Goal: Information Seeking & Learning: Learn about a topic

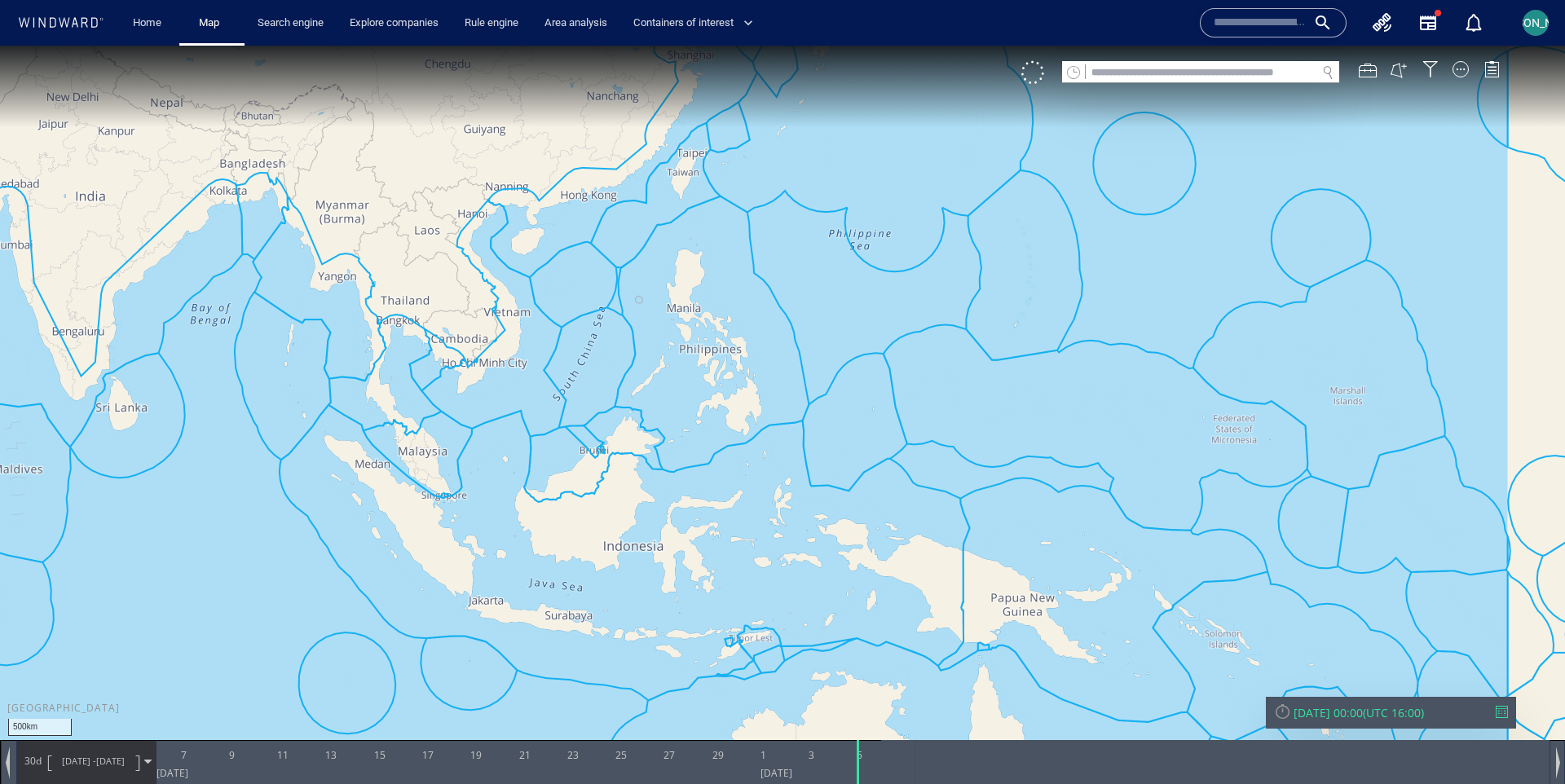
drag, startPoint x: 0, startPoint y: 46, endPoint x: 437, endPoint y: 411, distance: 569.4
click at [437, 411] on canvas "Map" at bounding box center [782, 406] width 1565 height 721
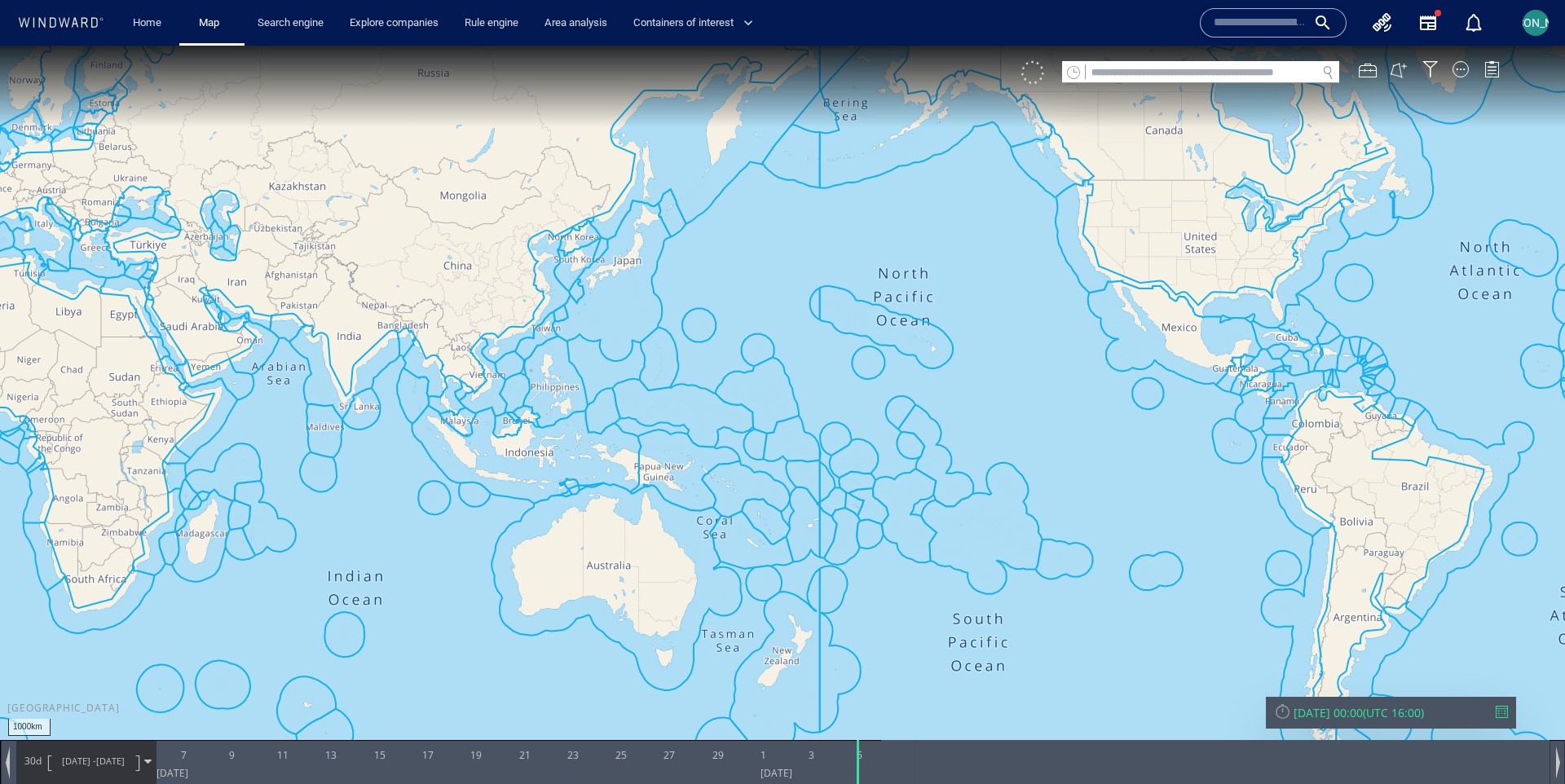
click at [1034, 82] on div at bounding box center [1033, 72] width 23 height 23
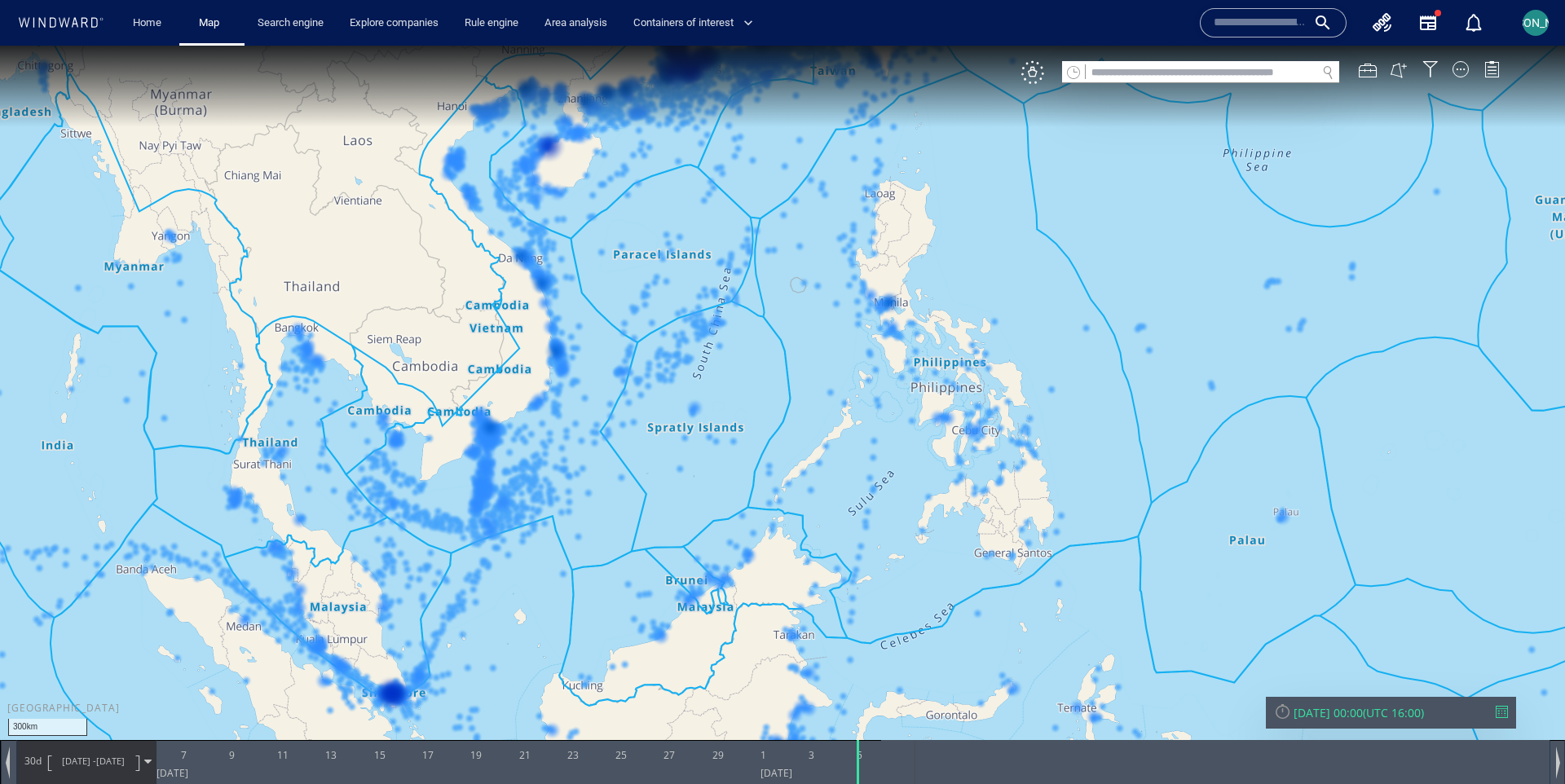
drag, startPoint x: 489, startPoint y: 645, endPoint x: 611, endPoint y: 496, distance: 192.6
click at [611, 496] on canvas "Map" at bounding box center [782, 406] width 1565 height 721
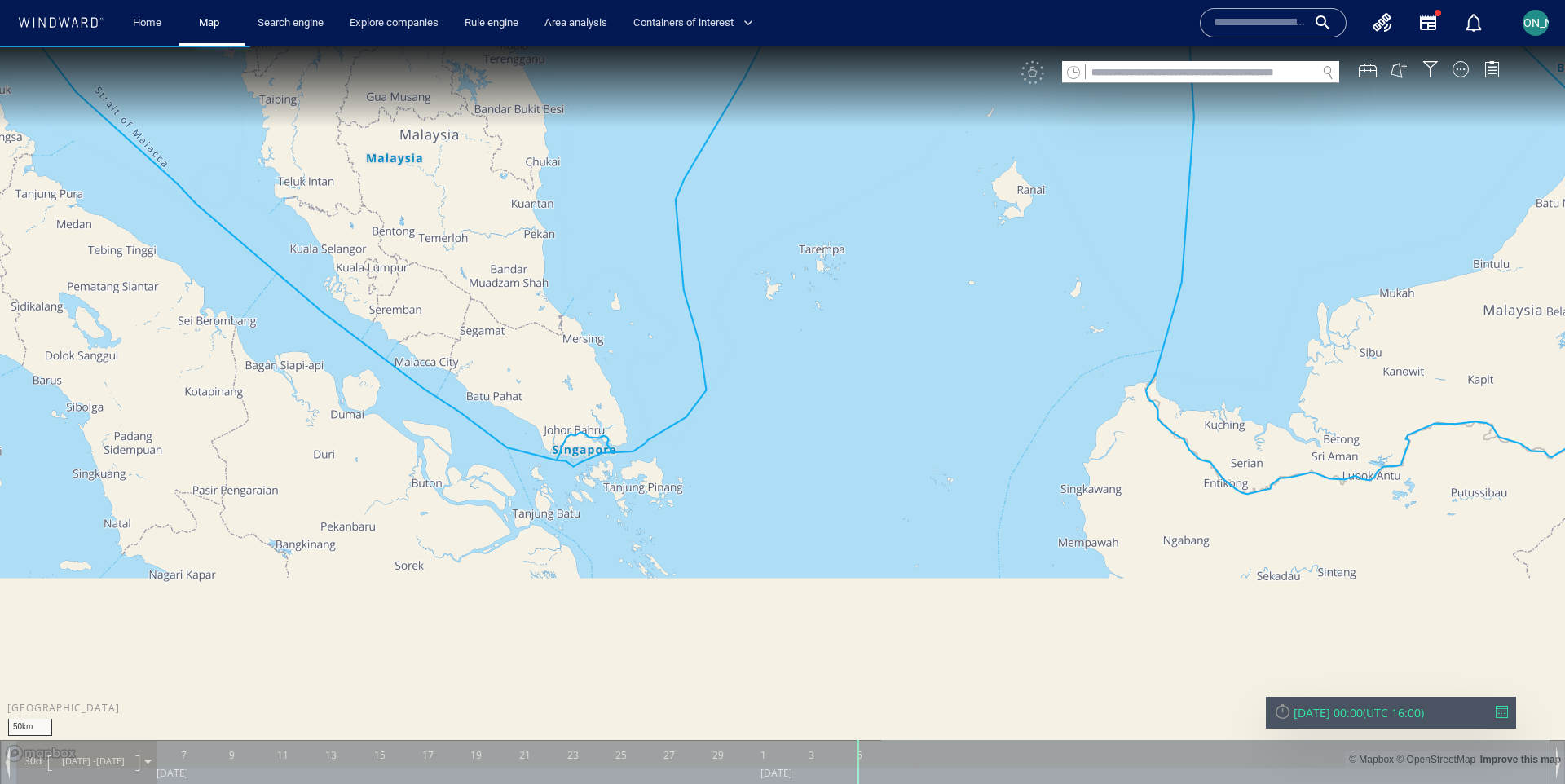
drag, startPoint x: 611, startPoint y: 496, endPoint x: 948, endPoint y: 311, distance: 384.4
click at [948, 311] on canvas "Map" at bounding box center [782, 406] width 1565 height 721
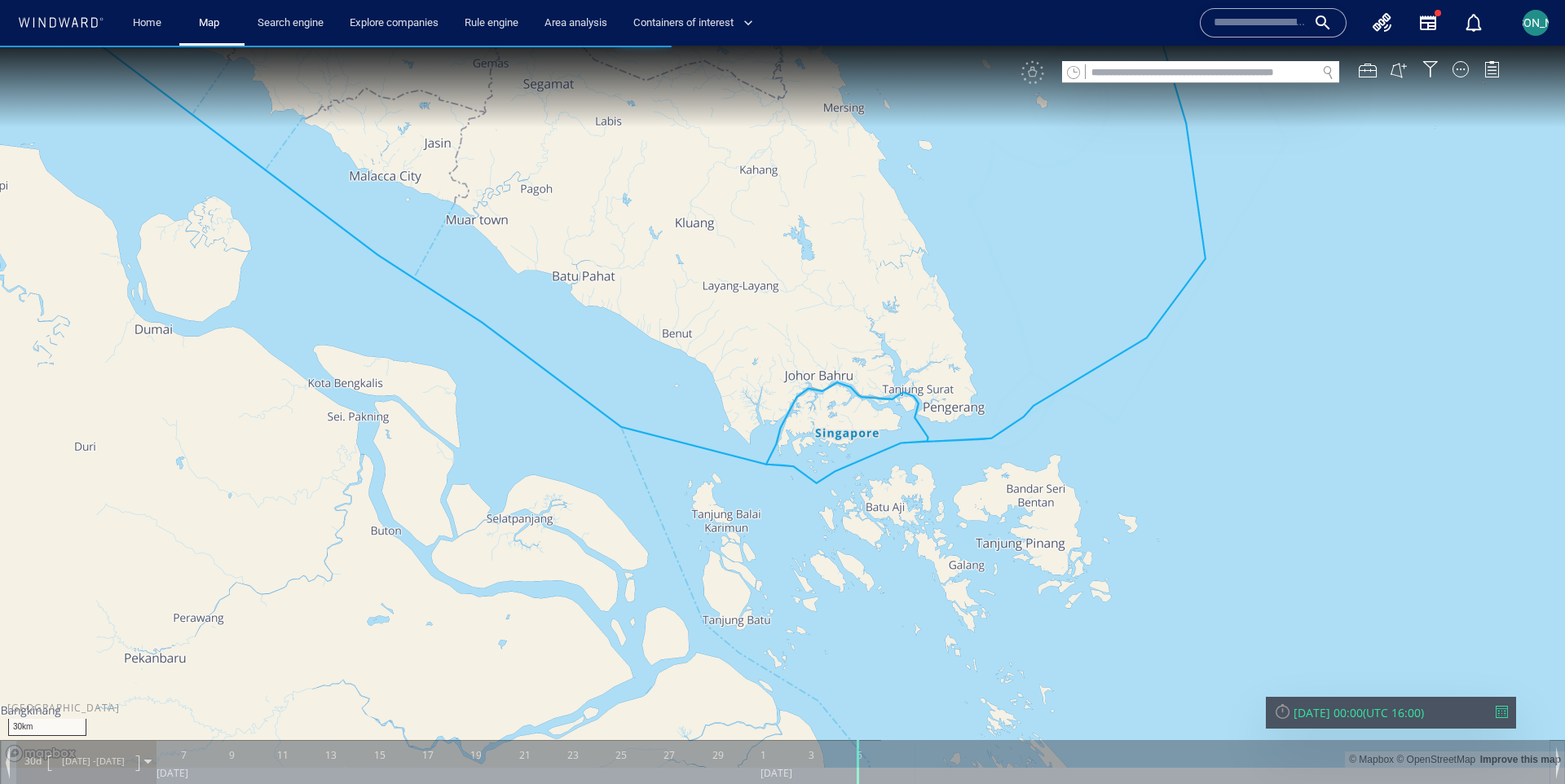
drag, startPoint x: 553, startPoint y: 460, endPoint x: 486, endPoint y: 484, distance: 71.2
click at [486, 484] on canvas "Map" at bounding box center [782, 406] width 1565 height 721
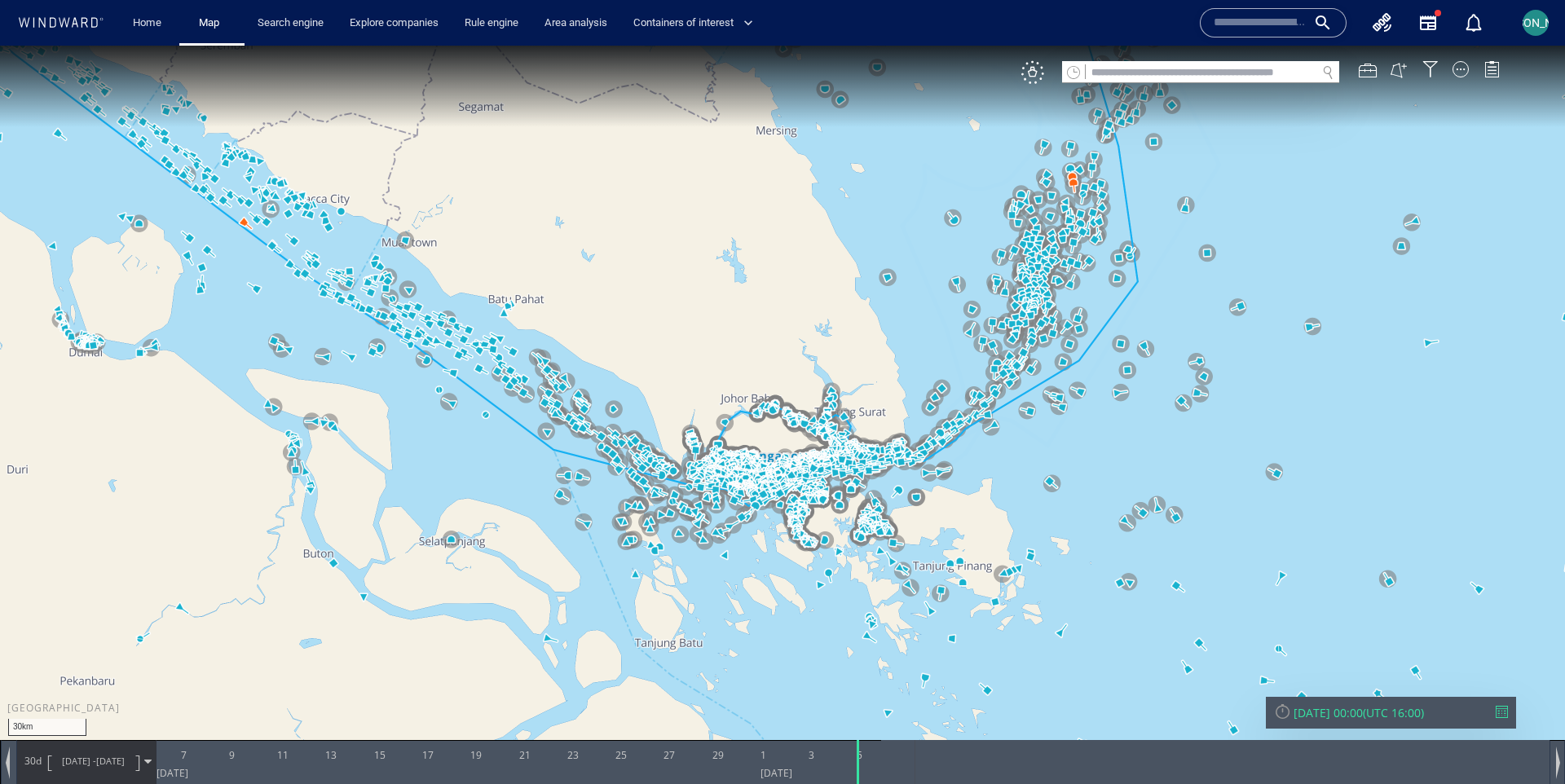
click at [1284, 715] on div at bounding box center [1283, 711] width 17 height 17
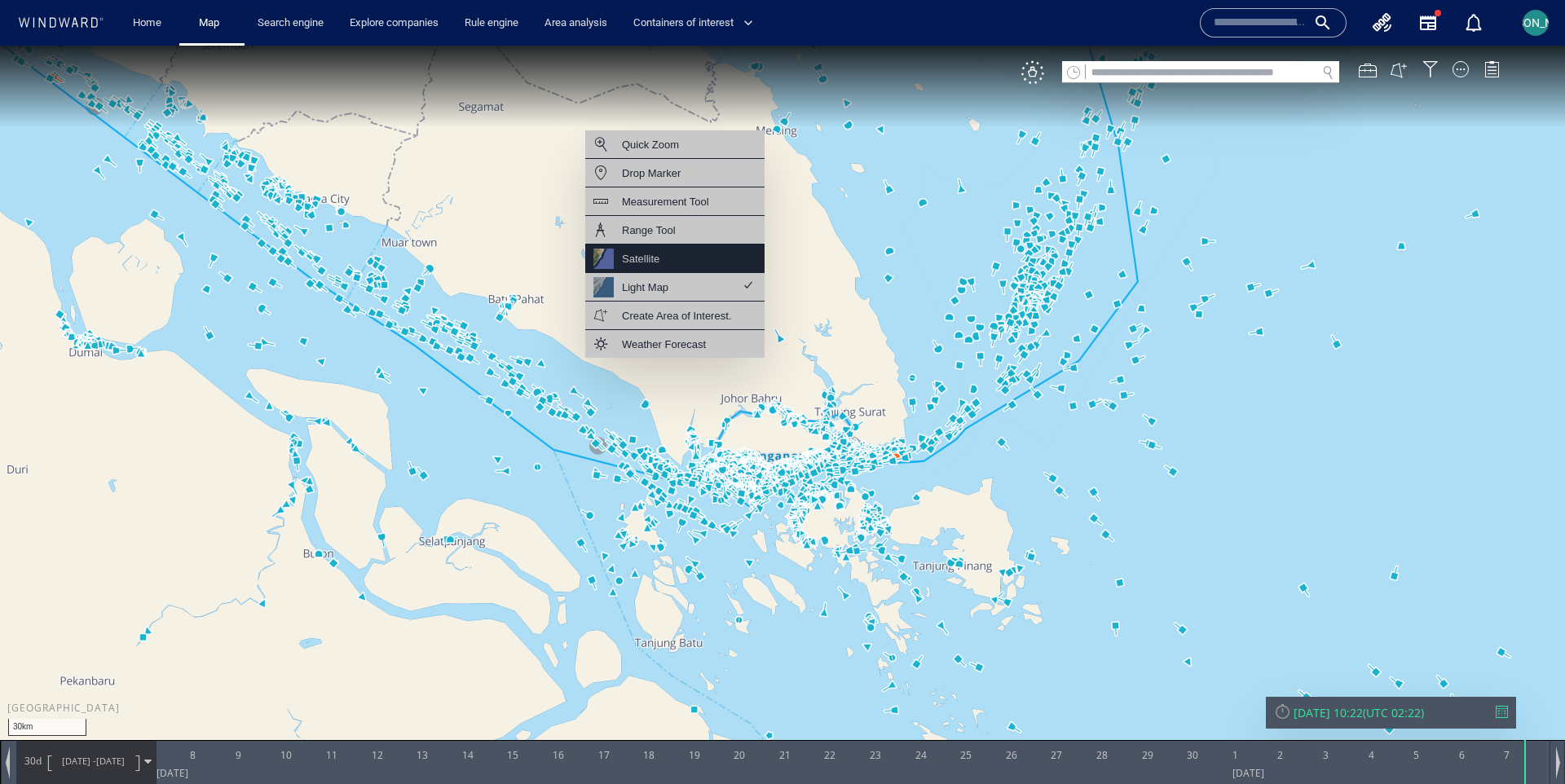
click at [674, 256] on div "Satellite" at bounding box center [675, 259] width 179 height 29
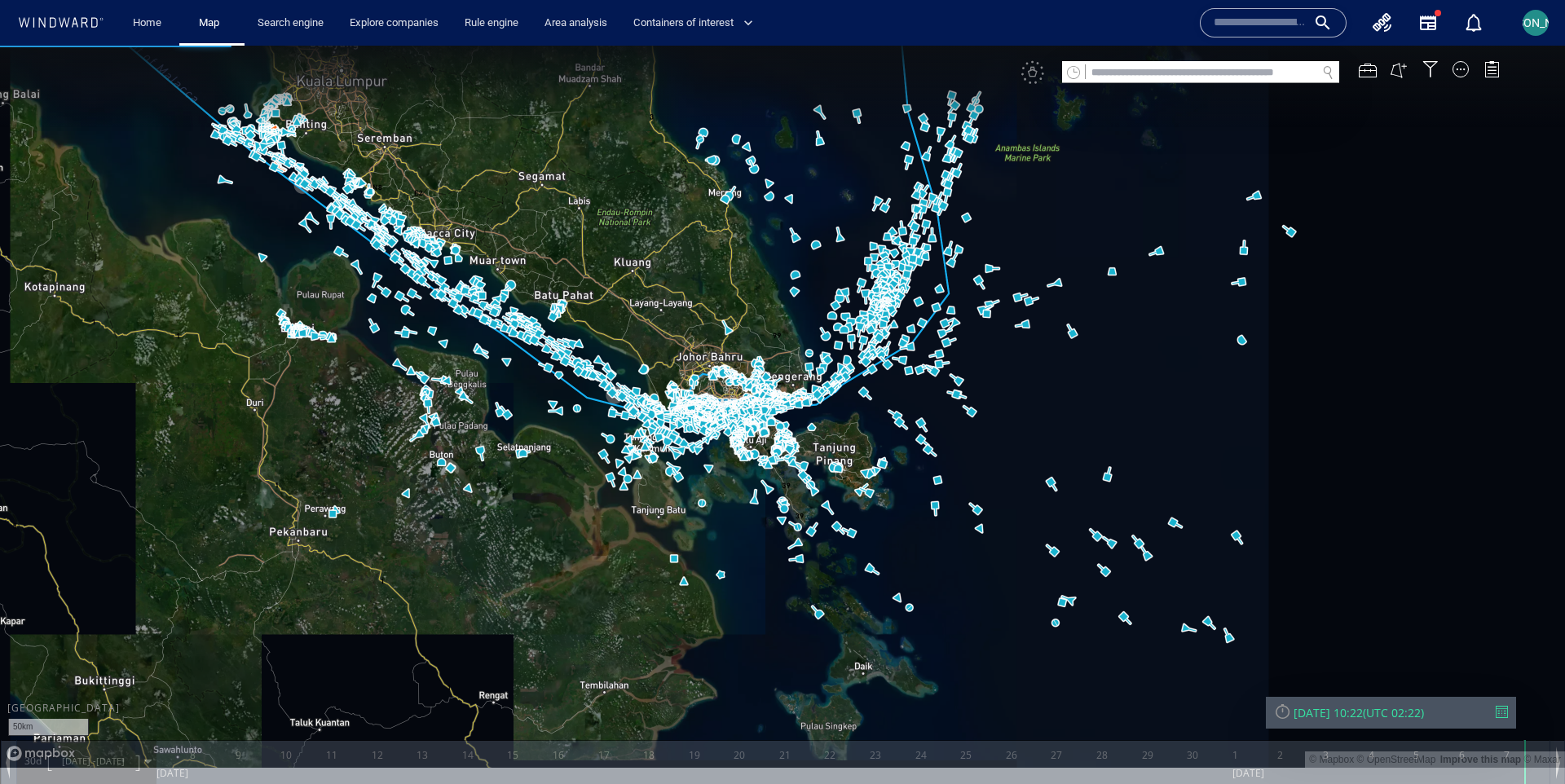
drag, startPoint x: 1073, startPoint y: 378, endPoint x: 673, endPoint y: 464, distance: 409.1
click at [673, 464] on canvas "Map" at bounding box center [782, 406] width 1565 height 721
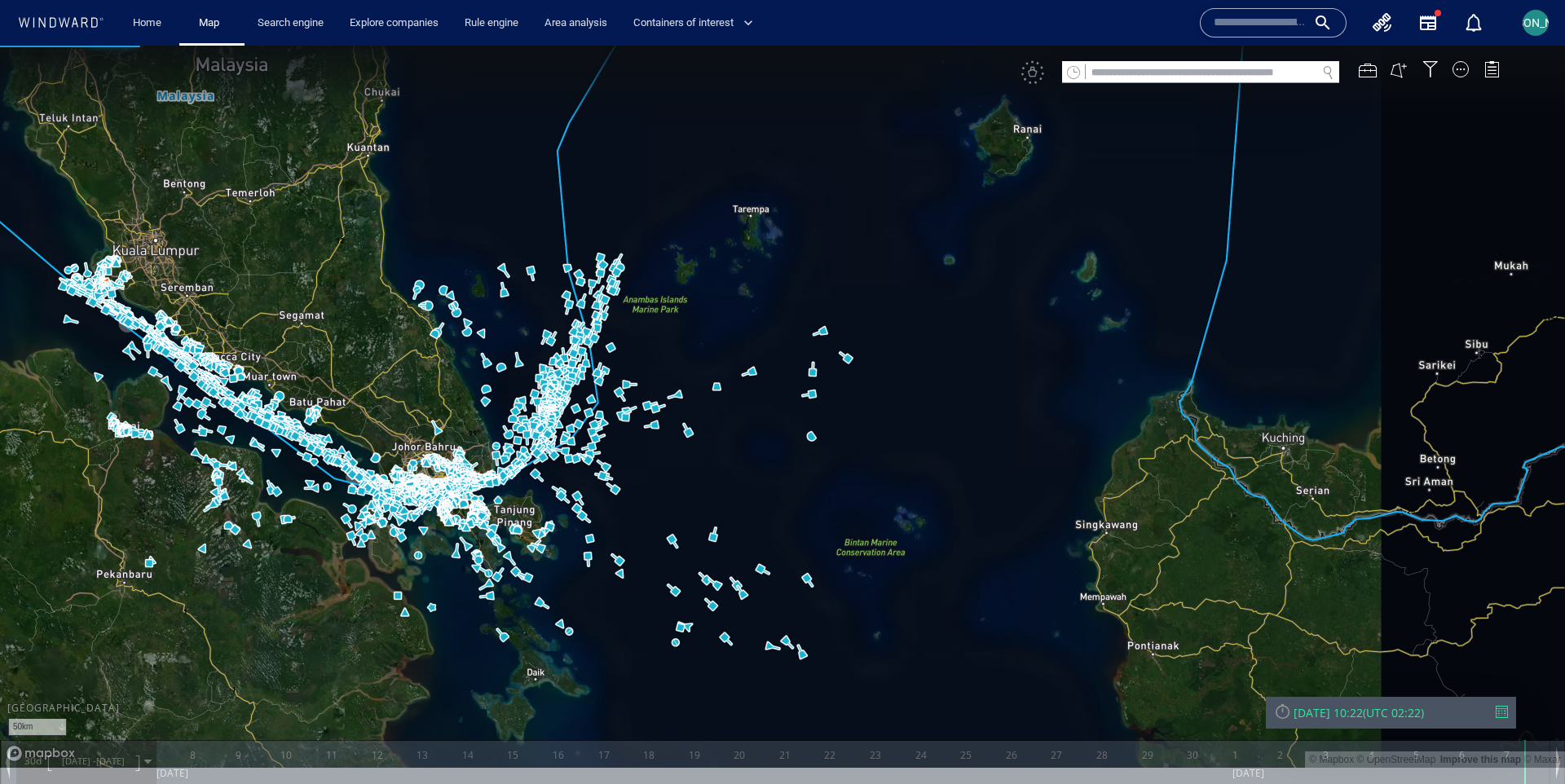
drag, startPoint x: 673, startPoint y: 464, endPoint x: 710, endPoint y: 463, distance: 37.0
click at [710, 463] on canvas "Map" at bounding box center [782, 406] width 1565 height 721
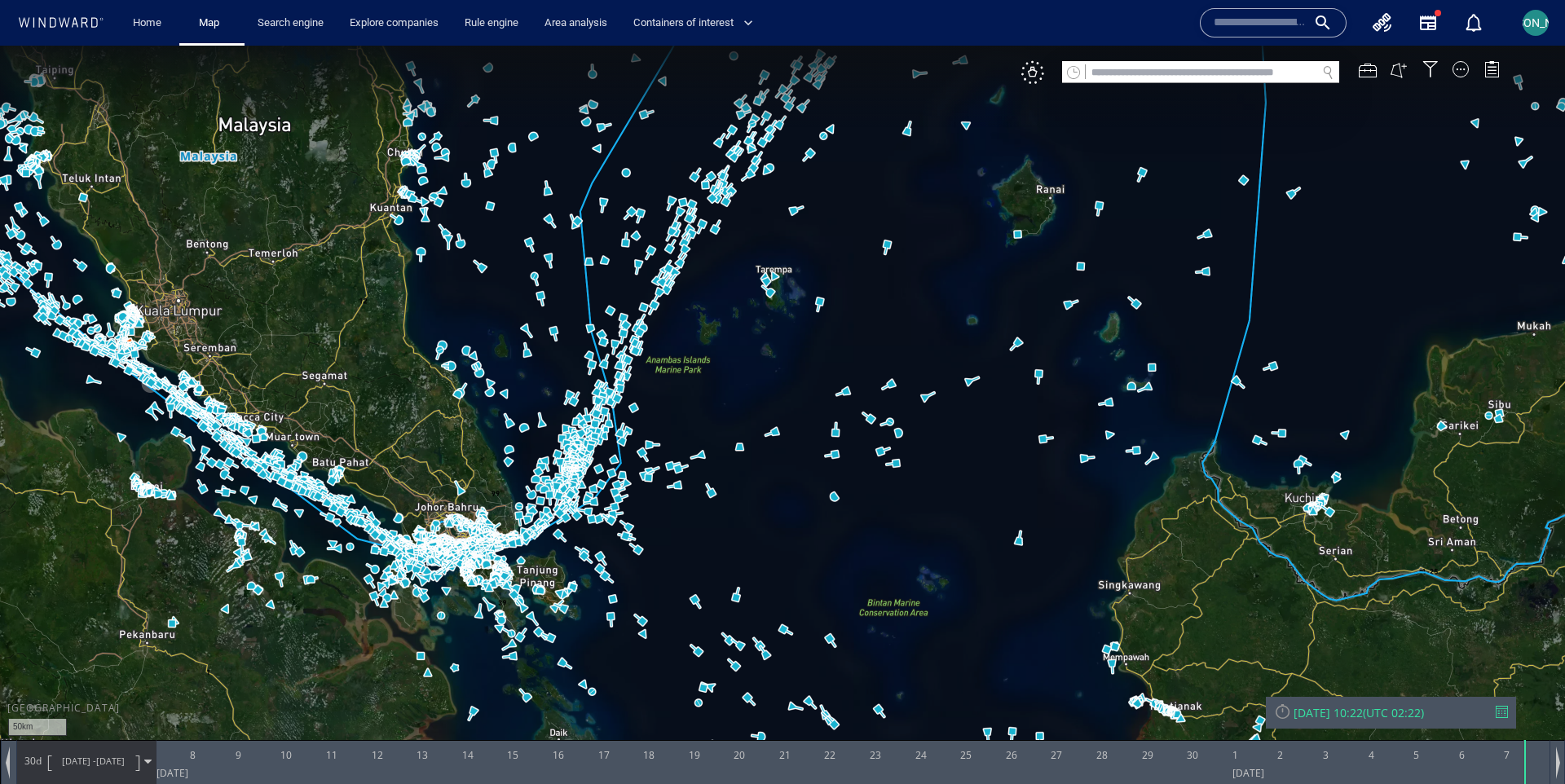
drag, startPoint x: 901, startPoint y: 253, endPoint x: 993, endPoint y: 332, distance: 121.3
click at [993, 332] on canvas "Map" at bounding box center [782, 406] width 1565 height 721
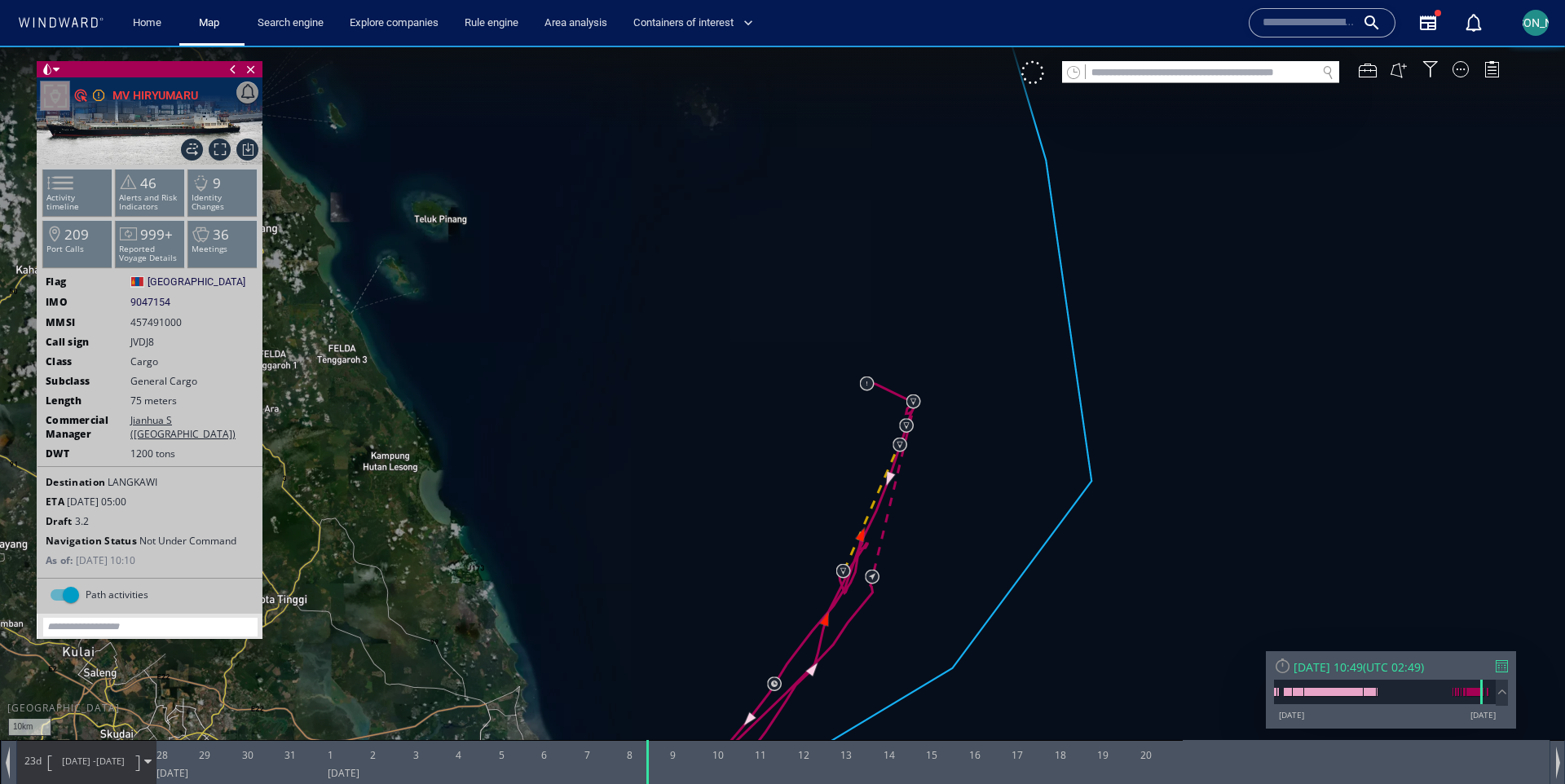
drag, startPoint x: 703, startPoint y: 425, endPoint x: 791, endPoint y: 427, distance: 88.0
click at [794, 425] on canvas "Map" at bounding box center [782, 406] width 1565 height 721
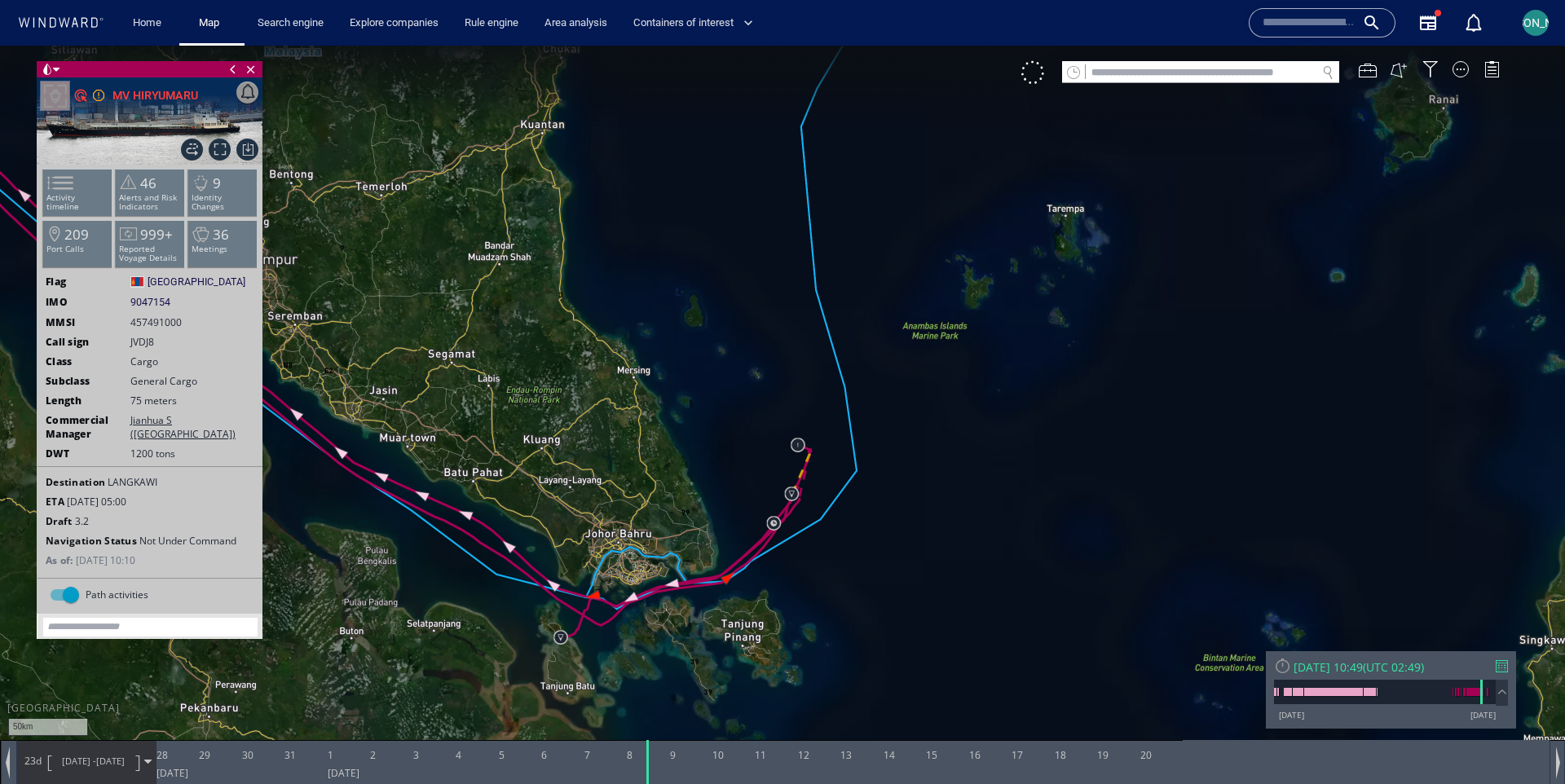
drag, startPoint x: 629, startPoint y: 424, endPoint x: 1026, endPoint y: 596, distance: 432.7
click at [1027, 596] on canvas "Map" at bounding box center [782, 406] width 1565 height 721
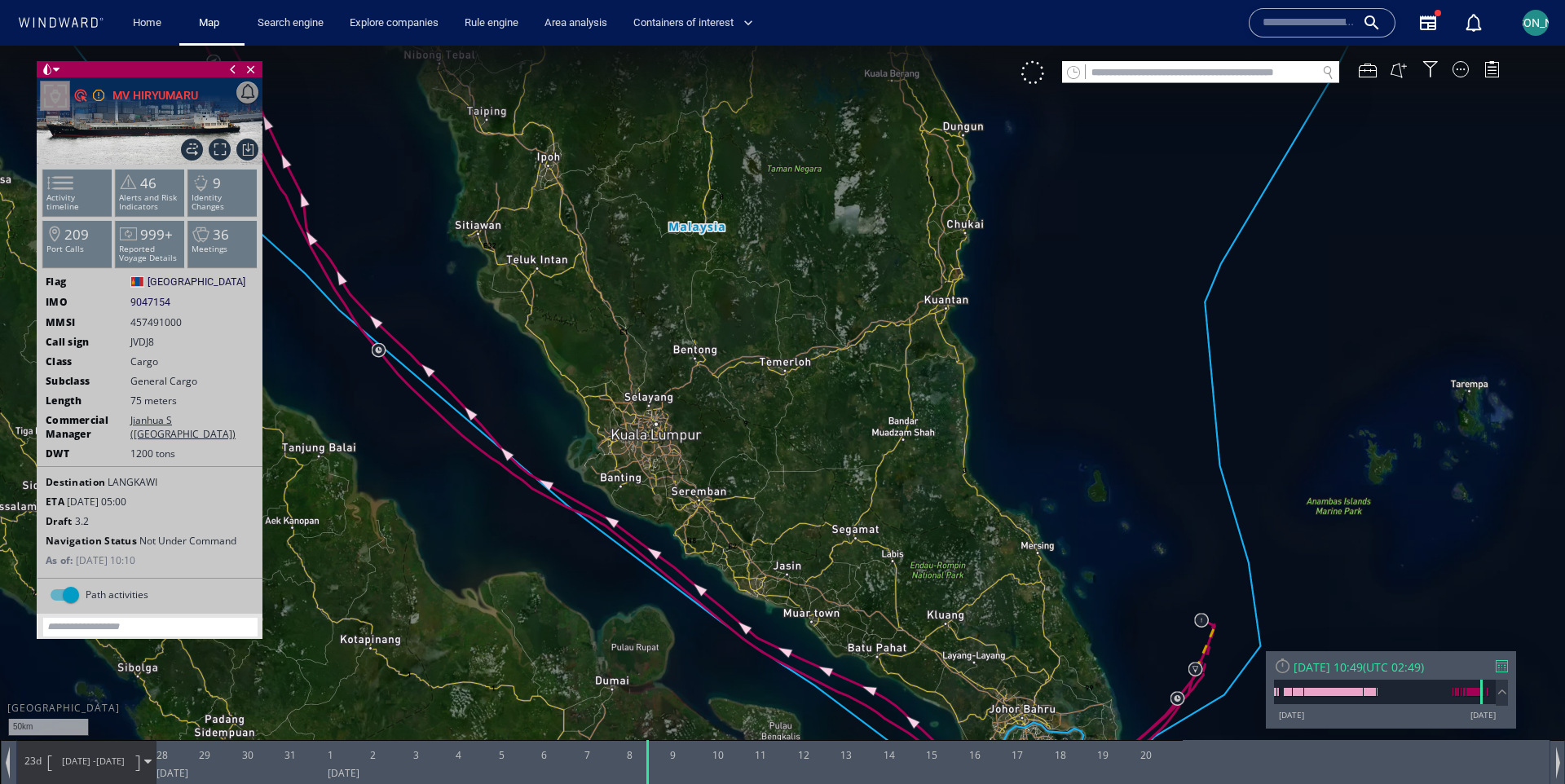
drag, startPoint x: 516, startPoint y: 267, endPoint x: 810, endPoint y: 504, distance: 377.6
click at [810, 504] on canvas "Map" at bounding box center [782, 406] width 1565 height 721
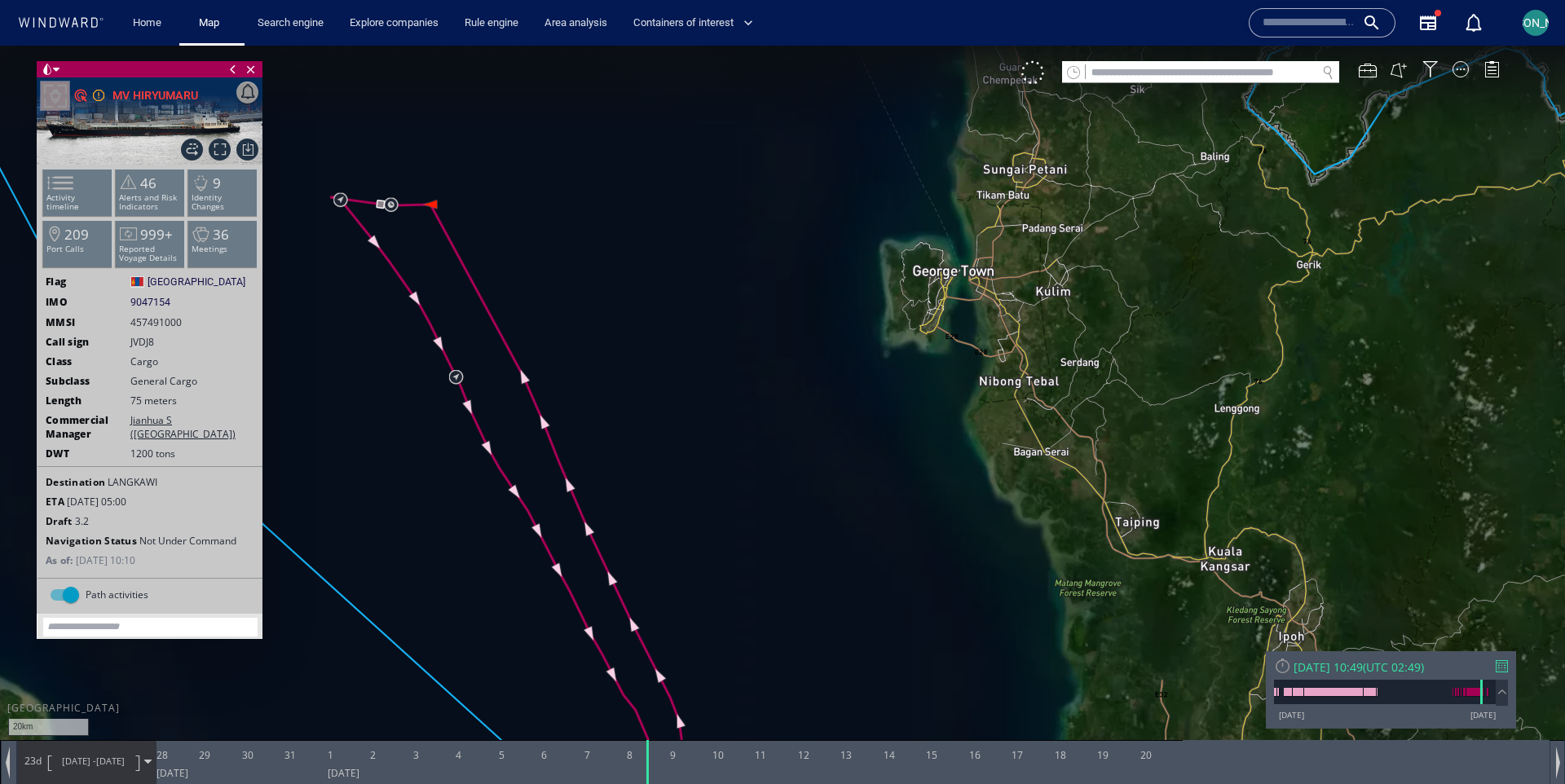
drag, startPoint x: 545, startPoint y: 248, endPoint x: 688, endPoint y: 401, distance: 209.4
click at [688, 401] on canvas "Map" at bounding box center [782, 406] width 1565 height 721
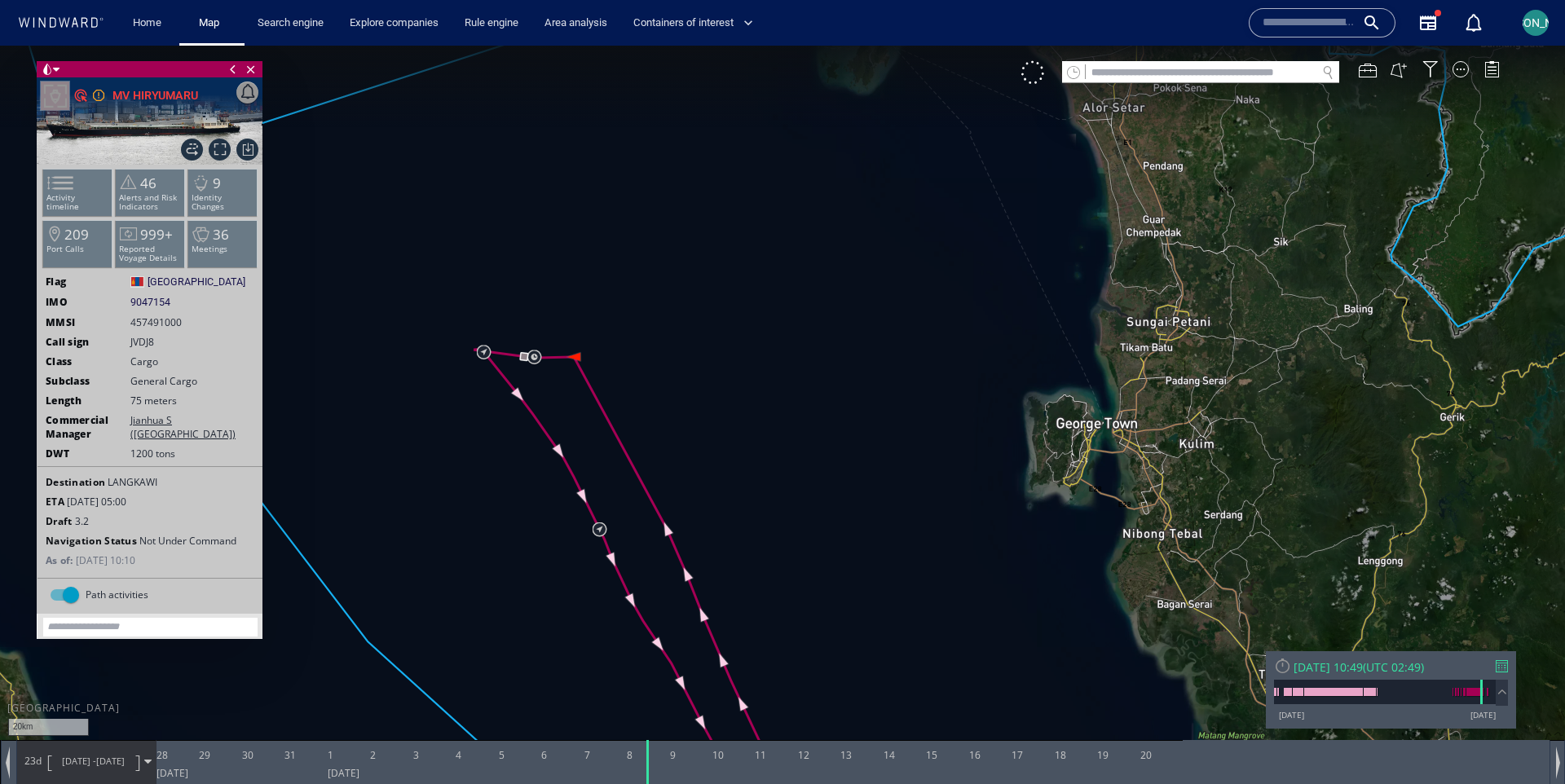
drag, startPoint x: 465, startPoint y: 412, endPoint x: 500, endPoint y: 432, distance: 40.3
click at [500, 432] on canvas "Map" at bounding box center [782, 406] width 1565 height 721
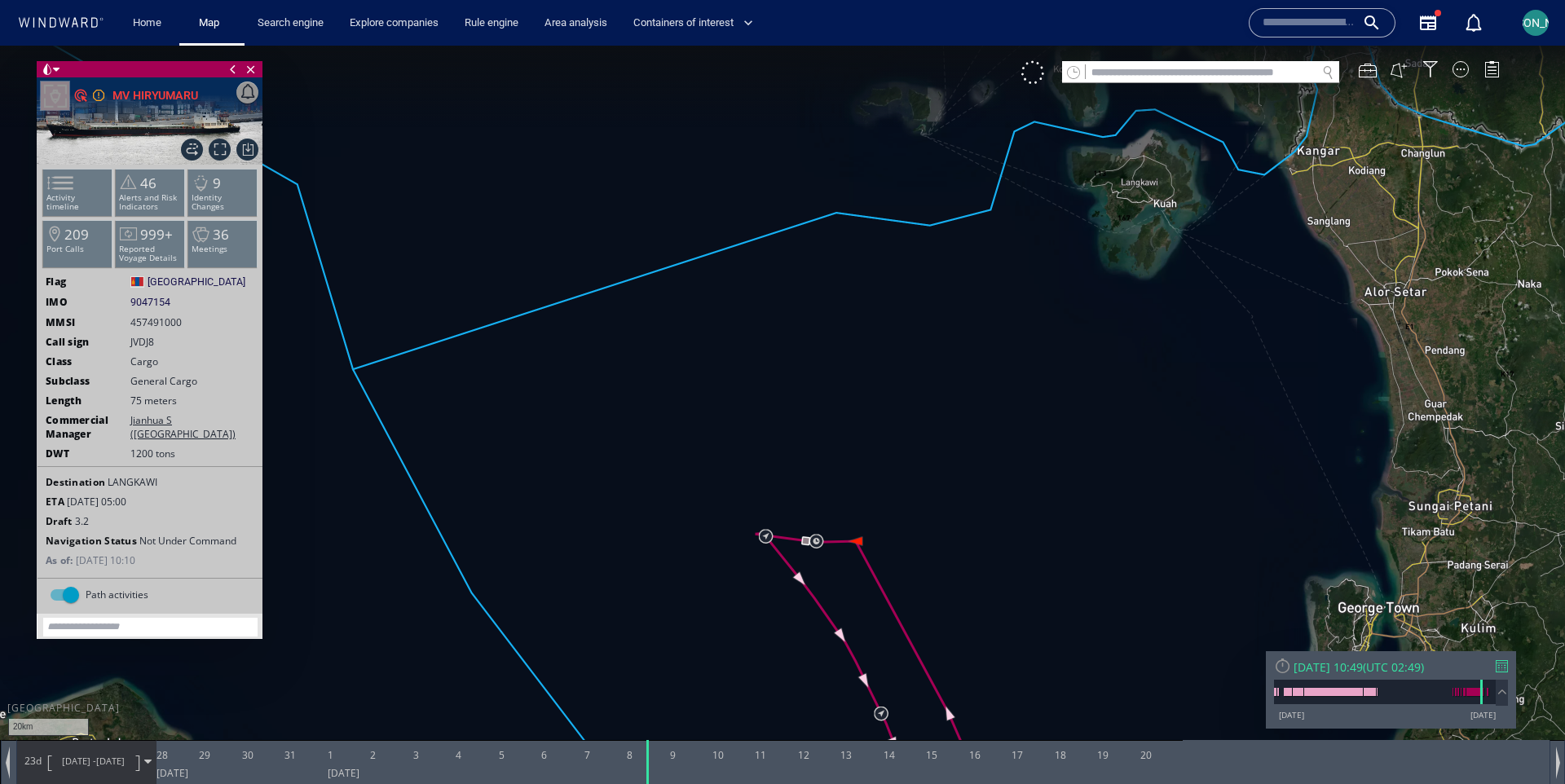
drag, startPoint x: 500, startPoint y: 432, endPoint x: 519, endPoint y: 285, distance: 148.2
click at [449, 275] on canvas "Map" at bounding box center [782, 406] width 1565 height 721
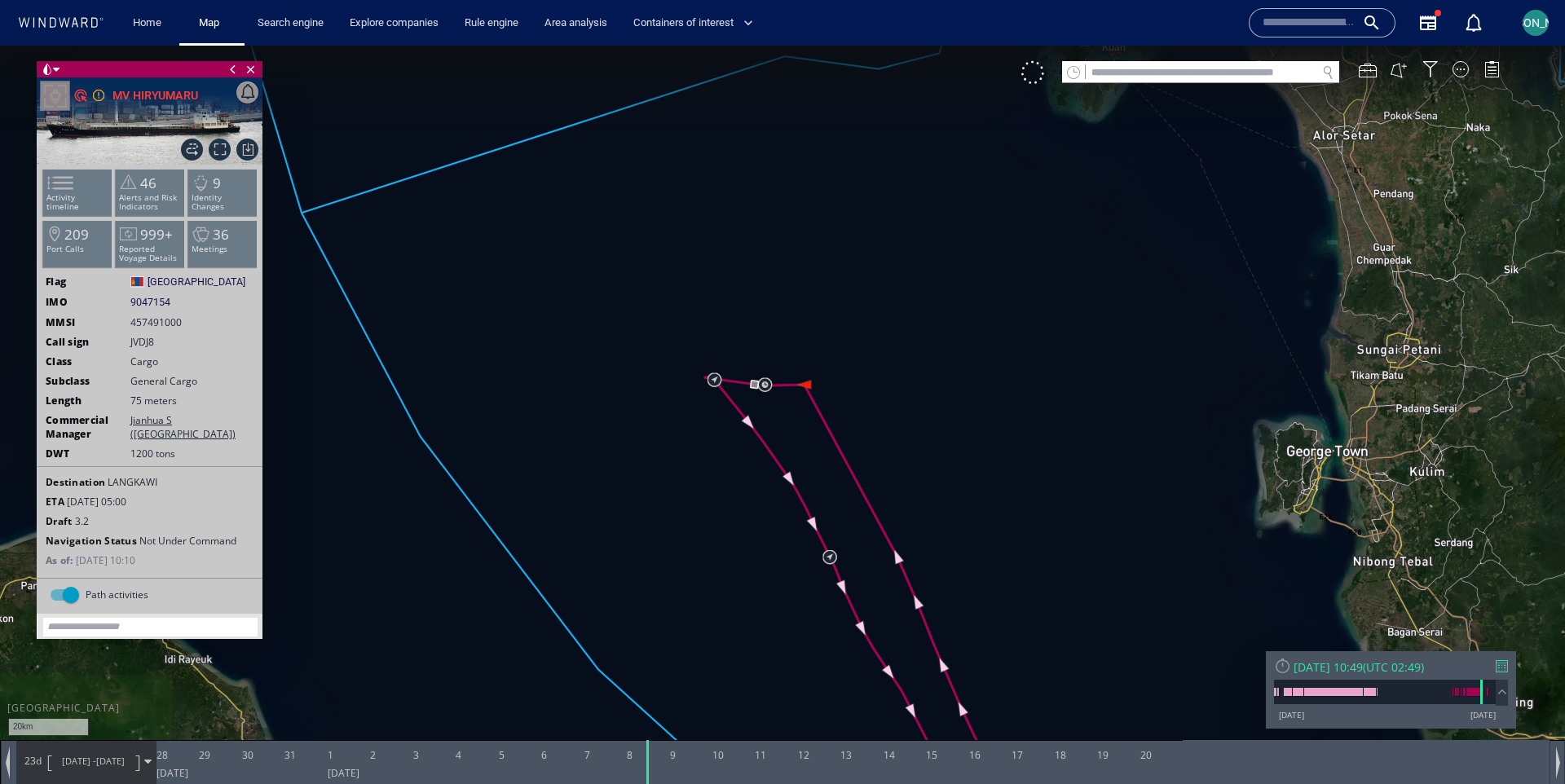
click at [802, 384] on canvas "Map" at bounding box center [782, 406] width 1565 height 721
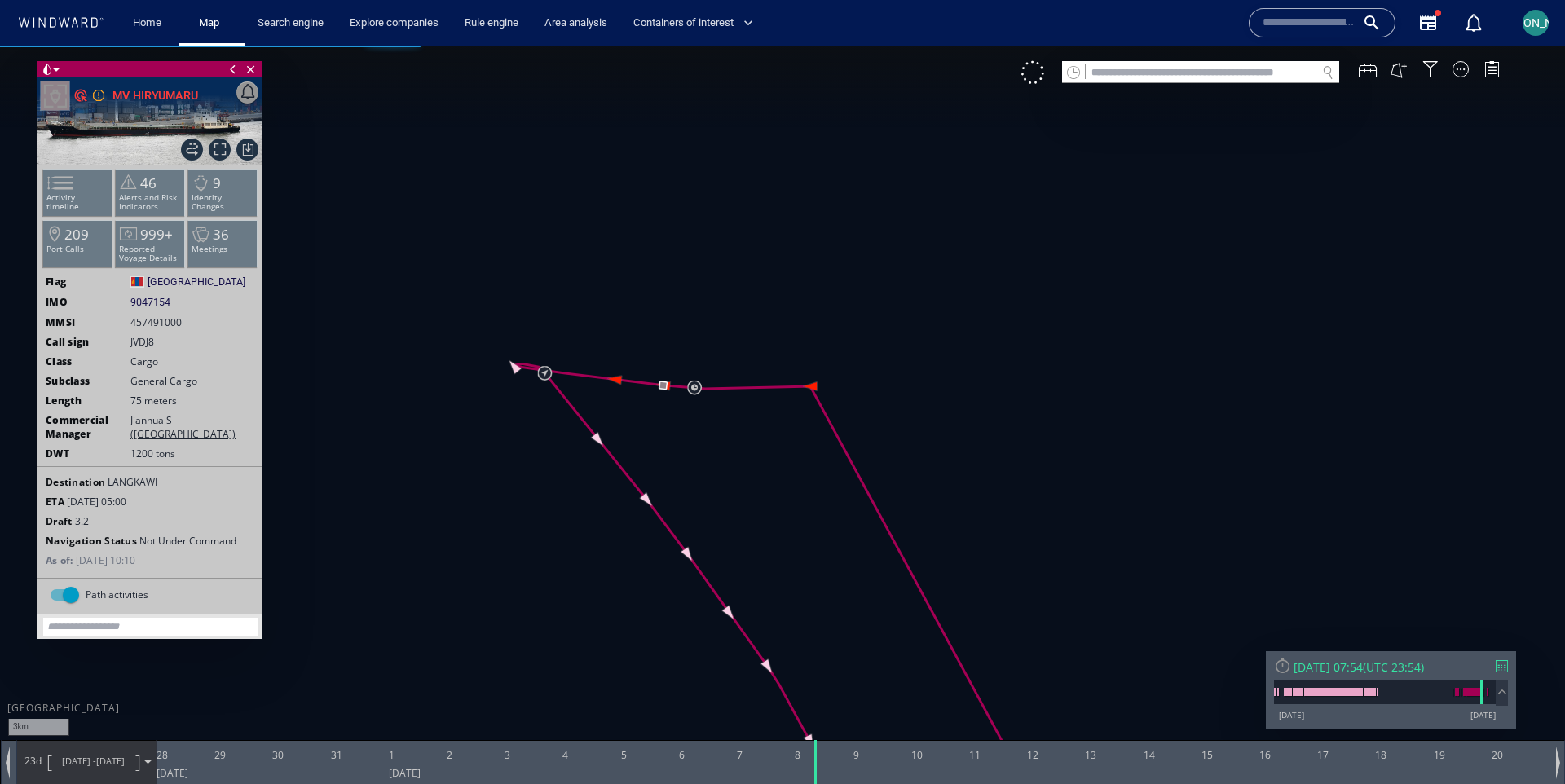
drag, startPoint x: 789, startPoint y: 445, endPoint x: 890, endPoint y: 451, distance: 101.2
click at [890, 451] on canvas "Map" at bounding box center [782, 406] width 1565 height 721
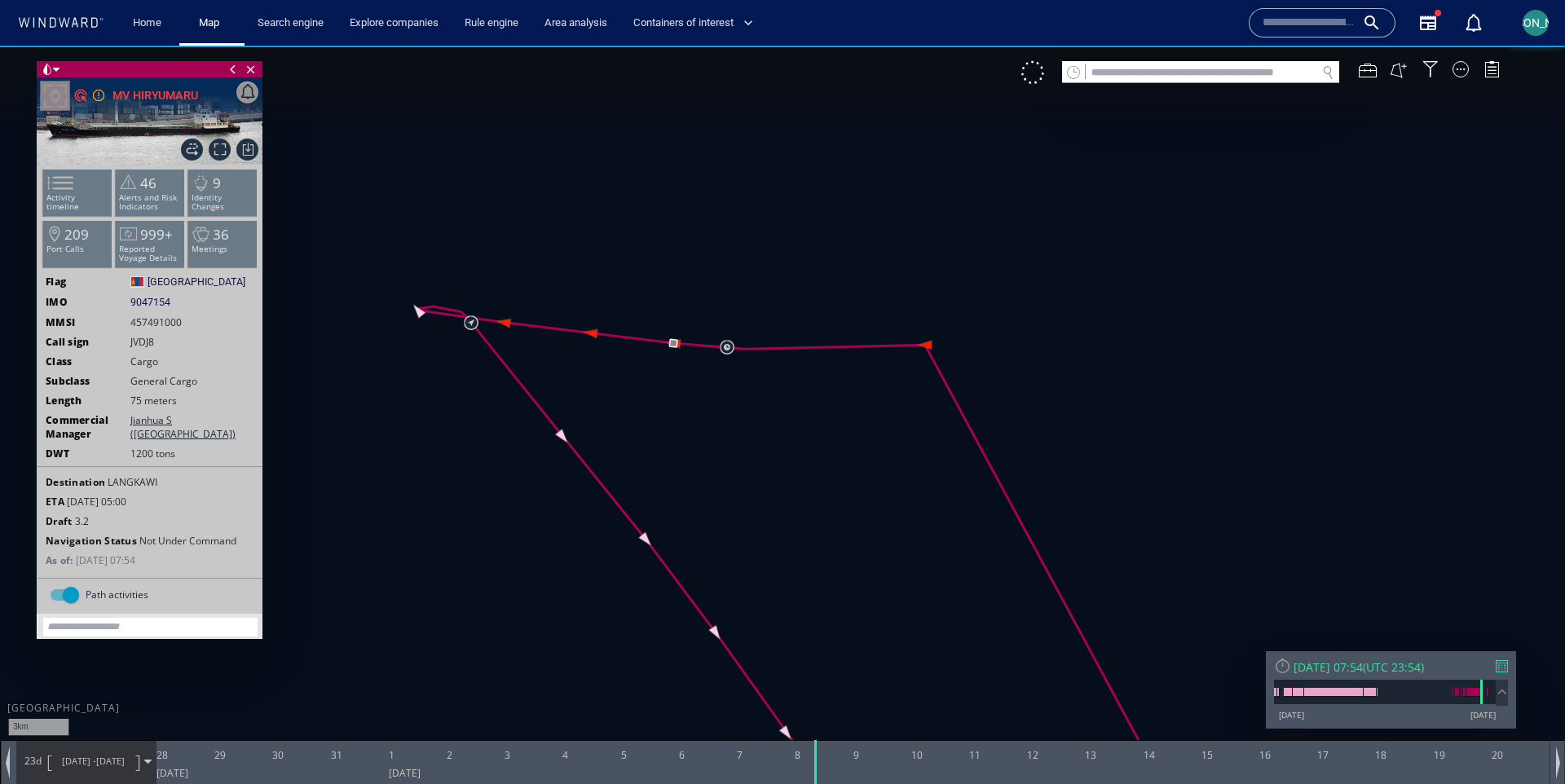
click at [934, 346] on canvas "Map" at bounding box center [782, 406] width 1565 height 721
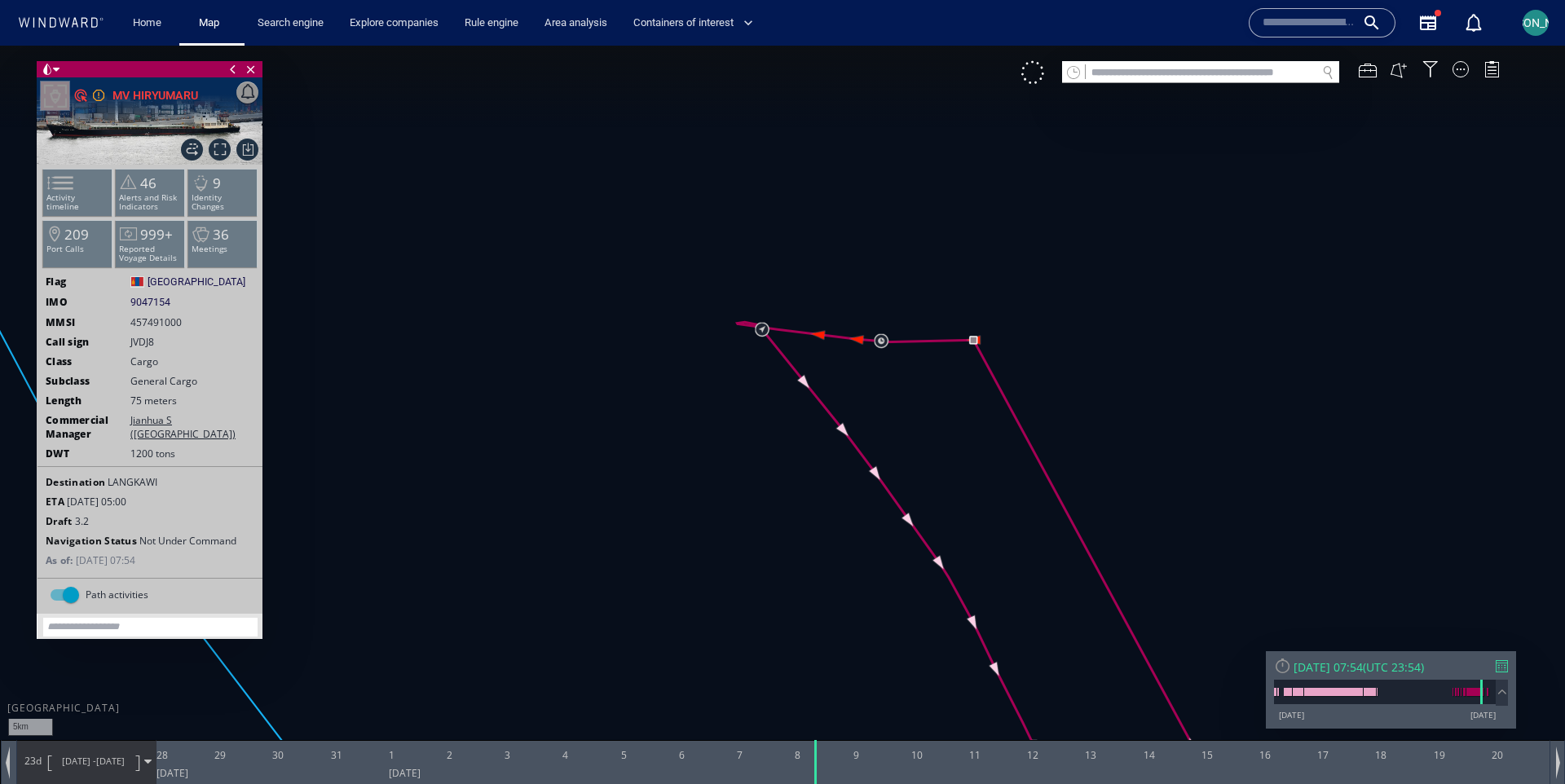
drag, startPoint x: 1047, startPoint y: 326, endPoint x: 781, endPoint y: 338, distance: 266.3
click at [781, 338] on canvas "Map" at bounding box center [782, 406] width 1565 height 721
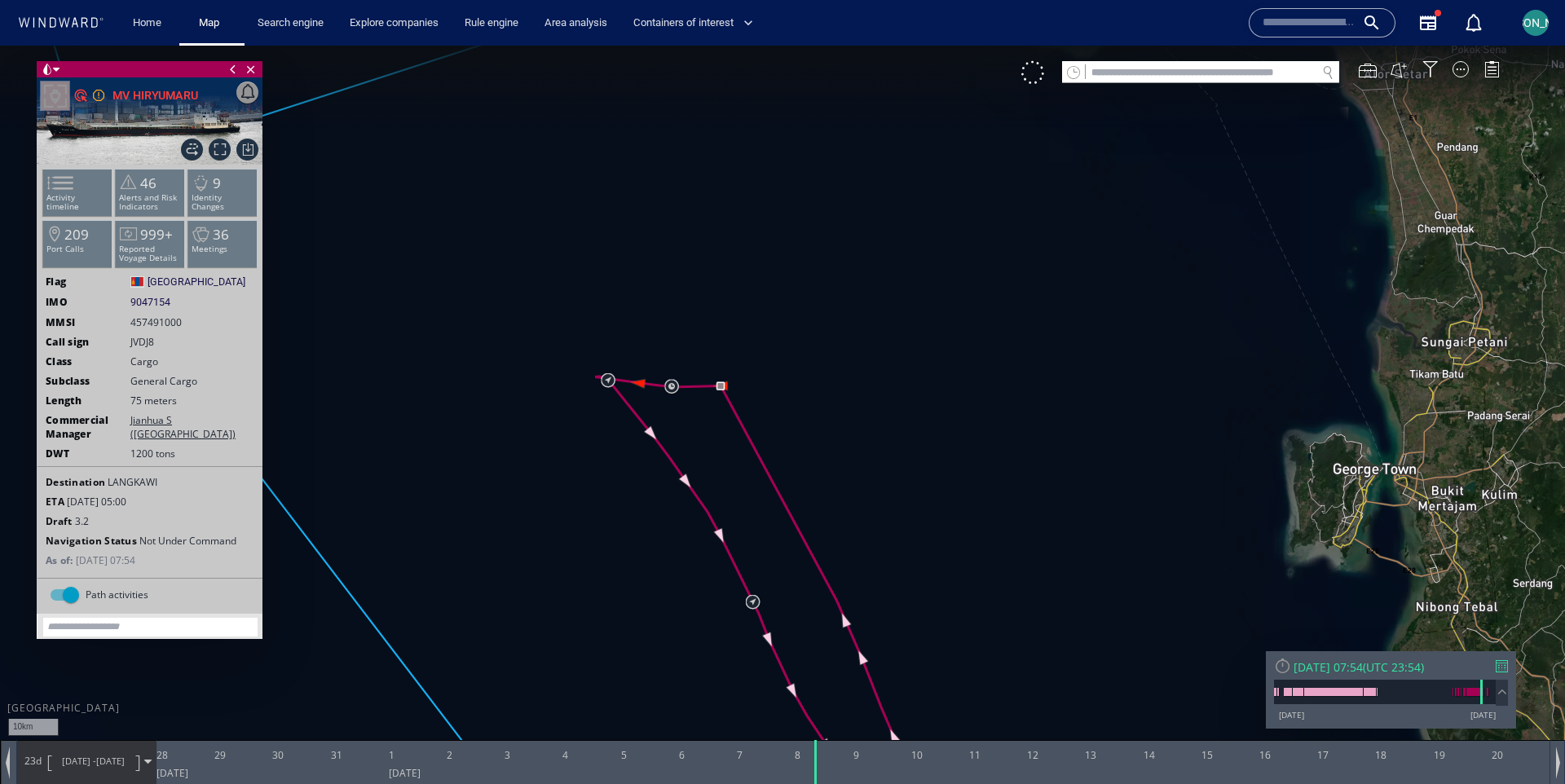
drag, startPoint x: 809, startPoint y: 307, endPoint x: 789, endPoint y: 340, distance: 38.6
click at [789, 339] on canvas "Map" at bounding box center [782, 406] width 1565 height 721
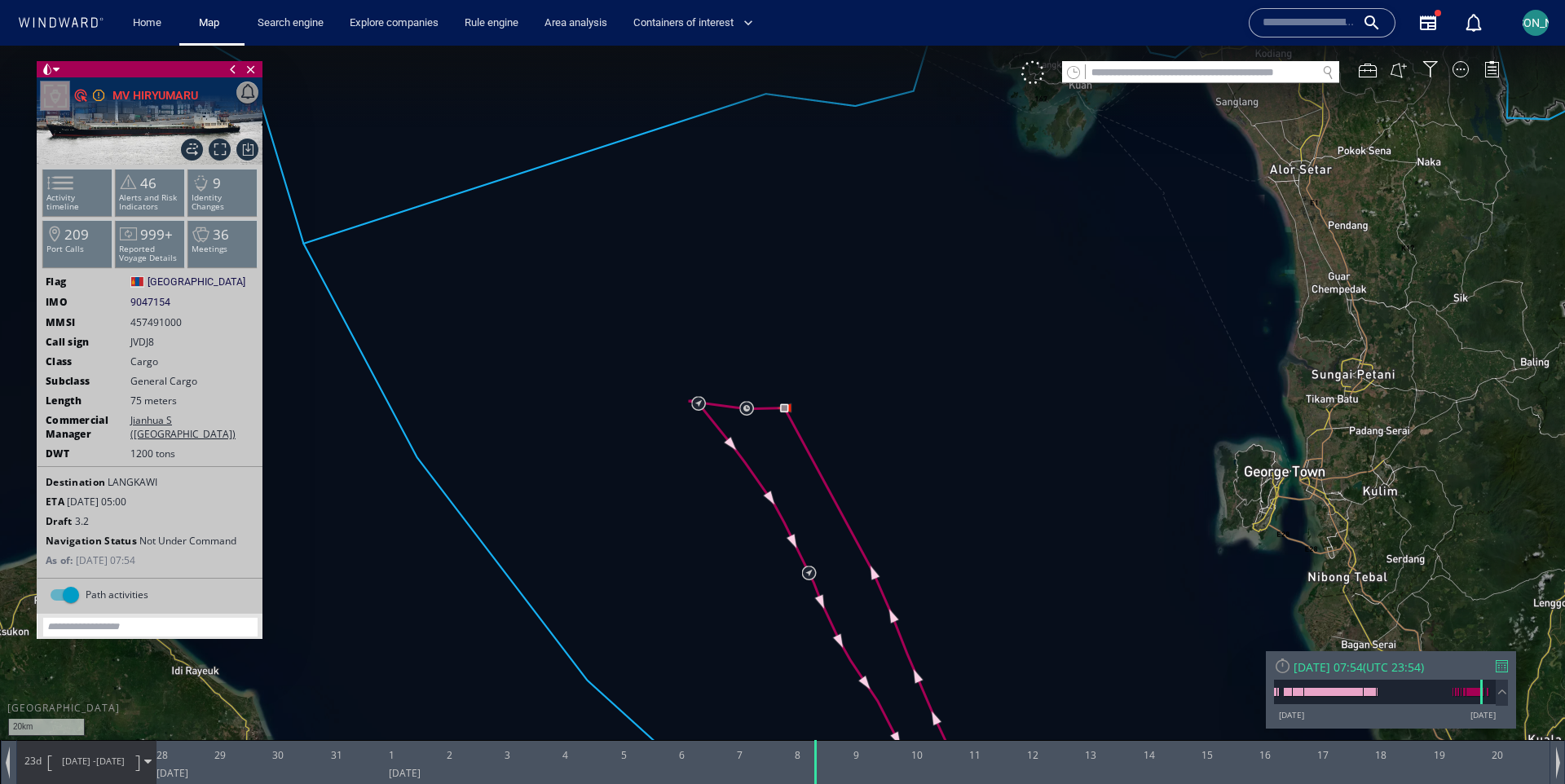
drag, startPoint x: 883, startPoint y: 378, endPoint x: 909, endPoint y: 408, distance: 39.7
click at [909, 408] on canvas "Map" at bounding box center [782, 406] width 1565 height 721
click at [1460, 69] on div at bounding box center [1460, 69] width 17 height 16
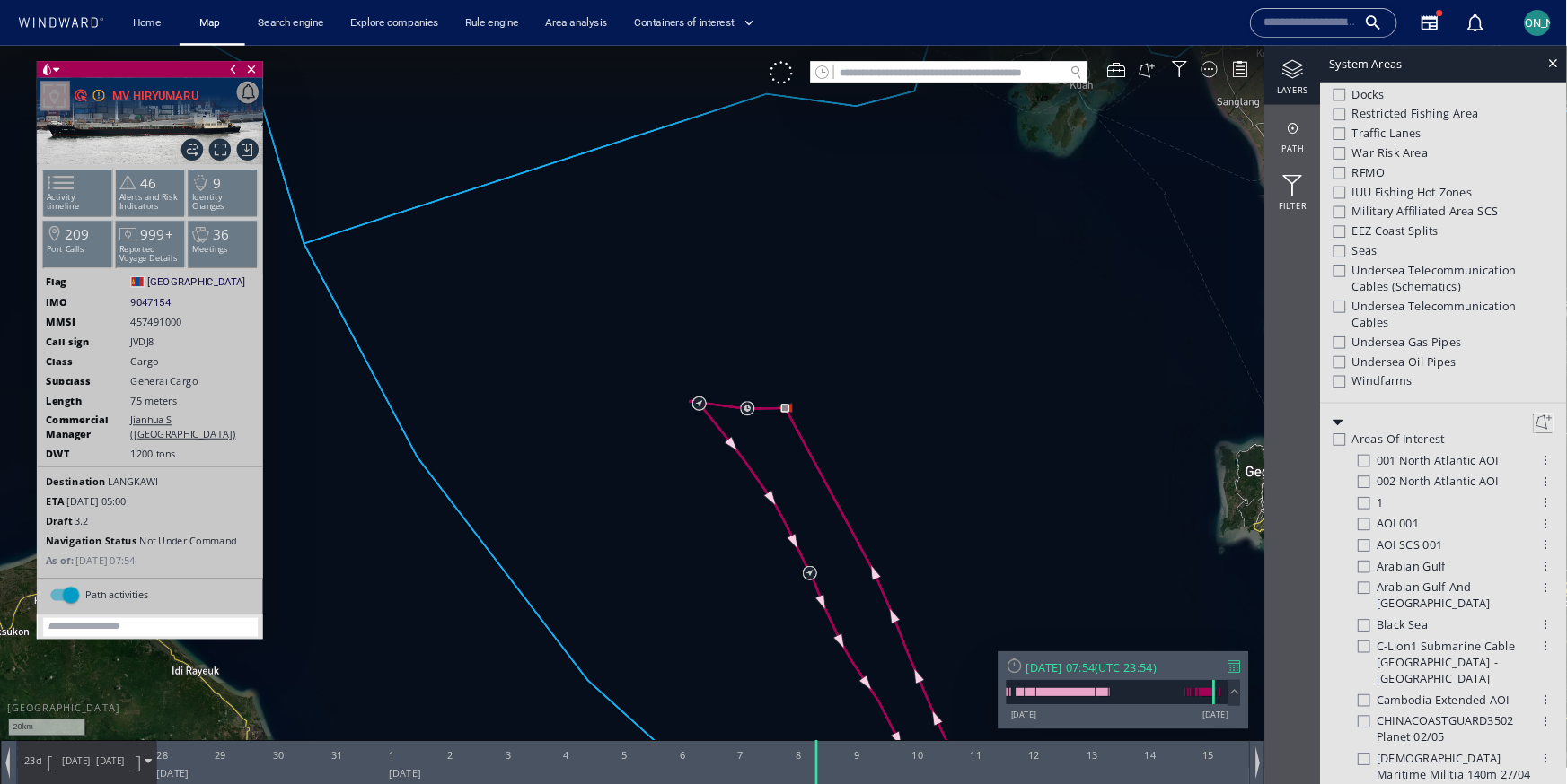
scroll to position [673, 0]
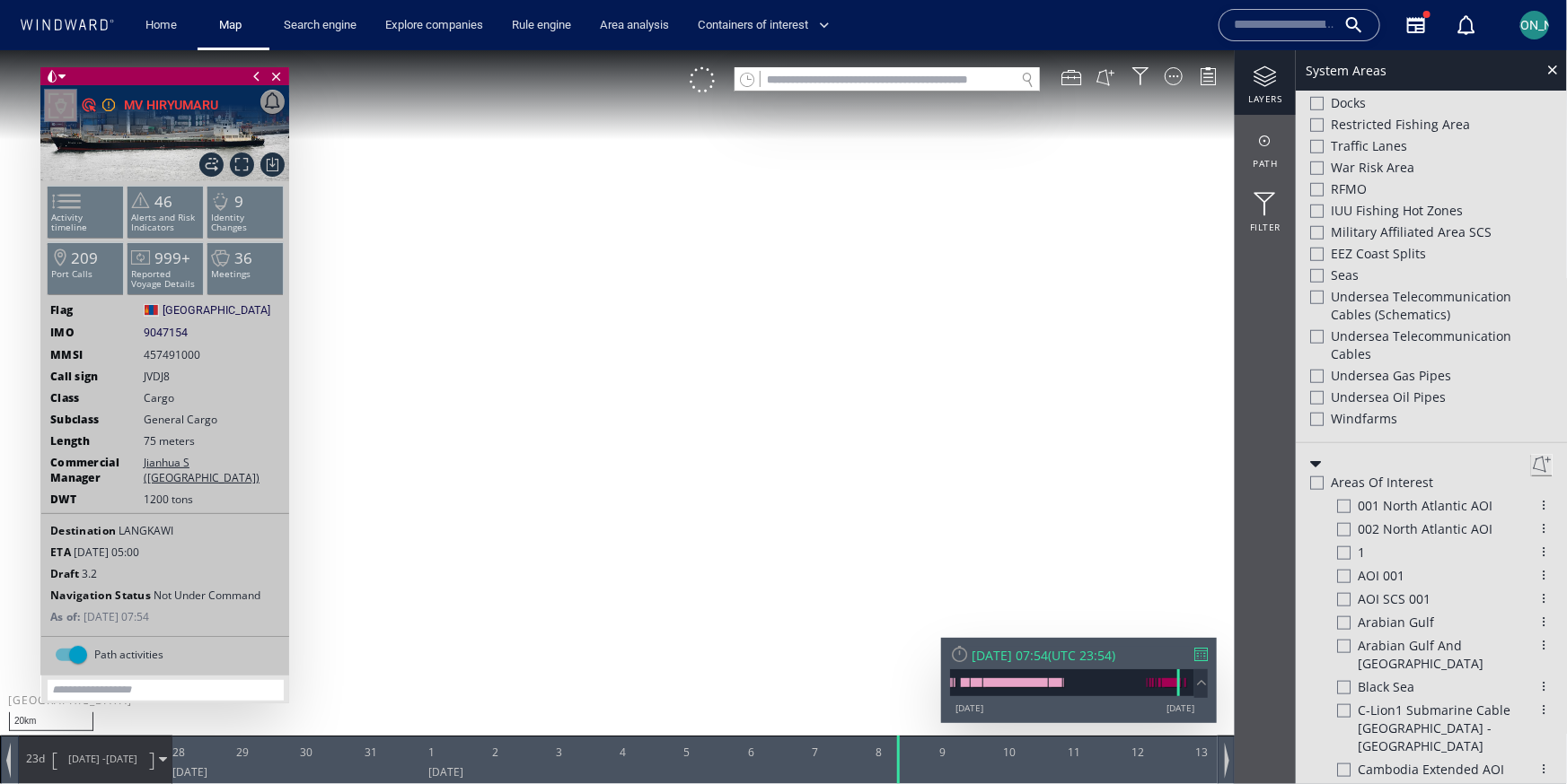
scroll to position [673, 0]
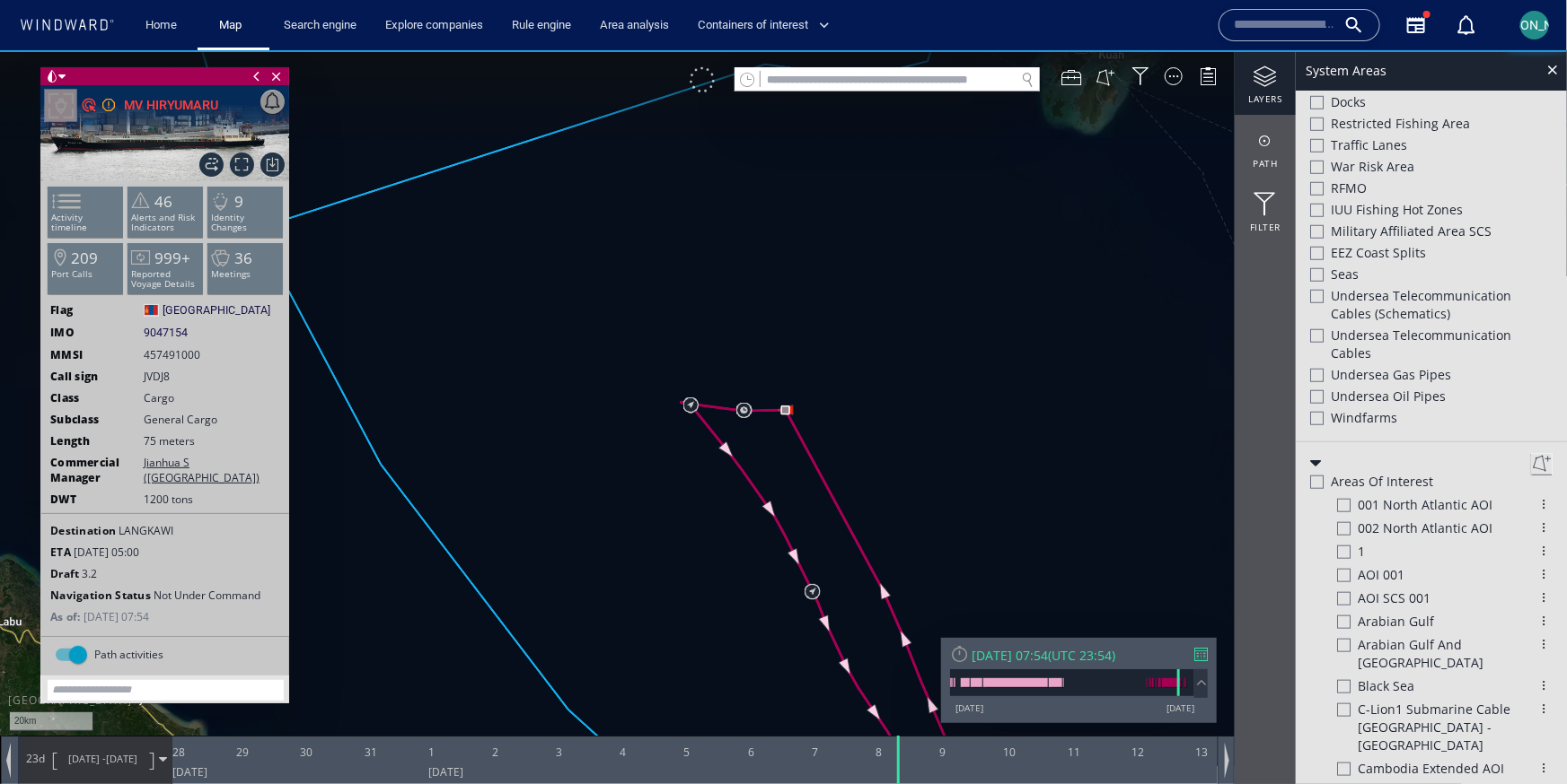
click at [715, 84] on div at bounding box center [702, 78] width 25 height 25
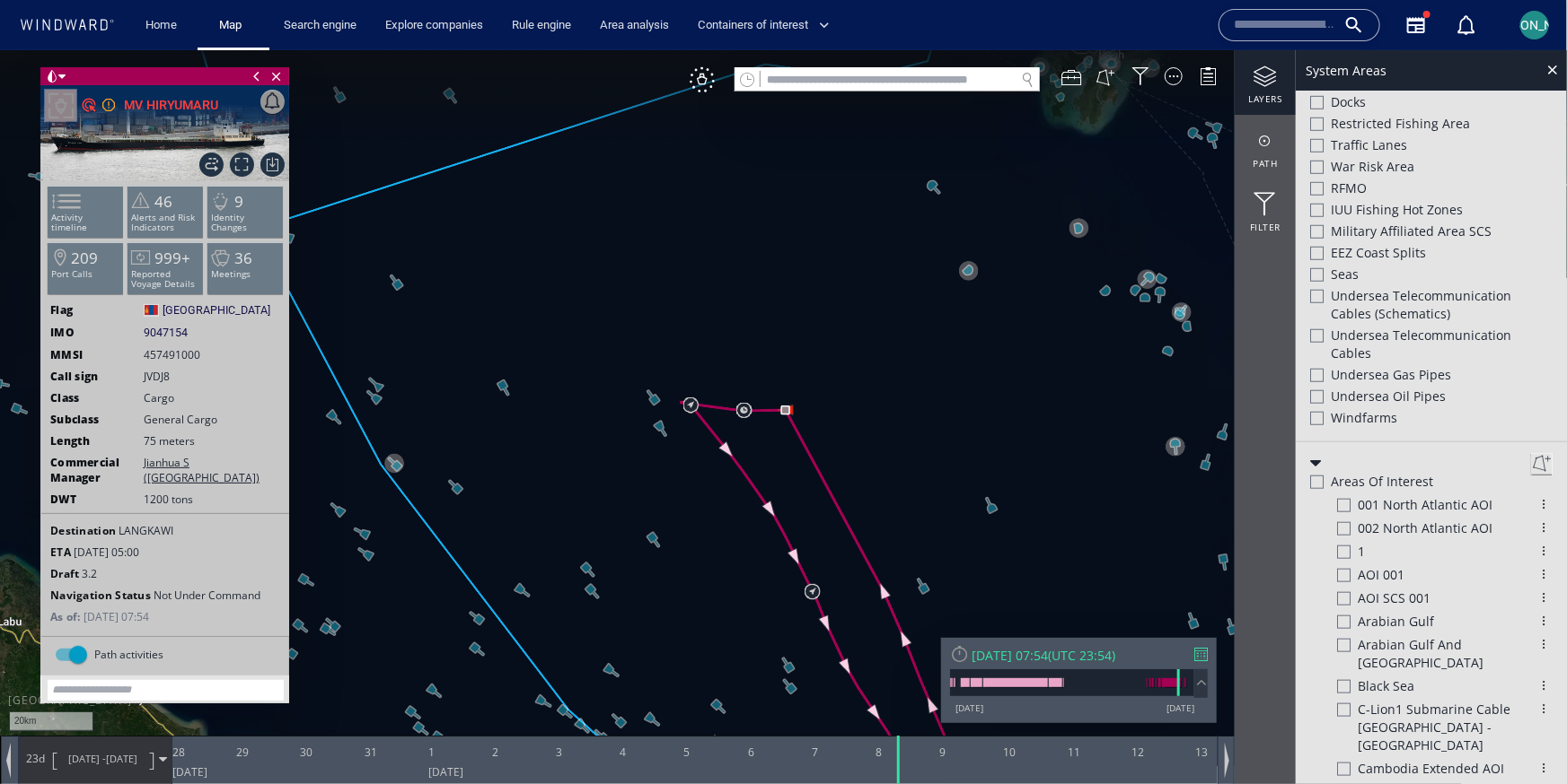
click at [1317, 299] on div at bounding box center [1316, 295] width 13 height 13
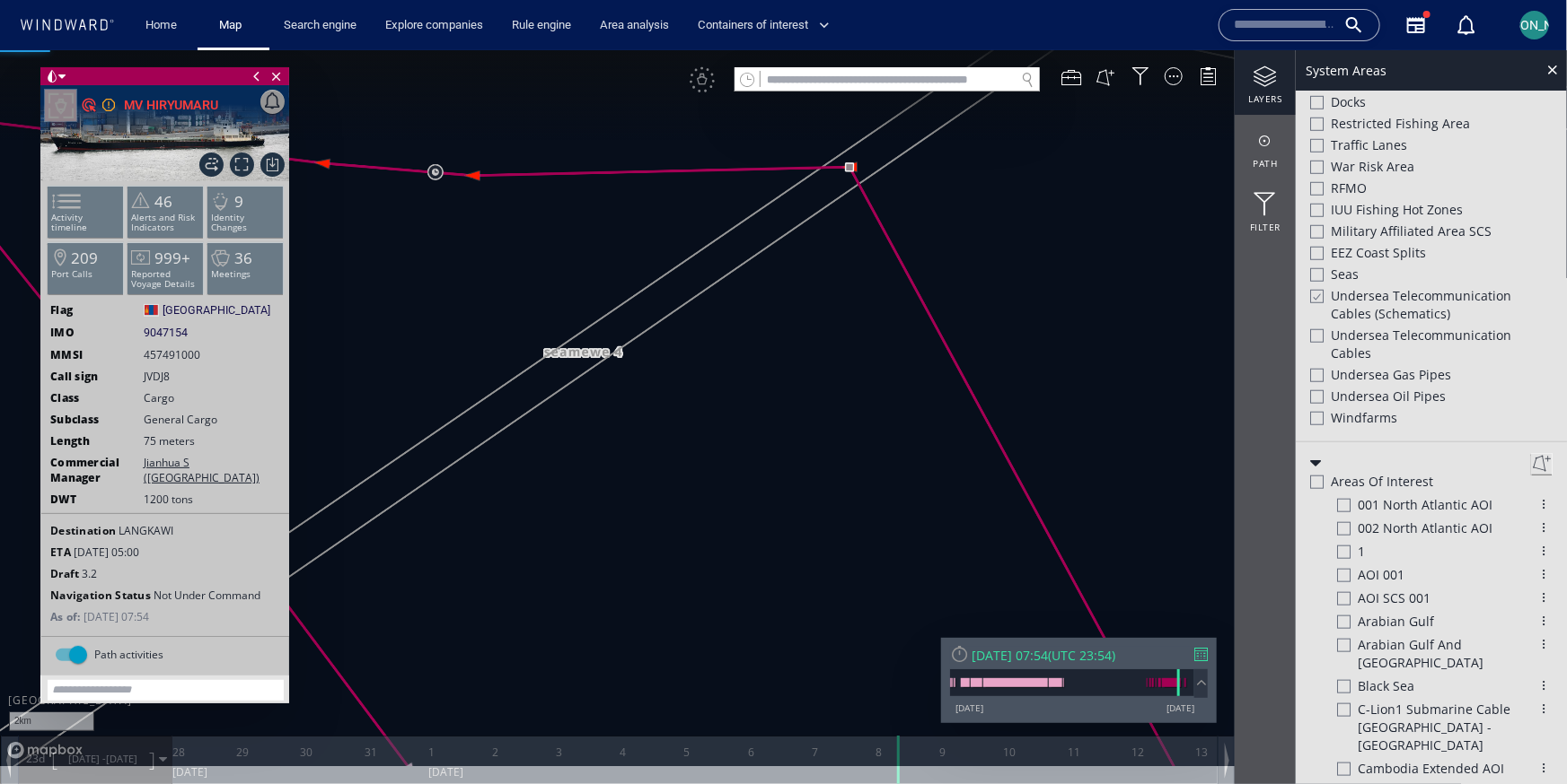
drag, startPoint x: 838, startPoint y: 394, endPoint x: 970, endPoint y: 472, distance: 153.3
click at [970, 472] on canvas "Map" at bounding box center [784, 408] width 1567 height 717
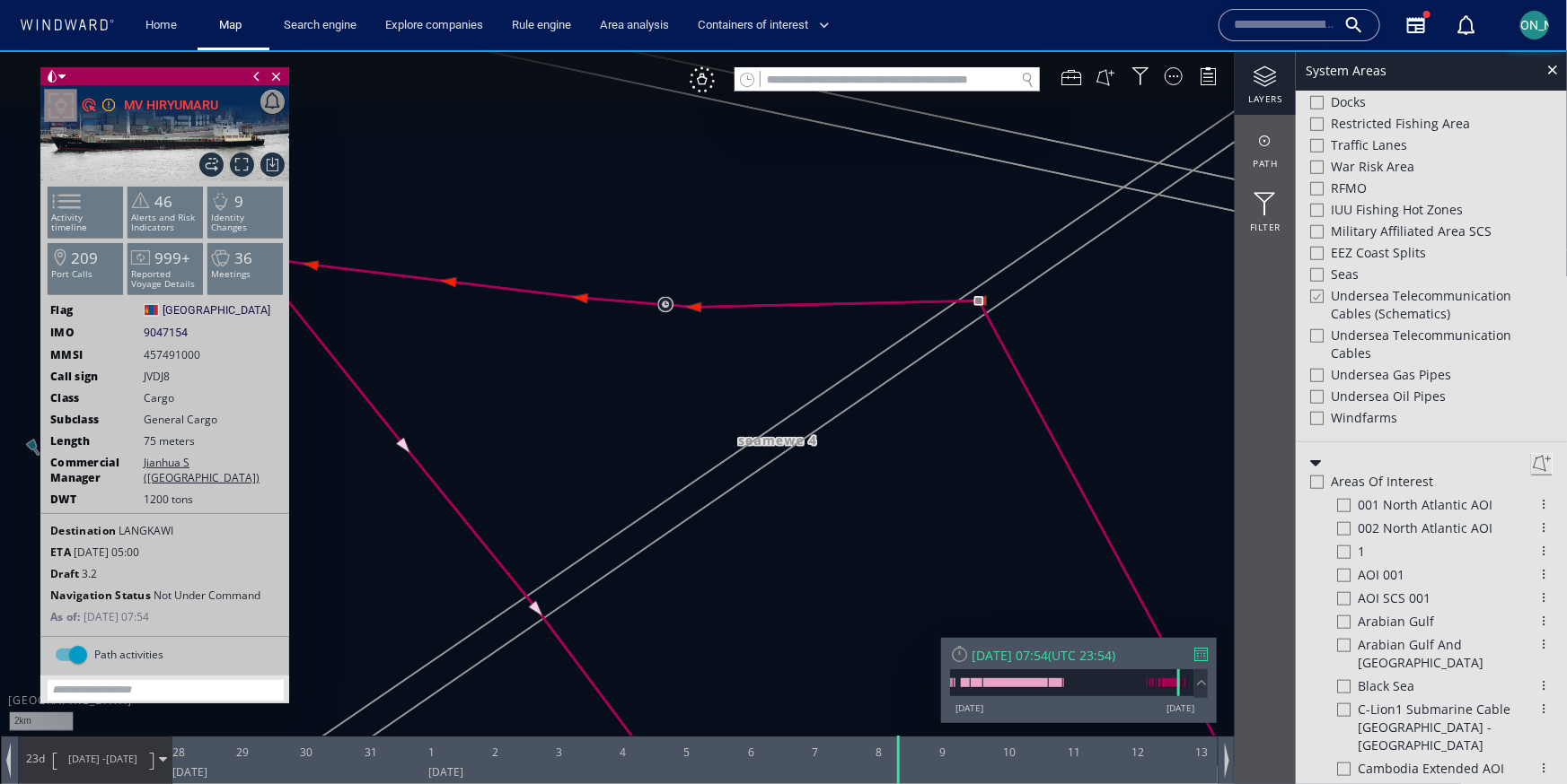
drag, startPoint x: 970, startPoint y: 472, endPoint x: 1035, endPoint y: 472, distance: 65.0
click at [1035, 472] on canvas "Map" at bounding box center [784, 408] width 1567 height 717
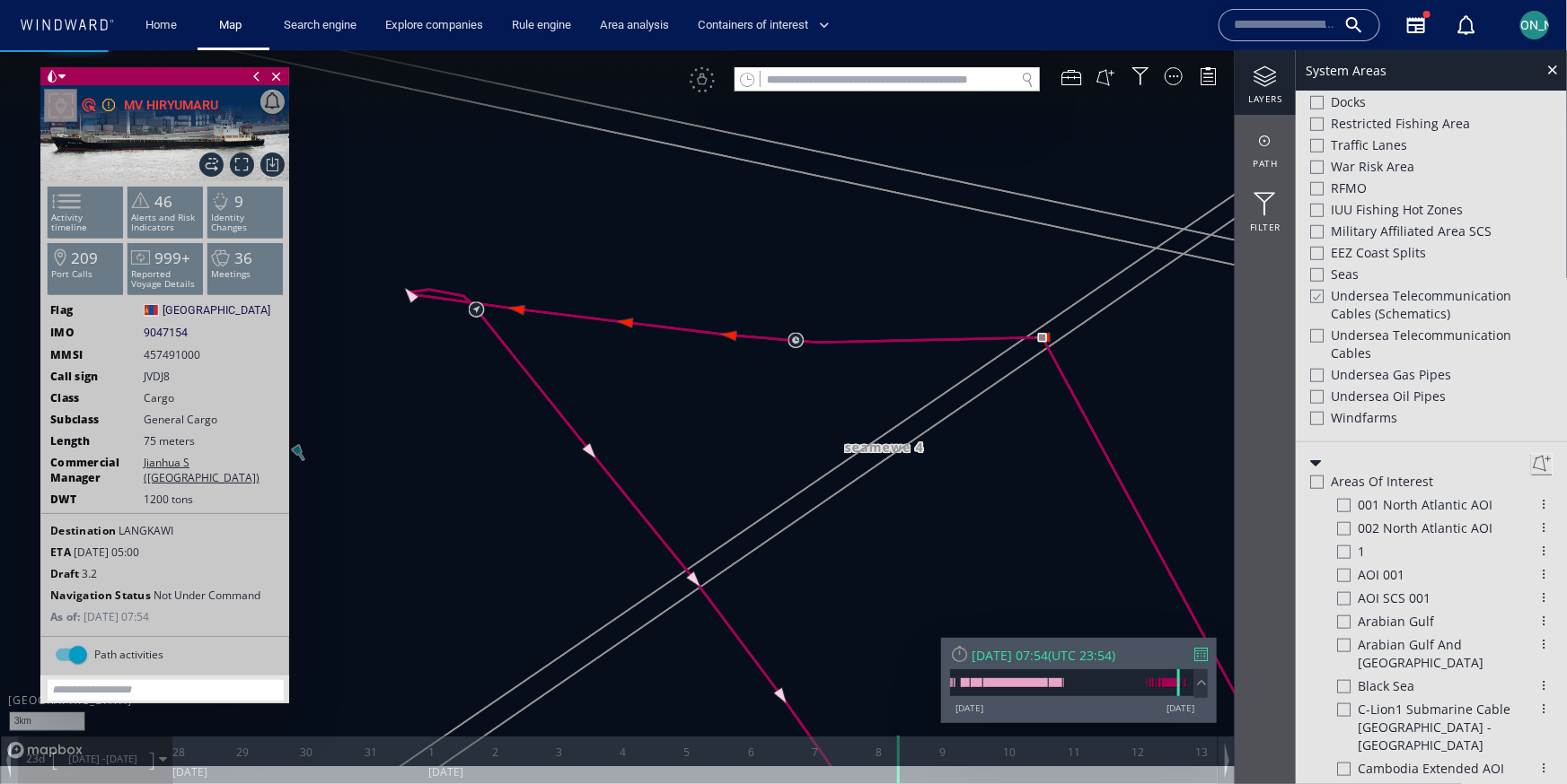
drag, startPoint x: 1035, startPoint y: 472, endPoint x: 985, endPoint y: 459, distance: 51.7
click at [984, 459] on canvas "Map" at bounding box center [784, 408] width 1567 height 717
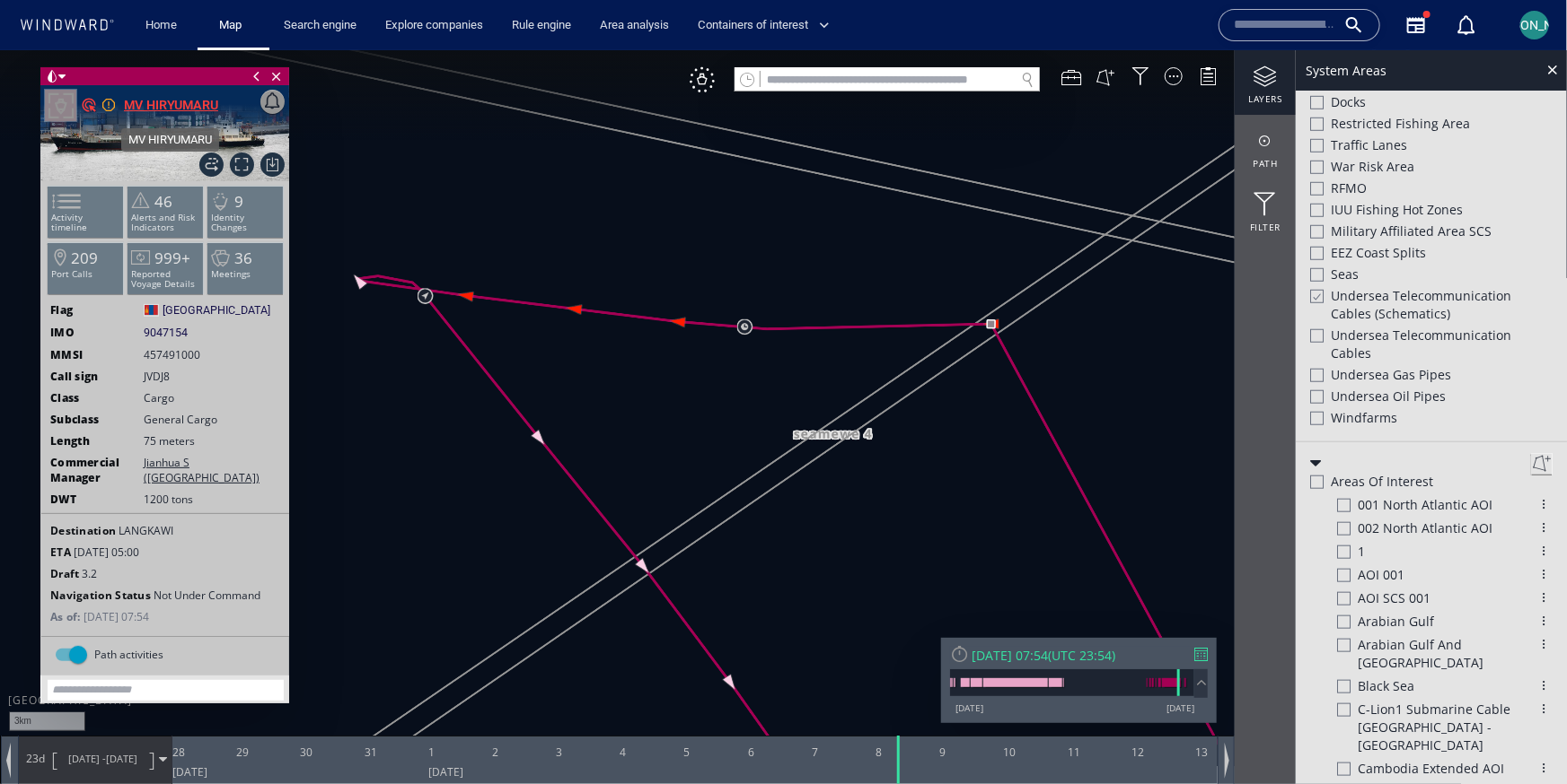
click at [167, 99] on div "MV HIRYUMARU" at bounding box center [171, 104] width 95 height 22
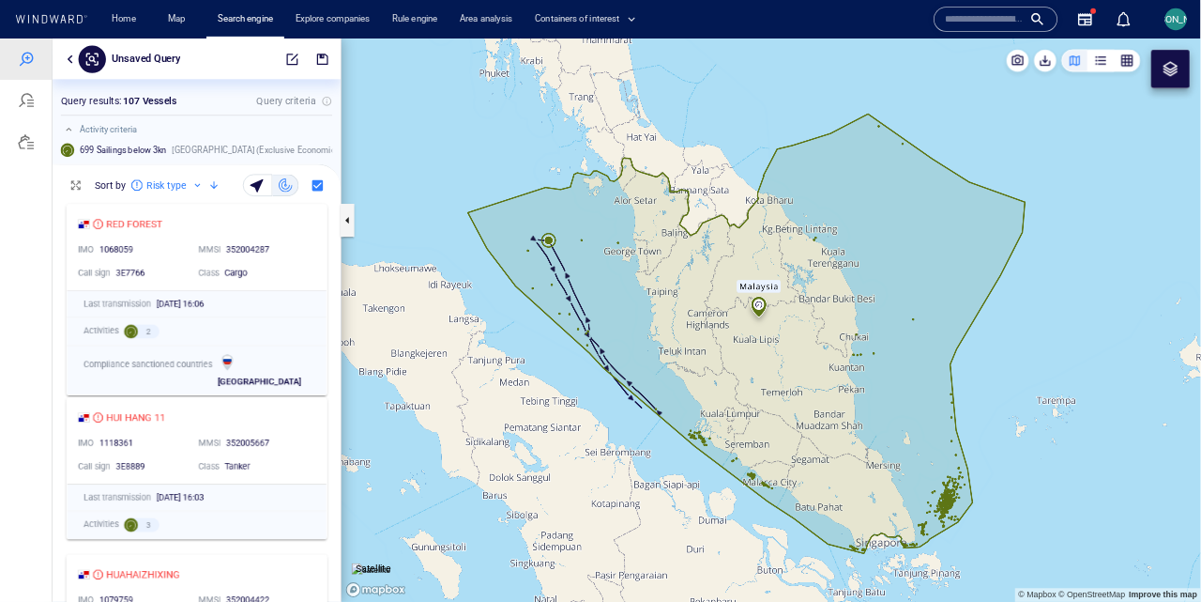
scroll to position [333, 393]
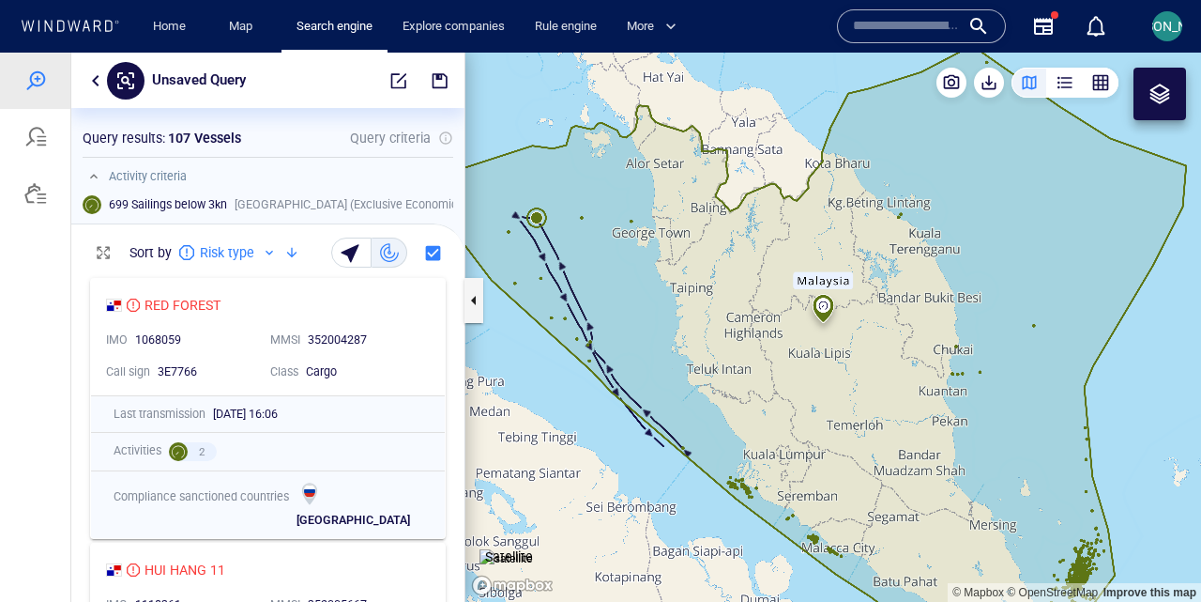
drag, startPoint x: 623, startPoint y: 284, endPoint x: 660, endPoint y: 248, distance: 51.8
click at [660, 248] on canvas "Map" at bounding box center [833, 327] width 736 height 549
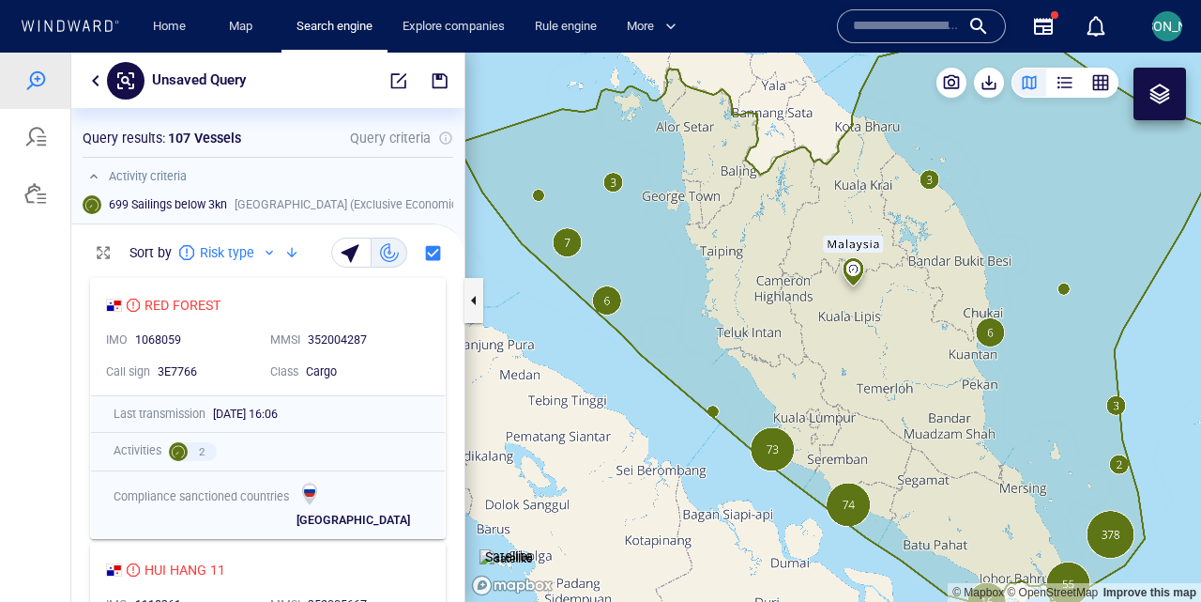
click at [98, 78] on button "button" at bounding box center [95, 80] width 23 height 23
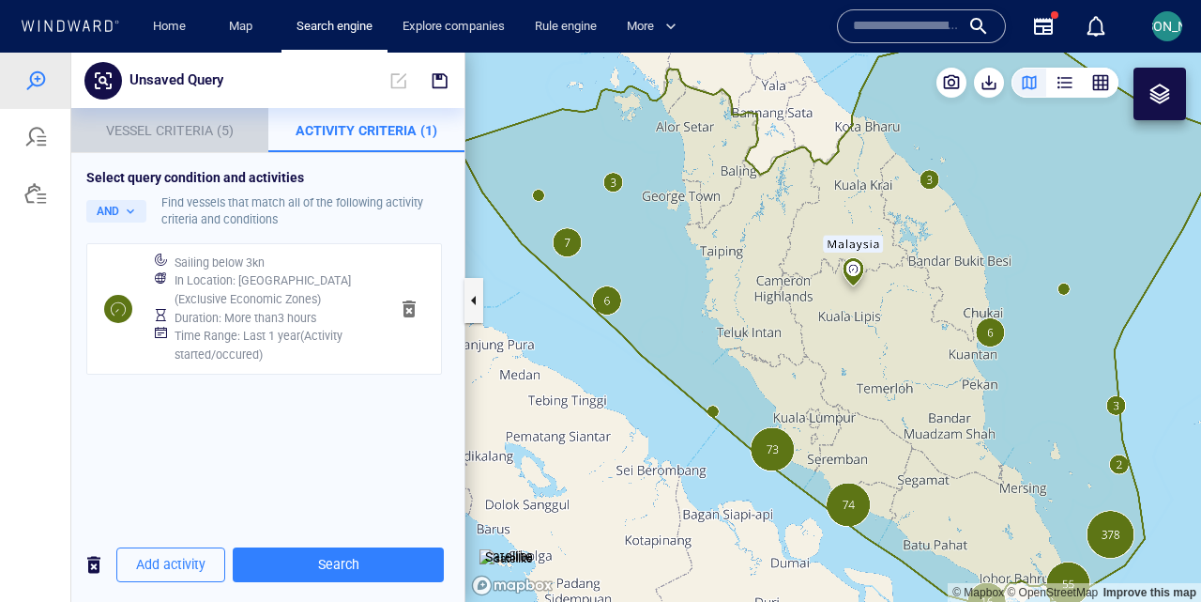
click at [172, 147] on button "Vessel Criteria (5)" at bounding box center [169, 130] width 197 height 45
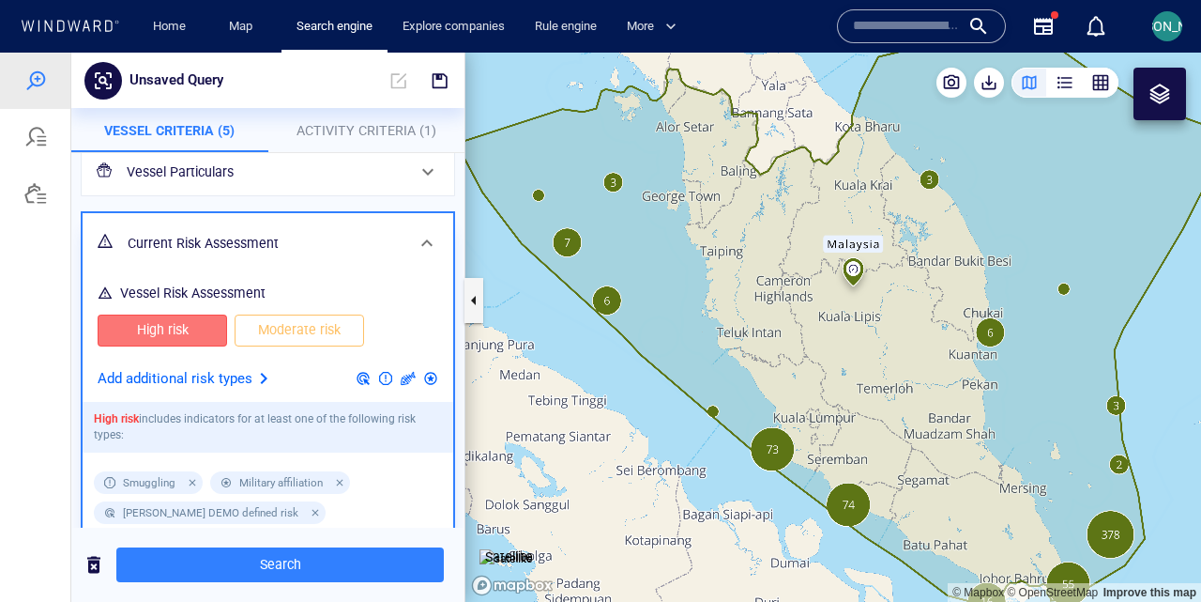
scroll to position [0, 0]
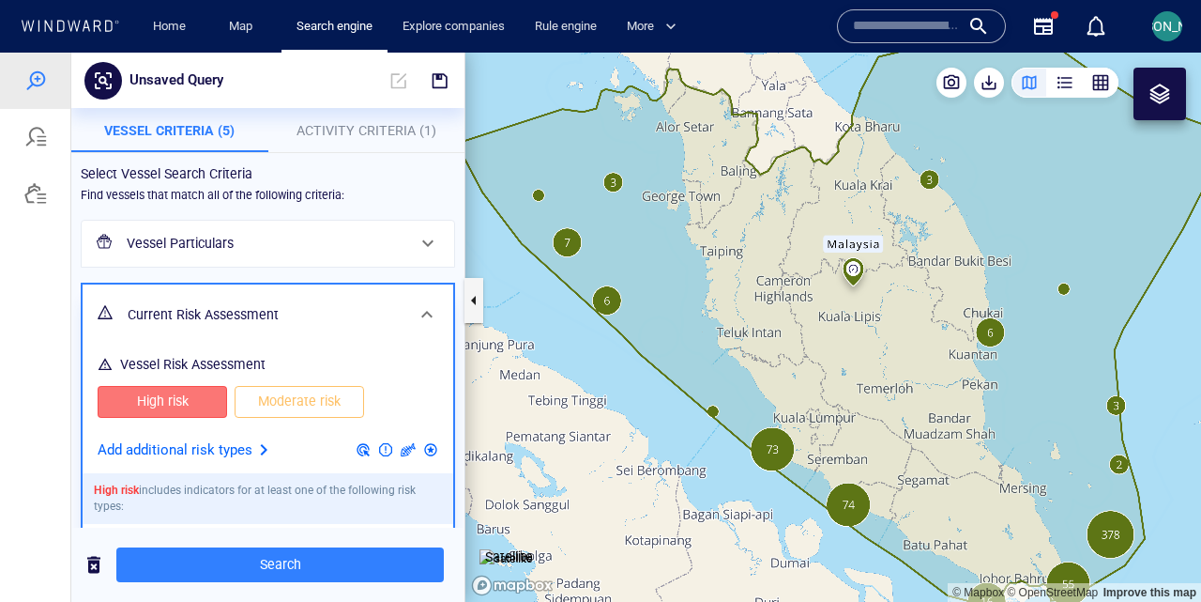
click at [195, 245] on h6 "Vessel Particulars" at bounding box center [266, 243] width 279 height 23
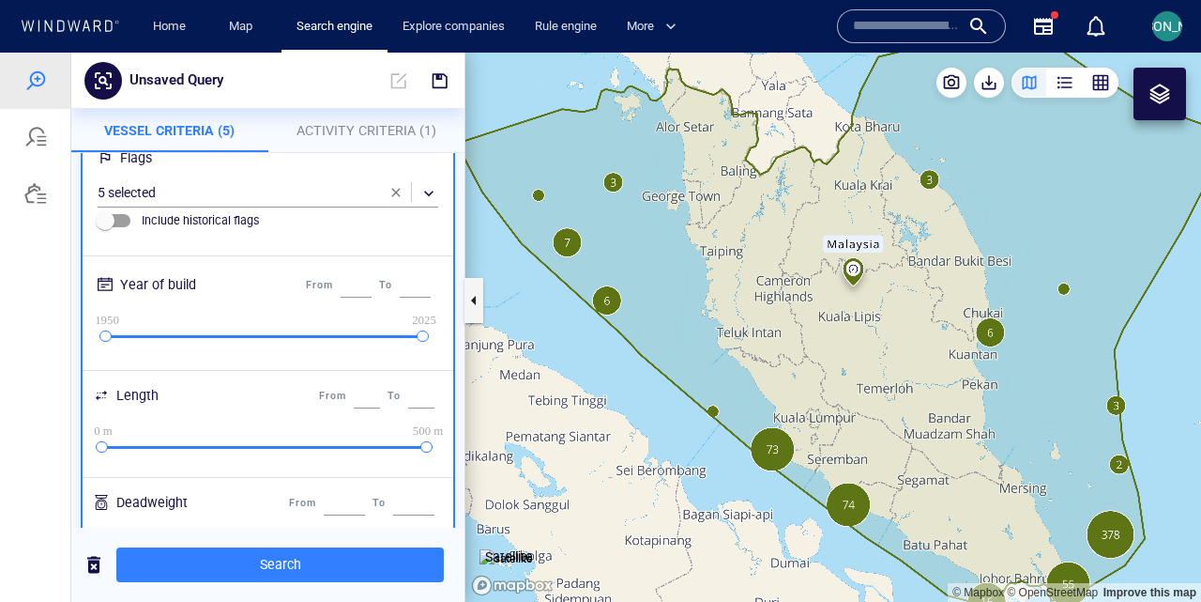
scroll to position [269, 0]
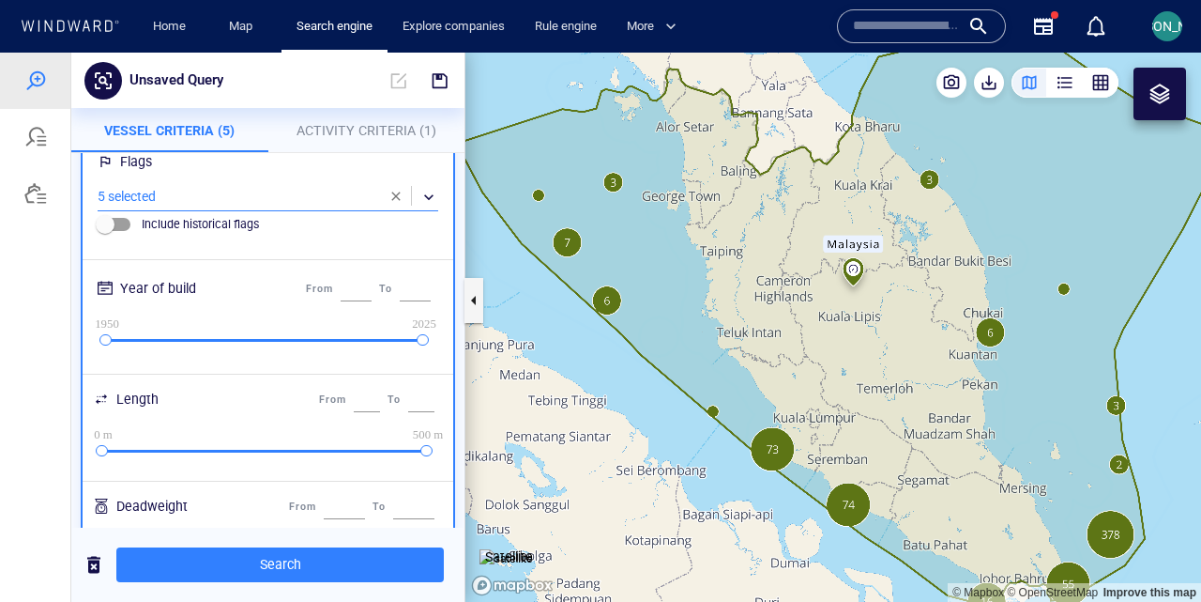
click at [238, 190] on div "​" at bounding box center [268, 197] width 341 height 28
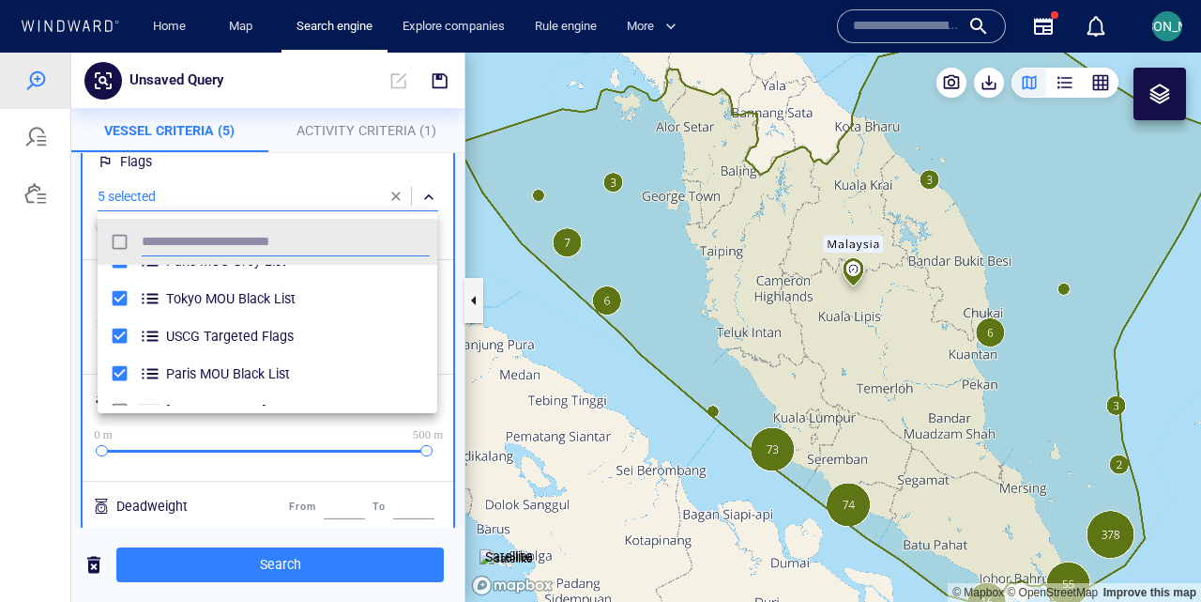
scroll to position [65, 0]
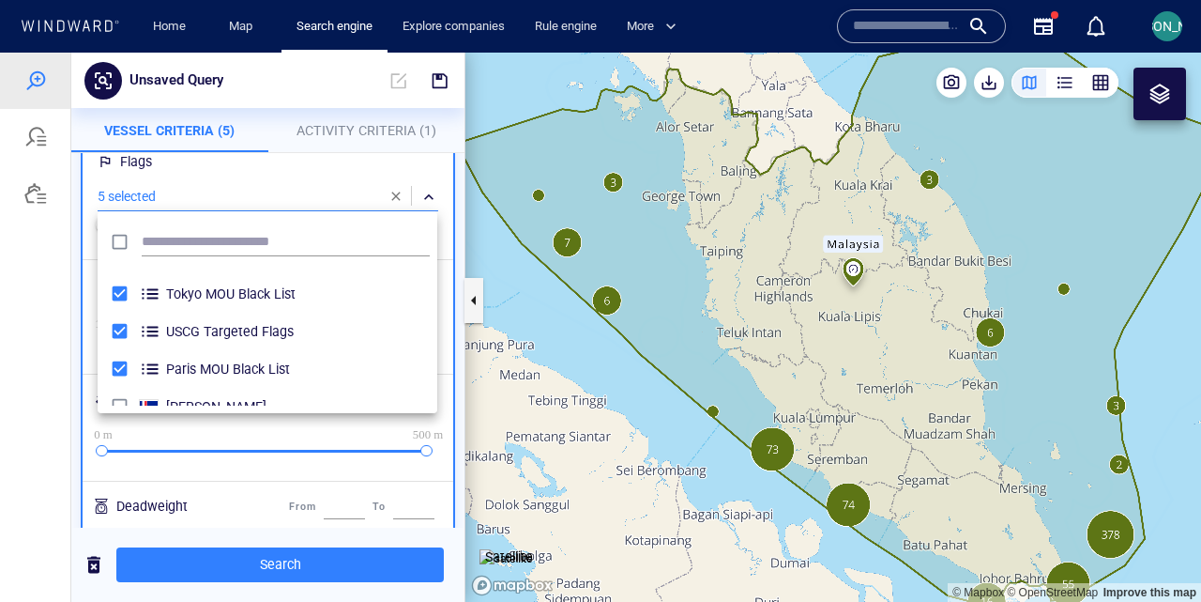
click at [260, 160] on div at bounding box center [600, 327] width 1201 height 549
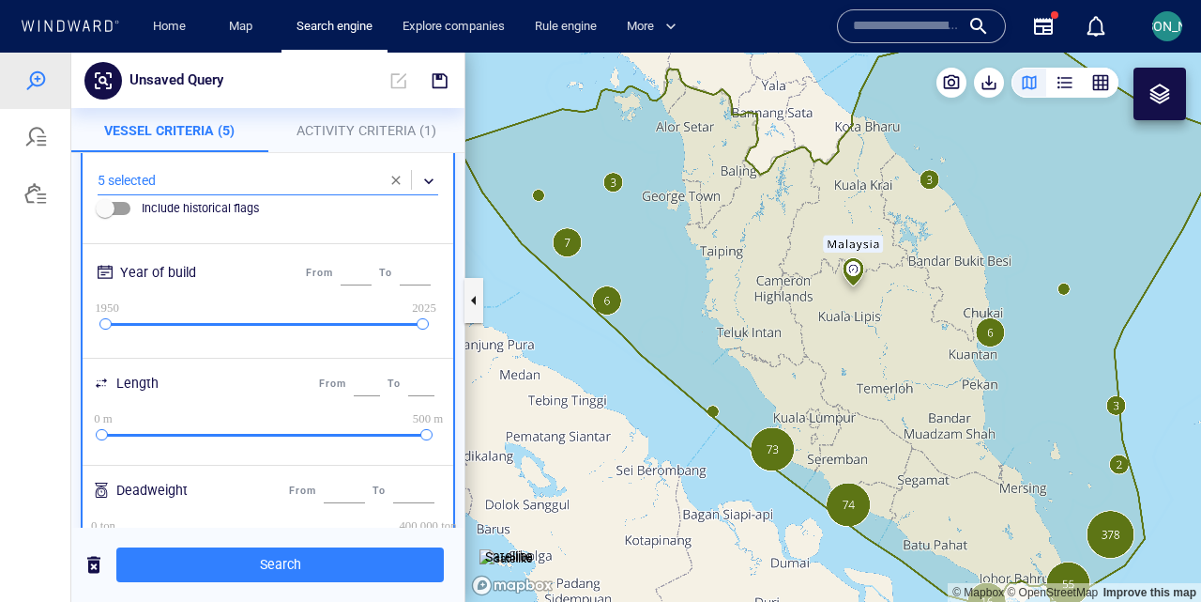
scroll to position [172, 0]
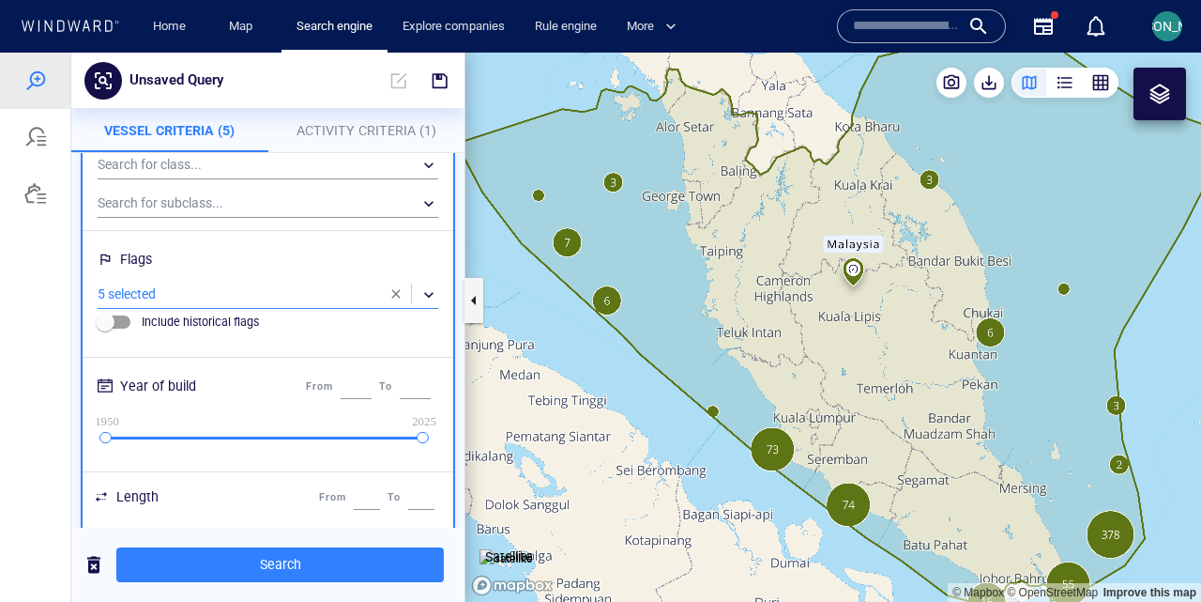
click at [360, 125] on span "Activity Criteria (1)" at bounding box center [367, 130] width 140 height 15
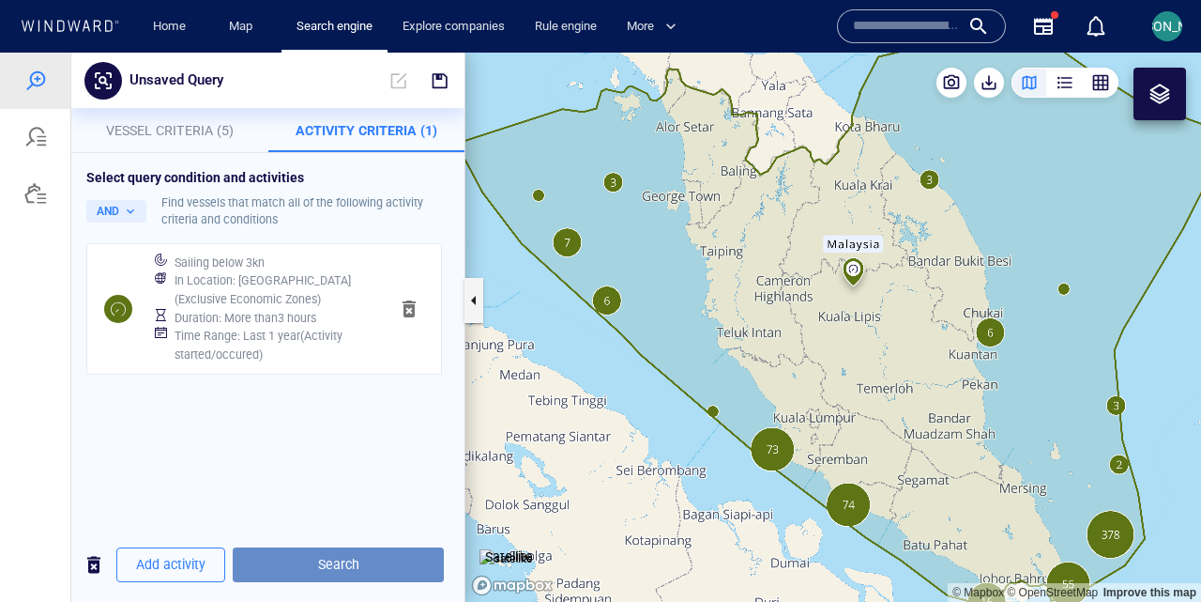
click at [304, 561] on span "Search" at bounding box center [338, 564] width 181 height 23
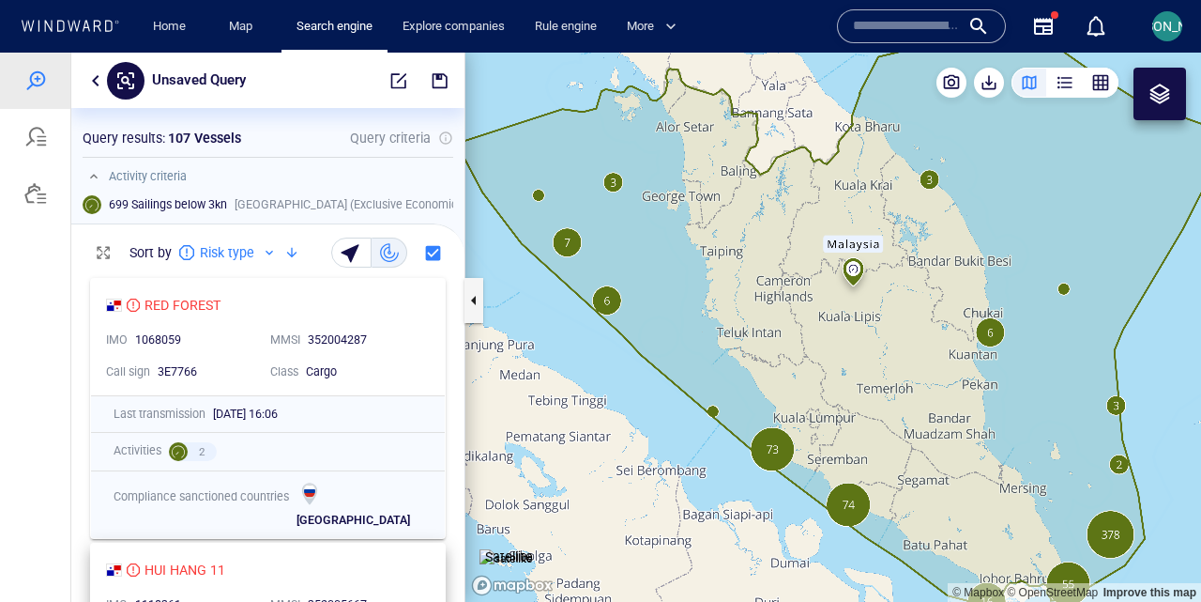
scroll to position [333, 393]
drag, startPoint x: 169, startPoint y: 136, endPoint x: 267, endPoint y: 137, distance: 98.5
click at [267, 137] on div "Query results : 107 Vessels Query criteria" at bounding box center [268, 138] width 371 height 23
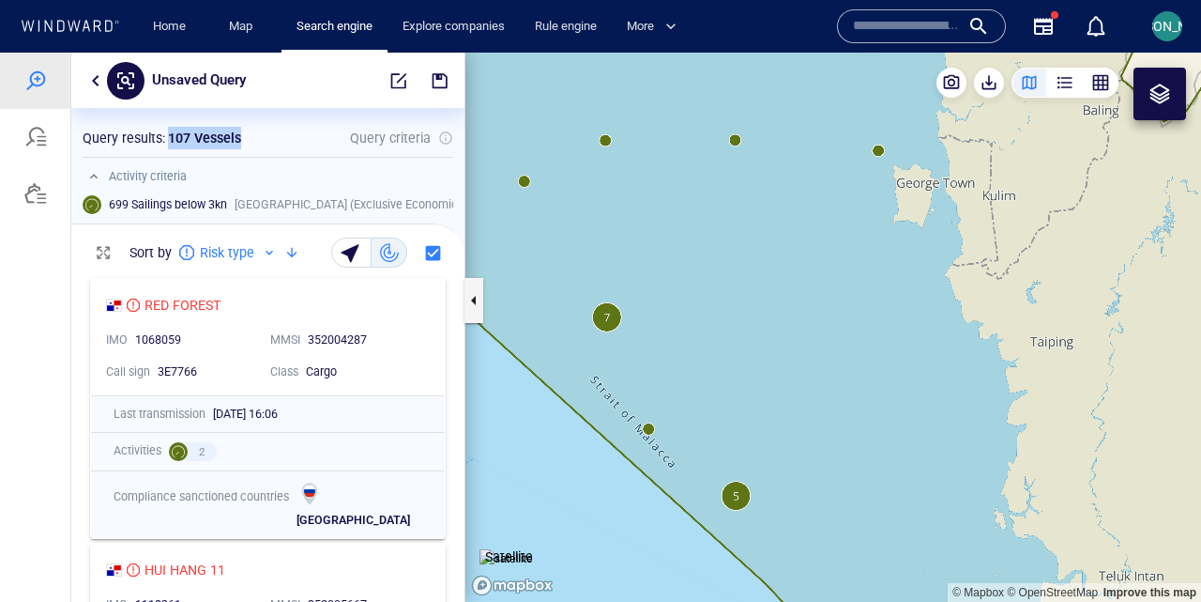
click at [605, 143] on canvas "Map" at bounding box center [833, 327] width 736 height 549
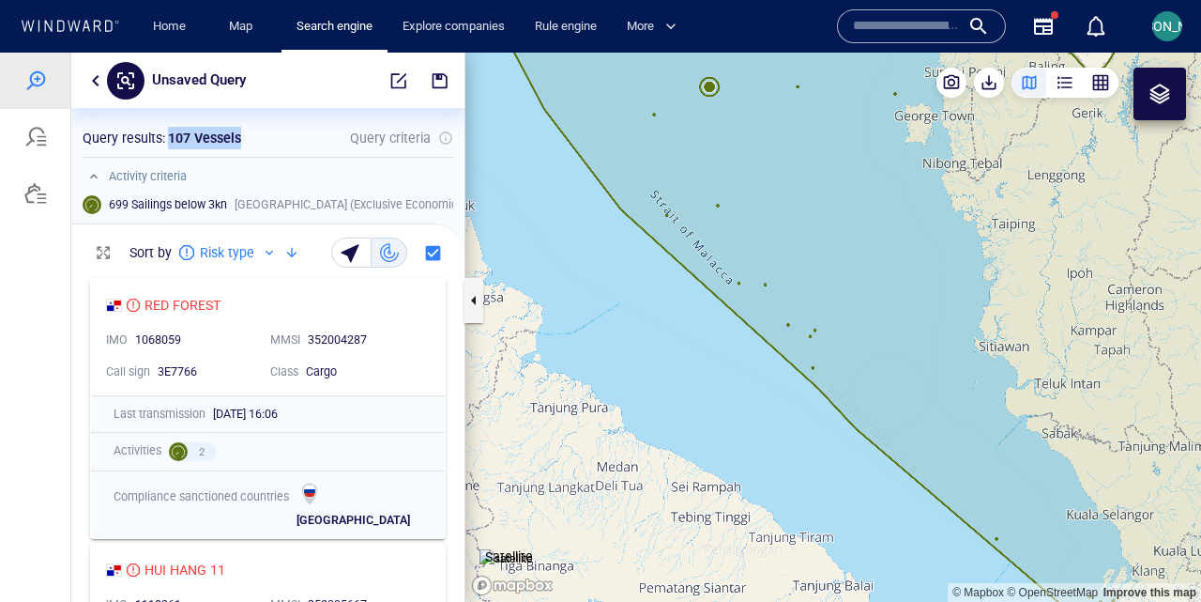
drag, startPoint x: 855, startPoint y: 202, endPoint x: 740, endPoint y: 321, distance: 165.3
click at [740, 321] on canvas "Map" at bounding box center [833, 327] width 736 height 549
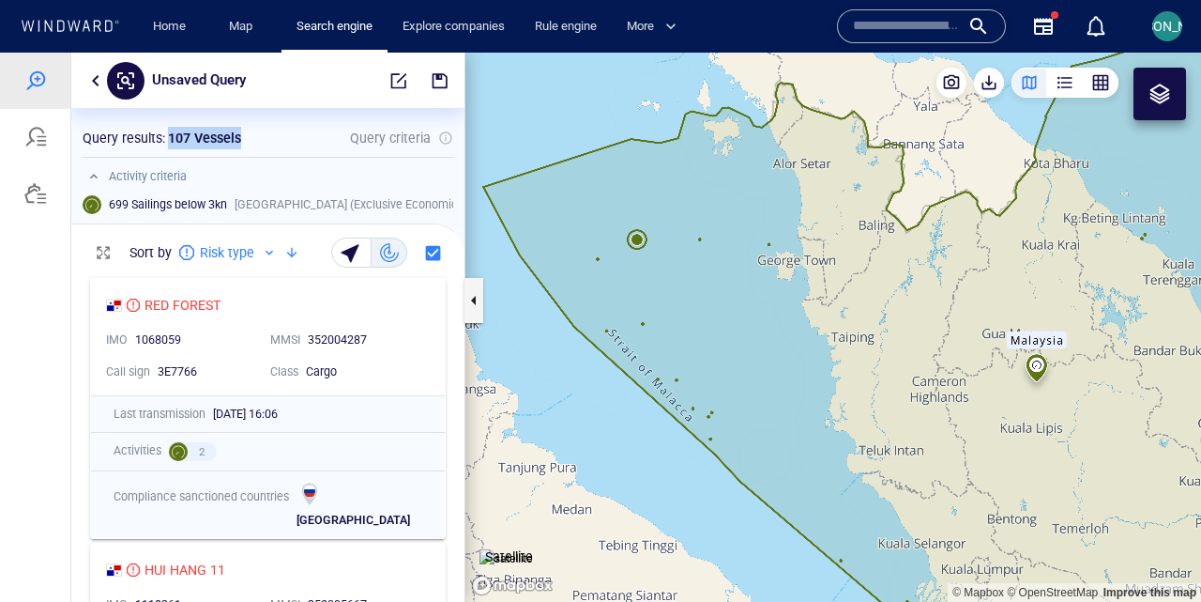
click at [642, 236] on canvas "Map" at bounding box center [833, 327] width 736 height 549
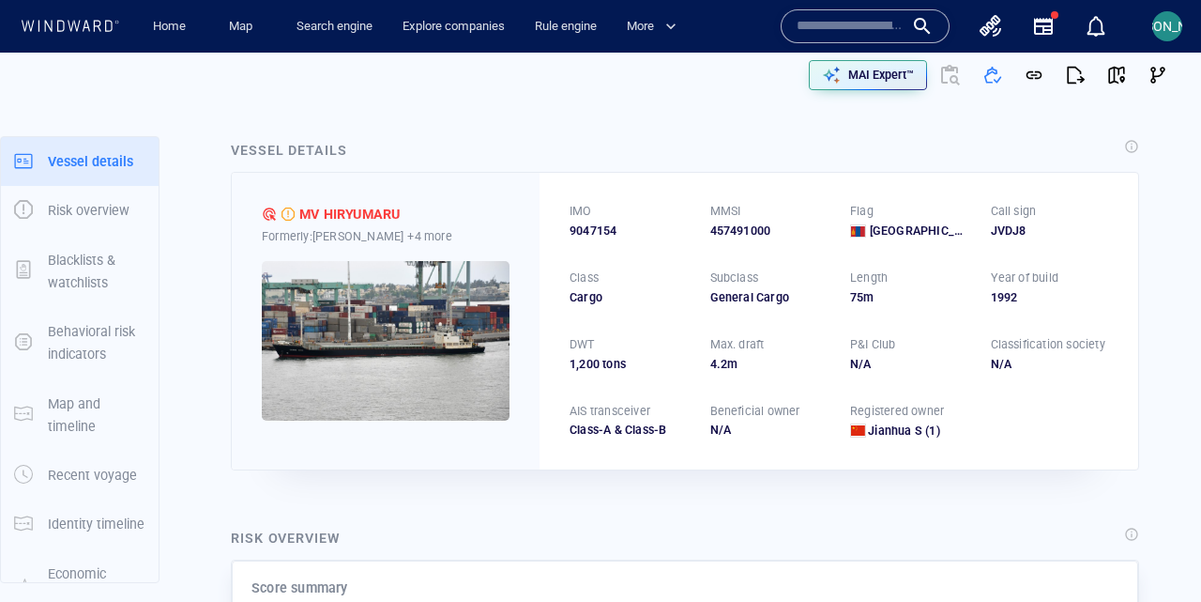
click at [339, 368] on img at bounding box center [386, 341] width 248 height 160
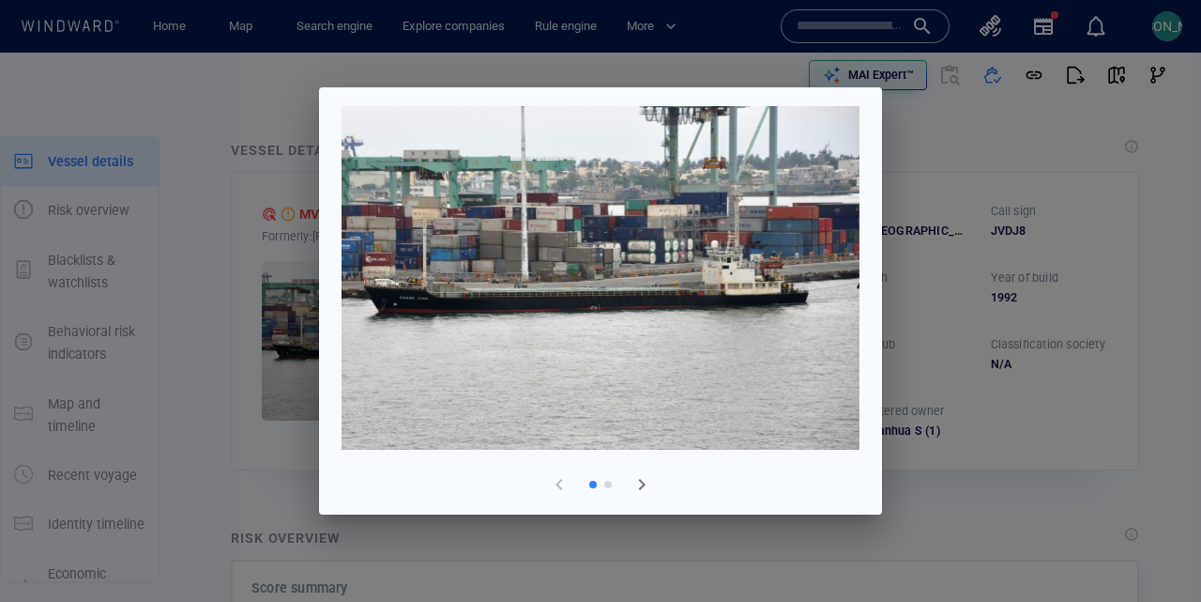
click at [1164, 211] on div at bounding box center [600, 301] width 1201 height 602
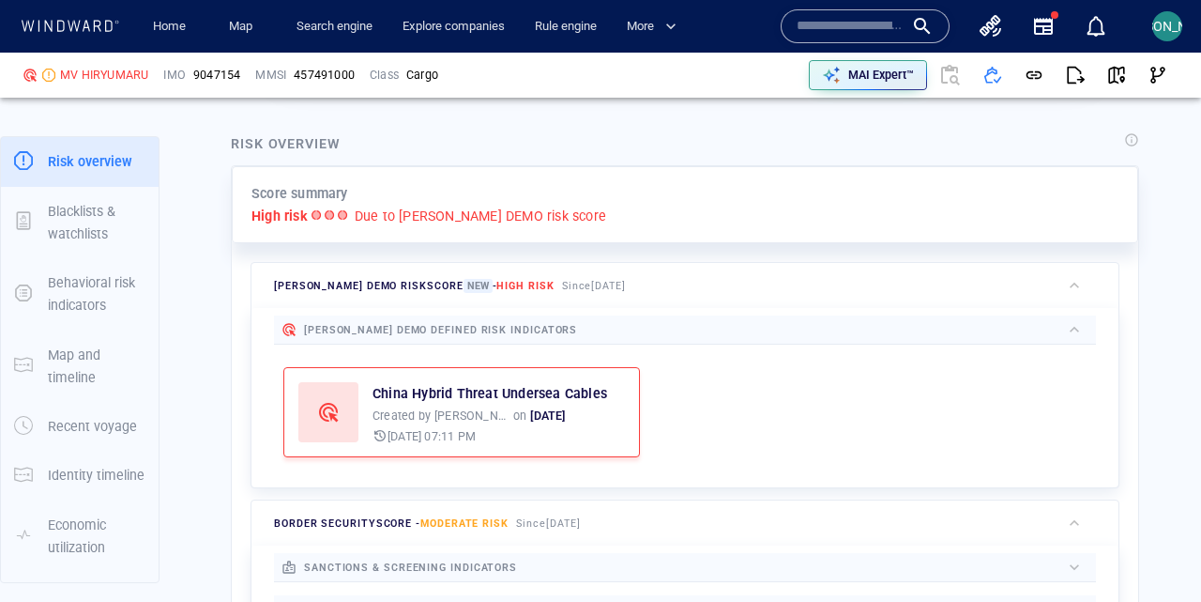
scroll to position [396, 0]
drag, startPoint x: 195, startPoint y: 144, endPoint x: 379, endPoint y: 144, distance: 183.9
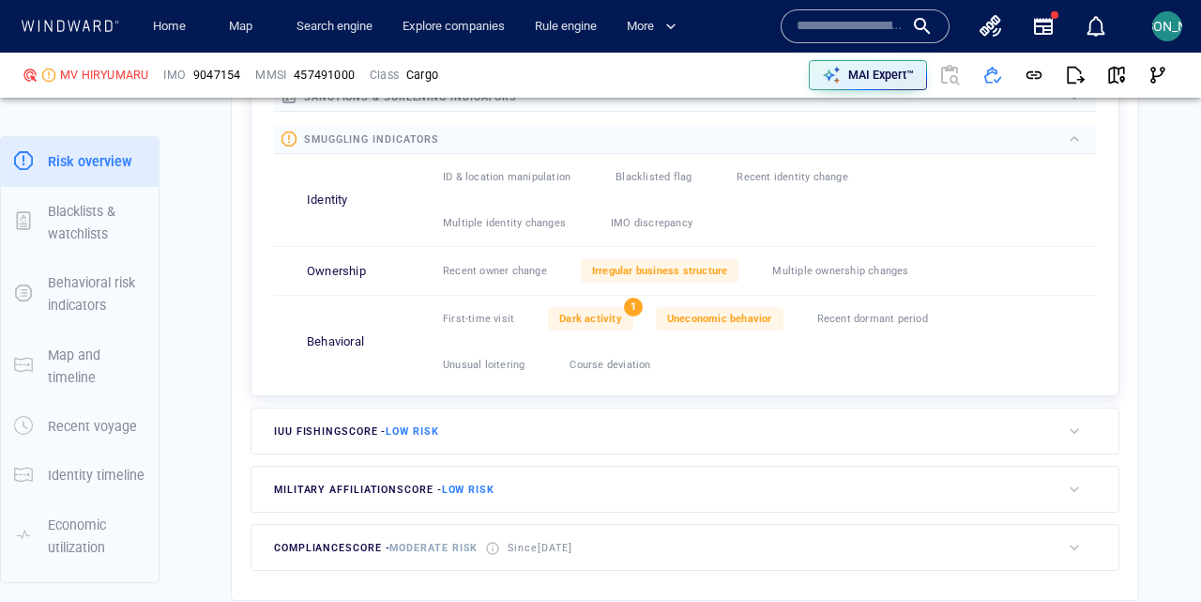
scroll to position [916, 0]
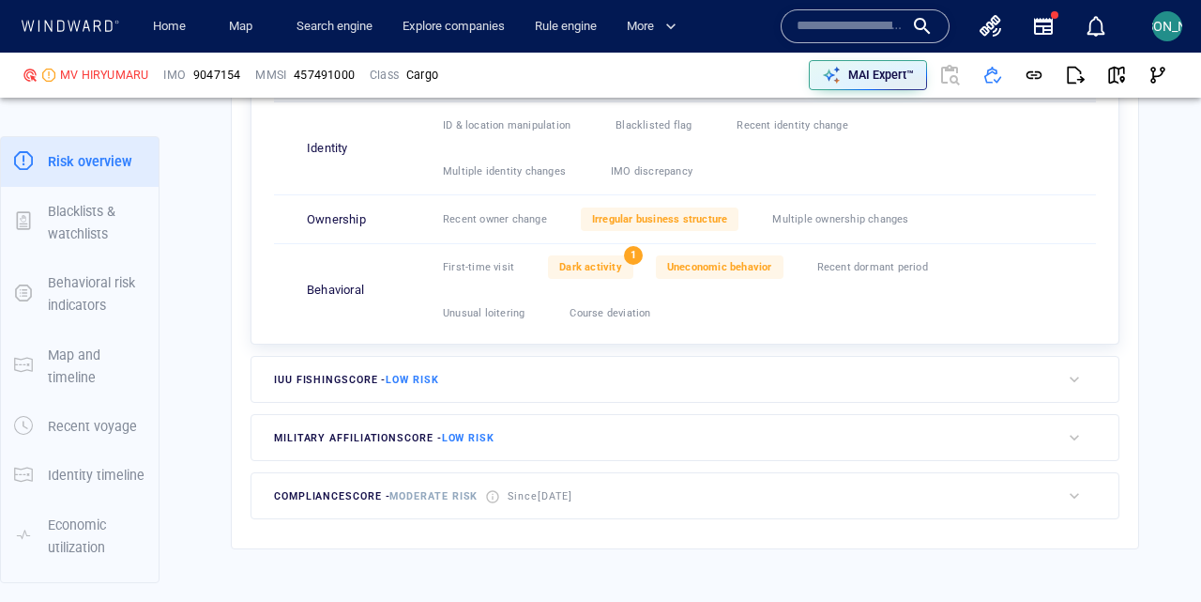
click at [1081, 492] on div "button" at bounding box center [1074, 495] width 19 height 19
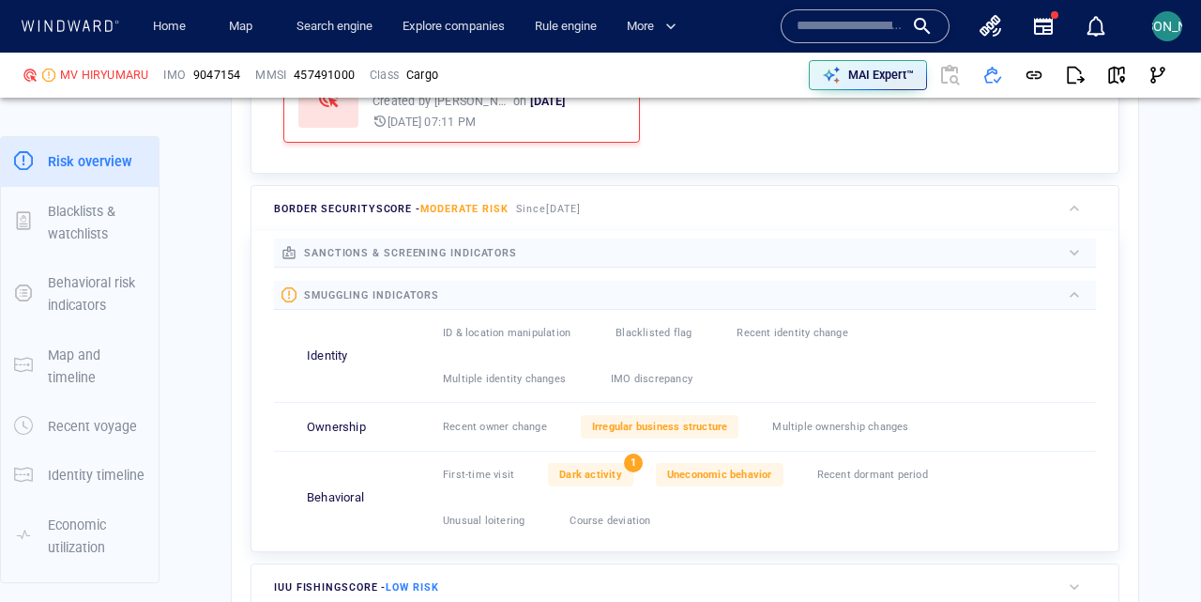
scroll to position [706, 0]
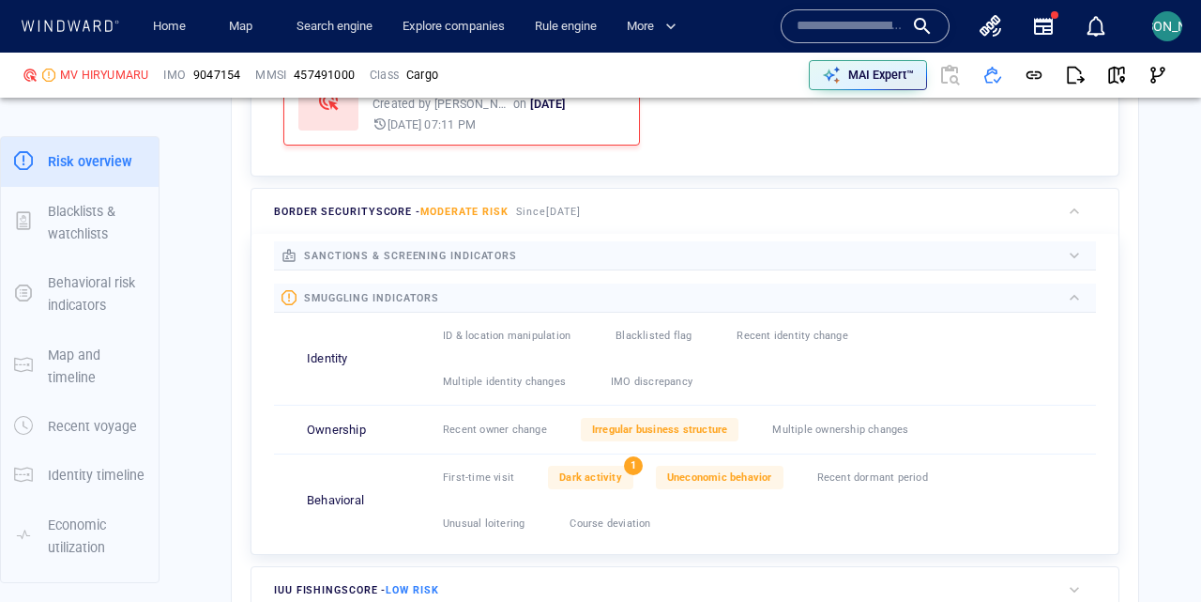
drag, startPoint x: 268, startPoint y: 209, endPoint x: 633, endPoint y: 208, distance: 365.1
click at [633, 208] on div "border security score - Moderate risk Since 14 Feb 2025" at bounding box center [656, 211] width 809 height 45
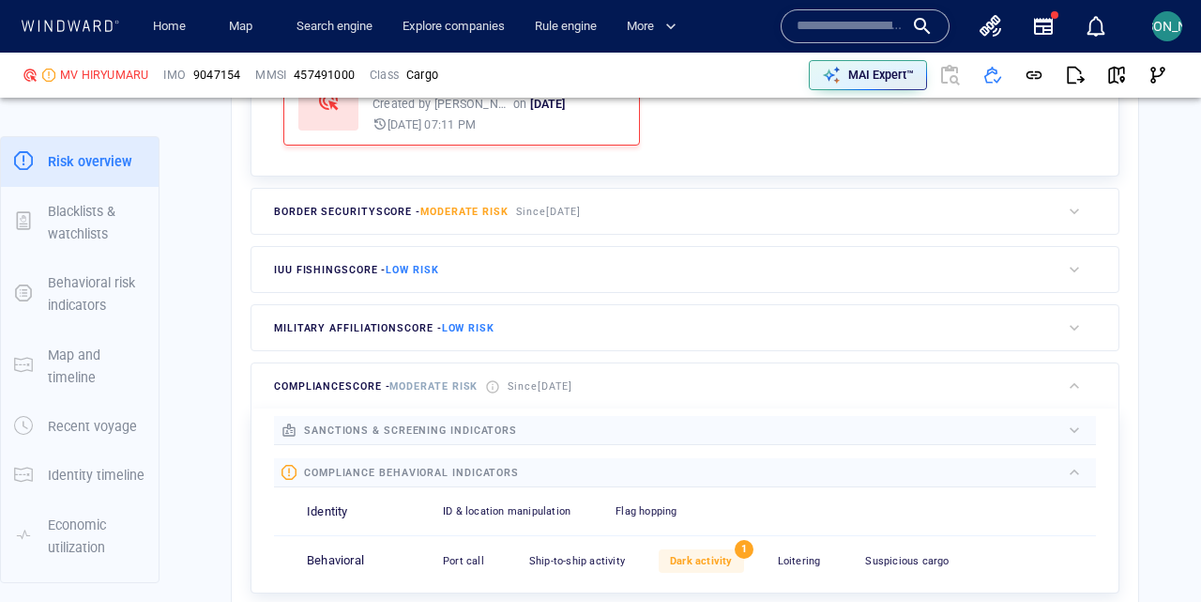
click at [633, 208] on div "border security score - Moderate risk Since 14 Feb 2025" at bounding box center [656, 211] width 809 height 45
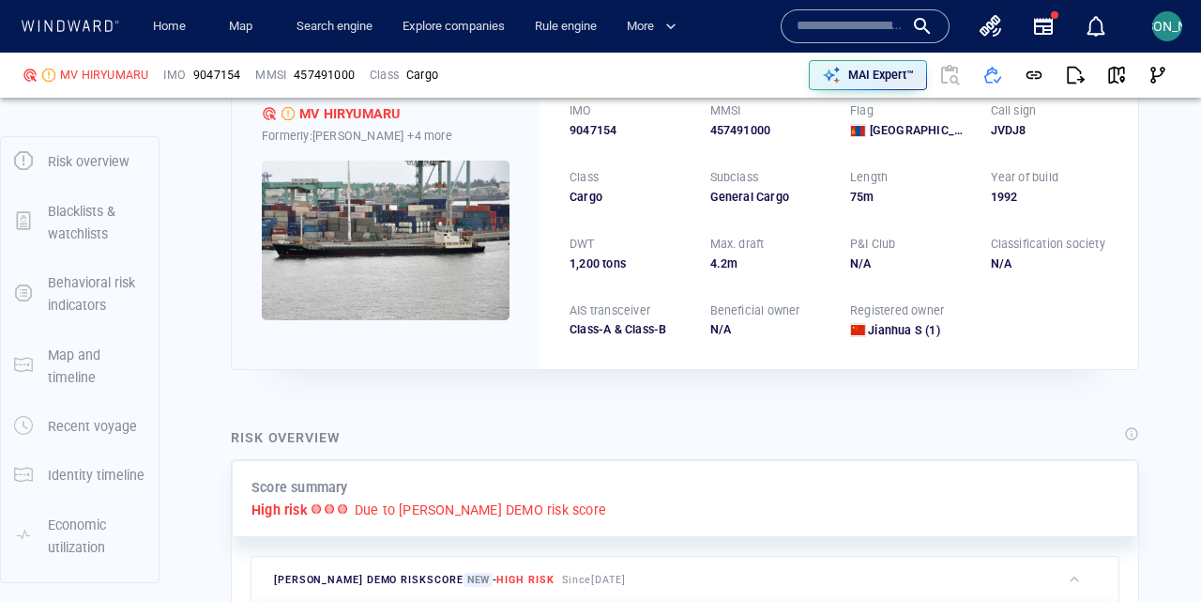
scroll to position [0, 0]
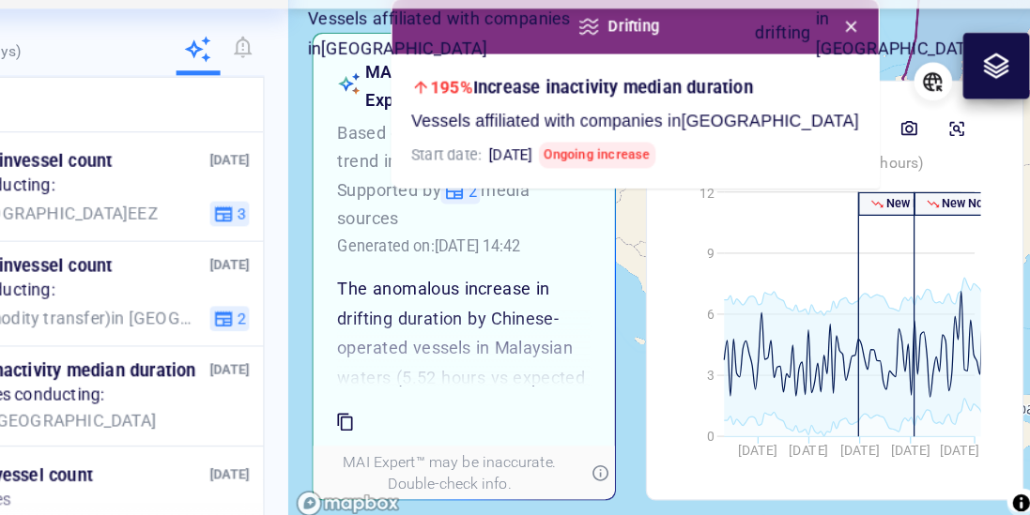
scroll to position [92, 0]
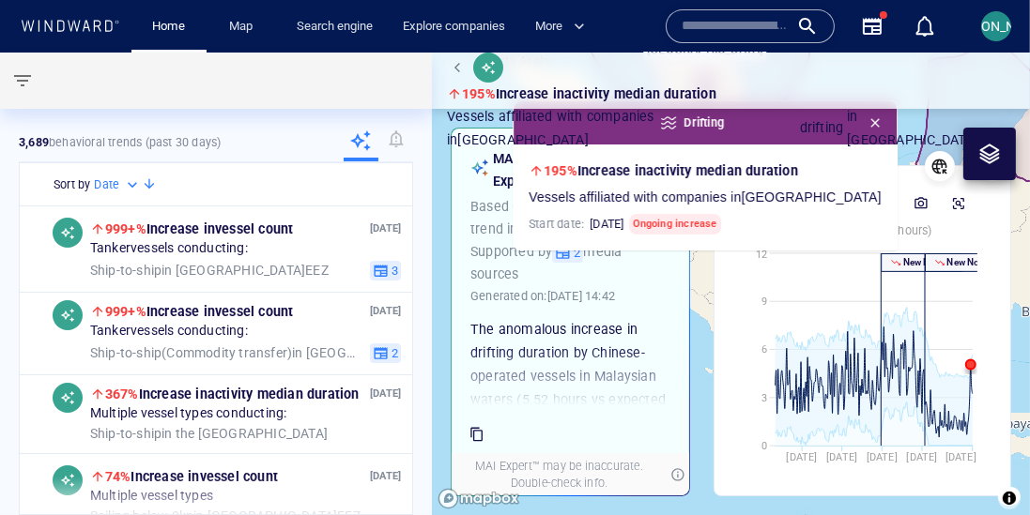
click at [881, 24] on icon "button" at bounding box center [872, 26] width 23 height 23
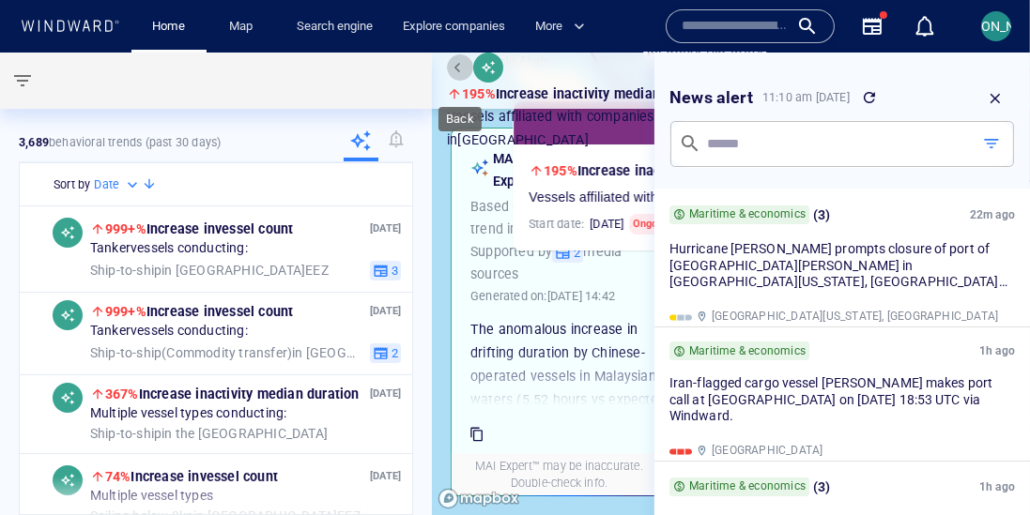
click at [459, 73] on span "button" at bounding box center [459, 67] width 11 height 11
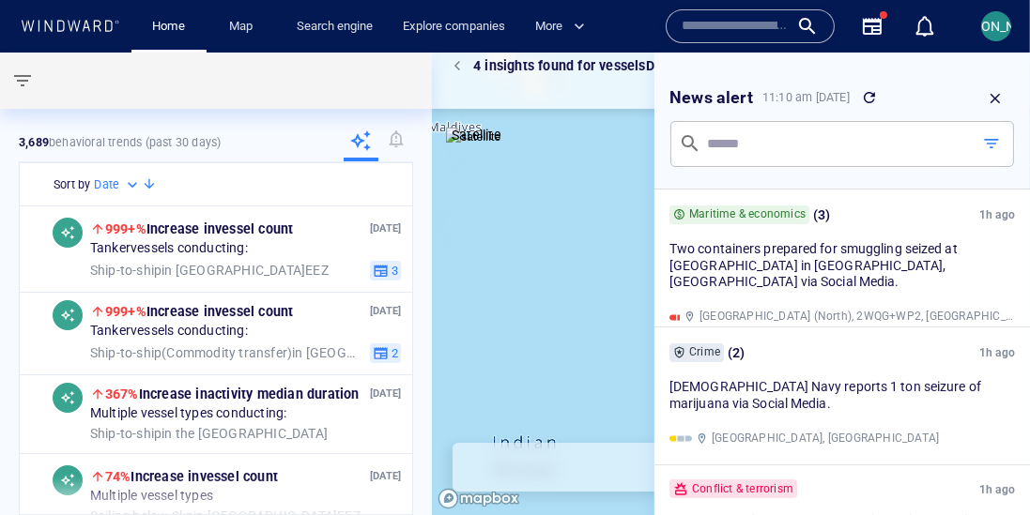
scroll to position [271, 0]
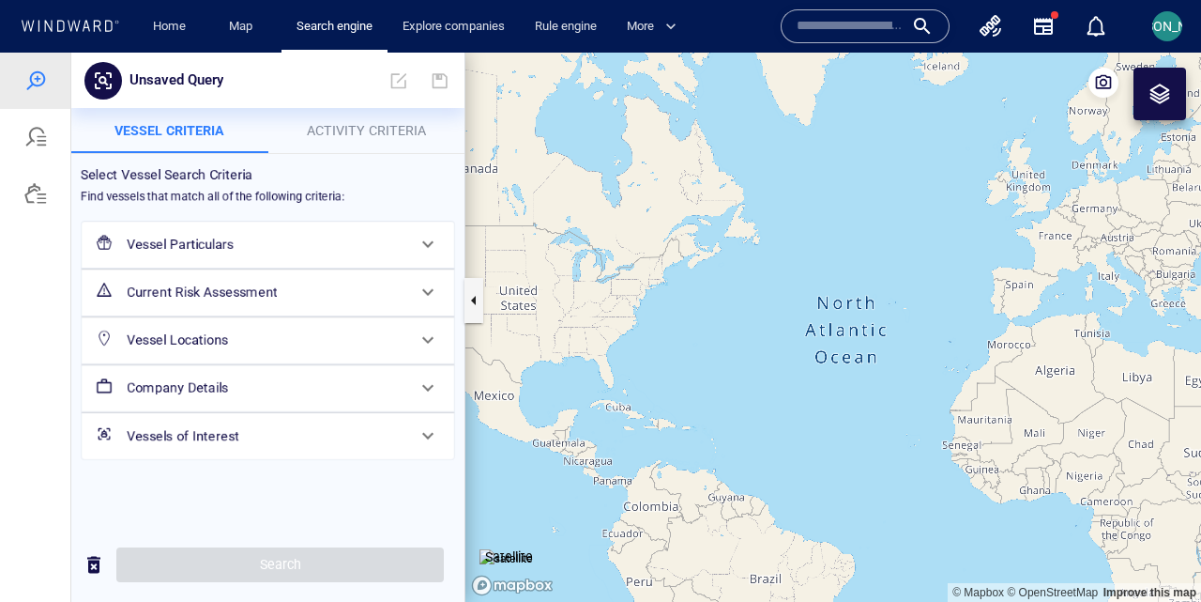
drag, startPoint x: 925, startPoint y: 394, endPoint x: 507, endPoint y: 282, distance: 433.2
click at [507, 282] on canvas "Map" at bounding box center [833, 327] width 736 height 549
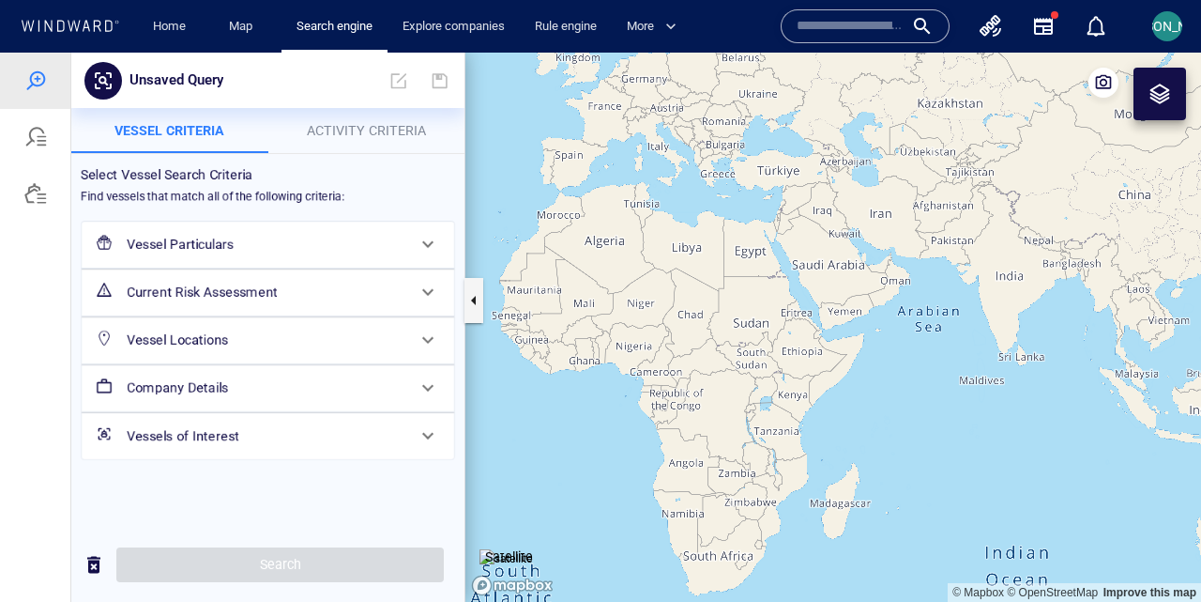
drag, startPoint x: 969, startPoint y: 392, endPoint x: 615, endPoint y: 267, distance: 376.4
click at [615, 267] on canvas "Map" at bounding box center [833, 327] width 736 height 549
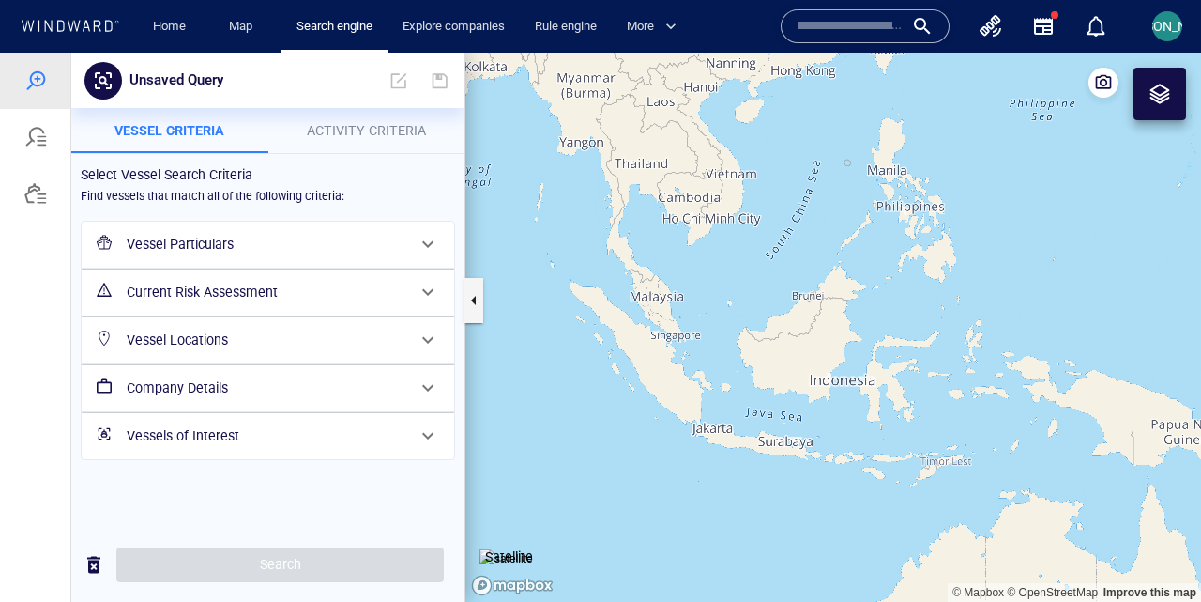
drag, startPoint x: 837, startPoint y: 246, endPoint x: 674, endPoint y: 291, distance: 169.4
click at [674, 291] on canvas "Map" at bounding box center [833, 327] width 736 height 549
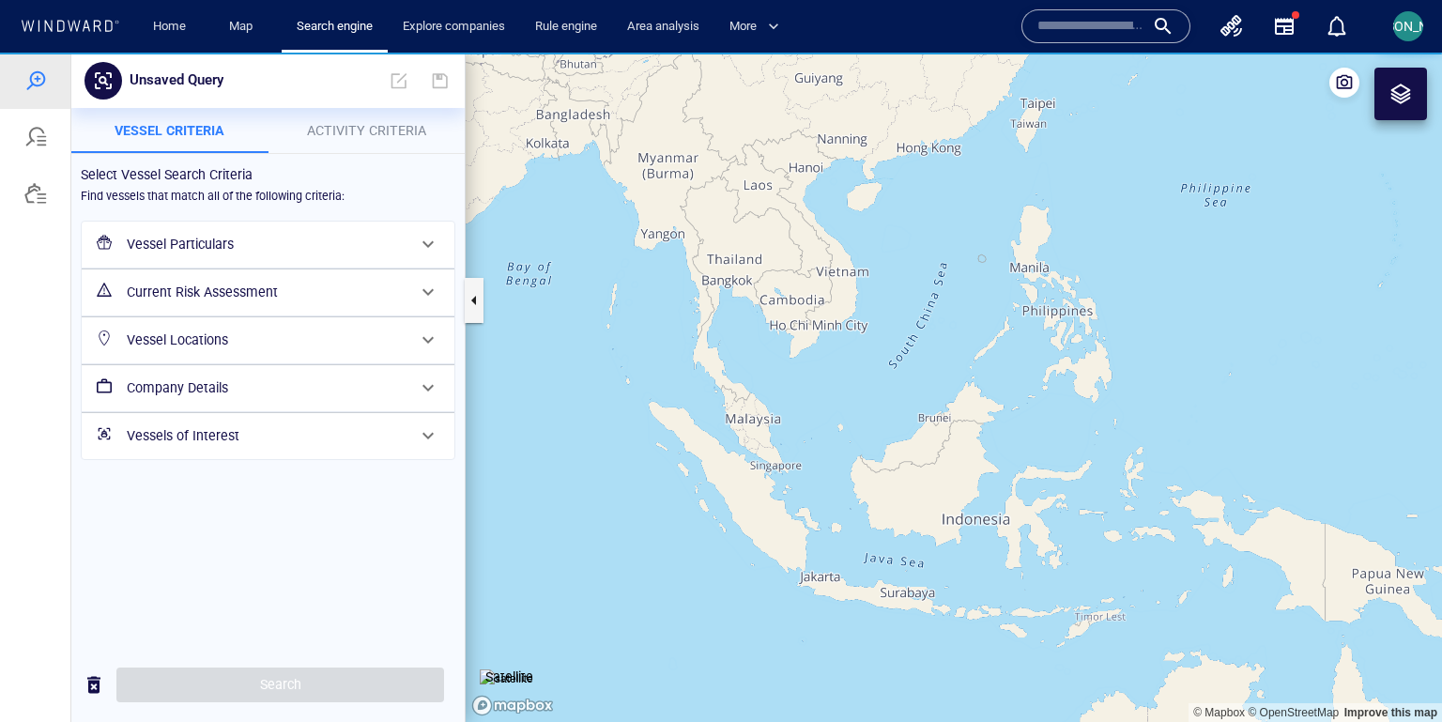
click at [257, 294] on h6 "Current Risk Assessment" at bounding box center [266, 292] width 279 height 23
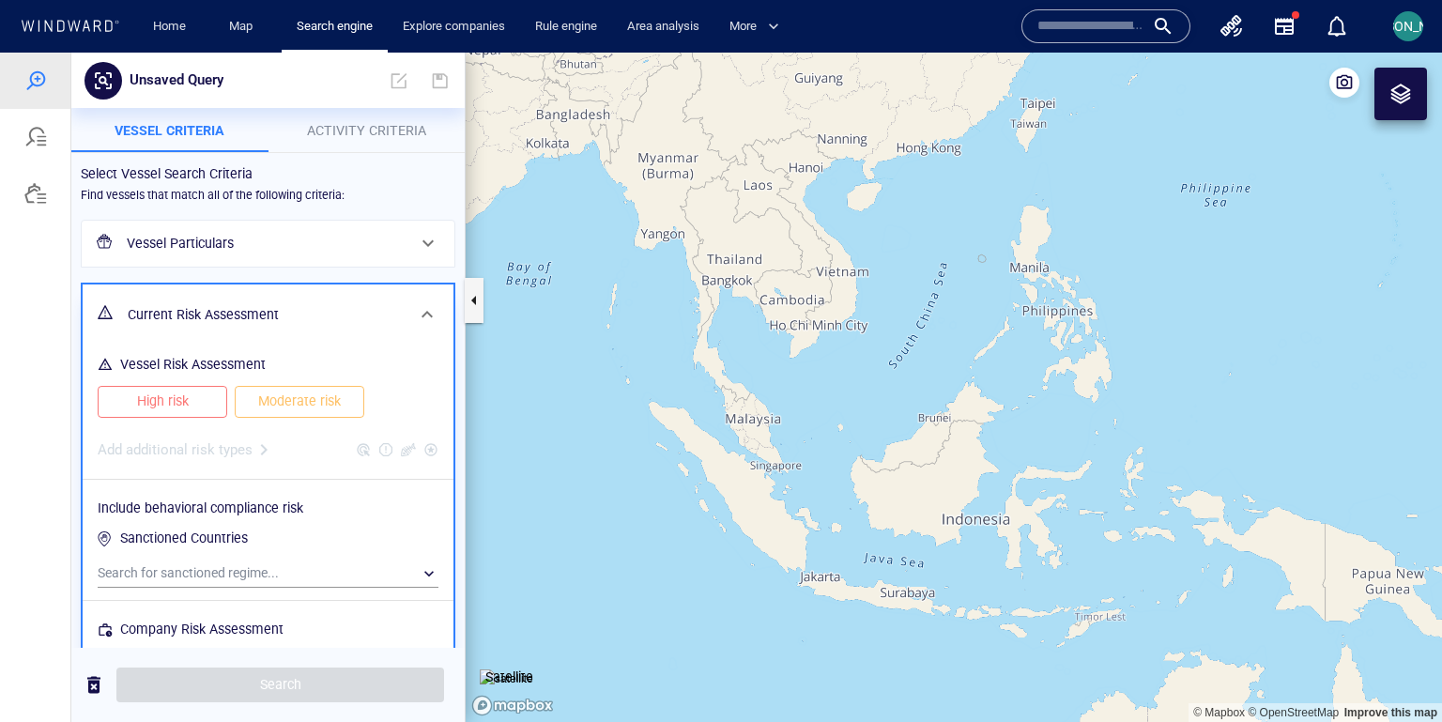
click at [200, 400] on span "High risk" at bounding box center [162, 400] width 90 height 23
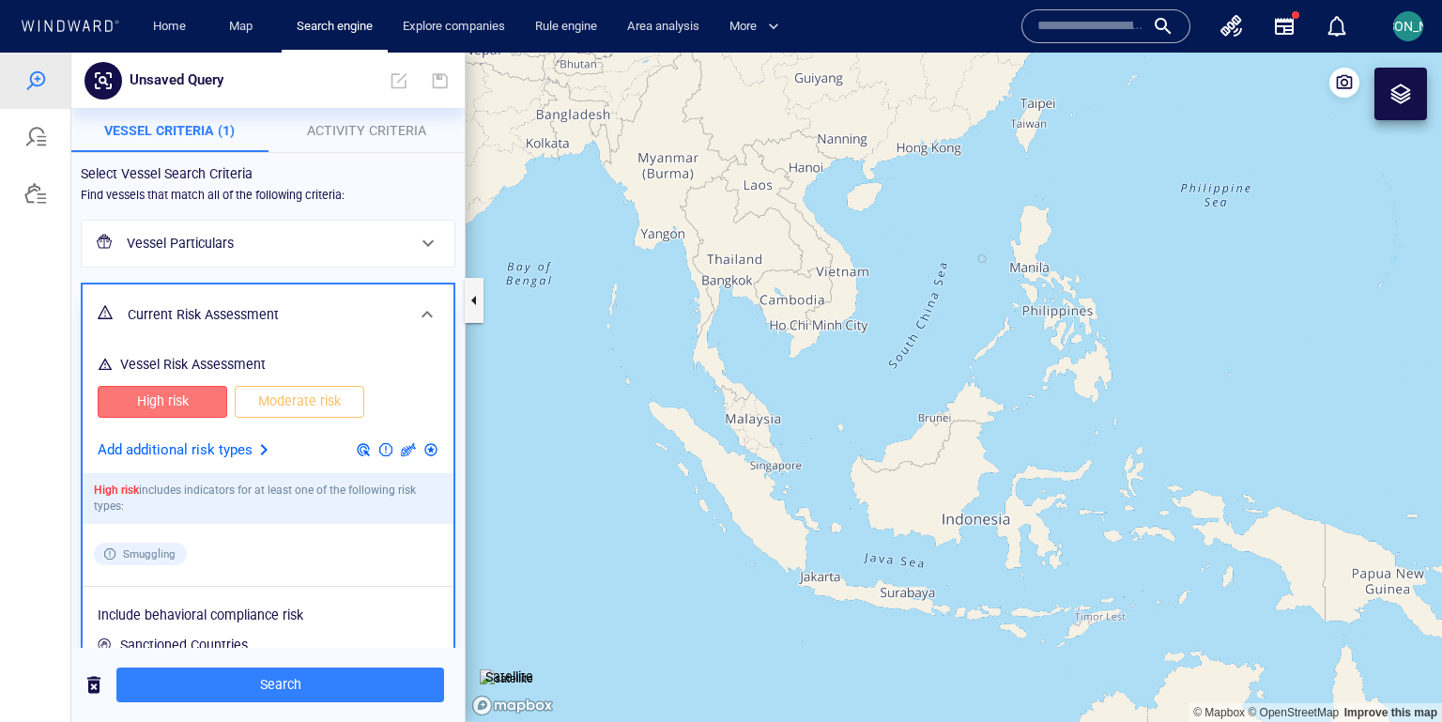
click at [258, 447] on div at bounding box center [263, 449] width 23 height 23
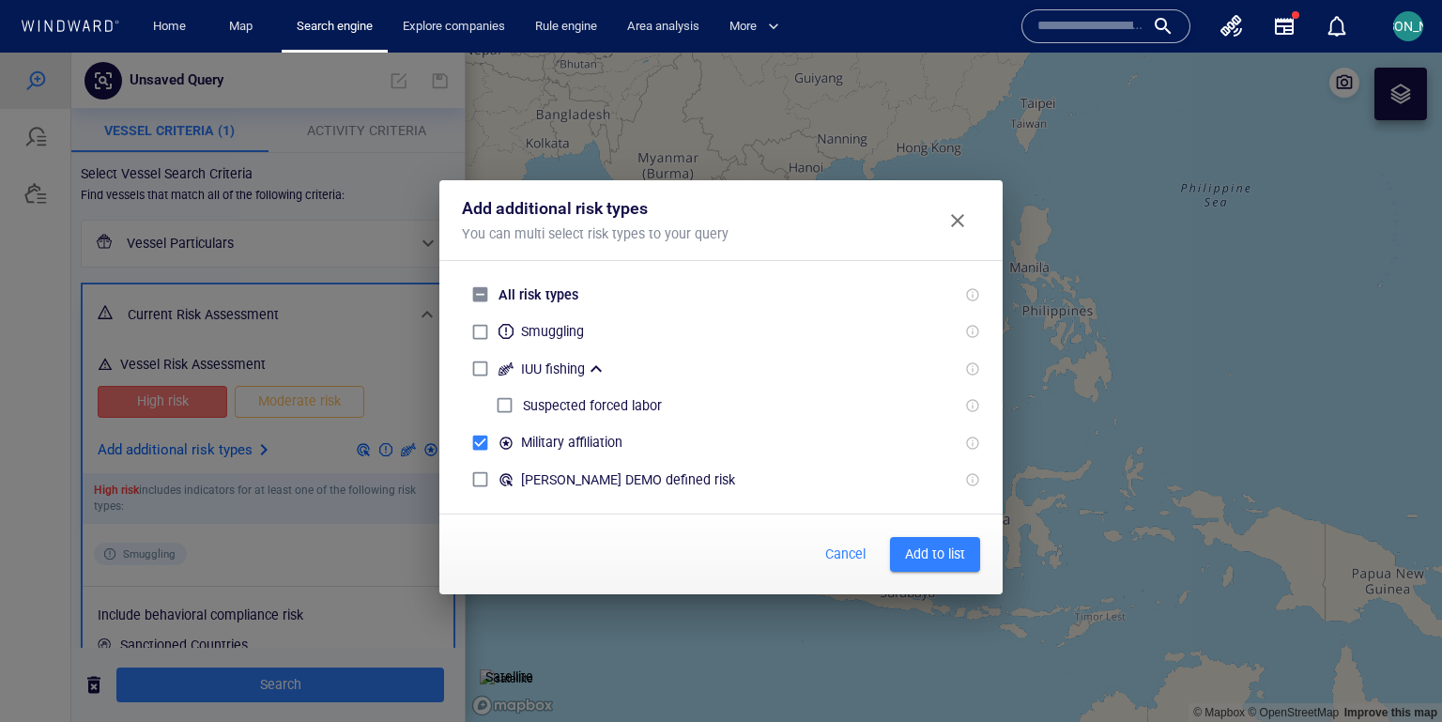
click at [916, 544] on span "Add to list" at bounding box center [935, 553] width 60 height 23
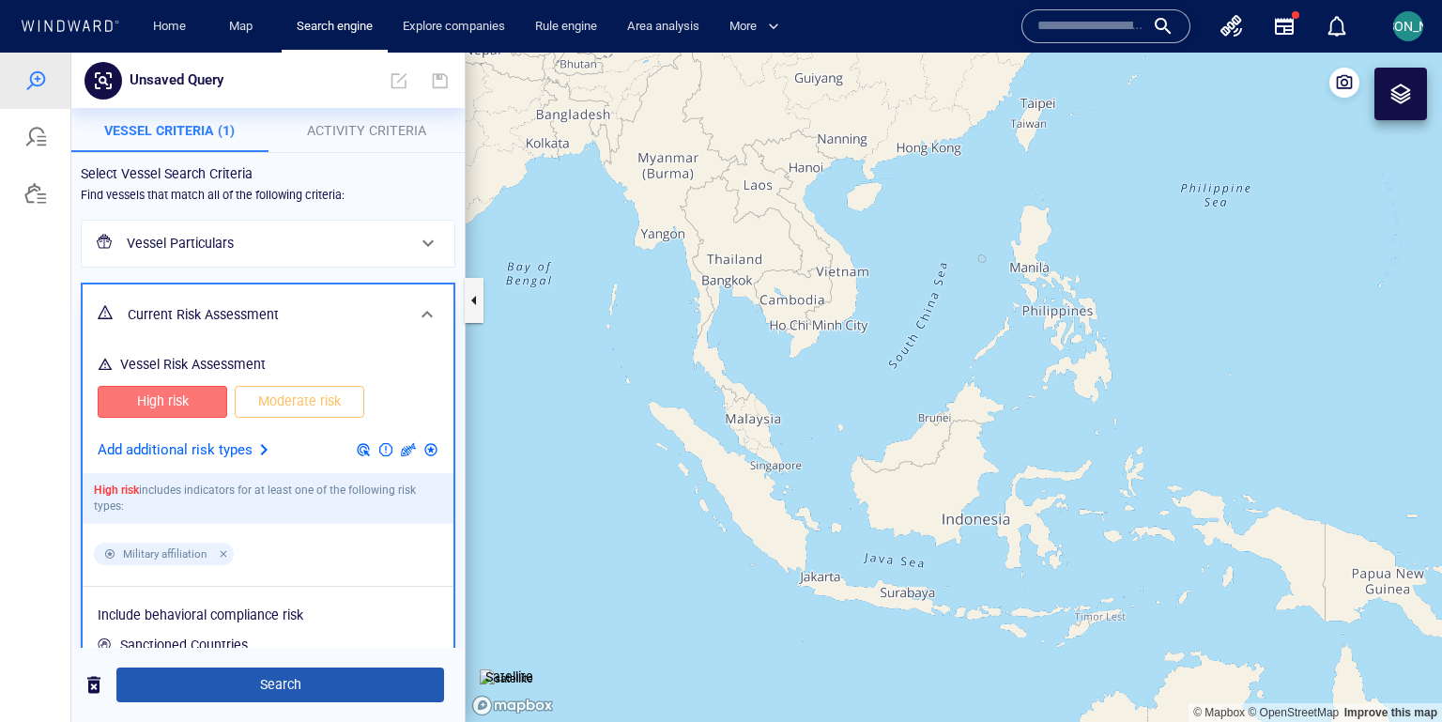
click at [303, 601] on button "Search" at bounding box center [280, 684] width 328 height 35
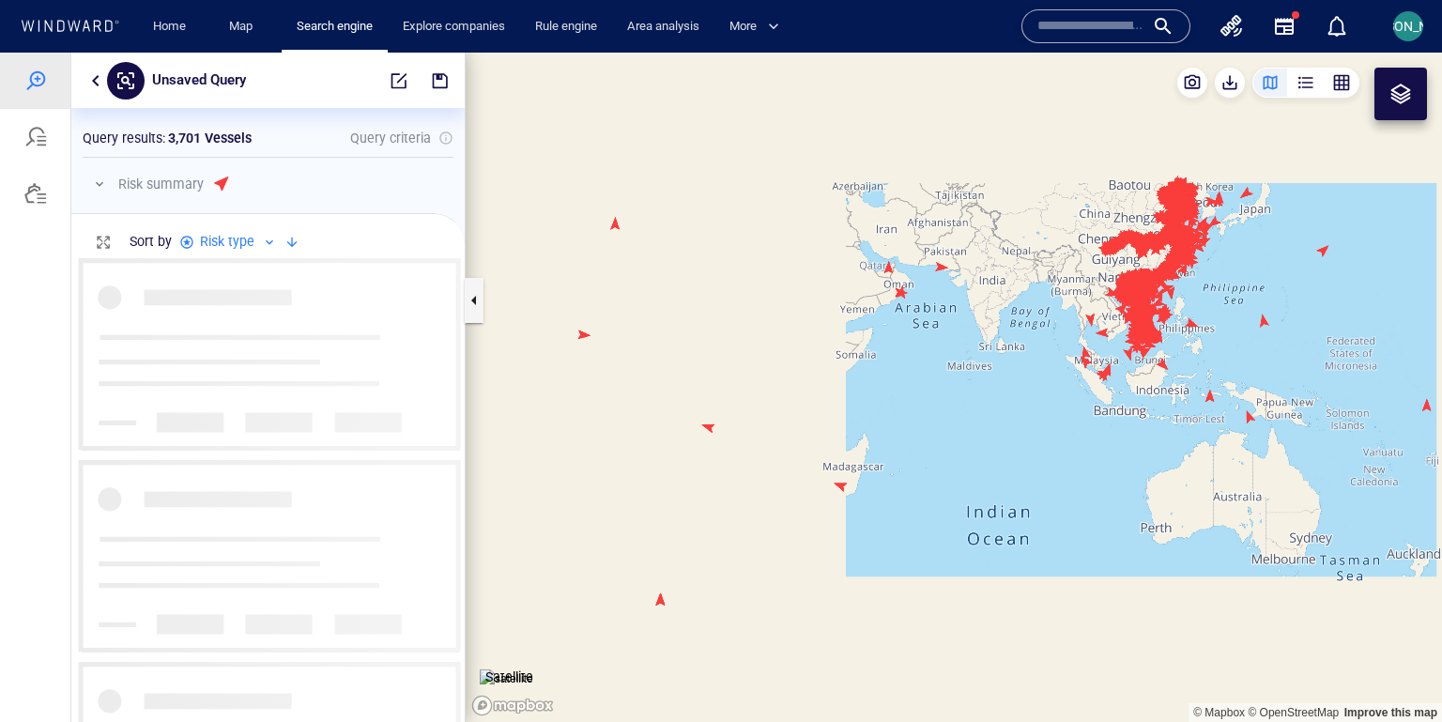
scroll to position [464, 393]
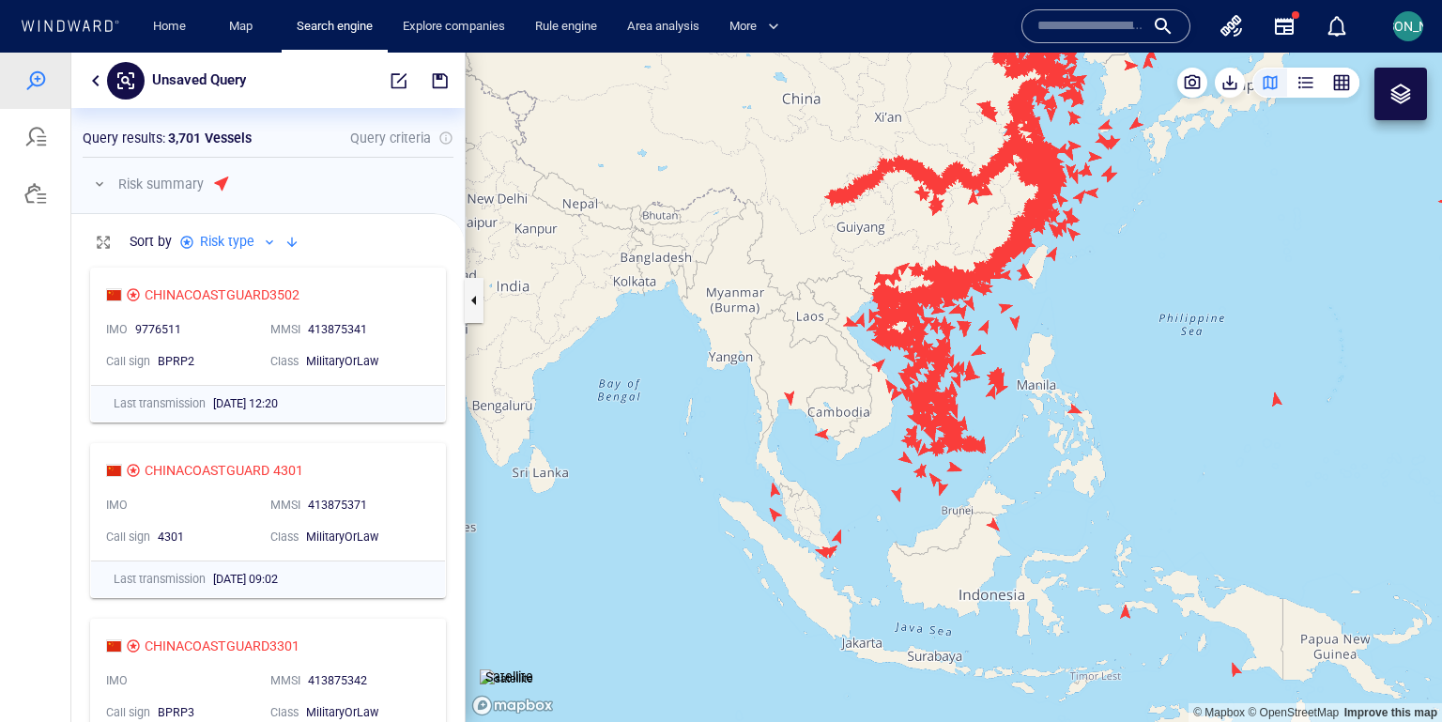
drag, startPoint x: 1234, startPoint y: 290, endPoint x: 1042, endPoint y: 343, distance: 199.7
click at [1041, 343] on canvas "Map" at bounding box center [953, 388] width 976 height 670
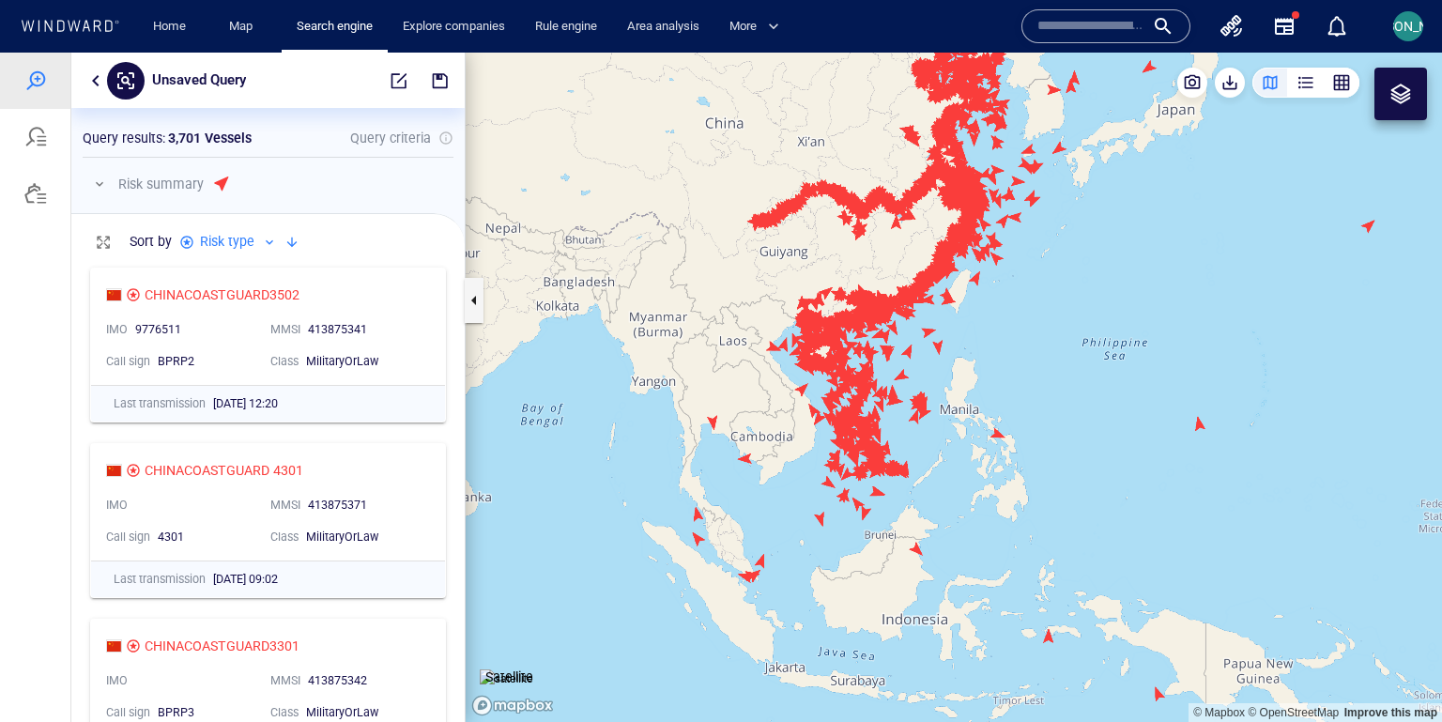
click at [174, 135] on p "3,701 Vessels" at bounding box center [210, 138] width 84 height 23
drag, startPoint x: 166, startPoint y: 136, endPoint x: 252, endPoint y: 136, distance: 86.3
click at [252, 136] on div "Query results : 3,701 Vessels" at bounding box center [167, 138] width 176 height 30
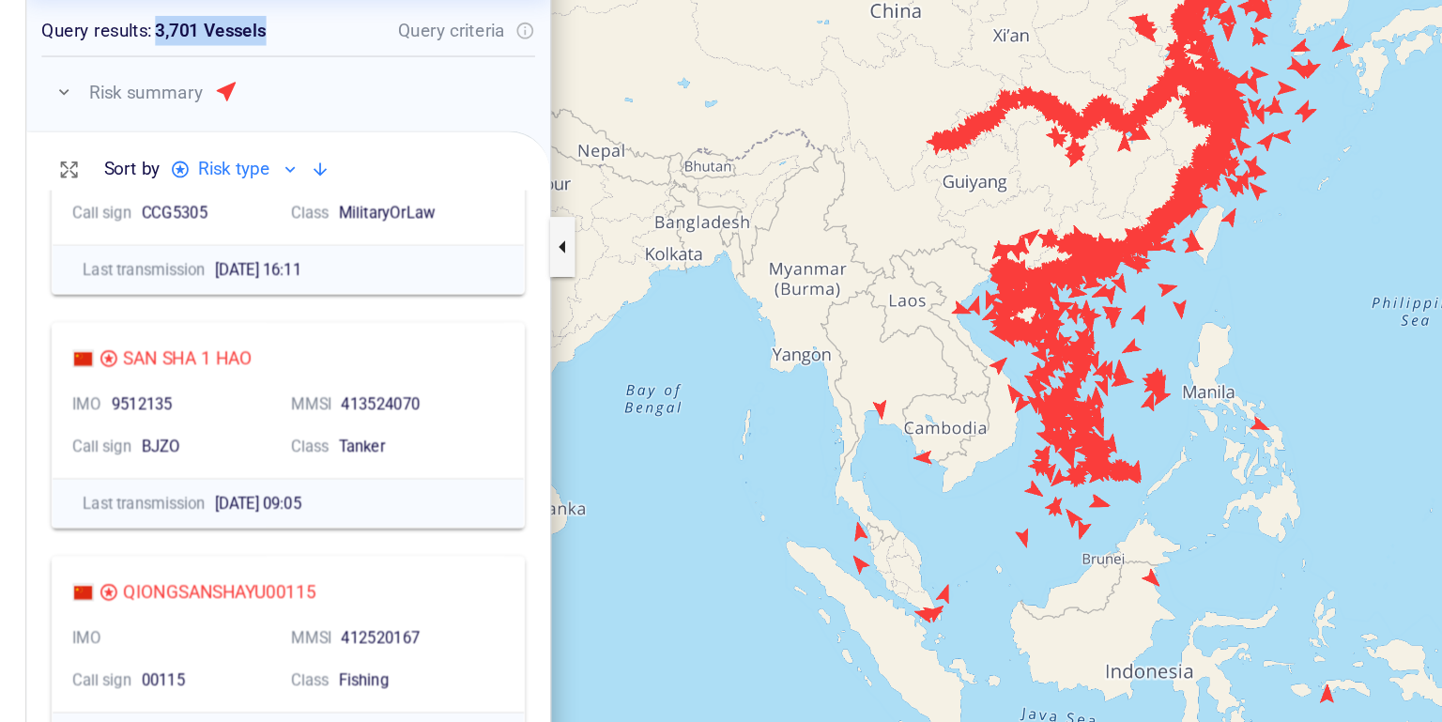
scroll to position [2448, 0]
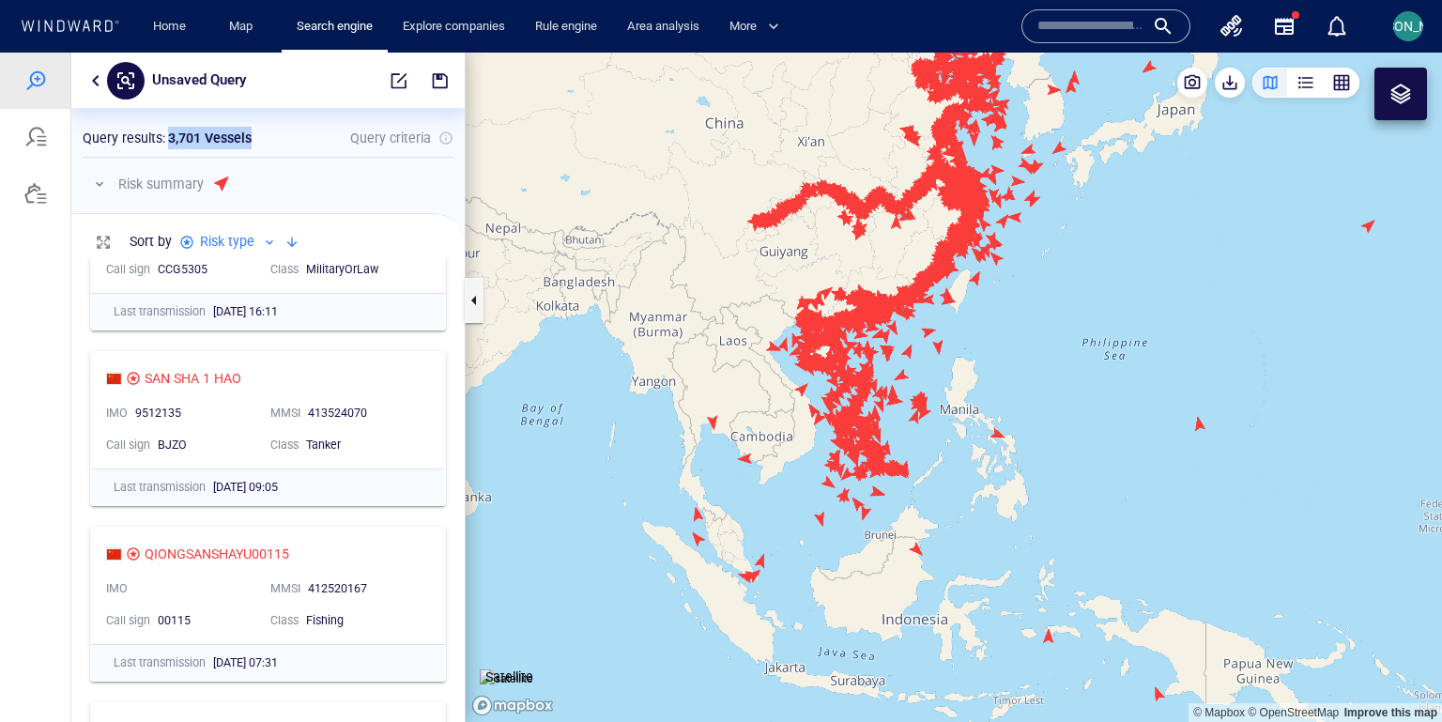
click at [706, 599] on canvas "Map" at bounding box center [953, 388] width 976 height 670
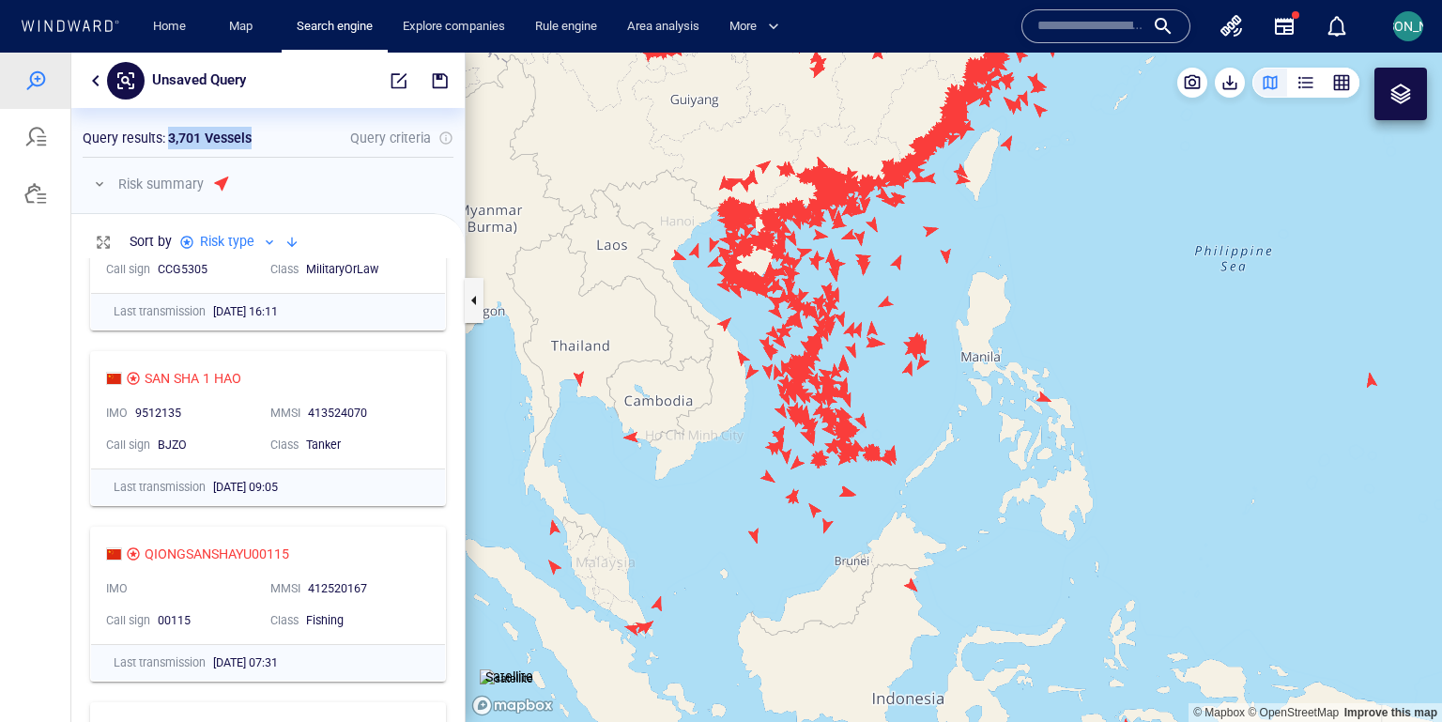
drag, startPoint x: 783, startPoint y: 602, endPoint x: 904, endPoint y: 502, distance: 156.7
click at [908, 498] on canvas "Map" at bounding box center [953, 388] width 976 height 670
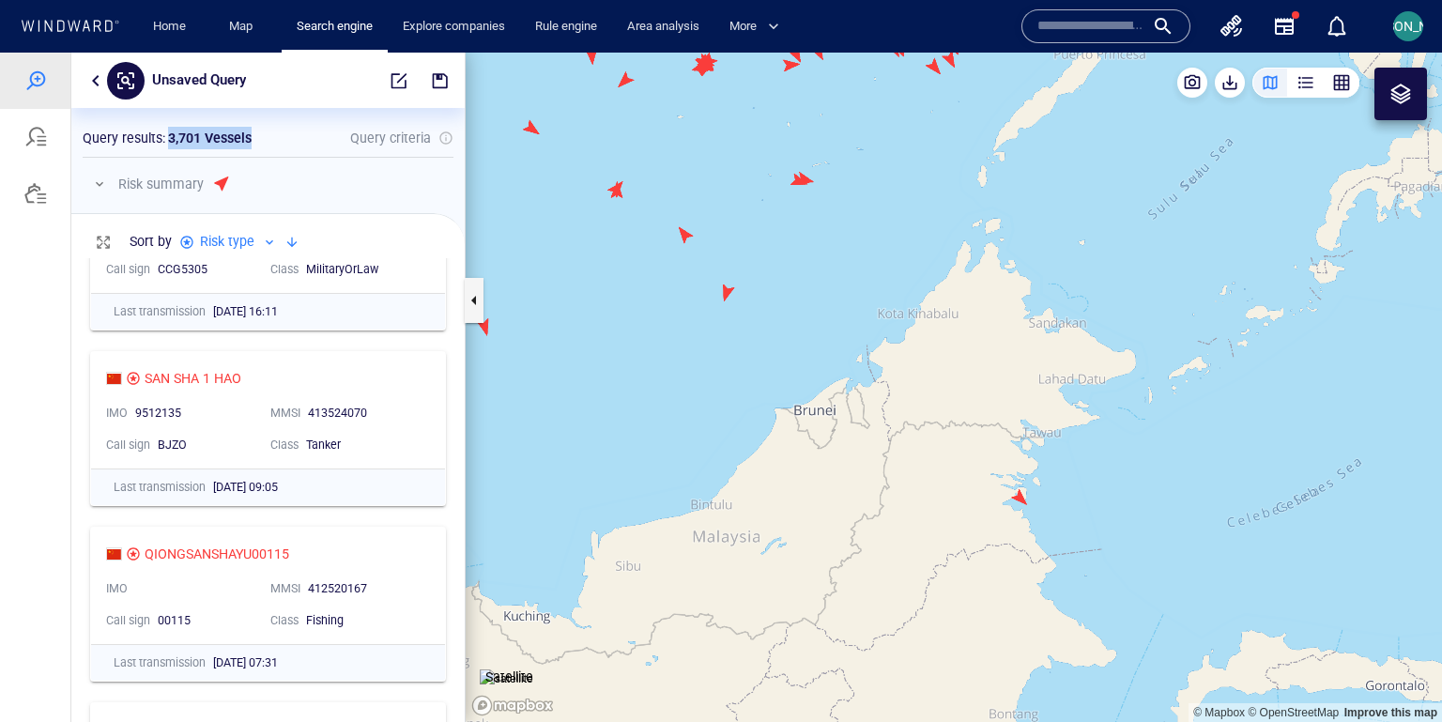
click at [1014, 496] on canvas "Map" at bounding box center [953, 388] width 976 height 670
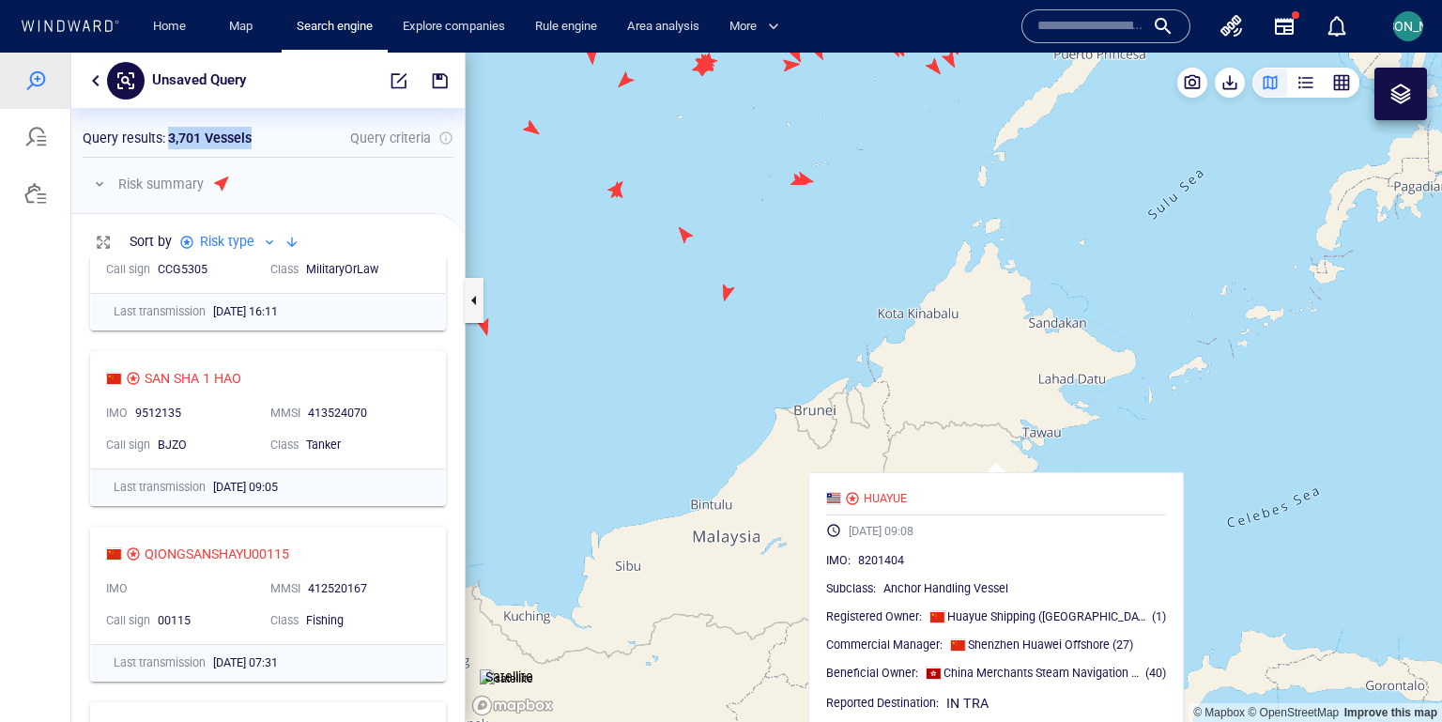
drag, startPoint x: 1065, startPoint y: 487, endPoint x: 1026, endPoint y: 421, distance: 76.6
click at [1026, 421] on canvas "Map" at bounding box center [953, 388] width 976 height 670
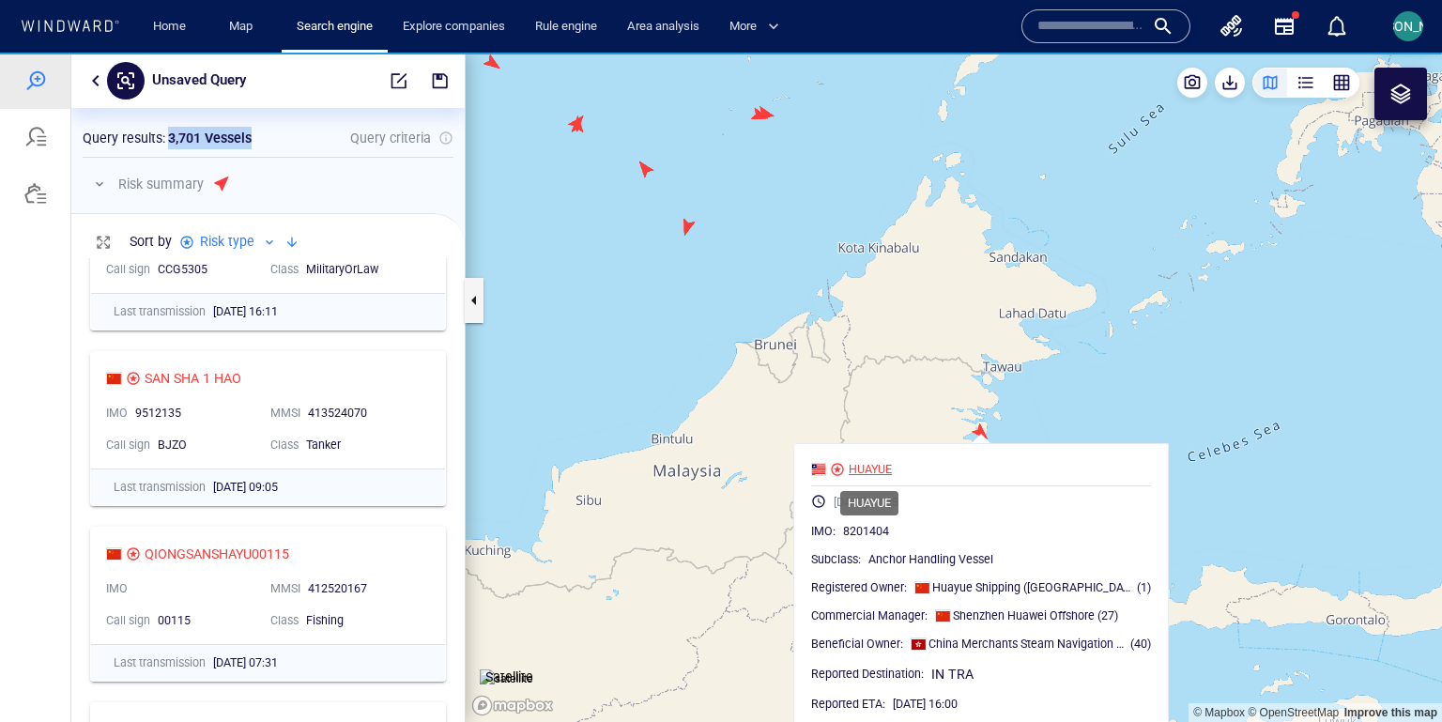
click at [862, 470] on div "HUAYUE" at bounding box center [869, 469] width 43 height 17
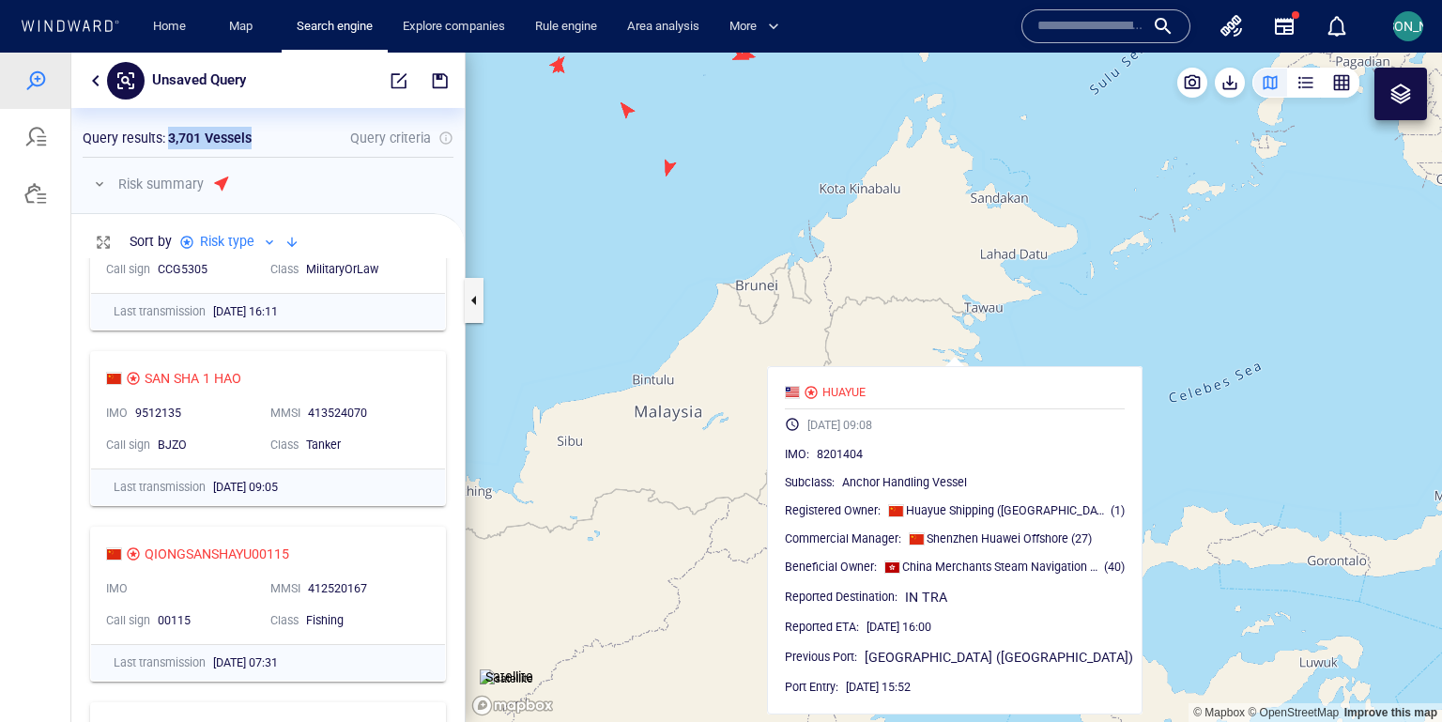
drag, startPoint x: 1025, startPoint y: 435, endPoint x: 998, endPoint y: 357, distance: 83.4
click at [998, 357] on canvas "Map" at bounding box center [953, 388] width 976 height 670
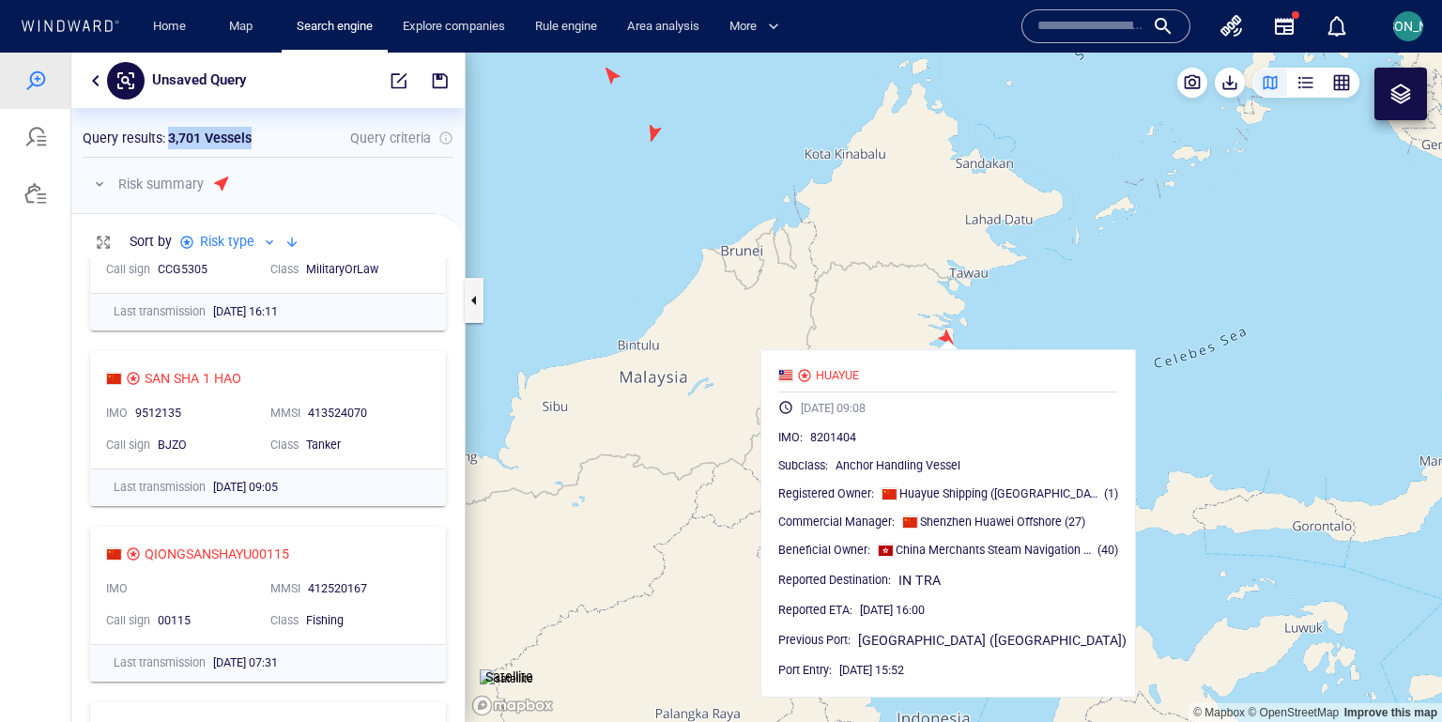
click at [631, 266] on canvas "Map" at bounding box center [953, 388] width 976 height 670
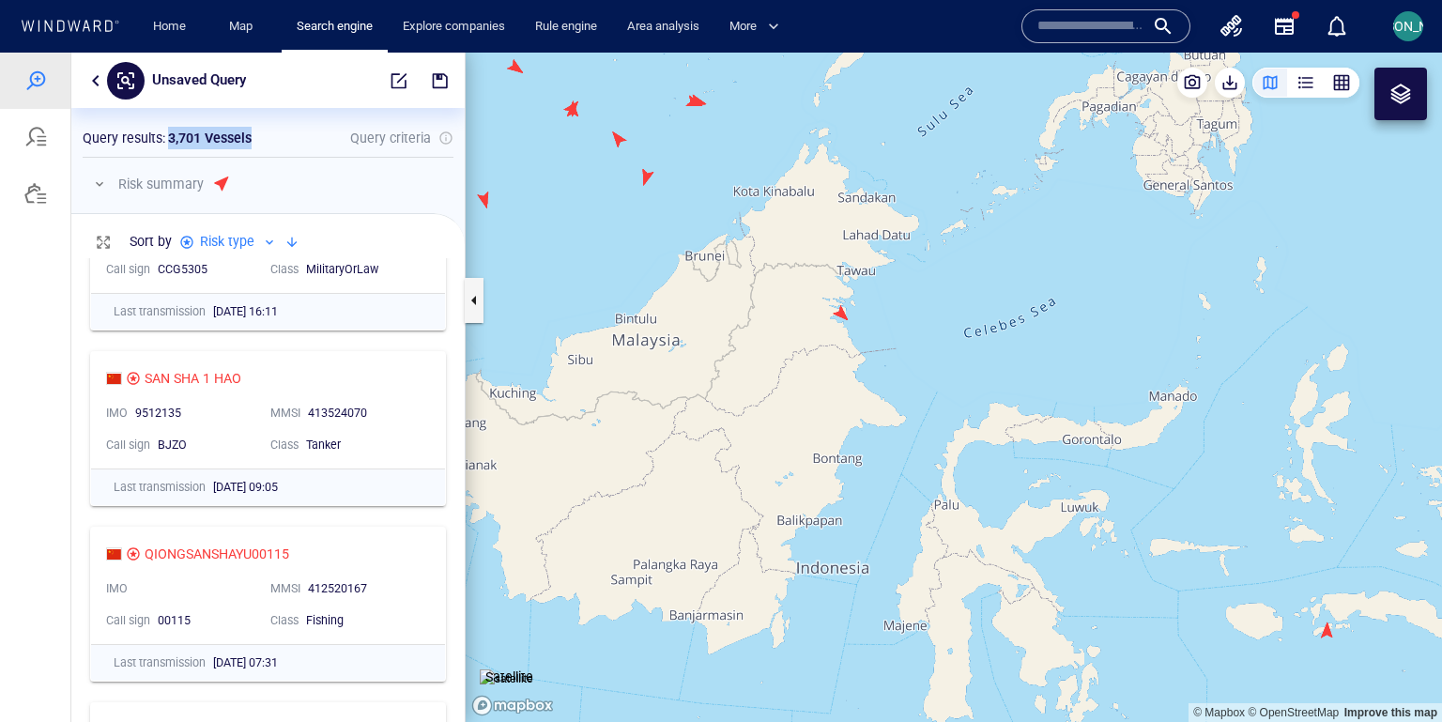
drag, startPoint x: 631, startPoint y: 266, endPoint x: 834, endPoint y: 496, distance: 307.9
click at [834, 496] on canvas "Map" at bounding box center [953, 388] width 976 height 670
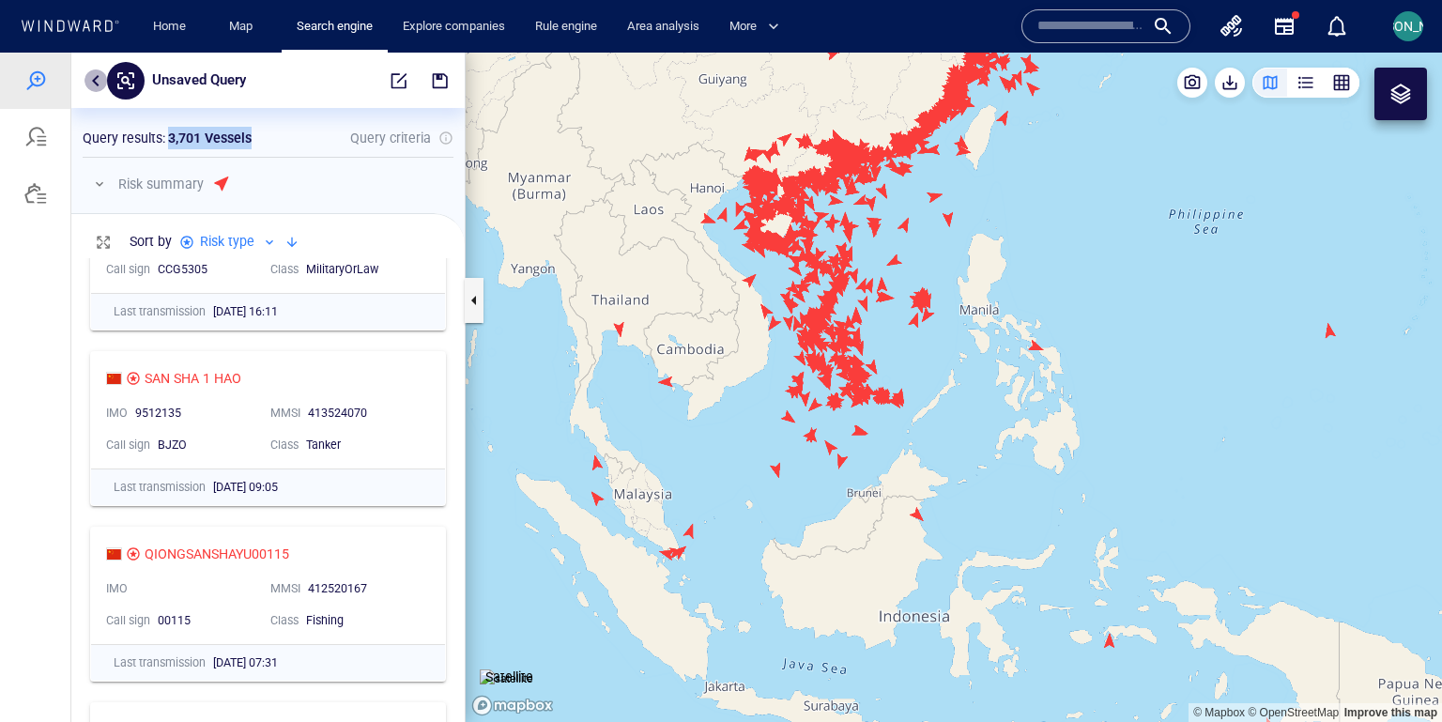
click at [101, 84] on button "button" at bounding box center [95, 80] width 23 height 23
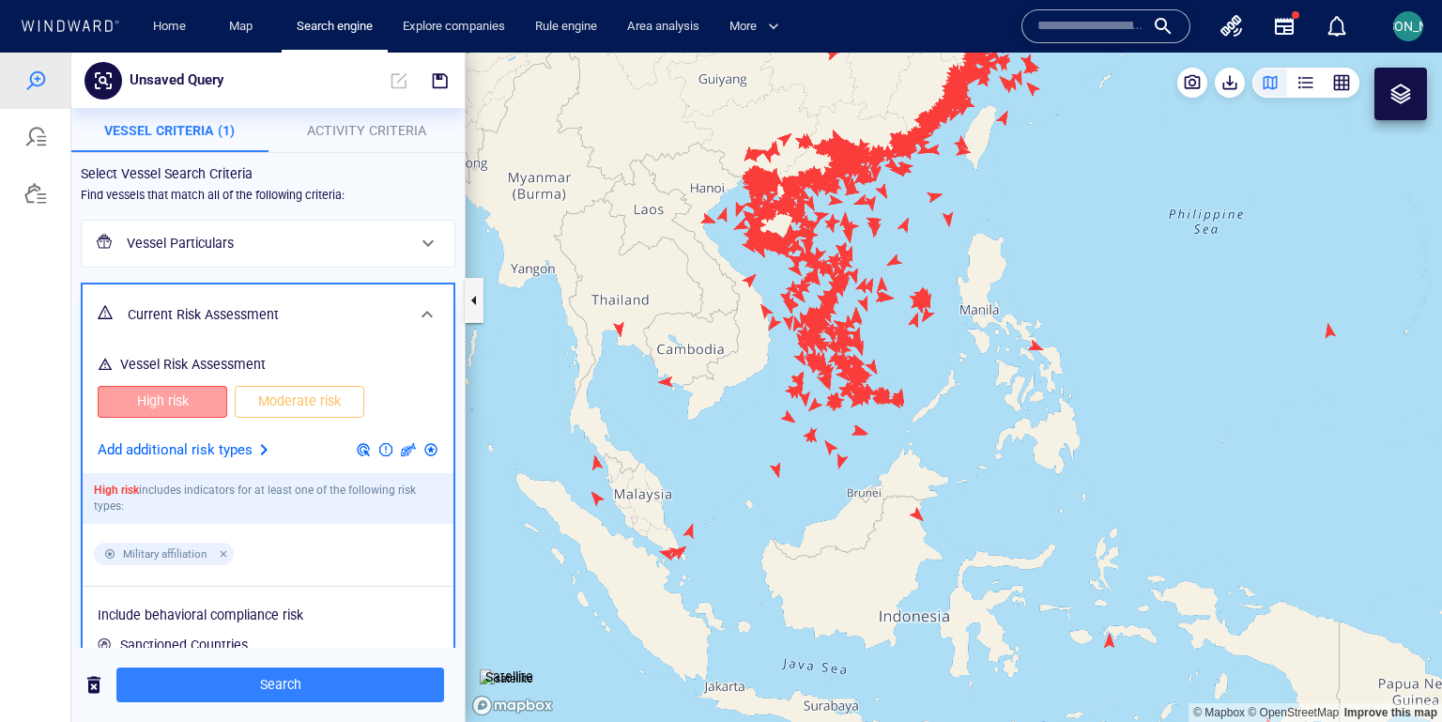
click at [199, 417] on button "High risk" at bounding box center [163, 402] width 130 height 32
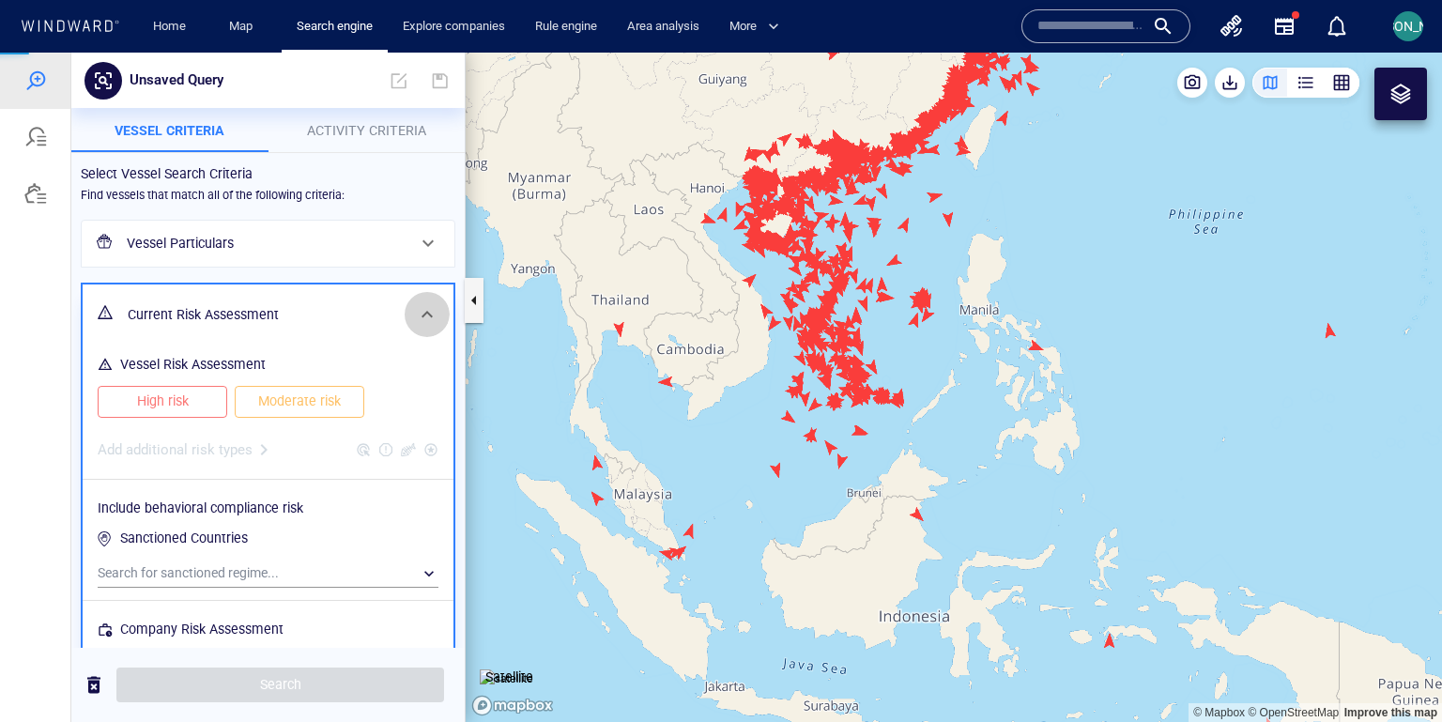
click at [425, 311] on span at bounding box center [427, 314] width 23 height 23
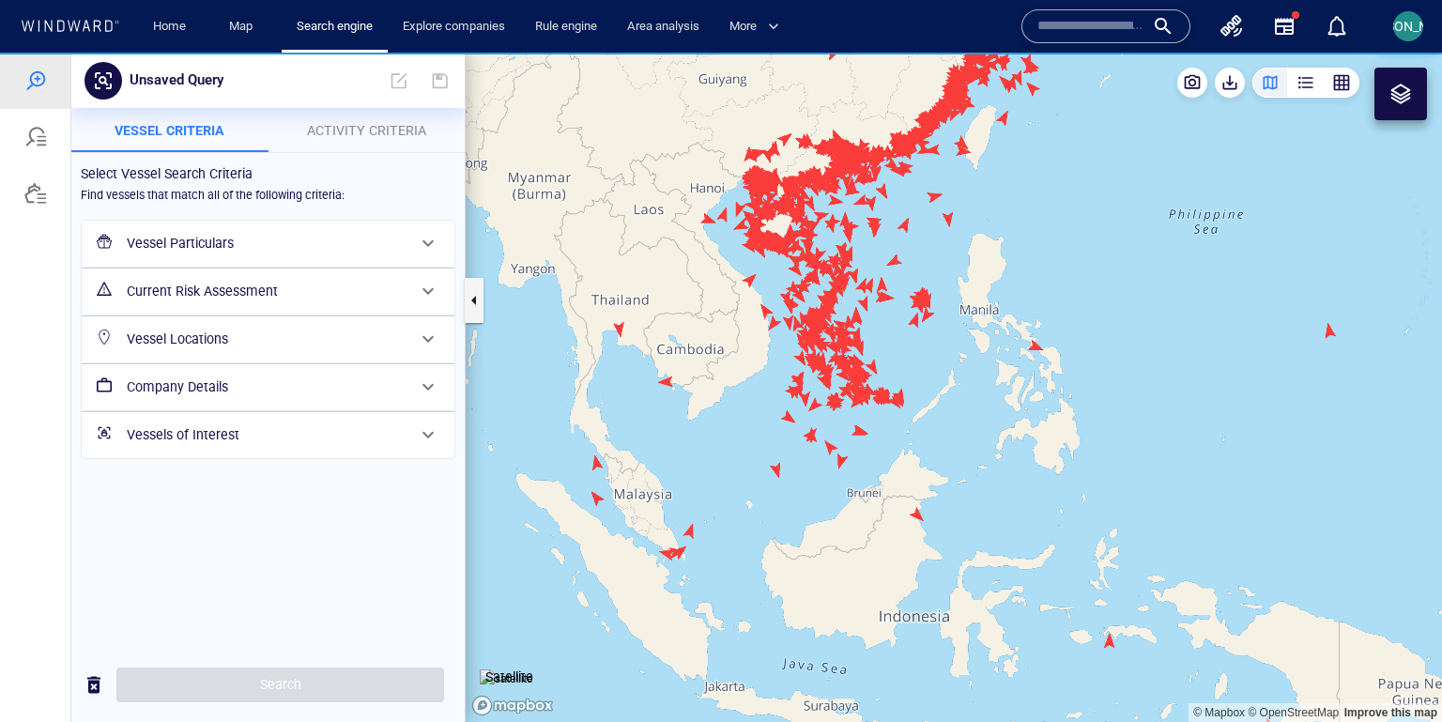
click at [206, 292] on h6 "Current Risk Assessment" at bounding box center [266, 291] width 279 height 23
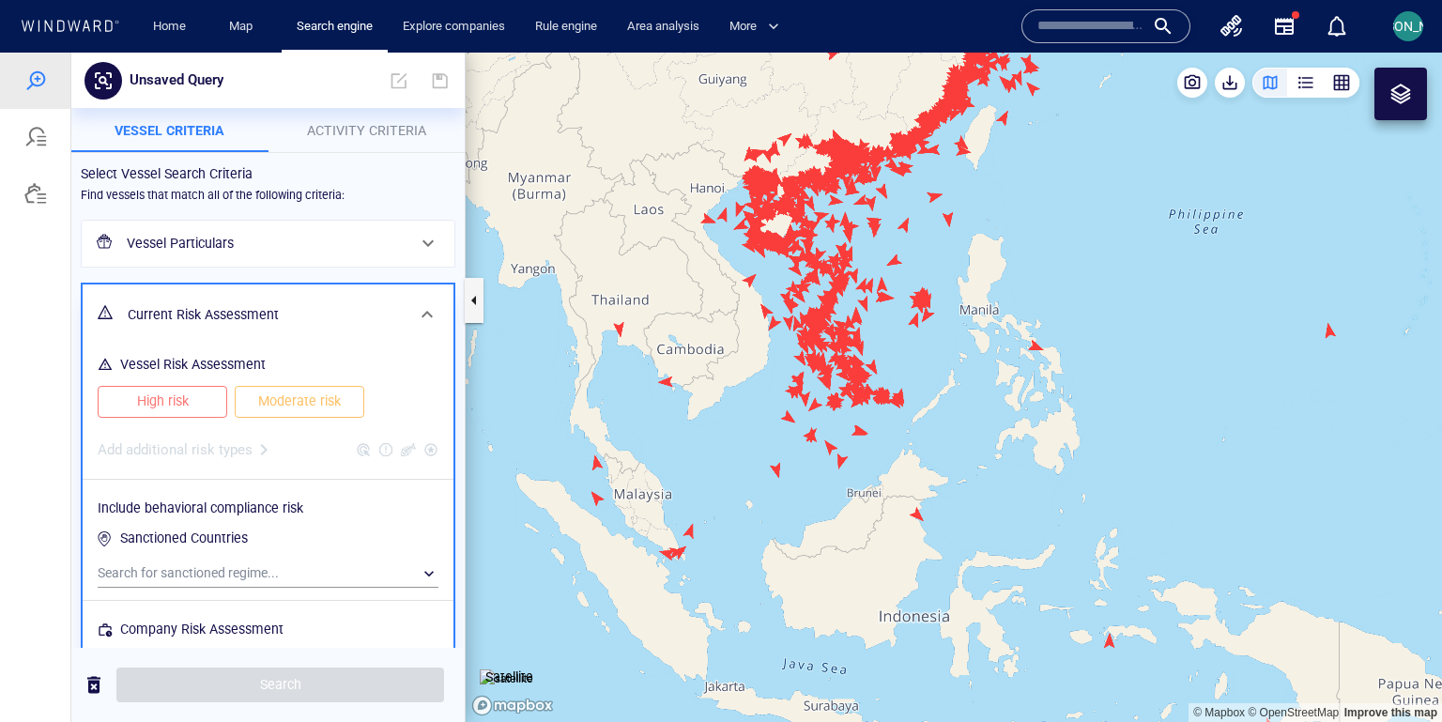
click at [221, 254] on h6 "Vessel Particulars" at bounding box center [266, 243] width 279 height 23
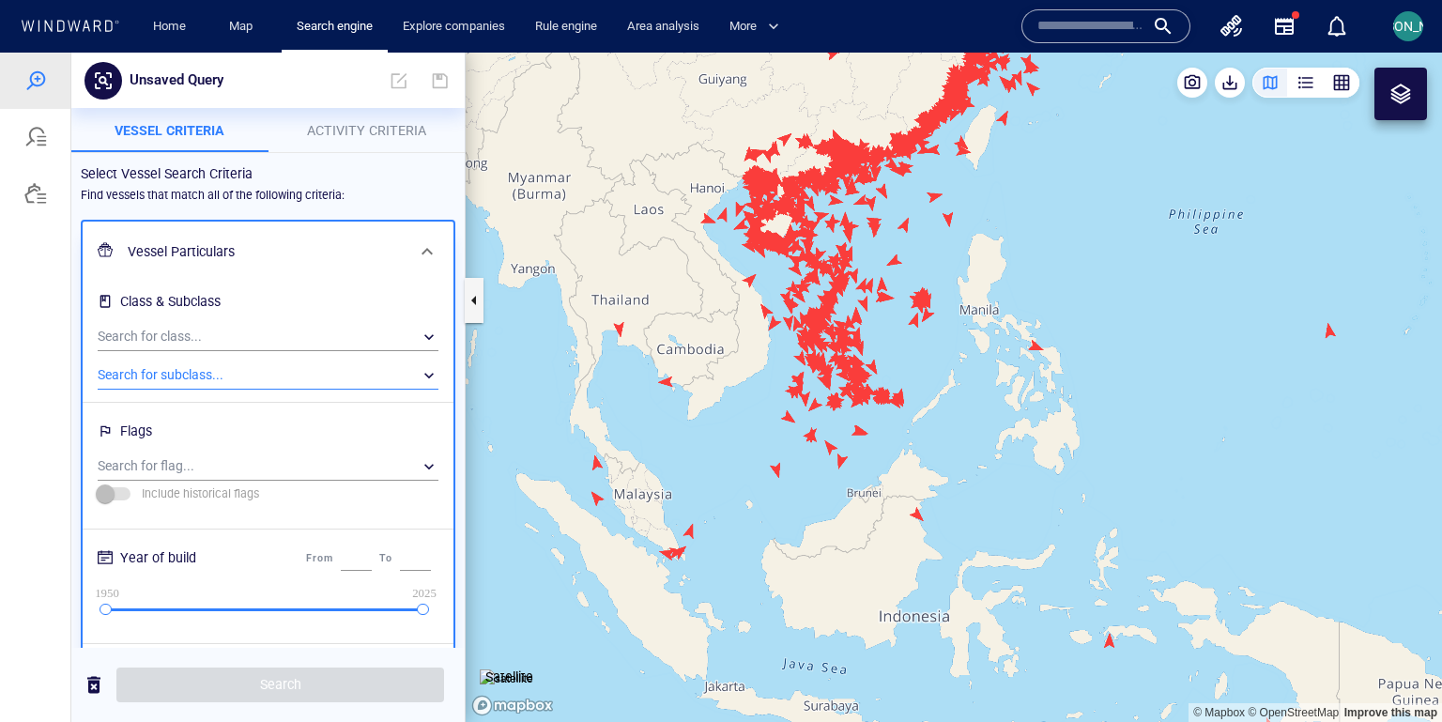
click at [190, 372] on div "​" at bounding box center [268, 375] width 341 height 28
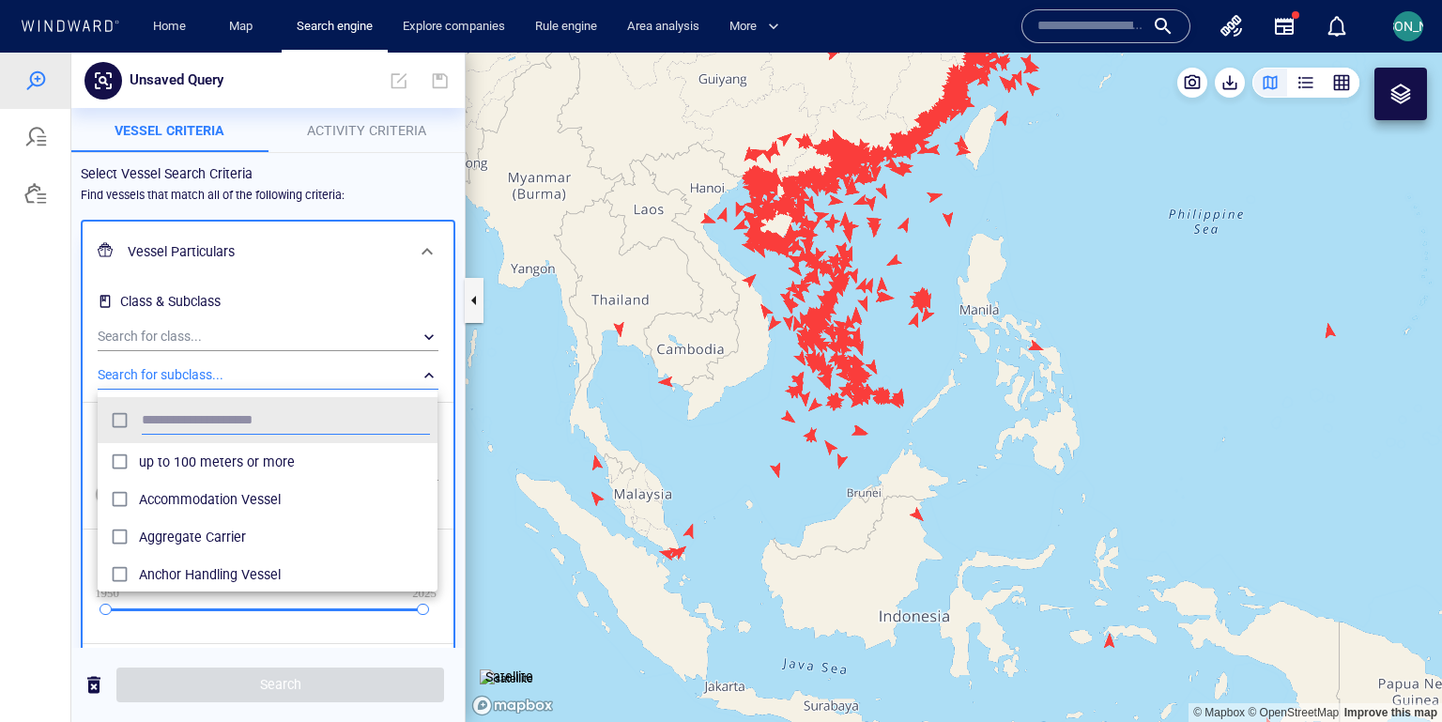
scroll to position [187, 340]
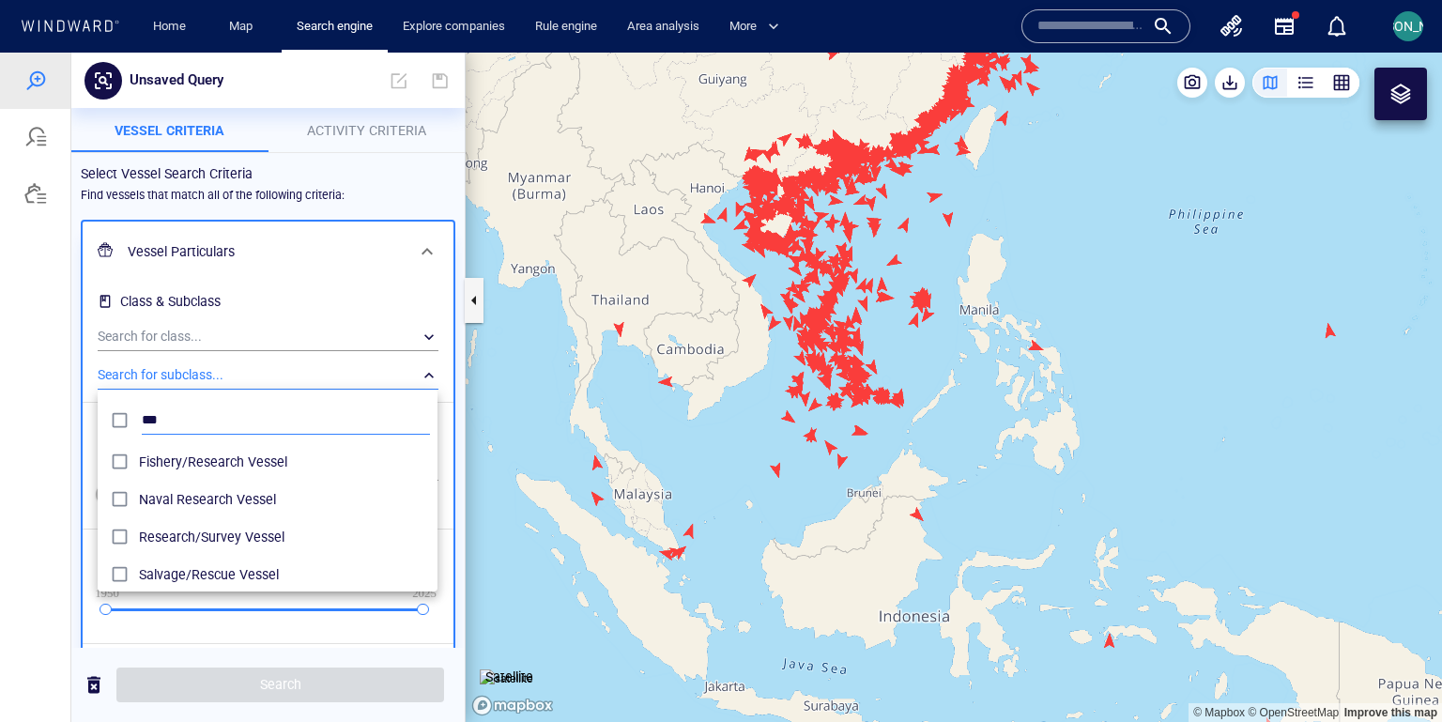
type input "***"
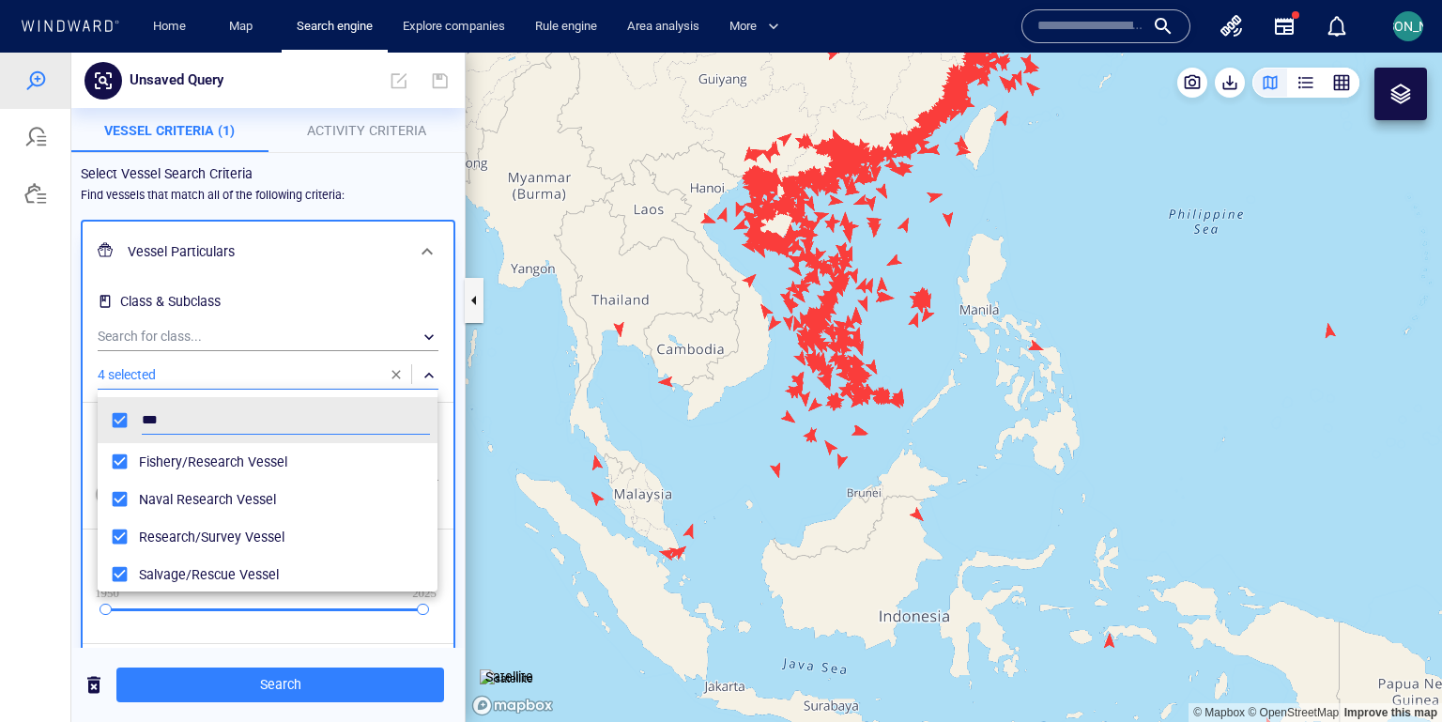
click at [255, 601] on div at bounding box center [721, 387] width 1442 height 669
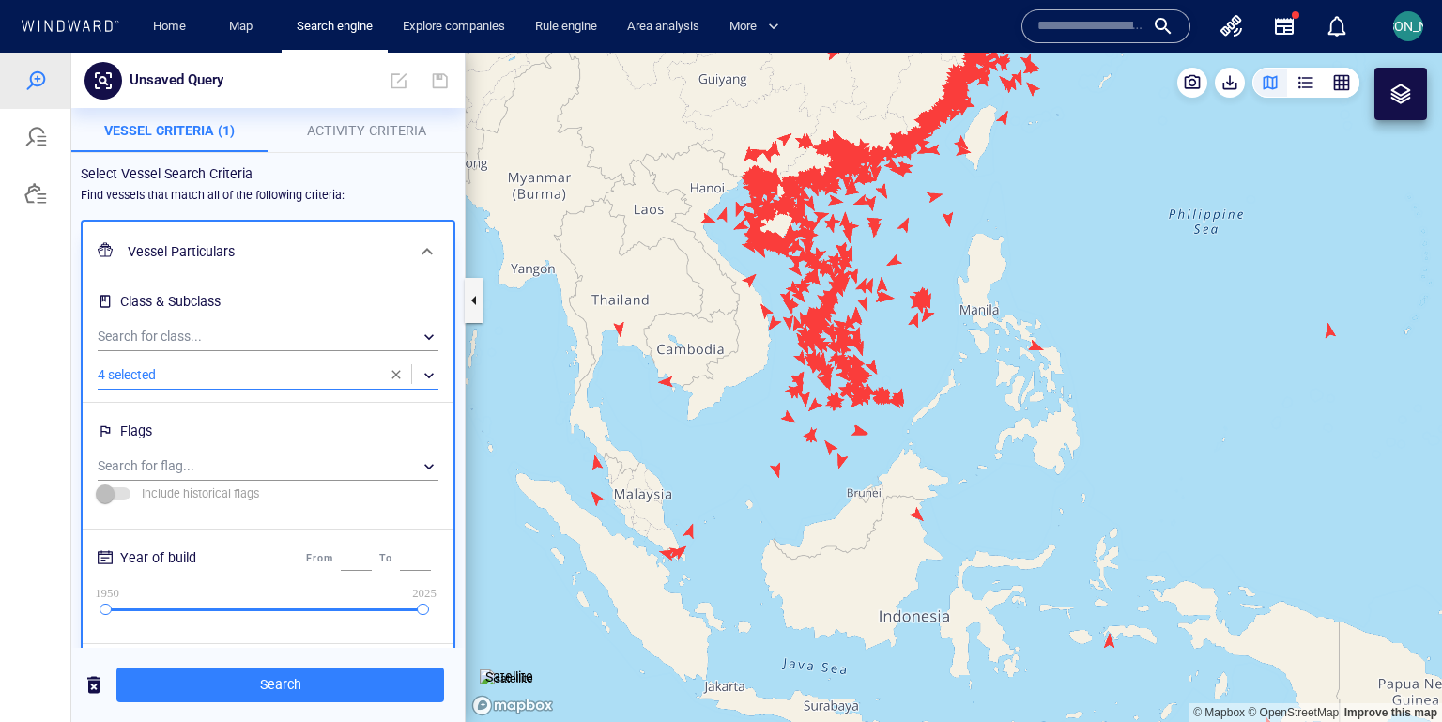
click at [255, 601] on span "Search" at bounding box center [280, 684] width 298 height 23
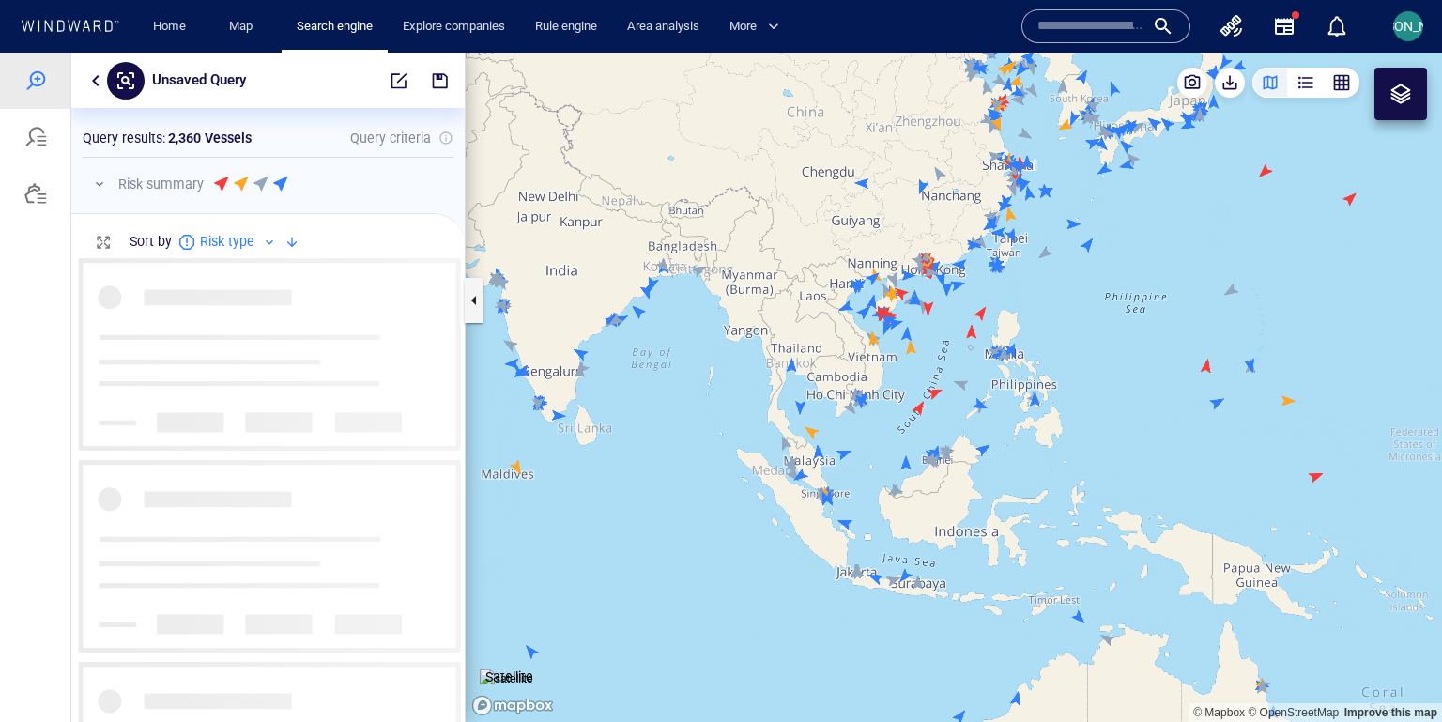
scroll to position [464, 393]
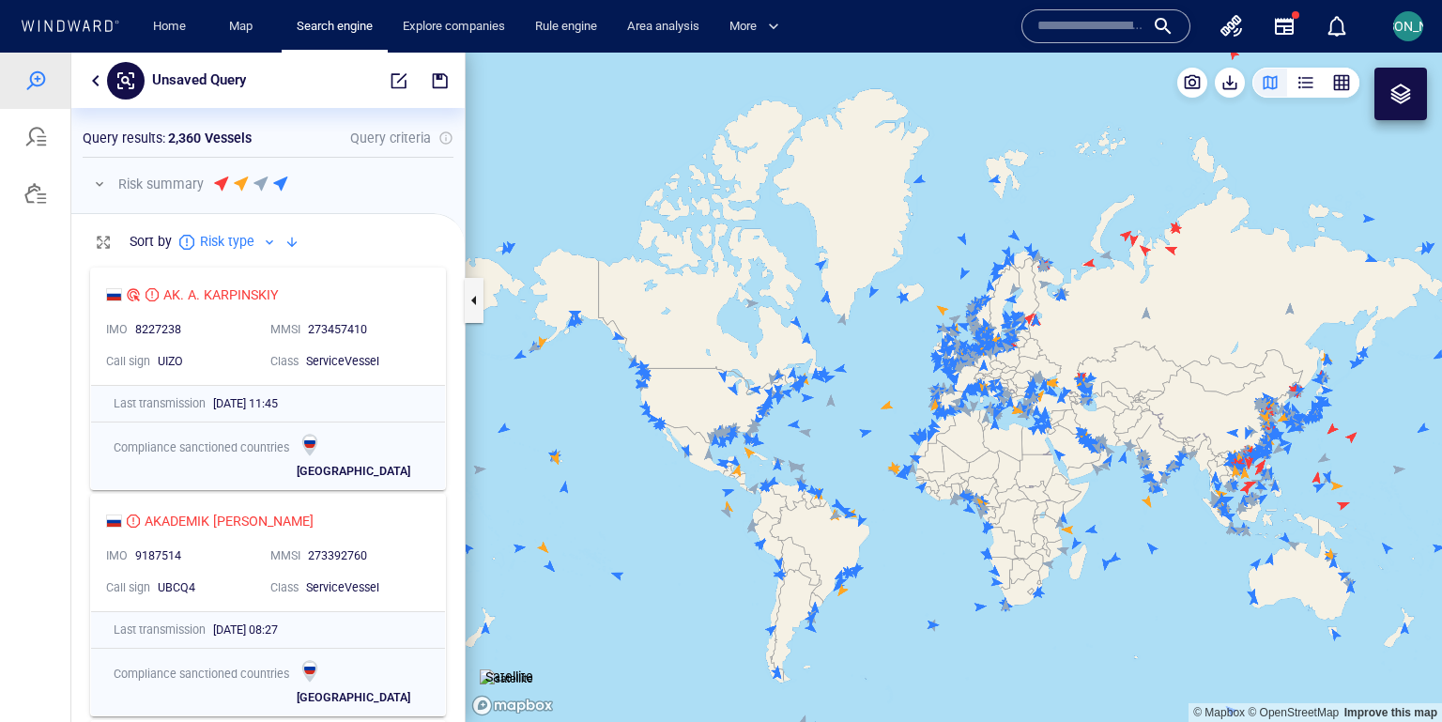
click at [92, 82] on button "button" at bounding box center [95, 80] width 23 height 23
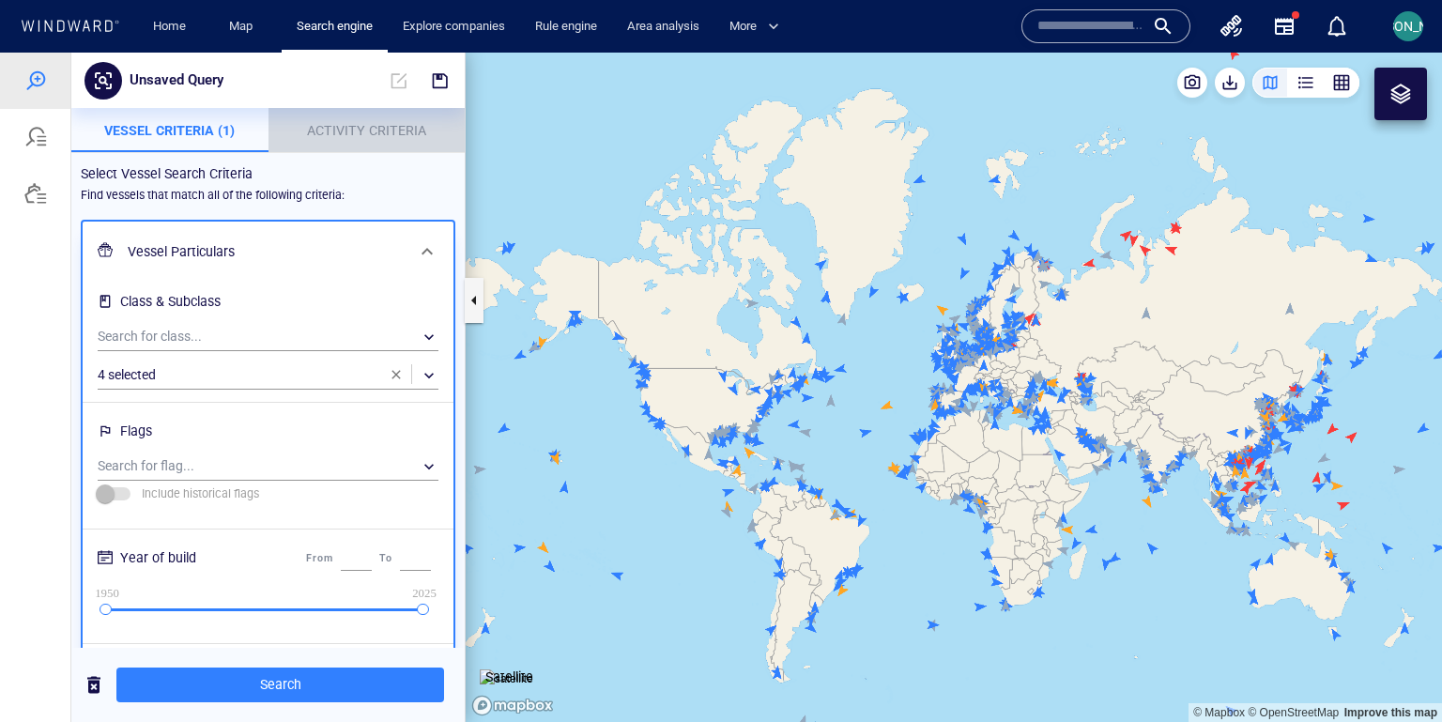
click at [378, 145] on button "Activity Criteria" at bounding box center [366, 130] width 197 height 45
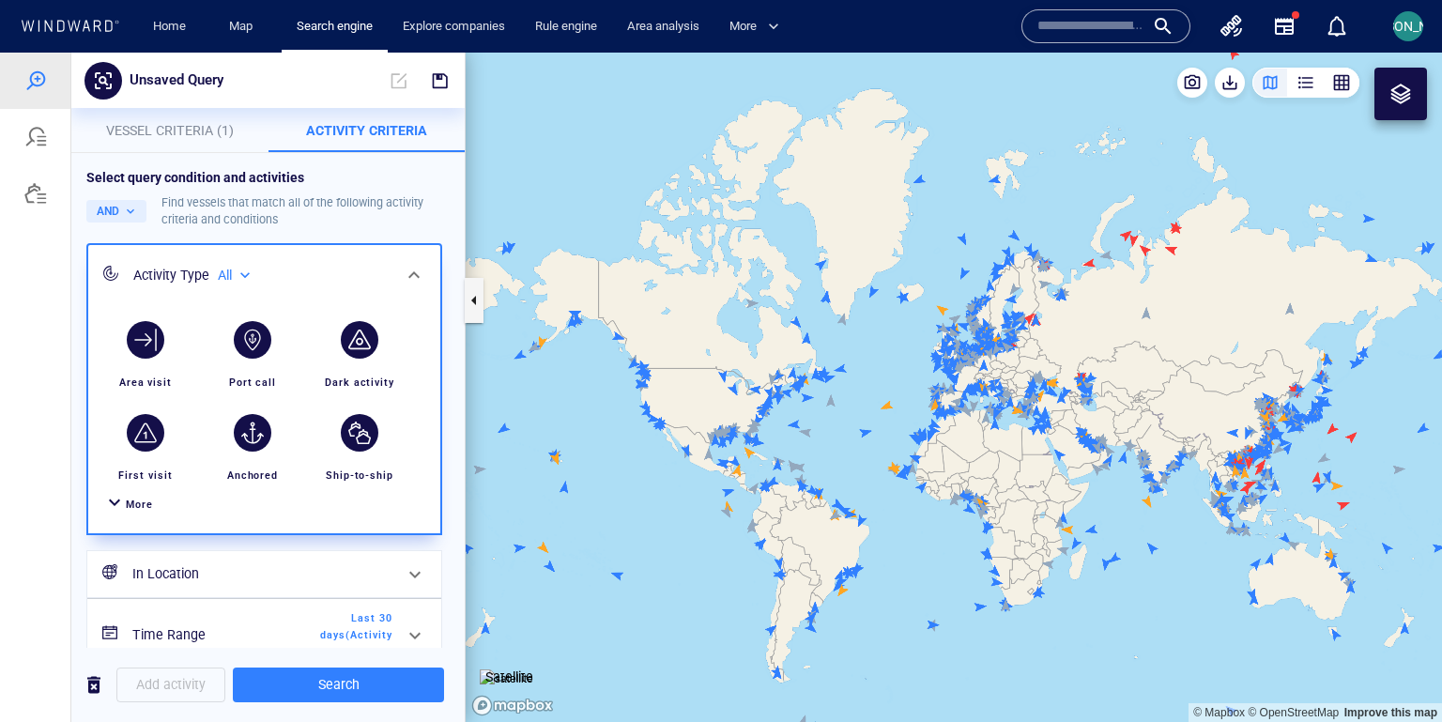
click at [240, 282] on div "All" at bounding box center [236, 275] width 37 height 16
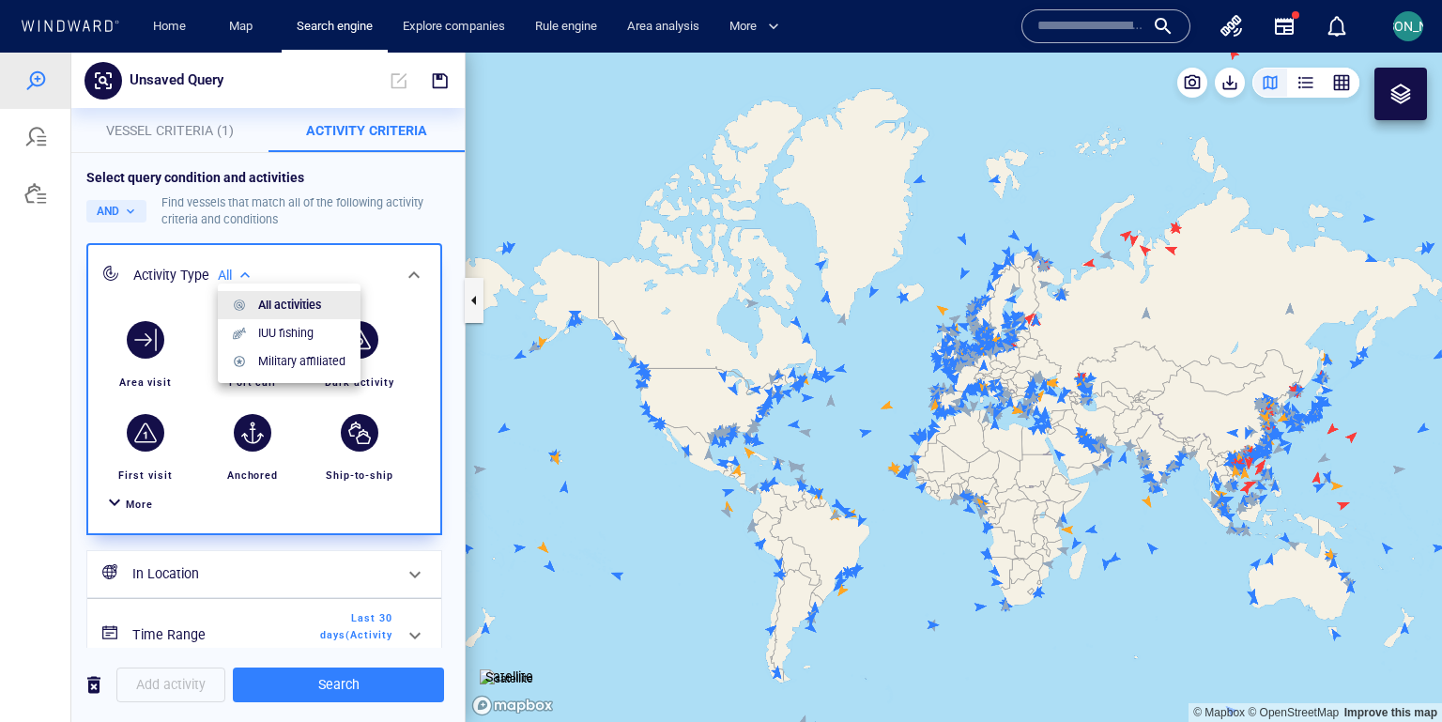
click at [249, 366] on li "Military affiliated" at bounding box center [289, 361] width 143 height 28
type input "**********"
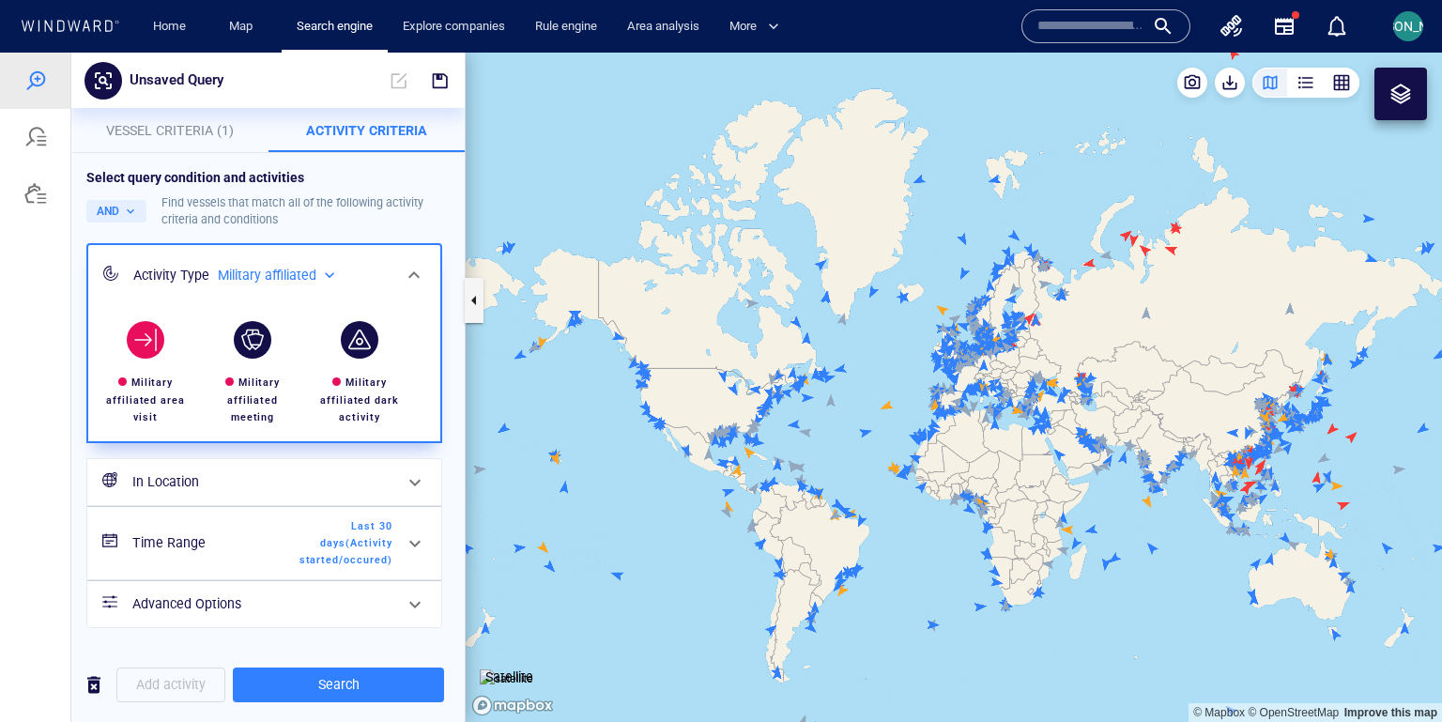
click at [148, 361] on div "button" at bounding box center [145, 339] width 53 height 53
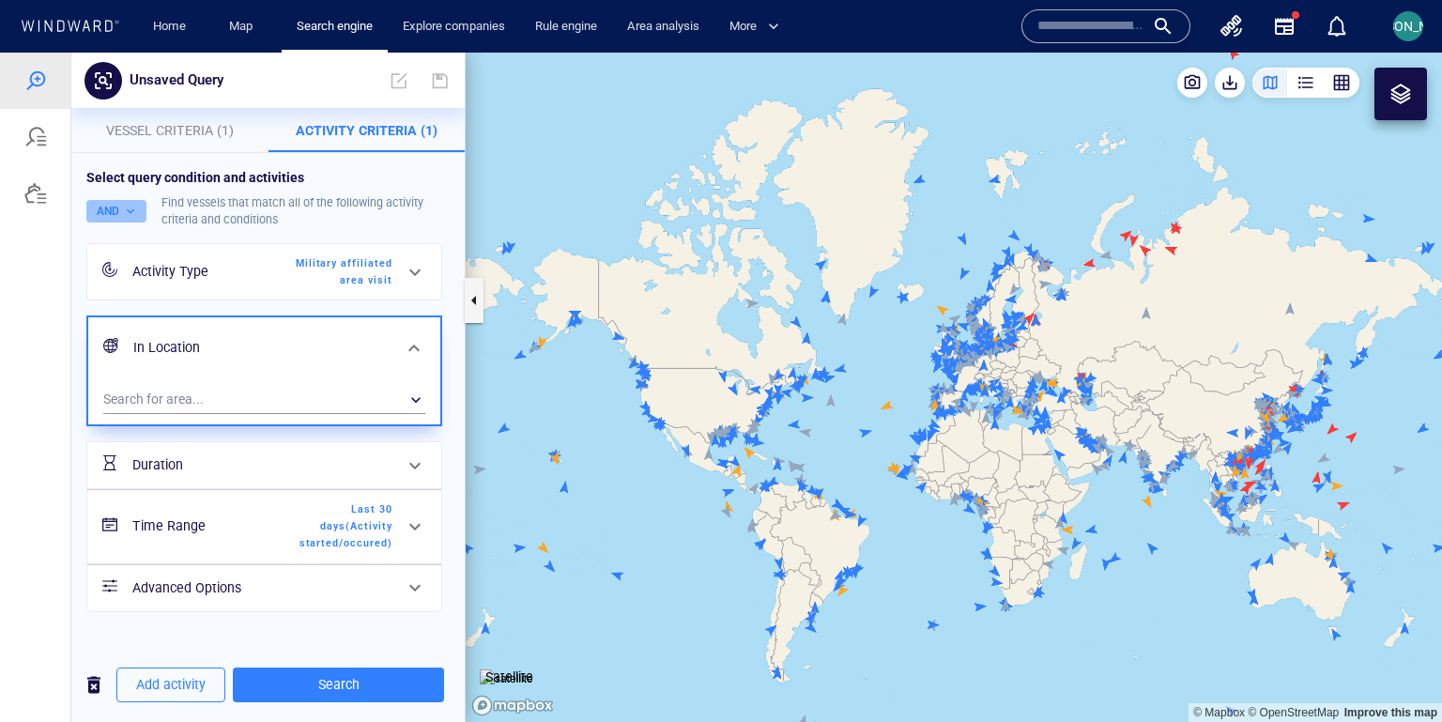
click at [134, 214] on button "AND" at bounding box center [116, 211] width 60 height 23
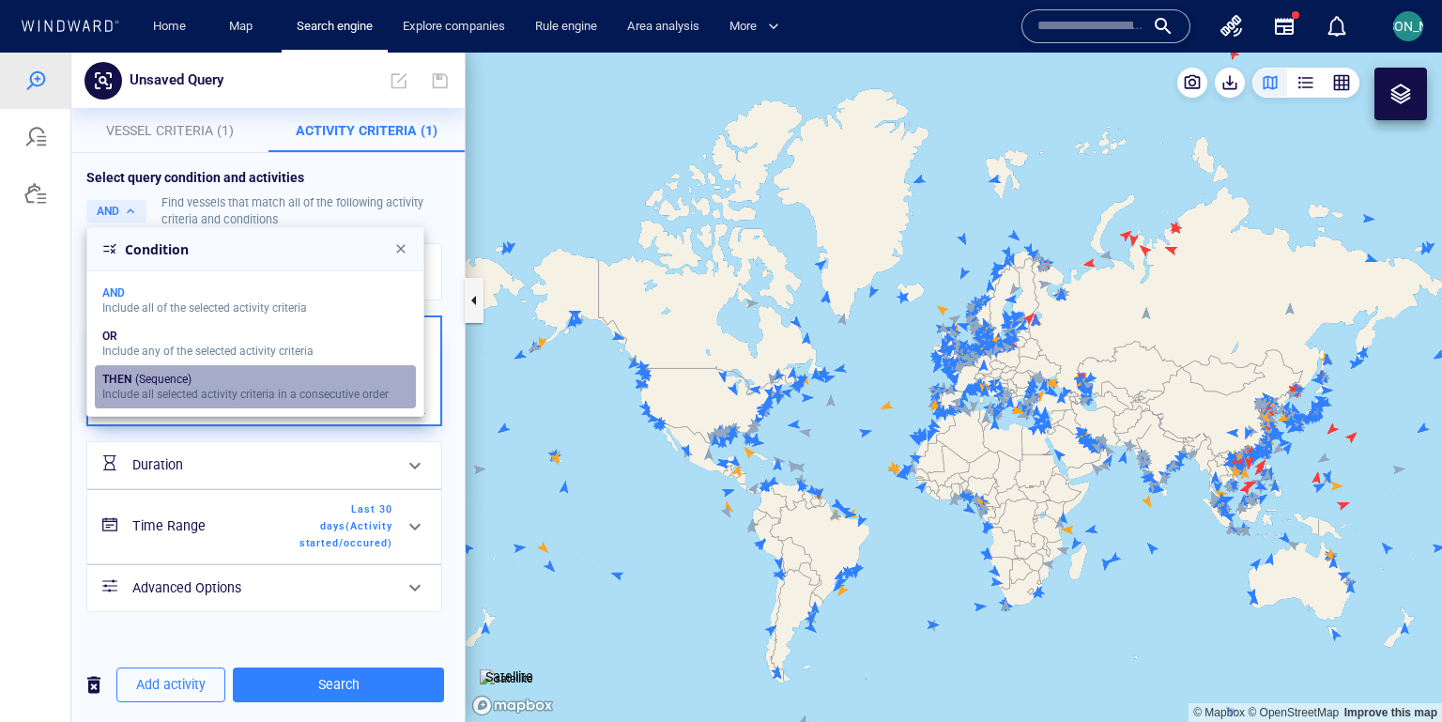
click at [124, 383] on div "THEN" at bounding box center [116, 379] width 29 height 13
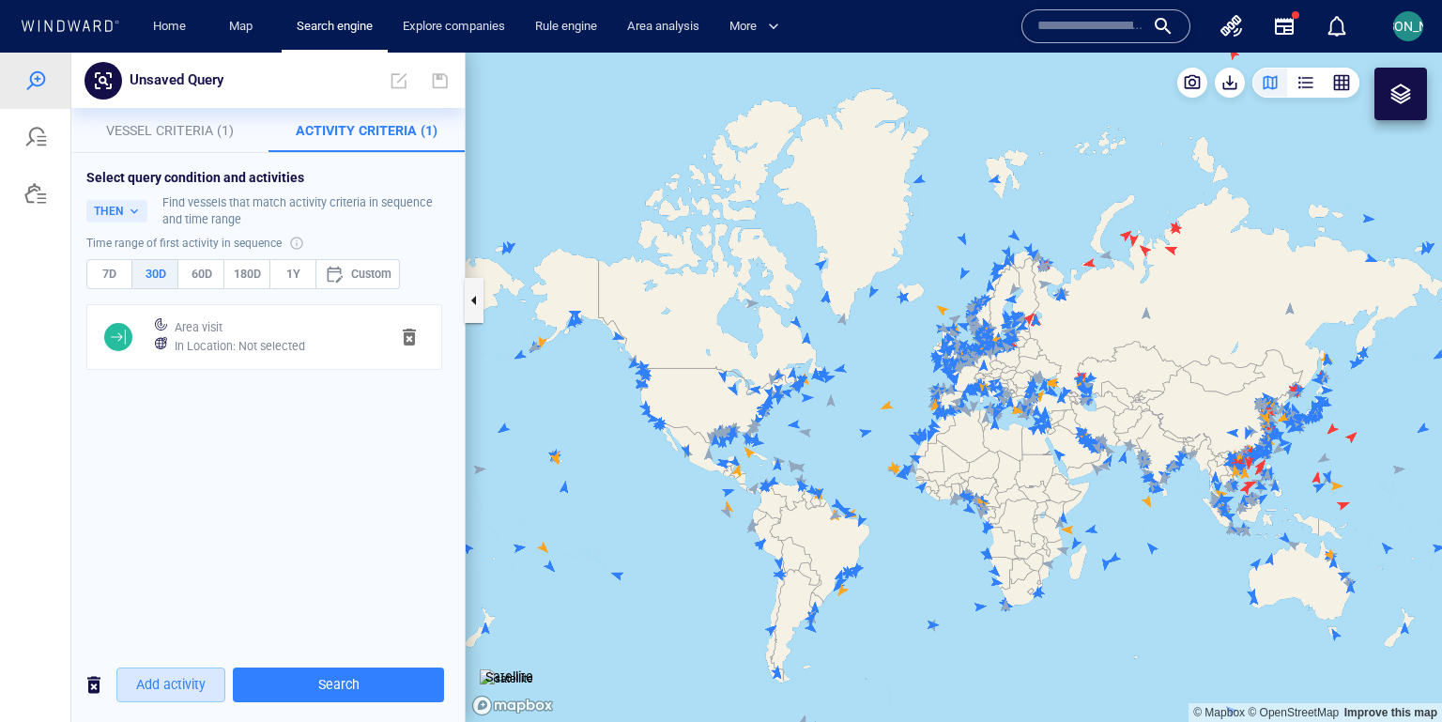
click at [164, 601] on span "Add activity" at bounding box center [170, 684] width 69 height 23
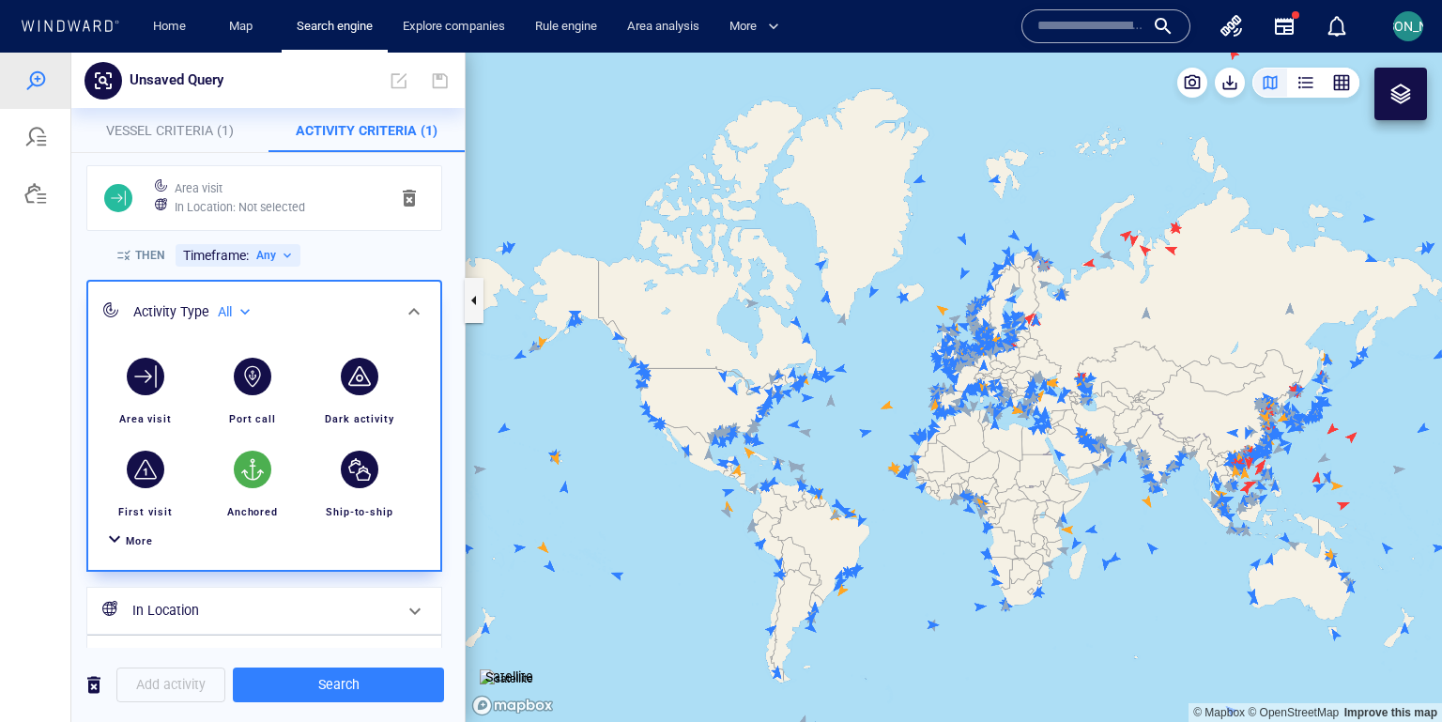
scroll to position [187, 0]
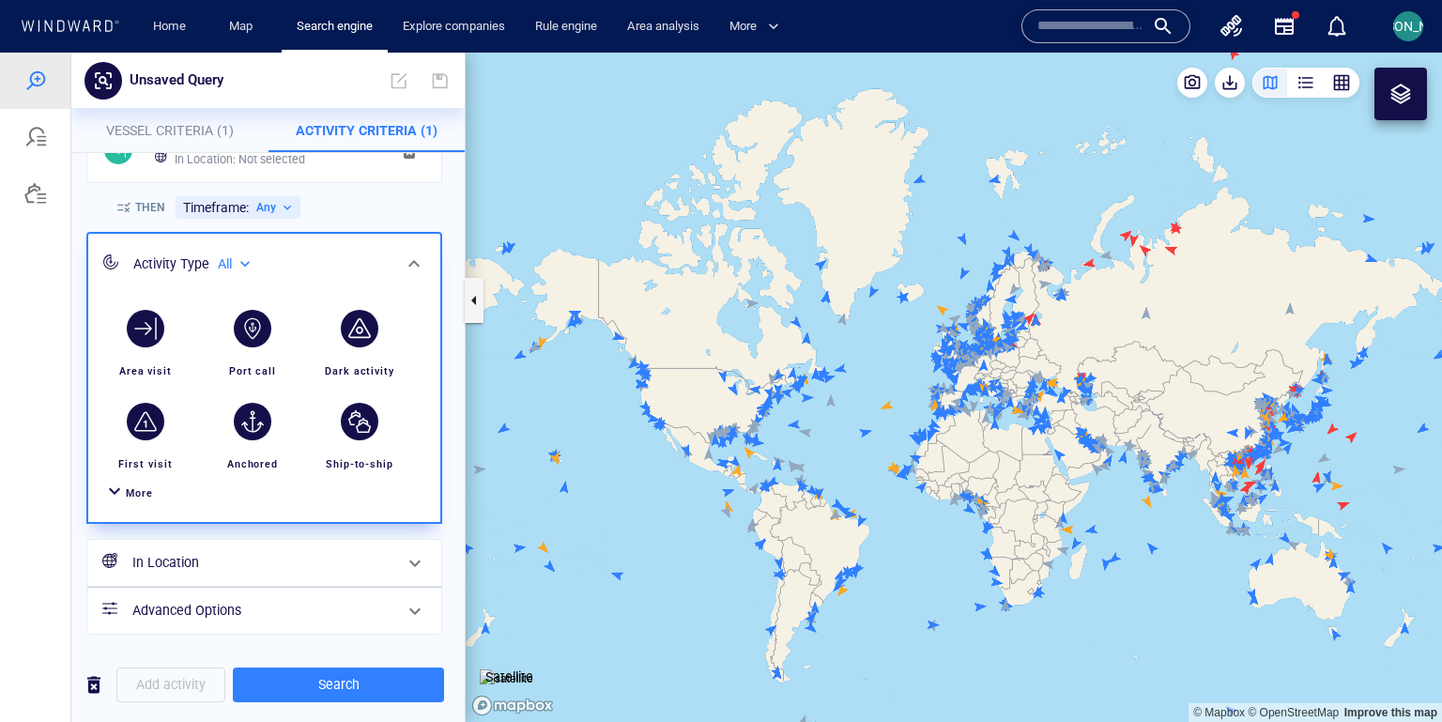
click at [143, 496] on span "More" at bounding box center [139, 493] width 27 height 12
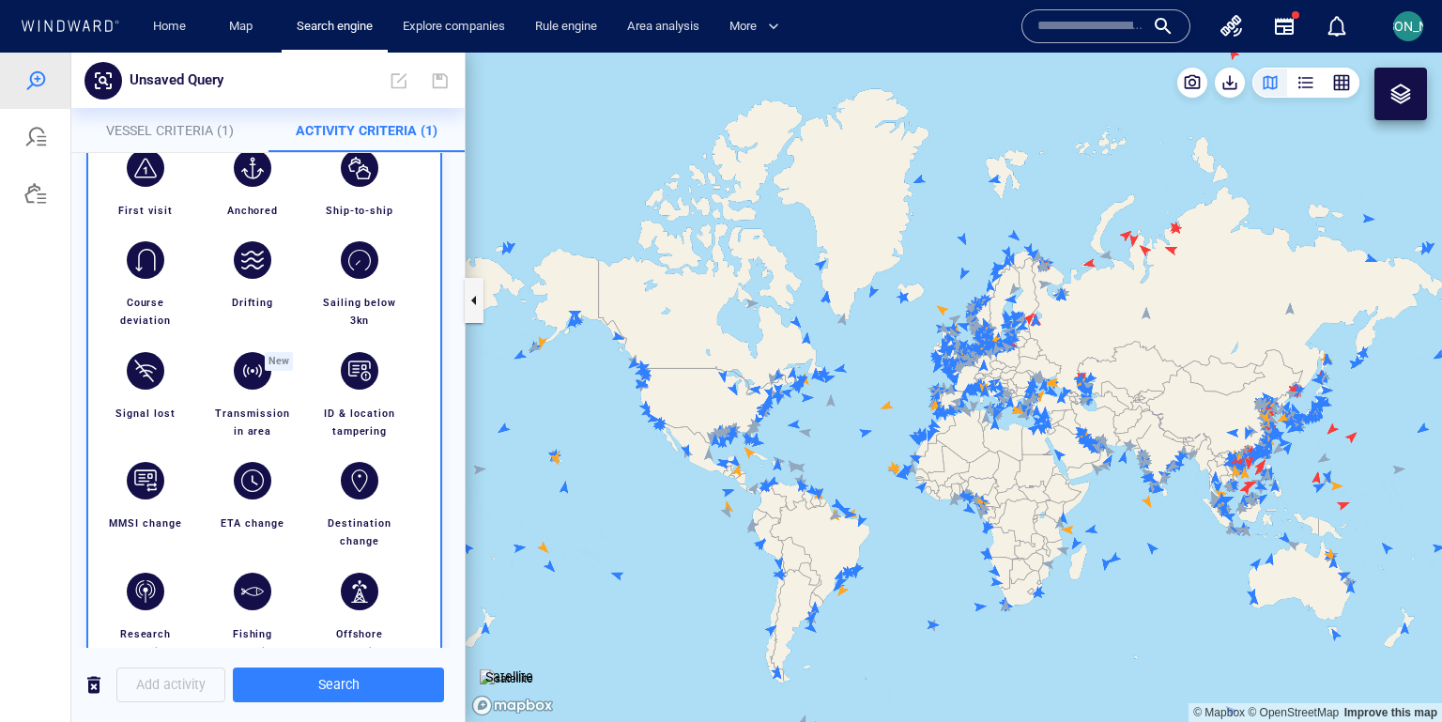
scroll to position [526, 0]
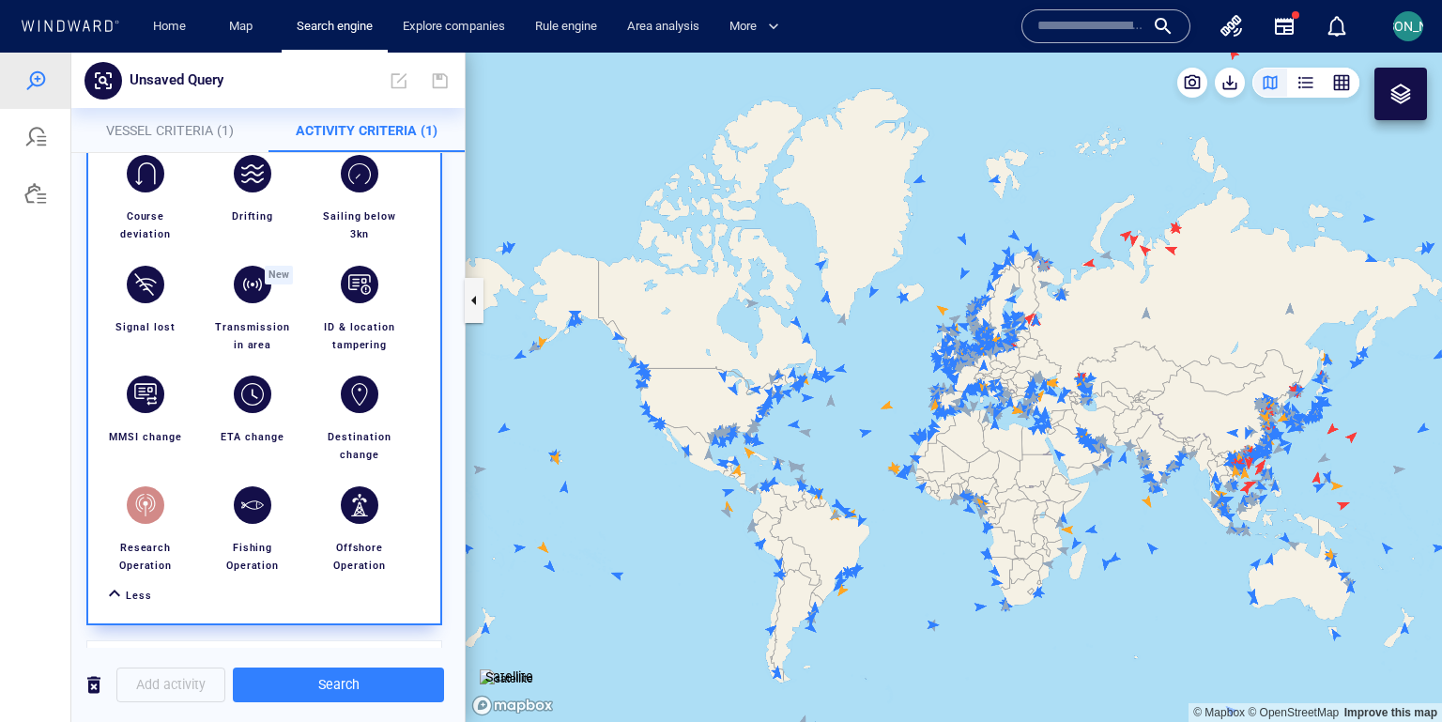
click at [160, 498] on div "button" at bounding box center [146, 505] width 38 height 38
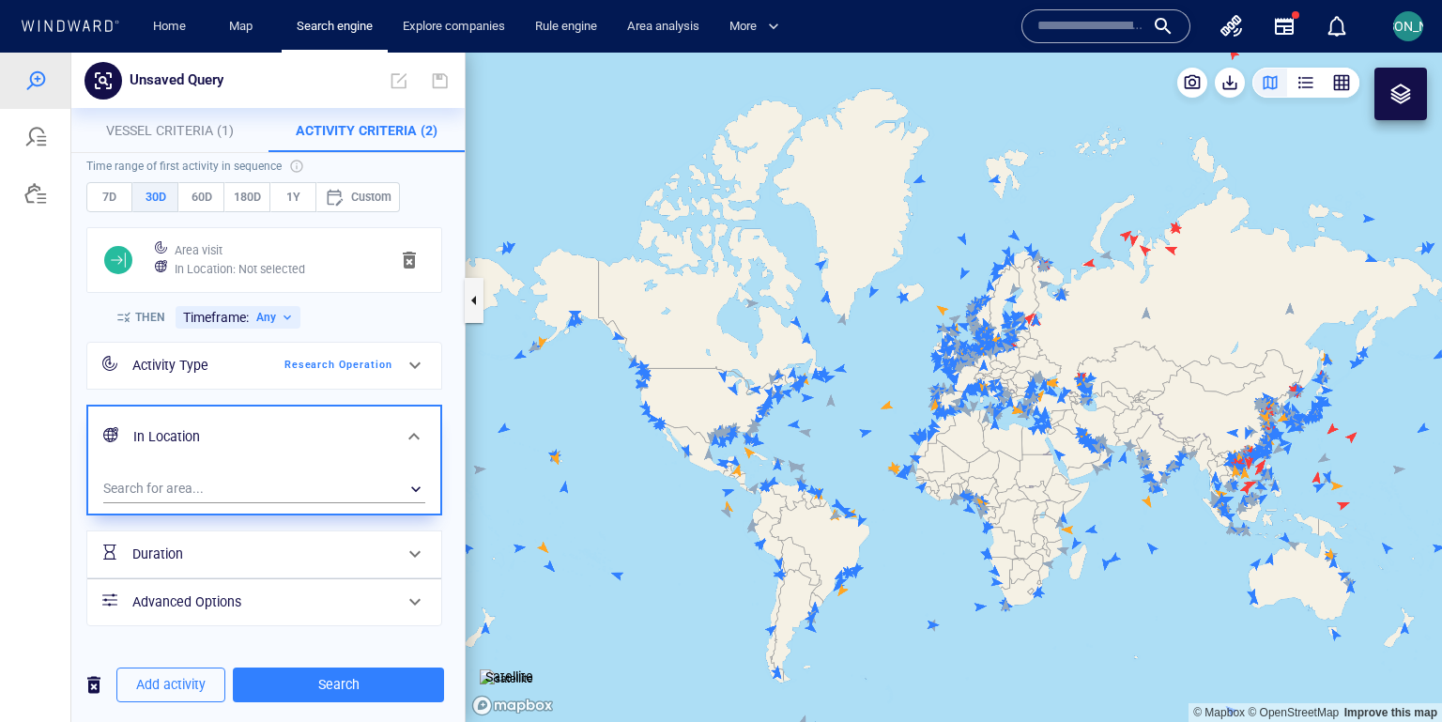
scroll to position [79, 0]
click at [217, 193] on button "60D" at bounding box center [201, 195] width 46 height 30
click at [277, 200] on button "1Y" at bounding box center [293, 195] width 46 height 30
click at [313, 601] on span "Search" at bounding box center [338, 684] width 181 height 23
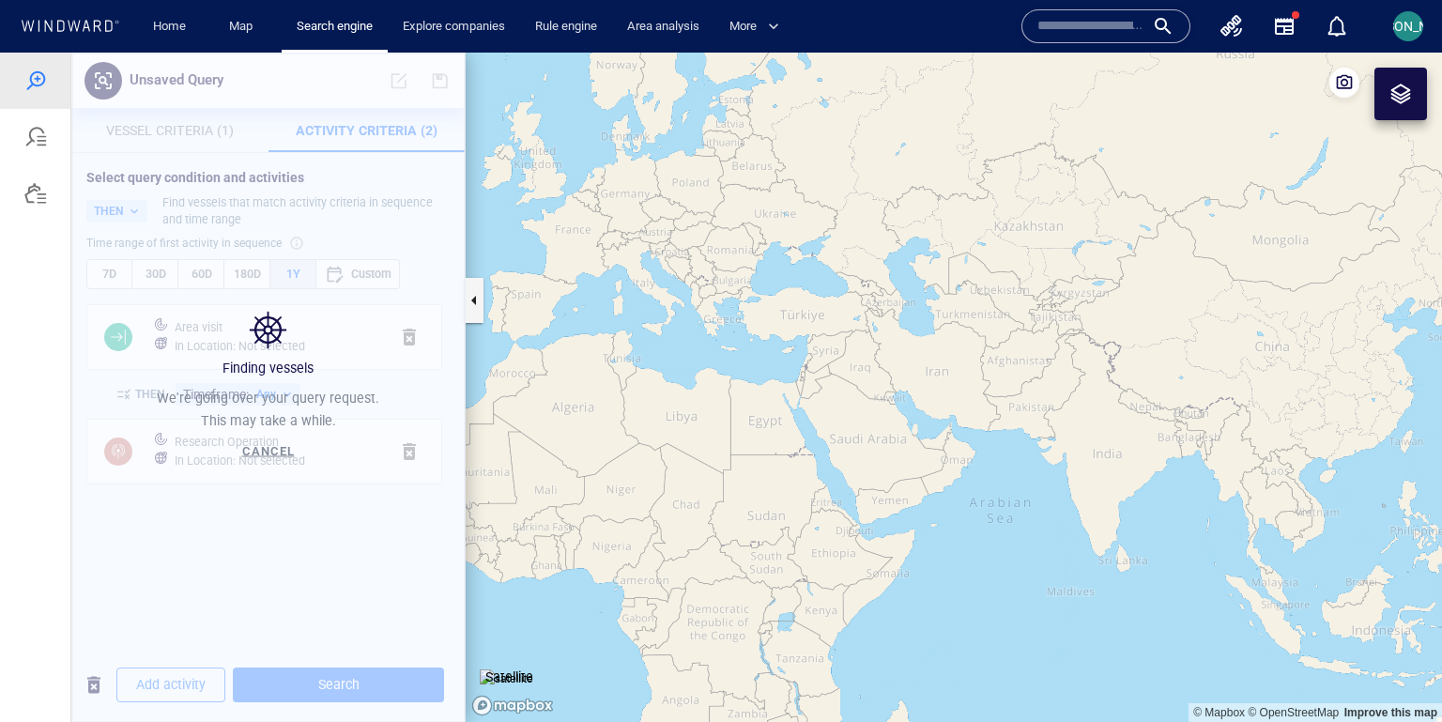
drag, startPoint x: 1188, startPoint y: 454, endPoint x: 940, endPoint y: 354, distance: 267.3
click at [939, 354] on canvas "Map" at bounding box center [953, 388] width 976 height 670
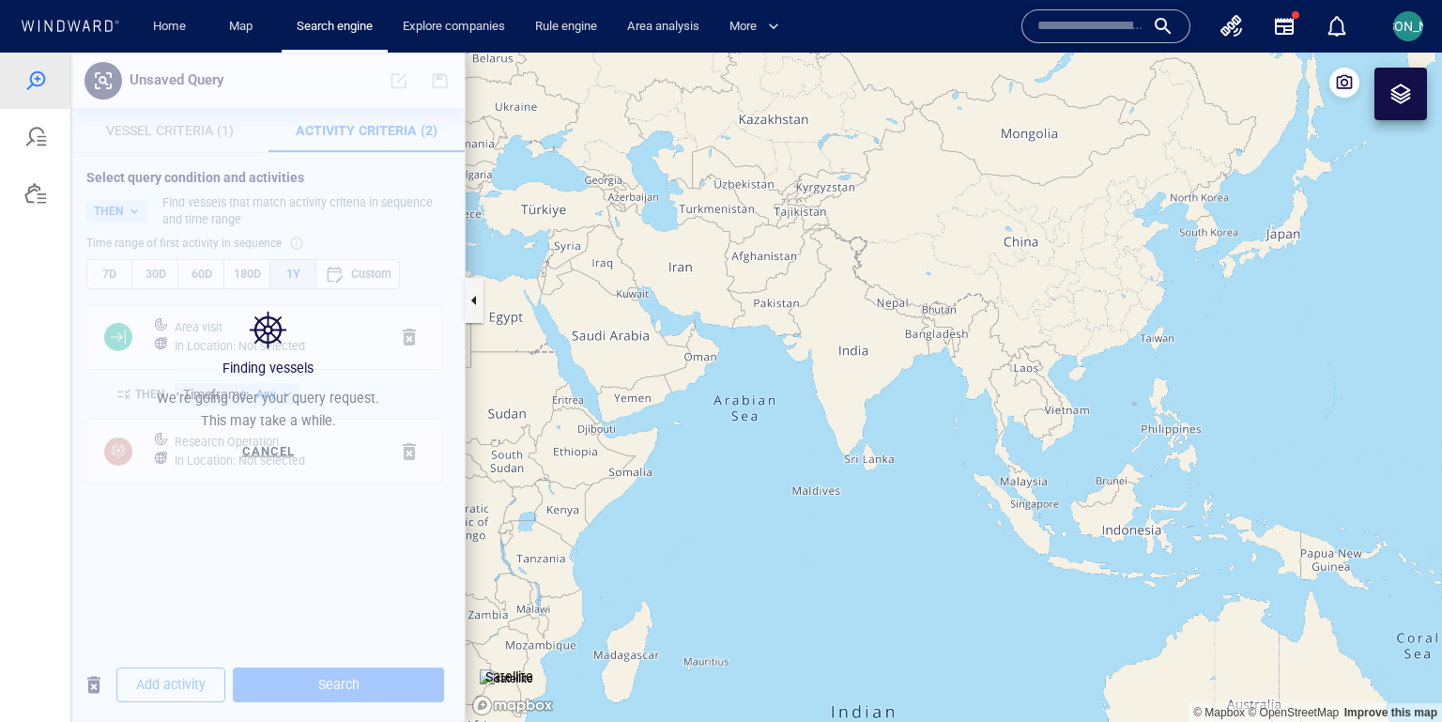
drag, startPoint x: 1059, startPoint y: 352, endPoint x: 1022, endPoint y: 415, distance: 72.8
click at [1021, 415] on canvas "Map" at bounding box center [953, 388] width 976 height 670
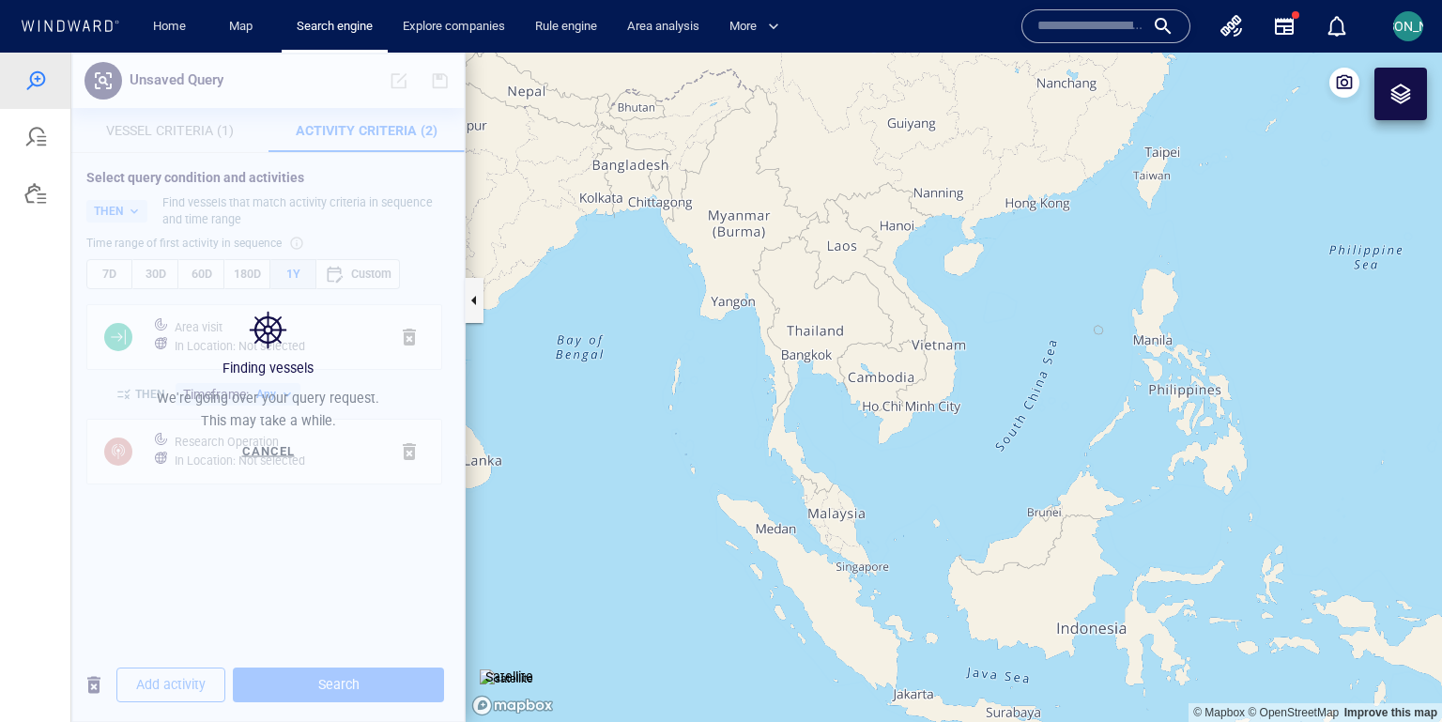
click at [997, 402] on canvas "Map" at bounding box center [953, 388] width 976 height 670
drag, startPoint x: 986, startPoint y: 483, endPoint x: 775, endPoint y: 463, distance: 212.2
click at [775, 463] on canvas "Map" at bounding box center [953, 388] width 976 height 670
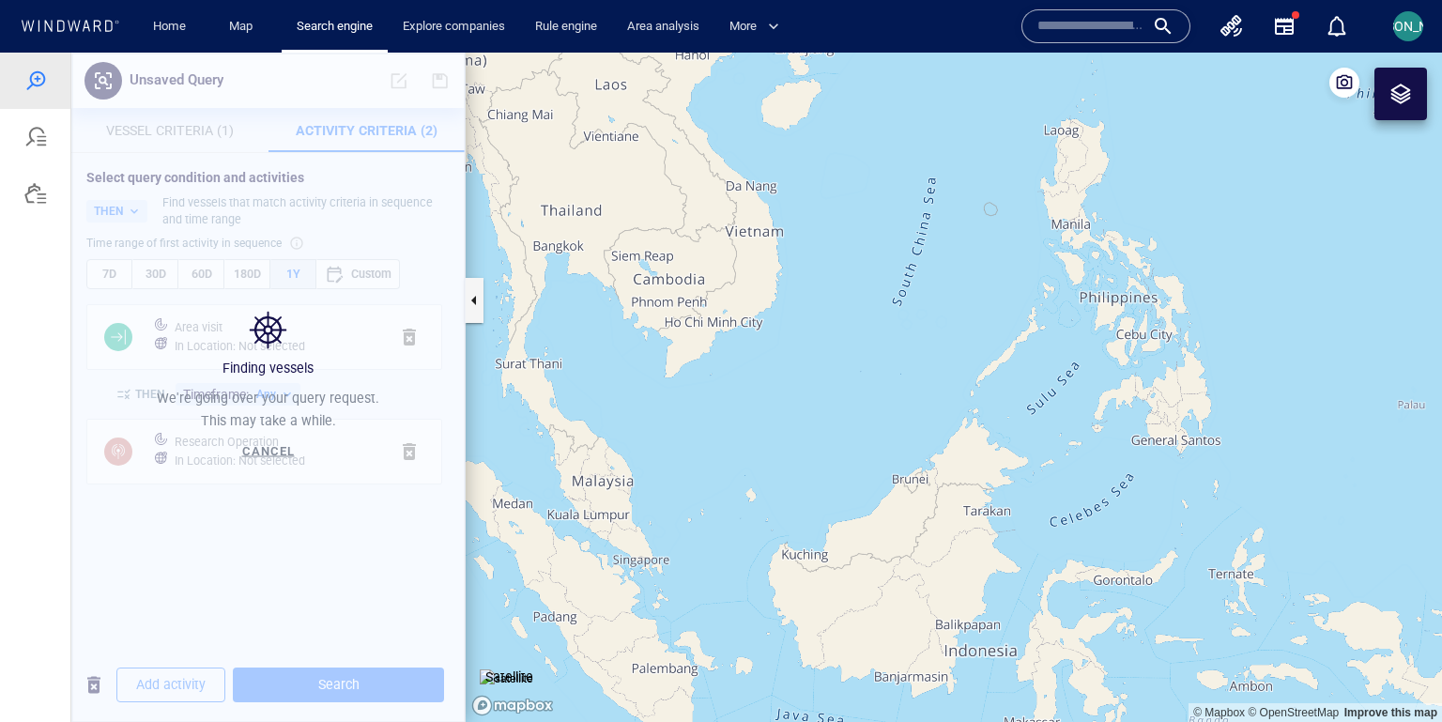
drag, startPoint x: 775, startPoint y: 459, endPoint x: 774, endPoint y: 511, distance: 51.6
click at [774, 511] on canvas "Map" at bounding box center [953, 388] width 976 height 670
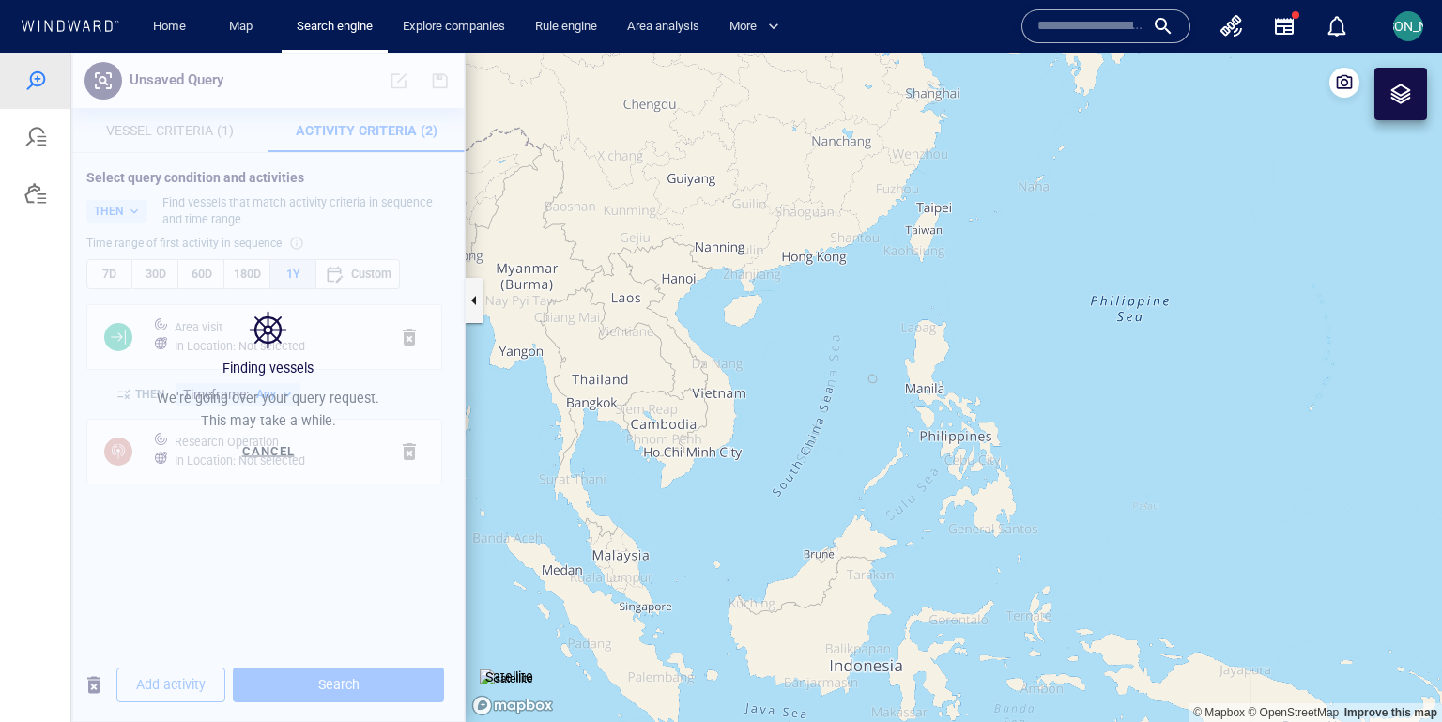
drag, startPoint x: 774, startPoint y: 511, endPoint x: 777, endPoint y: 496, distance: 15.3
click at [777, 496] on canvas "Map" at bounding box center [953, 388] width 976 height 670
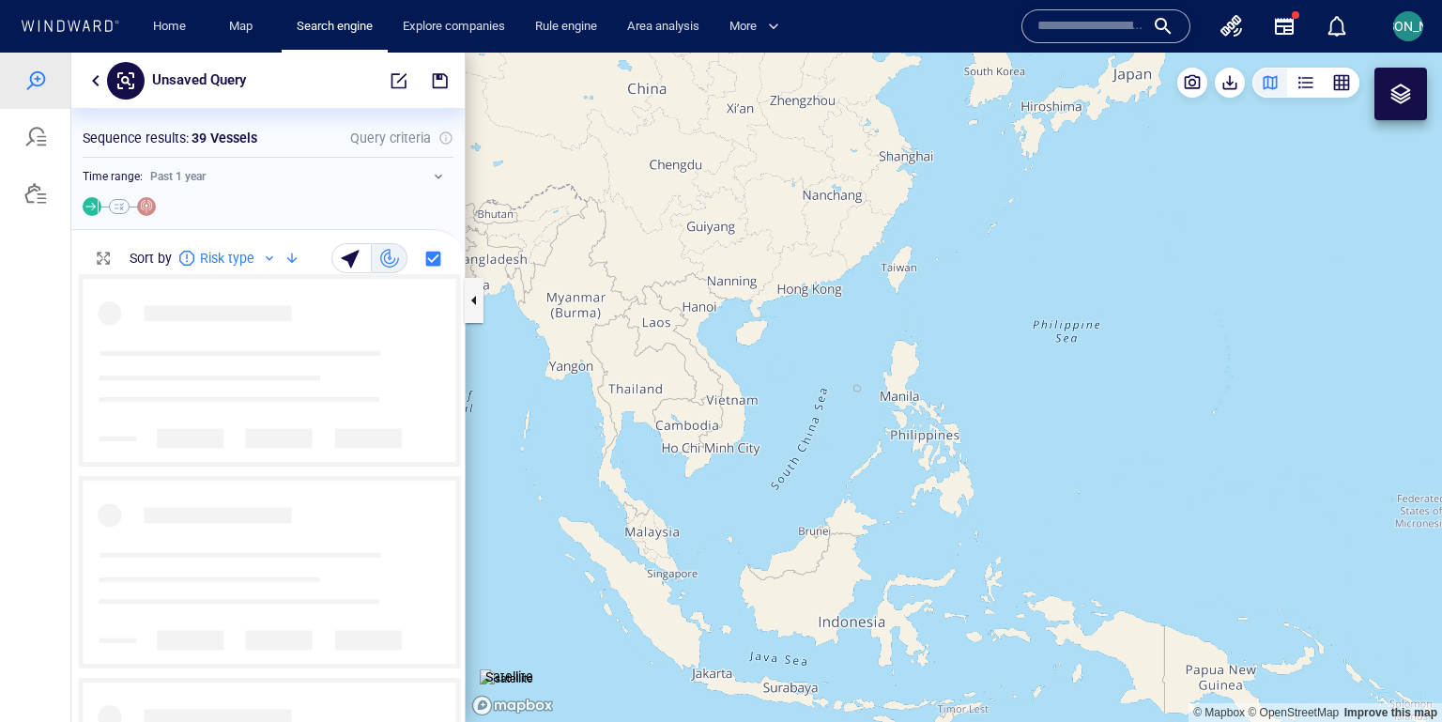
scroll to position [448, 393]
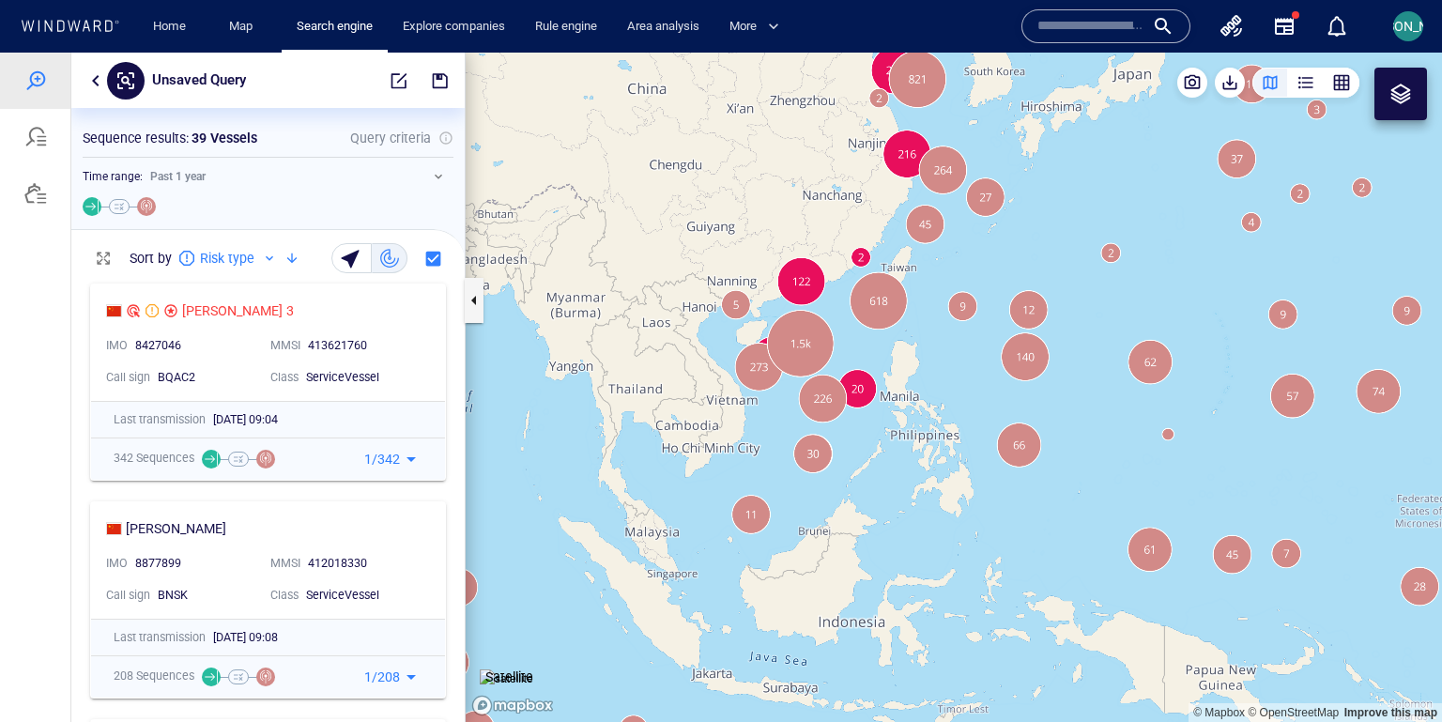
drag, startPoint x: 730, startPoint y: 236, endPoint x: 648, endPoint y: 253, distance: 84.5
click at [648, 253] on canvas "Map" at bounding box center [953, 388] width 976 height 670
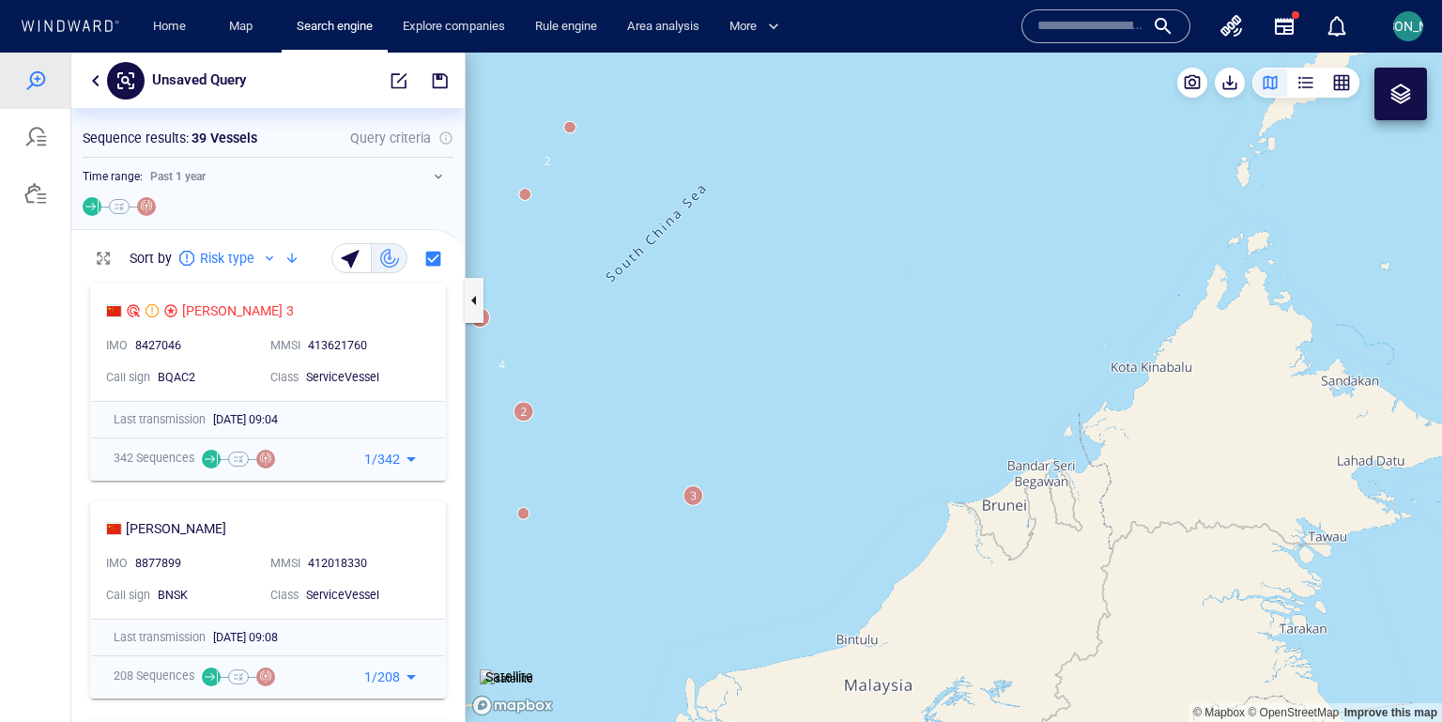
drag, startPoint x: 614, startPoint y: 565, endPoint x: 810, endPoint y: 479, distance: 214.3
click at [810, 478] on canvas "Map" at bounding box center [953, 388] width 976 height 670
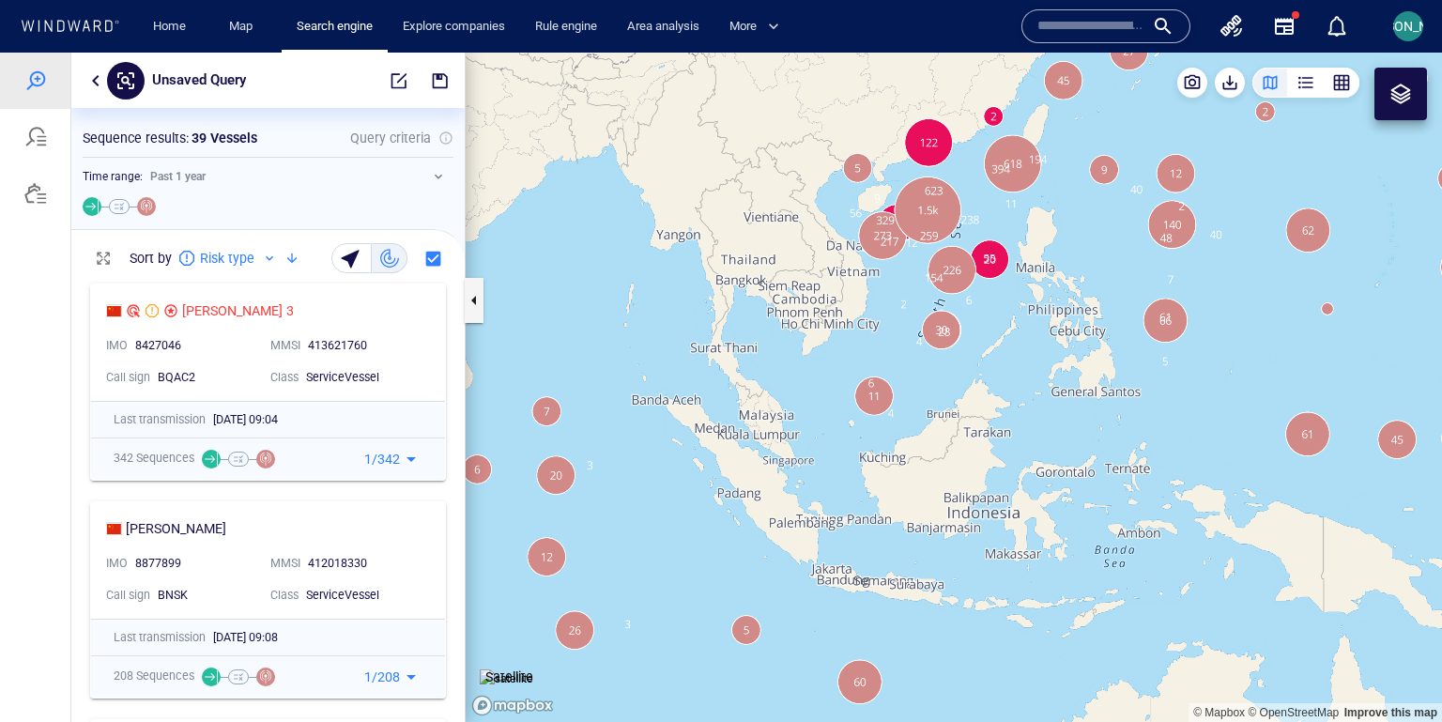
drag, startPoint x: 894, startPoint y: 340, endPoint x: 778, endPoint y: 473, distance: 176.9
click at [777, 473] on canvas "Map" at bounding box center [953, 388] width 976 height 670
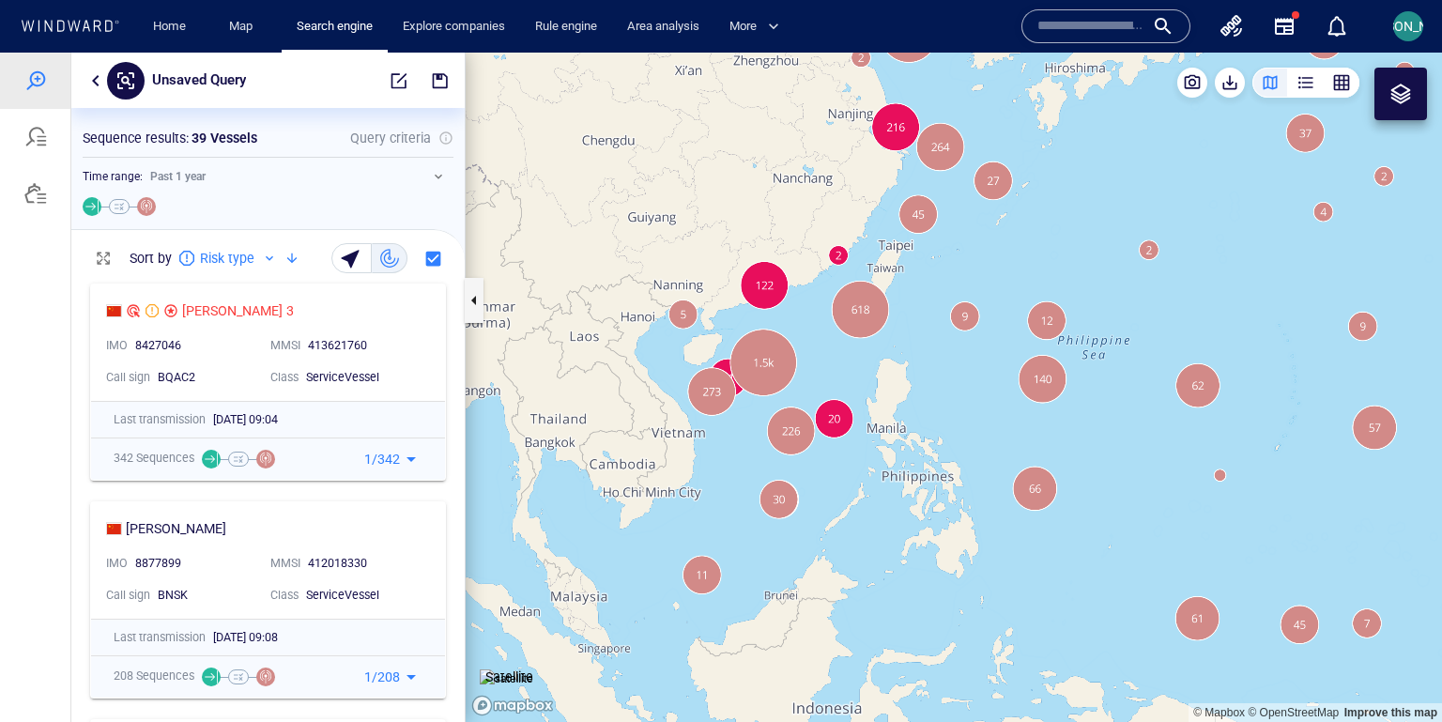
drag, startPoint x: 778, startPoint y: 473, endPoint x: 727, endPoint y: 511, distance: 63.1
click at [726, 511] on canvas "Map" at bounding box center [953, 388] width 976 height 670
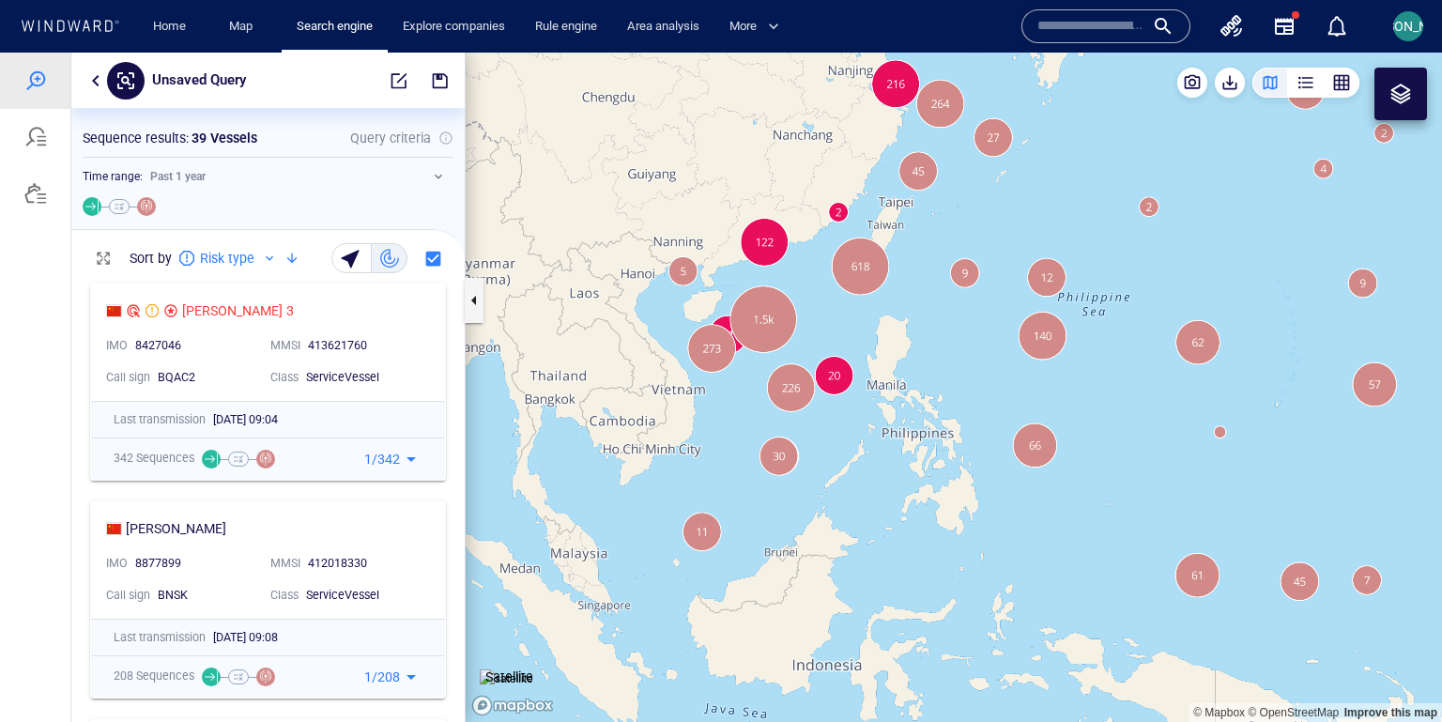
drag, startPoint x: 726, startPoint y: 516, endPoint x: 726, endPoint y: 470, distance: 46.0
click at [726, 470] on canvas "Map" at bounding box center [953, 388] width 976 height 670
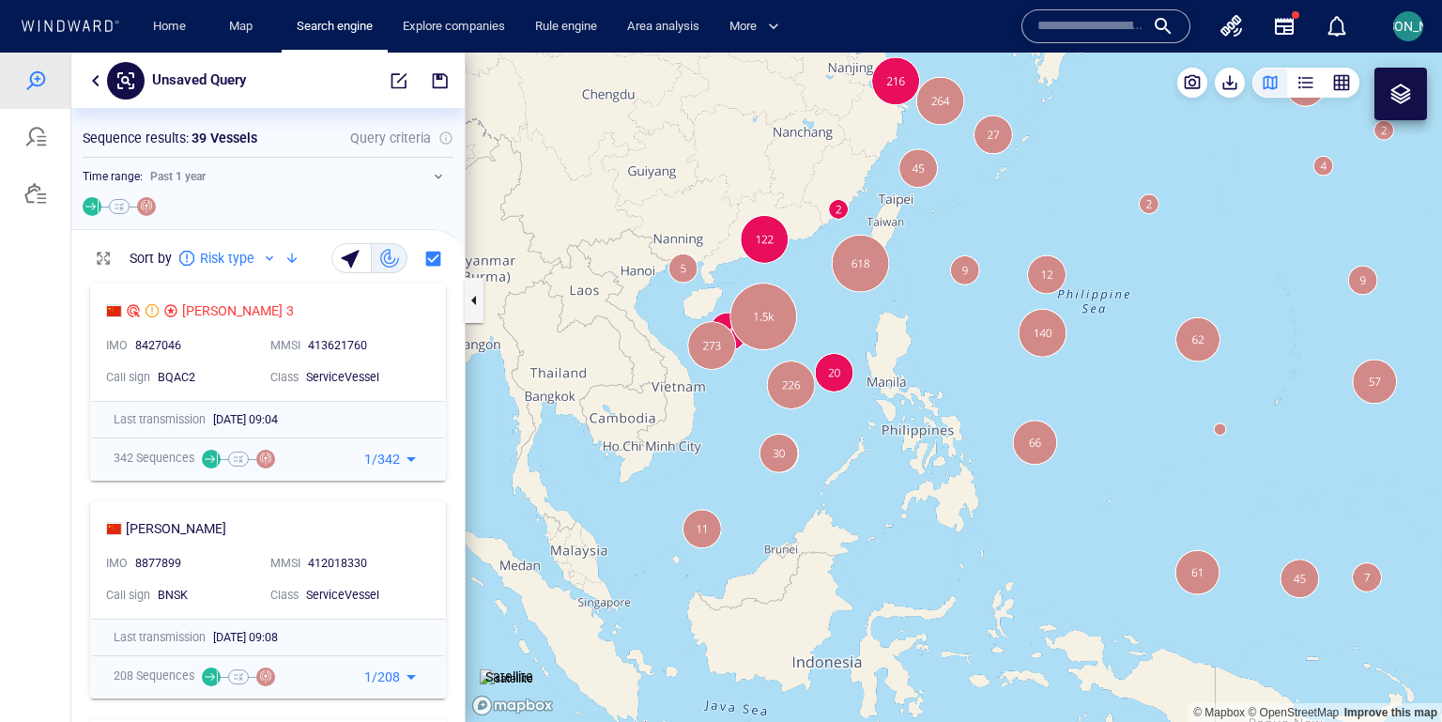
click at [1200, 77] on div at bounding box center [1400, 94] width 53 height 53
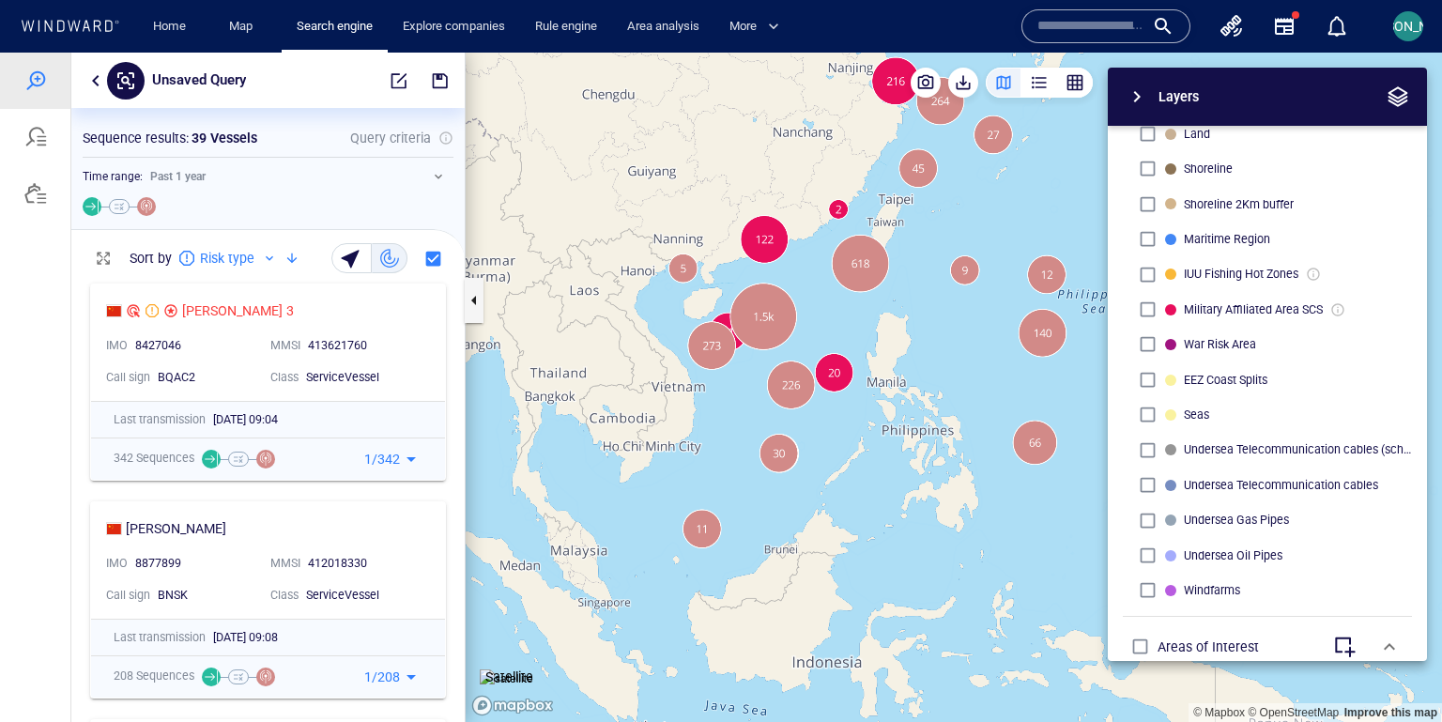
scroll to position [600, 0]
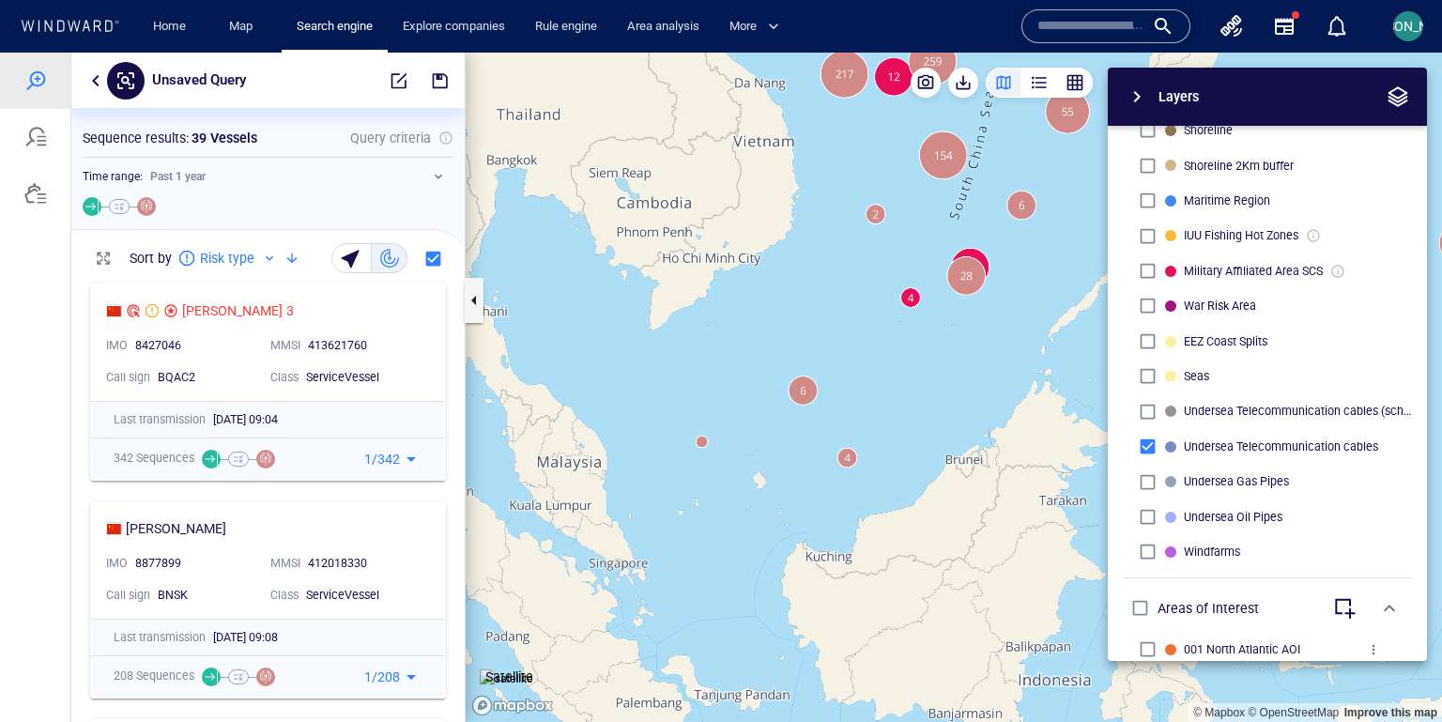
drag, startPoint x: 665, startPoint y: 601, endPoint x: 776, endPoint y: 518, distance: 138.1
click at [776, 518] on canvas "Map" at bounding box center [953, 388] width 976 height 670
drag, startPoint x: 759, startPoint y: 297, endPoint x: 659, endPoint y: 388, distance: 135.5
click at [659, 388] on canvas "Map" at bounding box center [953, 388] width 976 height 670
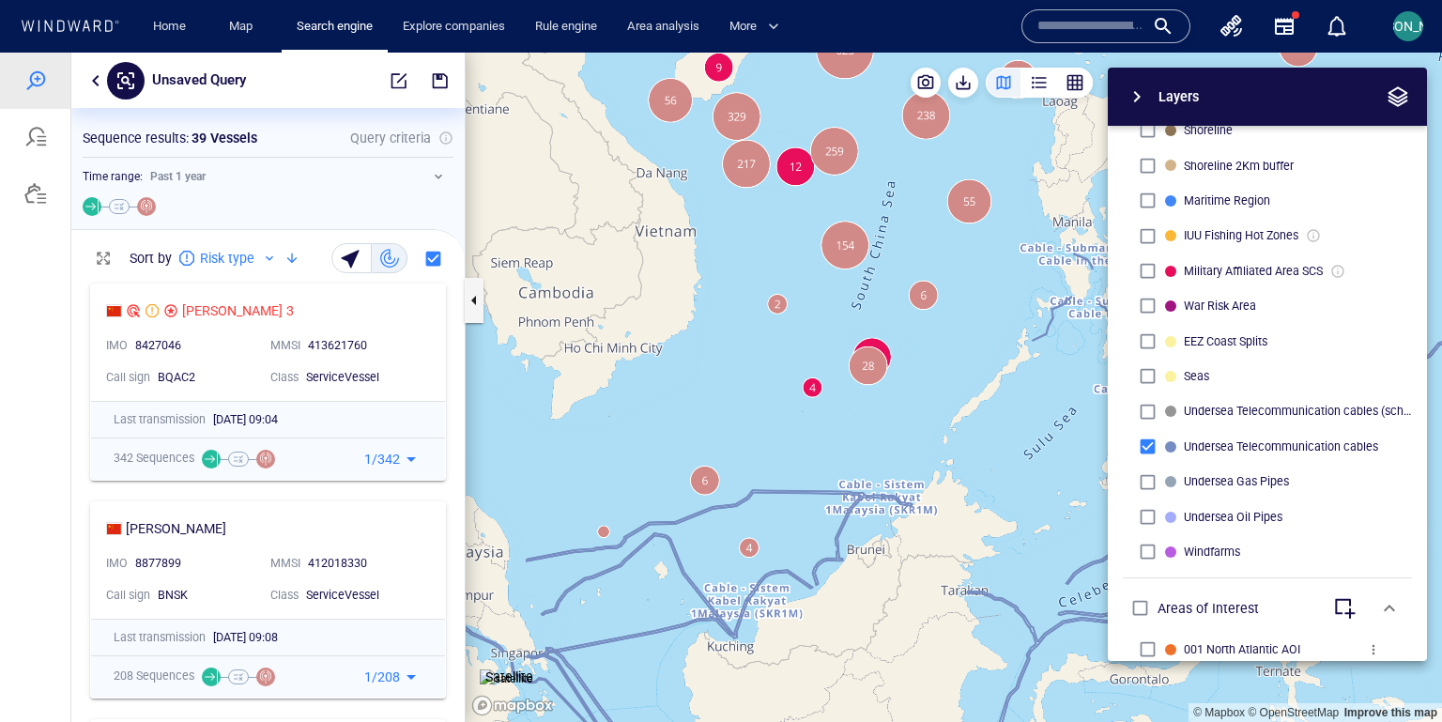
drag, startPoint x: 679, startPoint y: 389, endPoint x: 663, endPoint y: 441, distance: 54.9
click at [663, 441] on canvas "Map" at bounding box center [953, 388] width 976 height 670
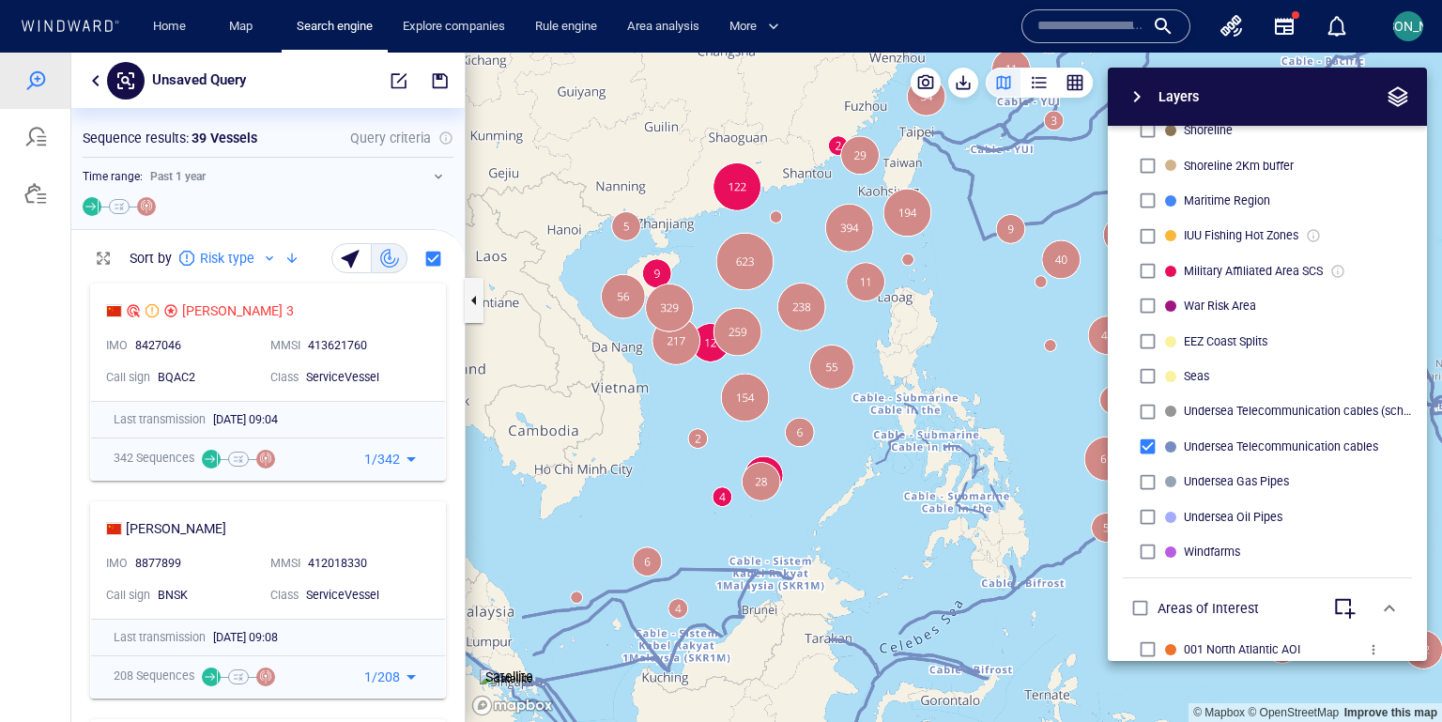
drag, startPoint x: 666, startPoint y: 410, endPoint x: 621, endPoint y: 481, distance: 83.6
click at [621, 481] on canvas "Map" at bounding box center [953, 388] width 976 height 670
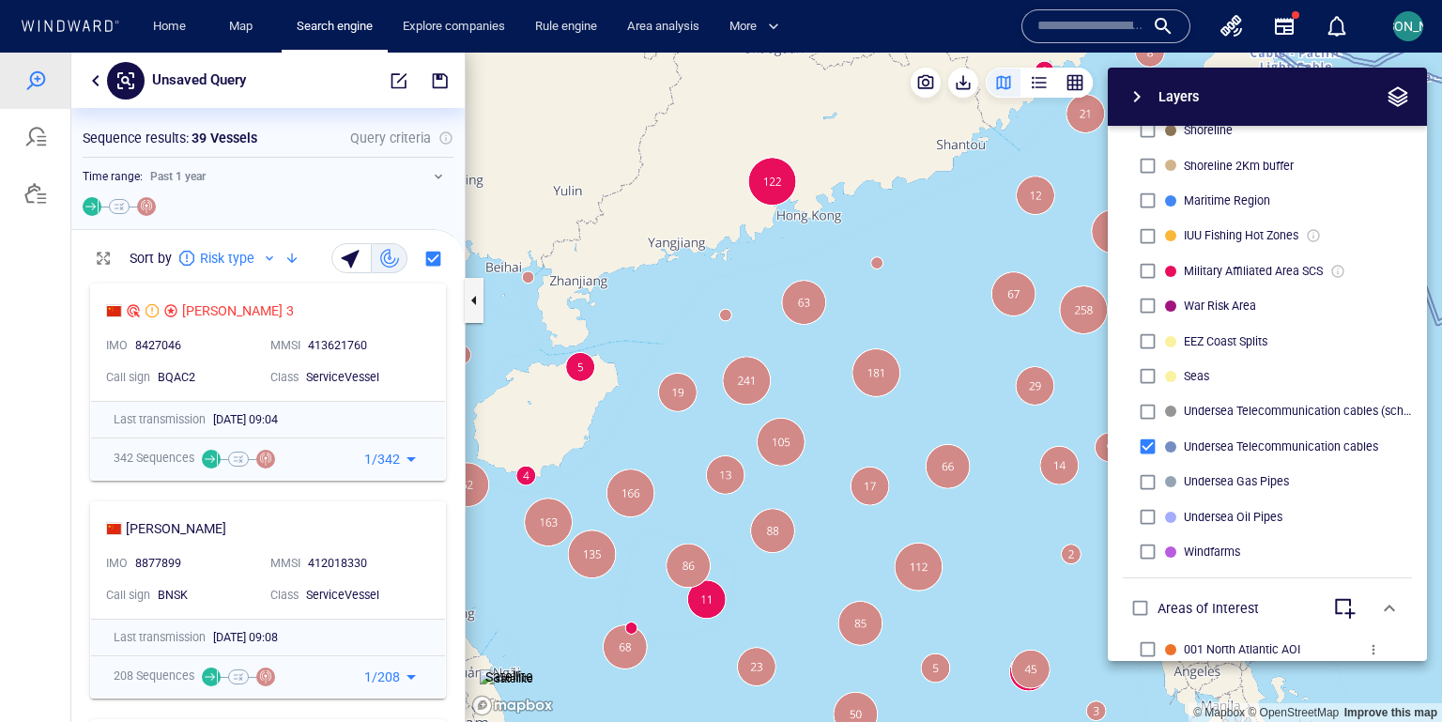
drag, startPoint x: 720, startPoint y: 181, endPoint x: 630, endPoint y: 317, distance: 163.2
click at [630, 317] on canvas "Map" at bounding box center [953, 388] width 976 height 670
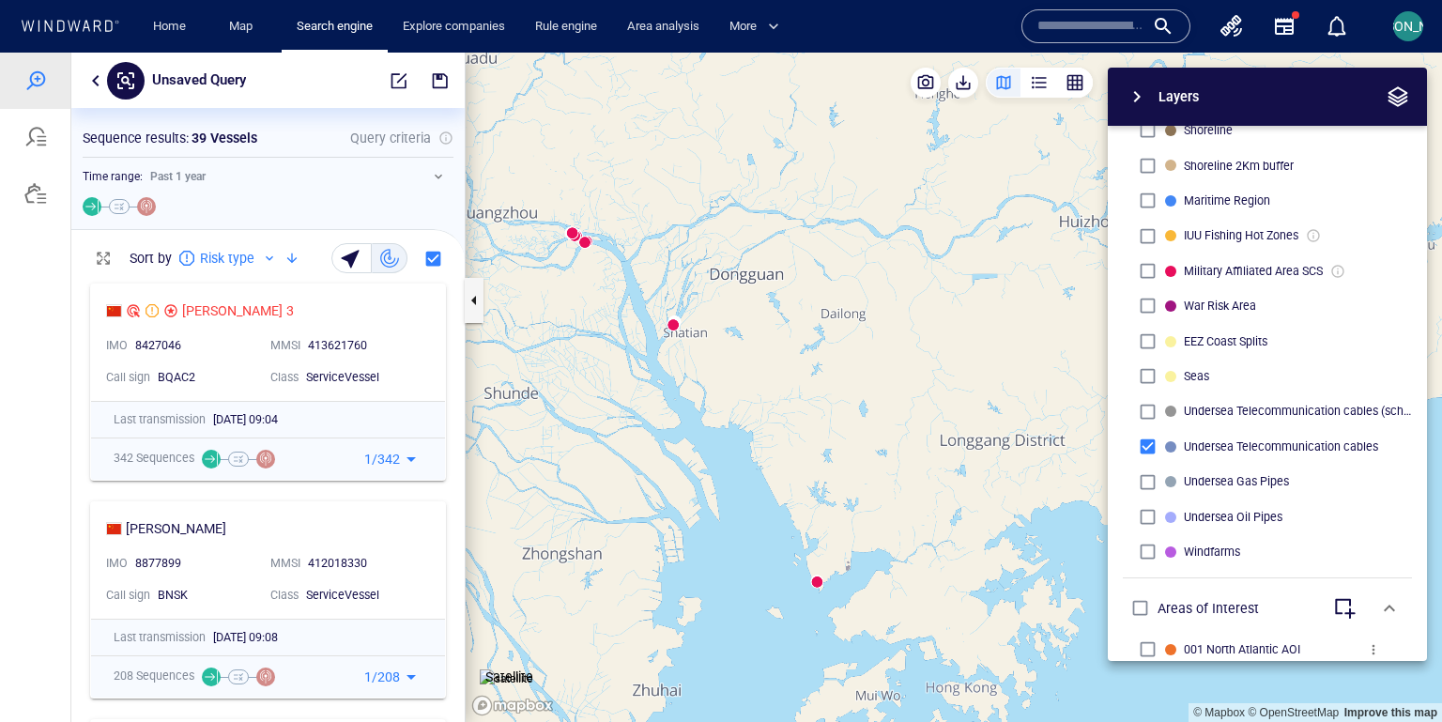
drag, startPoint x: 762, startPoint y: 450, endPoint x: 762, endPoint y: 232, distance: 217.7
click at [762, 232] on canvas "Map" at bounding box center [953, 388] width 976 height 670
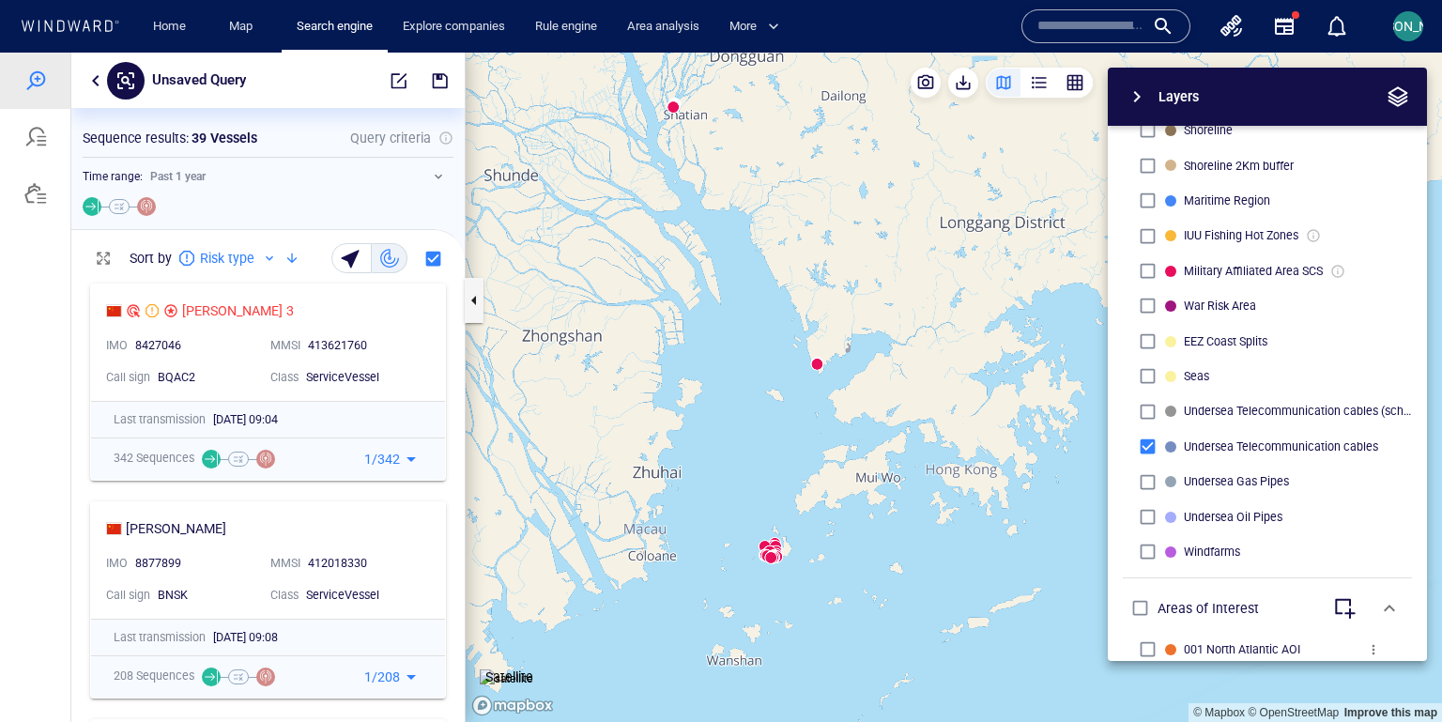
drag, startPoint x: 753, startPoint y: 221, endPoint x: 779, endPoint y: 450, distance: 231.4
click at [785, 455] on canvas "Map" at bounding box center [953, 388] width 976 height 670
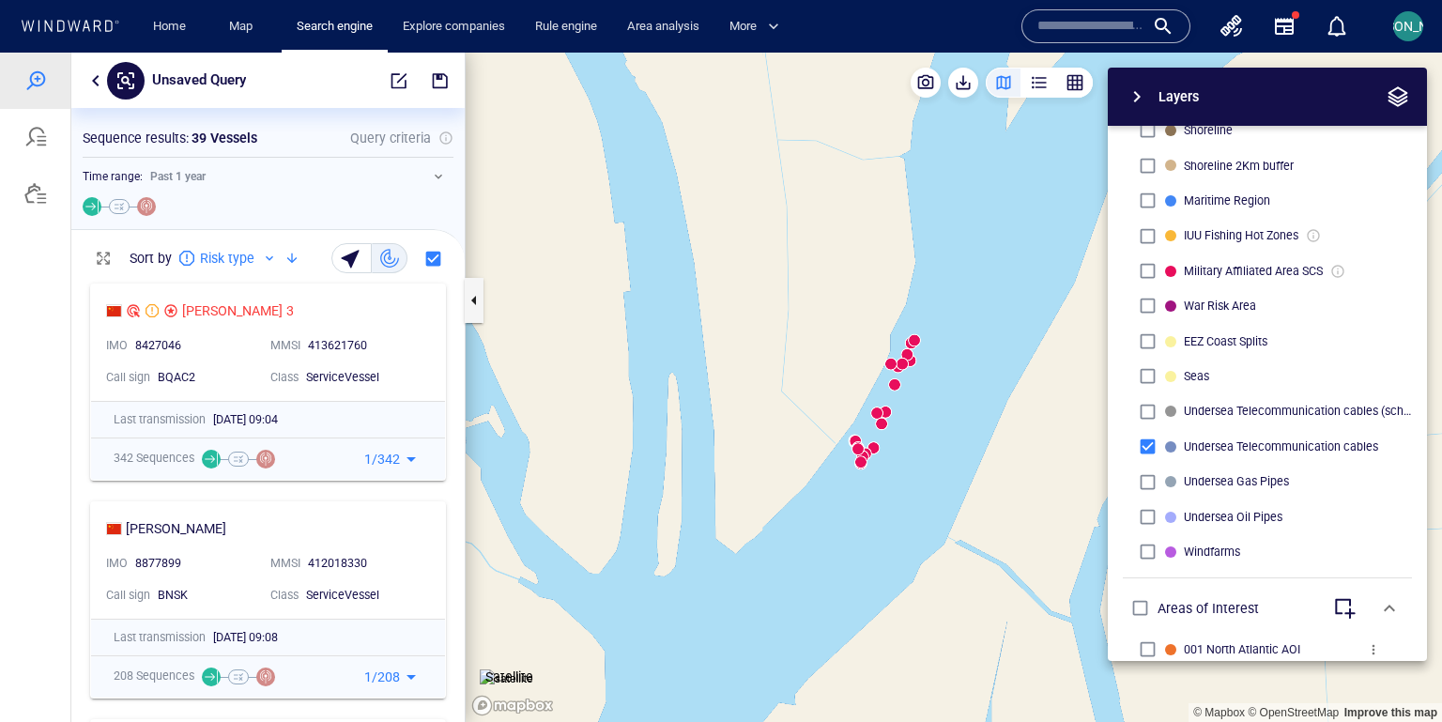
drag, startPoint x: 808, startPoint y: 277, endPoint x: 691, endPoint y: 282, distance: 117.4
click at [702, 269] on canvas "Map" at bounding box center [953, 388] width 976 height 670
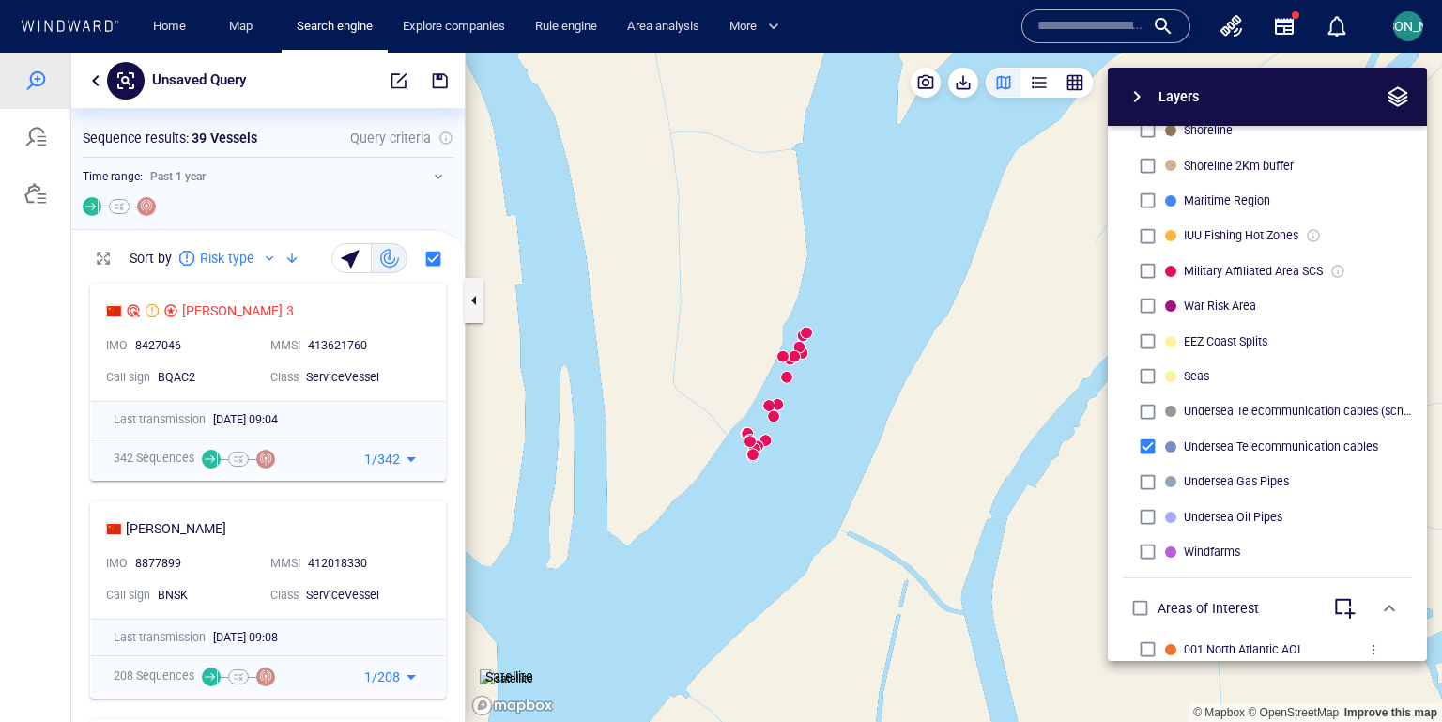
click at [505, 601] on img at bounding box center [506, 678] width 53 height 19
drag, startPoint x: 189, startPoint y: 139, endPoint x: 264, endPoint y: 144, distance: 75.2
click at [264, 144] on div "Sequence results : 39 Vessels Query criteria" at bounding box center [268, 138] width 371 height 23
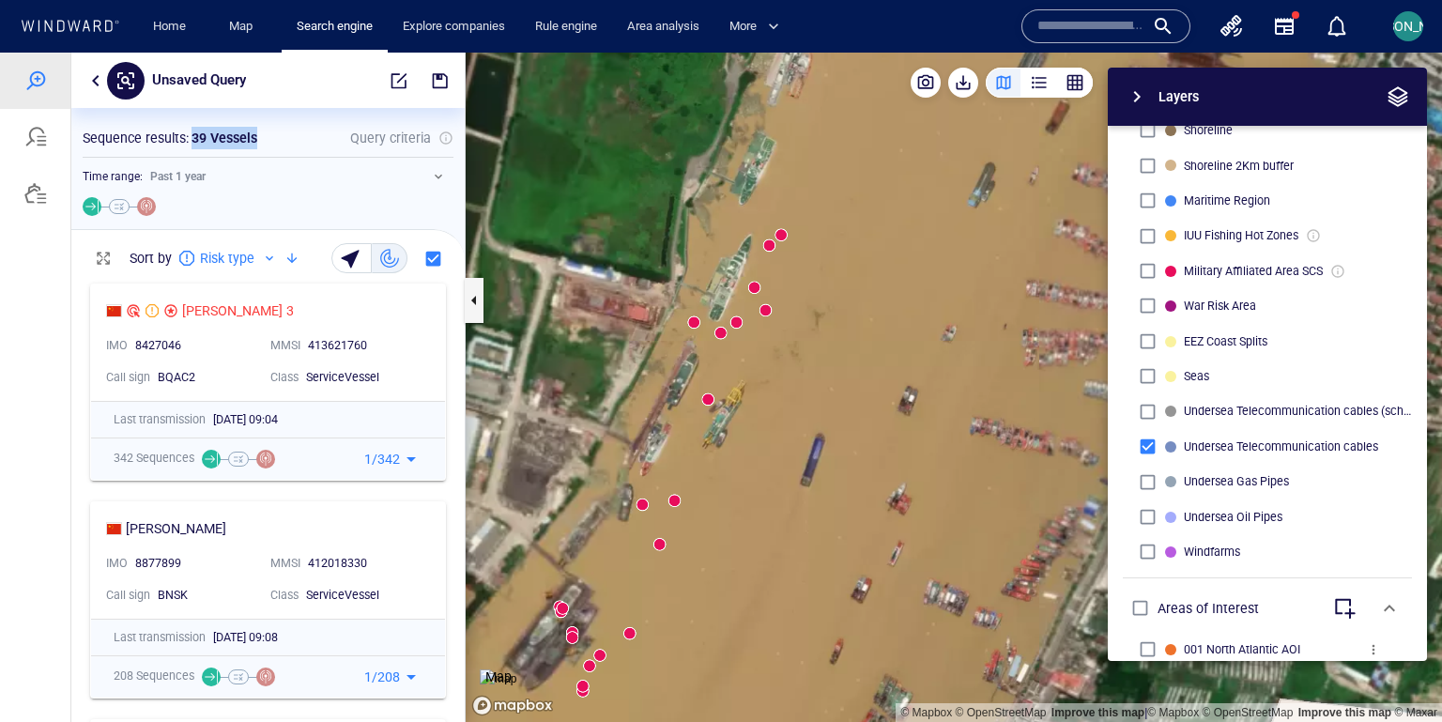
drag, startPoint x: 680, startPoint y: 206, endPoint x: 680, endPoint y: 304, distance: 98.5
click at [680, 304] on canvas "Map" at bounding box center [953, 388] width 976 height 670
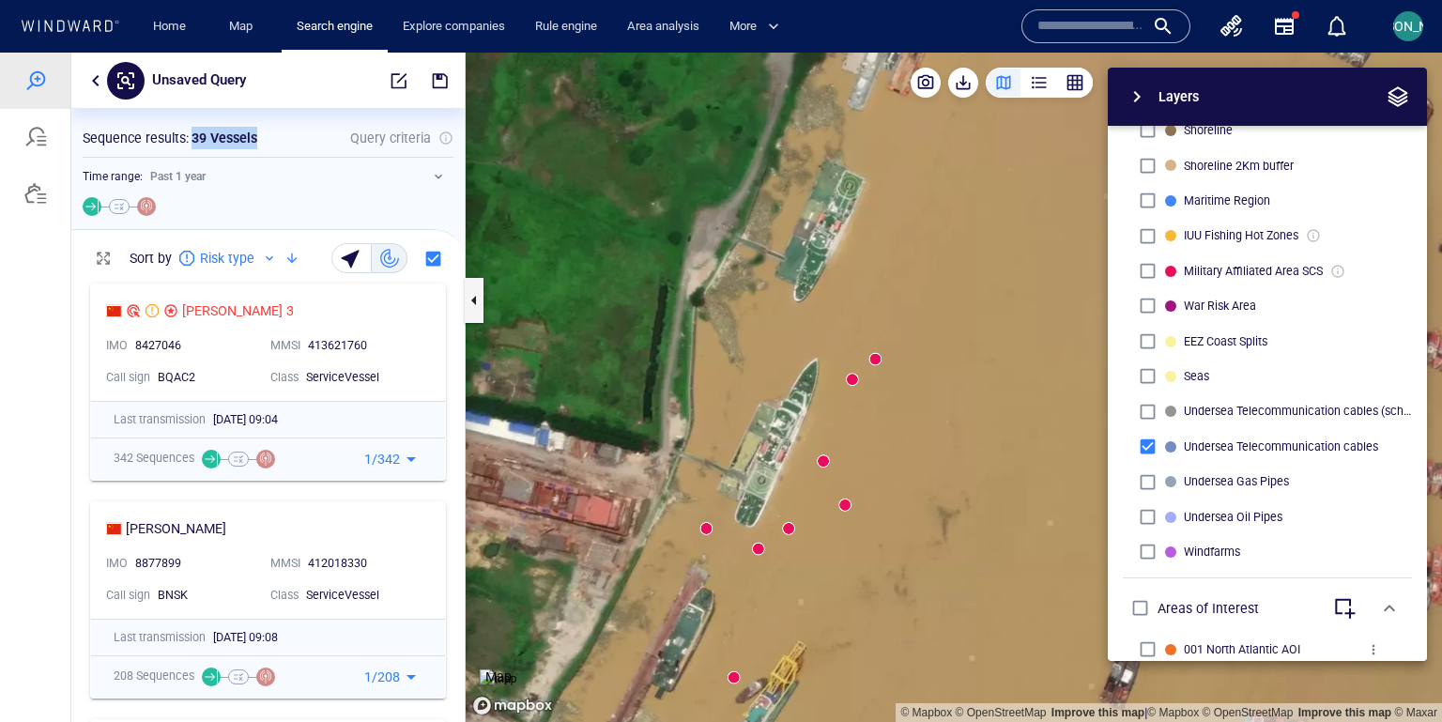
drag, startPoint x: 844, startPoint y: 182, endPoint x: 756, endPoint y: 359, distance: 197.7
click at [755, 360] on canvas "Map" at bounding box center [953, 388] width 976 height 670
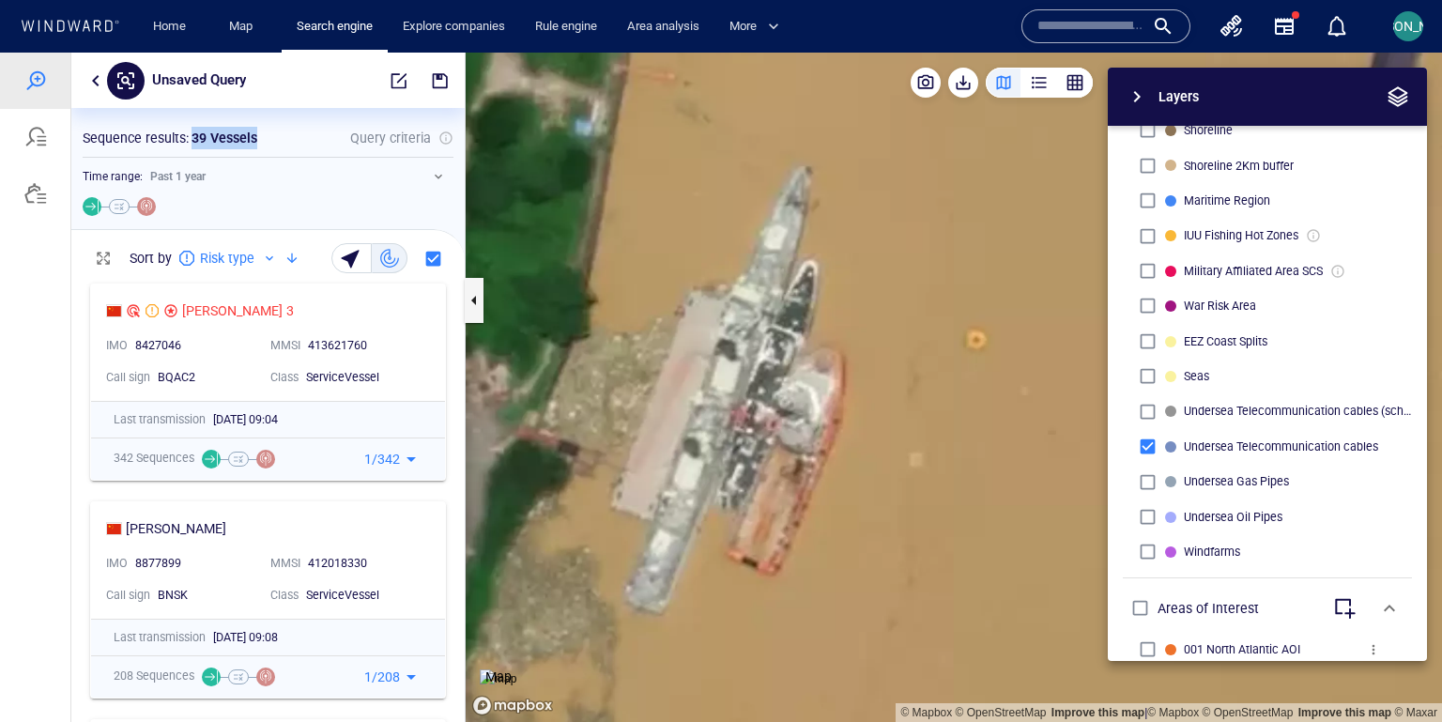
drag, startPoint x: 794, startPoint y: 234, endPoint x: 835, endPoint y: 219, distance: 43.9
click at [832, 224] on canvas "Map" at bounding box center [953, 388] width 976 height 670
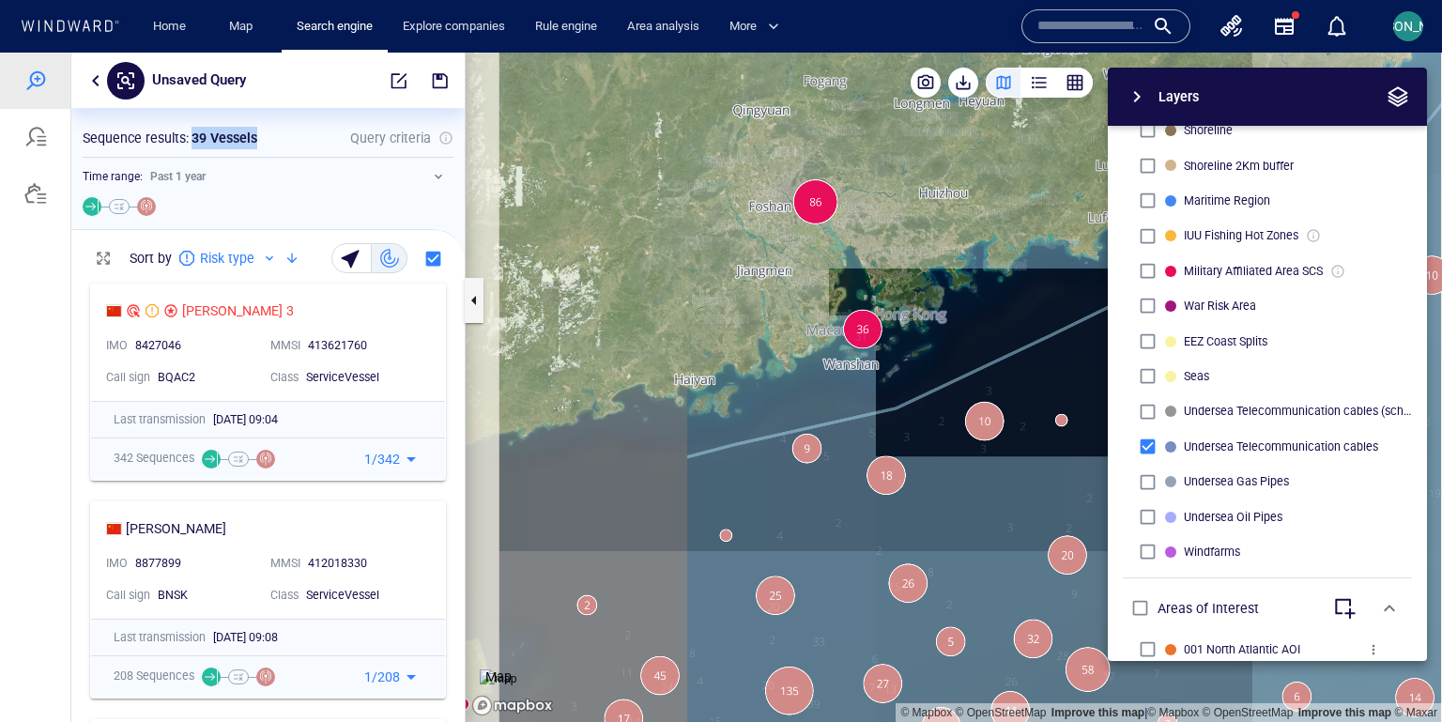
drag, startPoint x: 775, startPoint y: 341, endPoint x: 764, endPoint y: 268, distance: 73.1
click at [764, 267] on canvas "Map" at bounding box center [953, 388] width 976 height 670
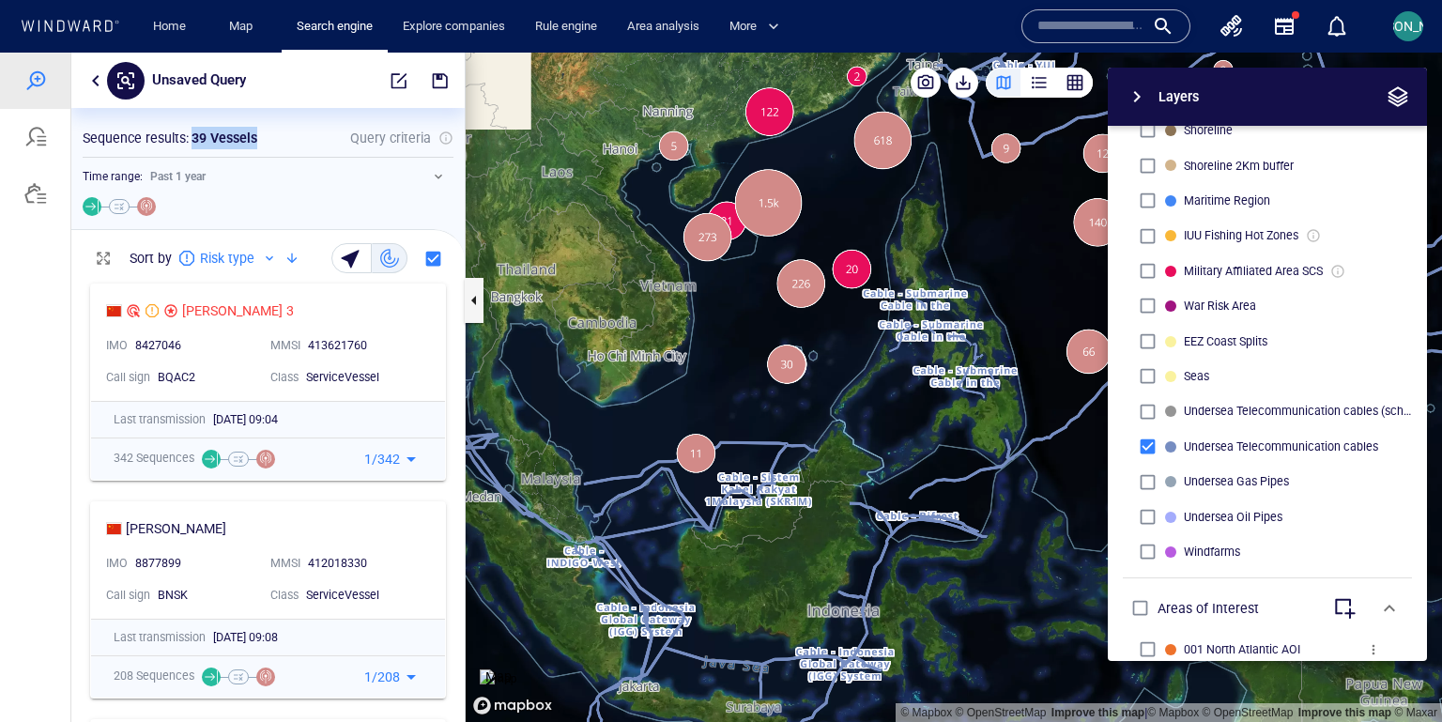
drag, startPoint x: 735, startPoint y: 522, endPoint x: 697, endPoint y: 371, distance: 155.7
click at [696, 371] on canvas "Map" at bounding box center [953, 388] width 976 height 670
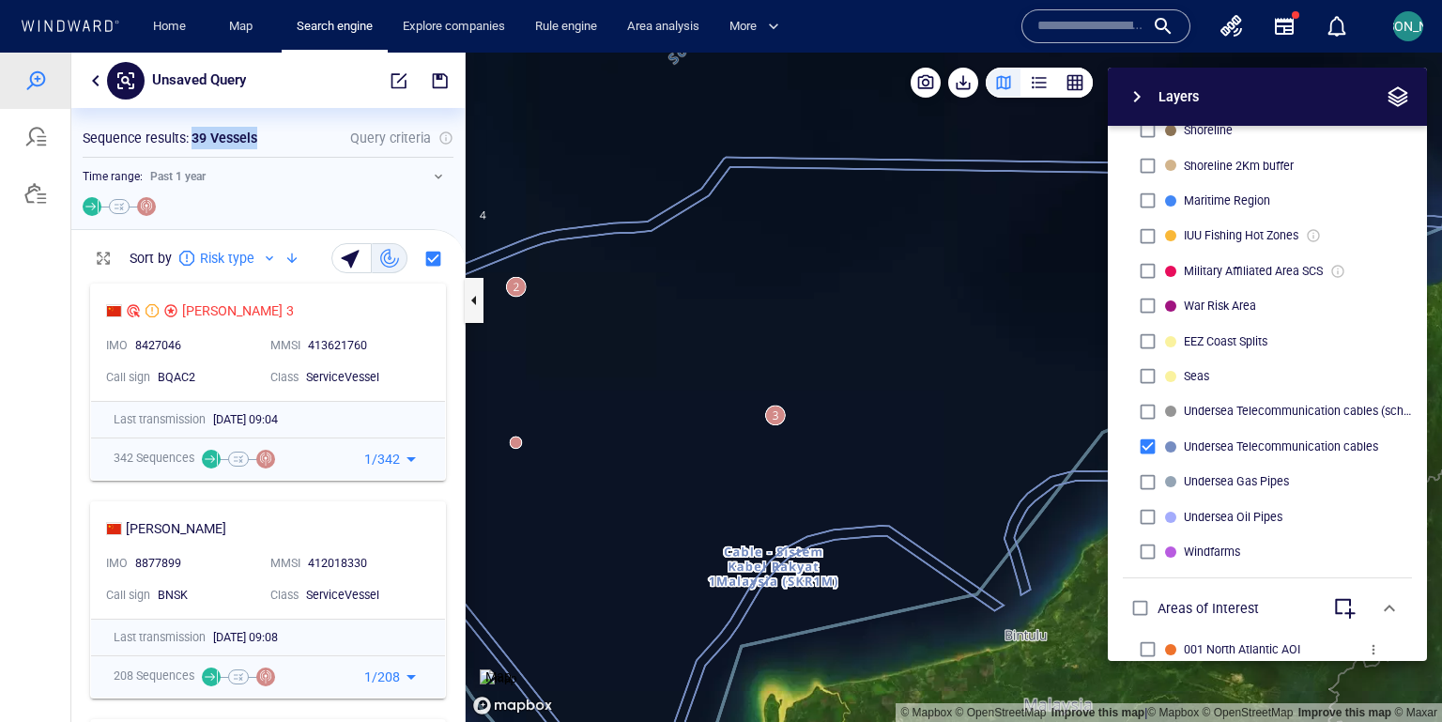
drag, startPoint x: 669, startPoint y: 372, endPoint x: 821, endPoint y: 336, distance: 156.2
click at [824, 335] on canvas "Map" at bounding box center [953, 388] width 976 height 670
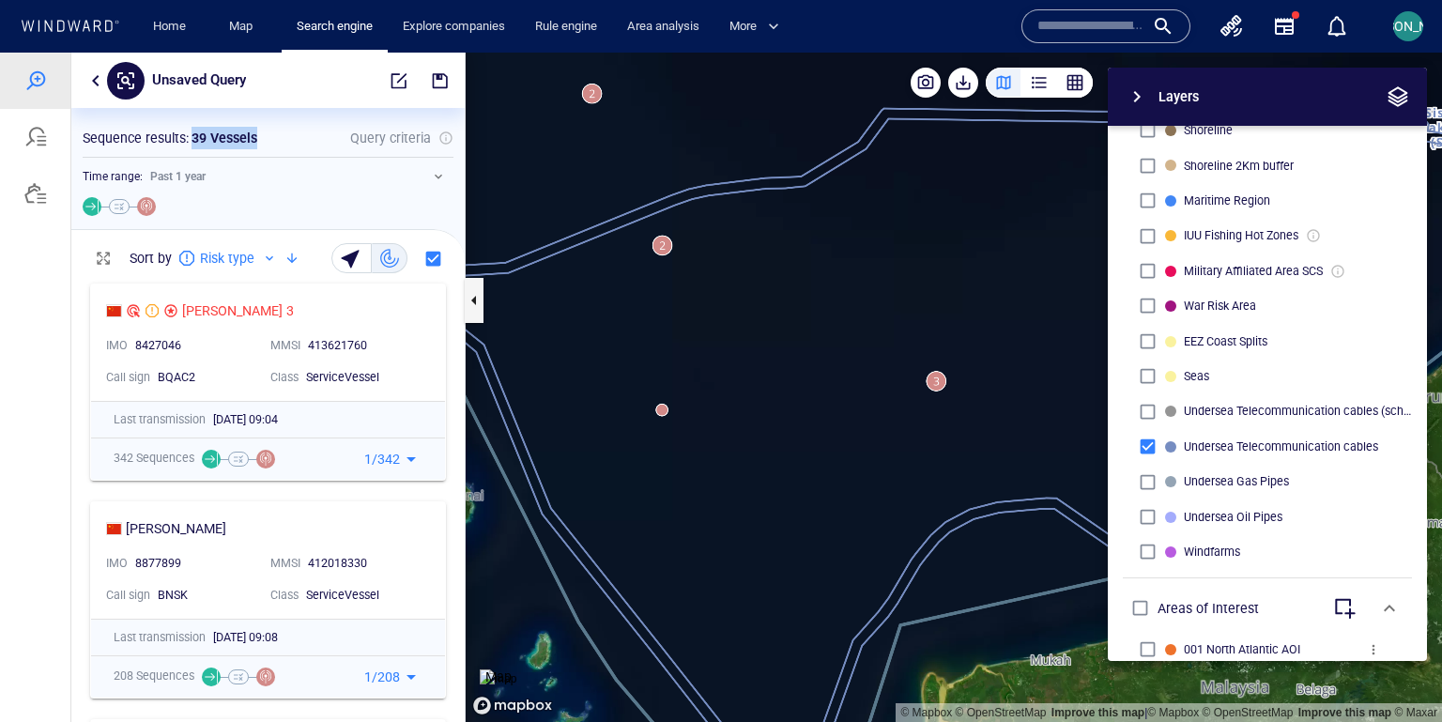
click at [665, 405] on canvas "Map" at bounding box center [953, 388] width 976 height 670
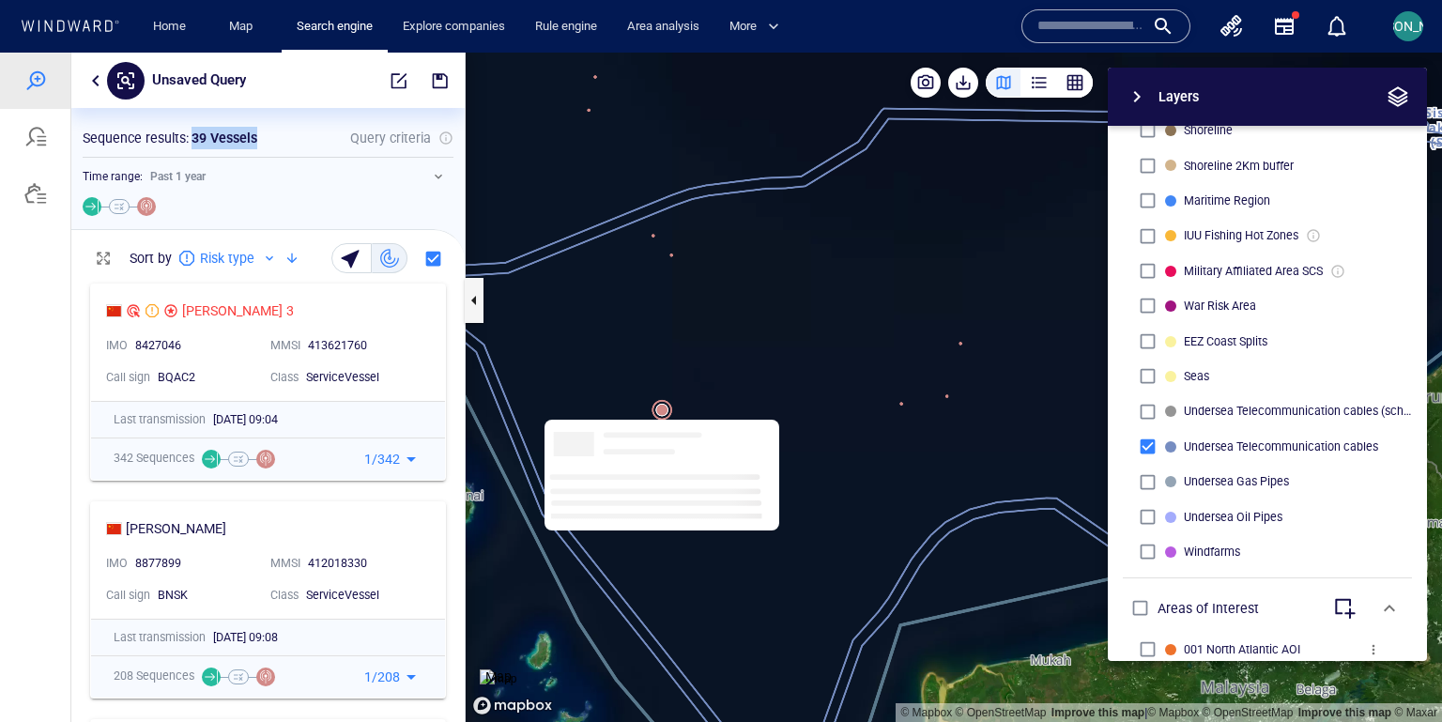
click at [515, 601] on img at bounding box center [498, 678] width 37 height 19
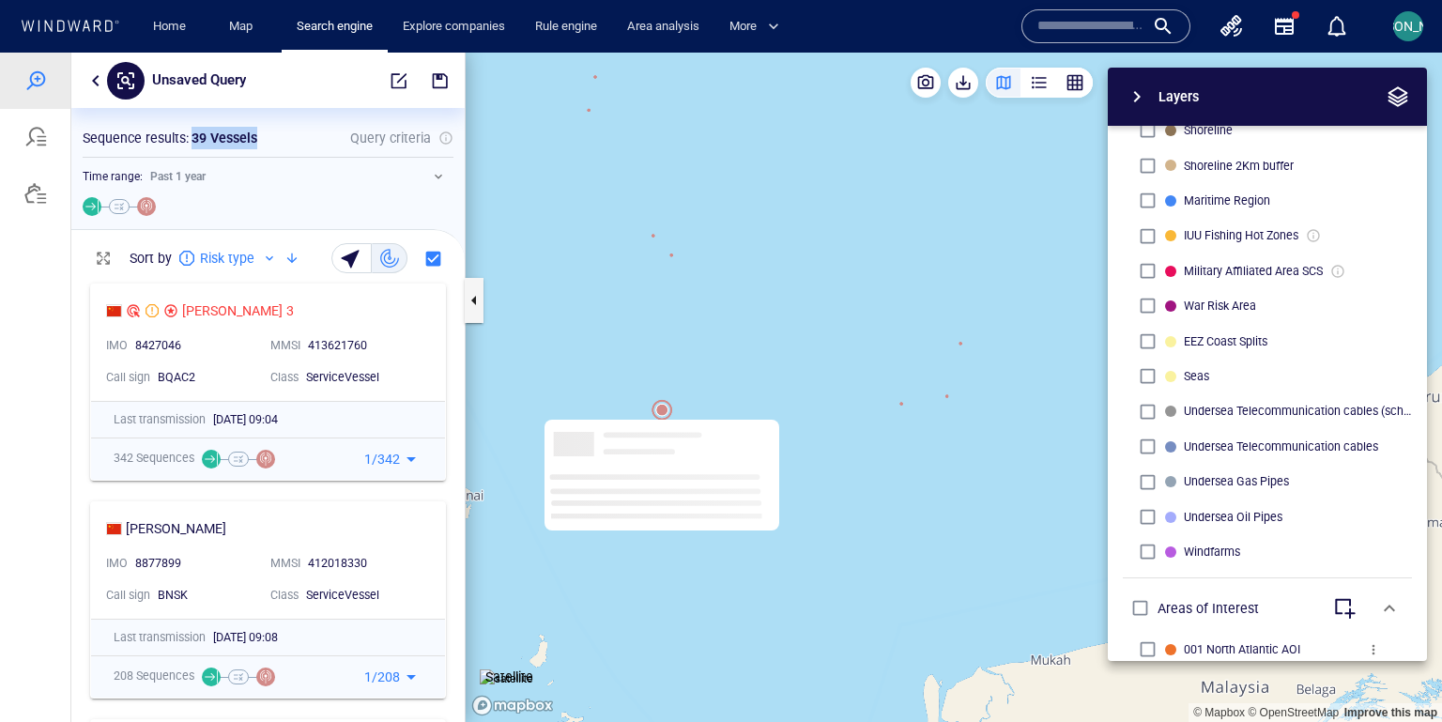
click at [659, 411] on canvas "Map" at bounding box center [953, 388] width 976 height 670
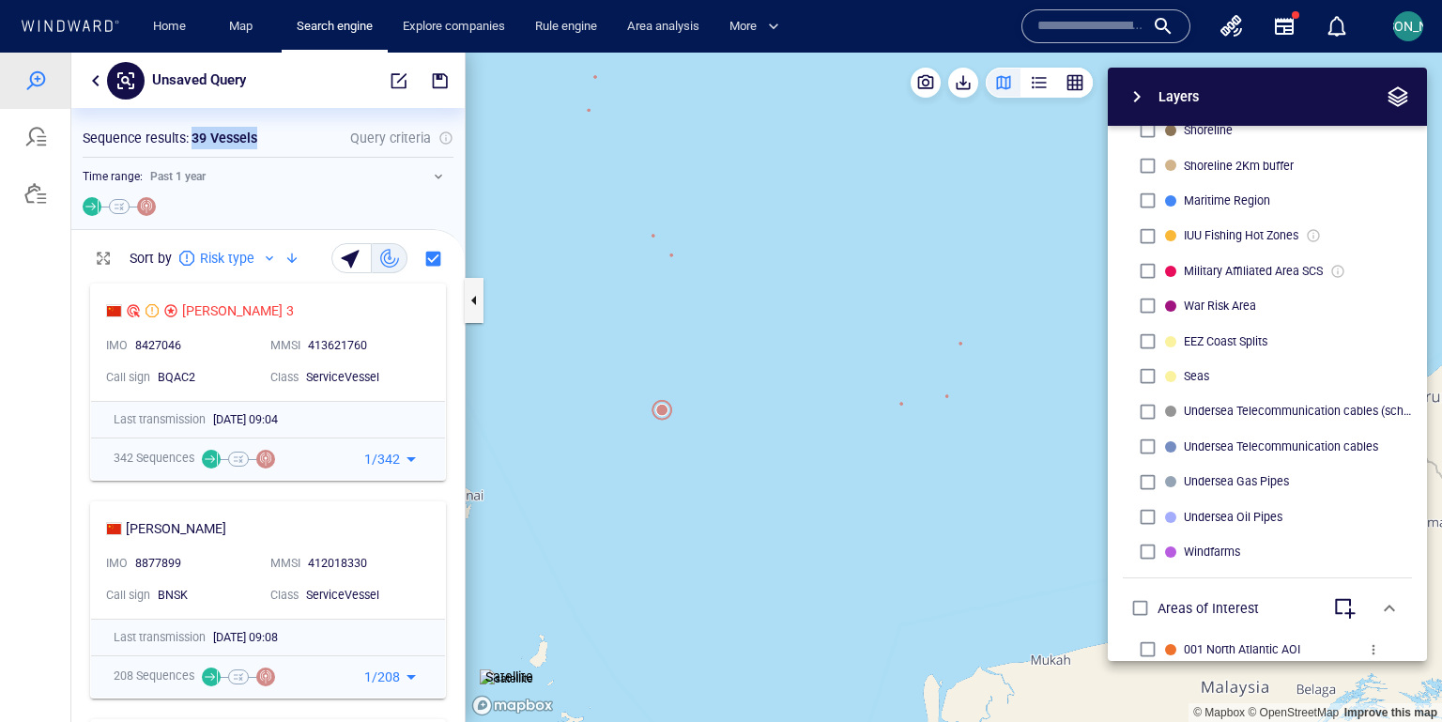
click at [659, 411] on canvas "Map" at bounding box center [953, 388] width 976 height 670
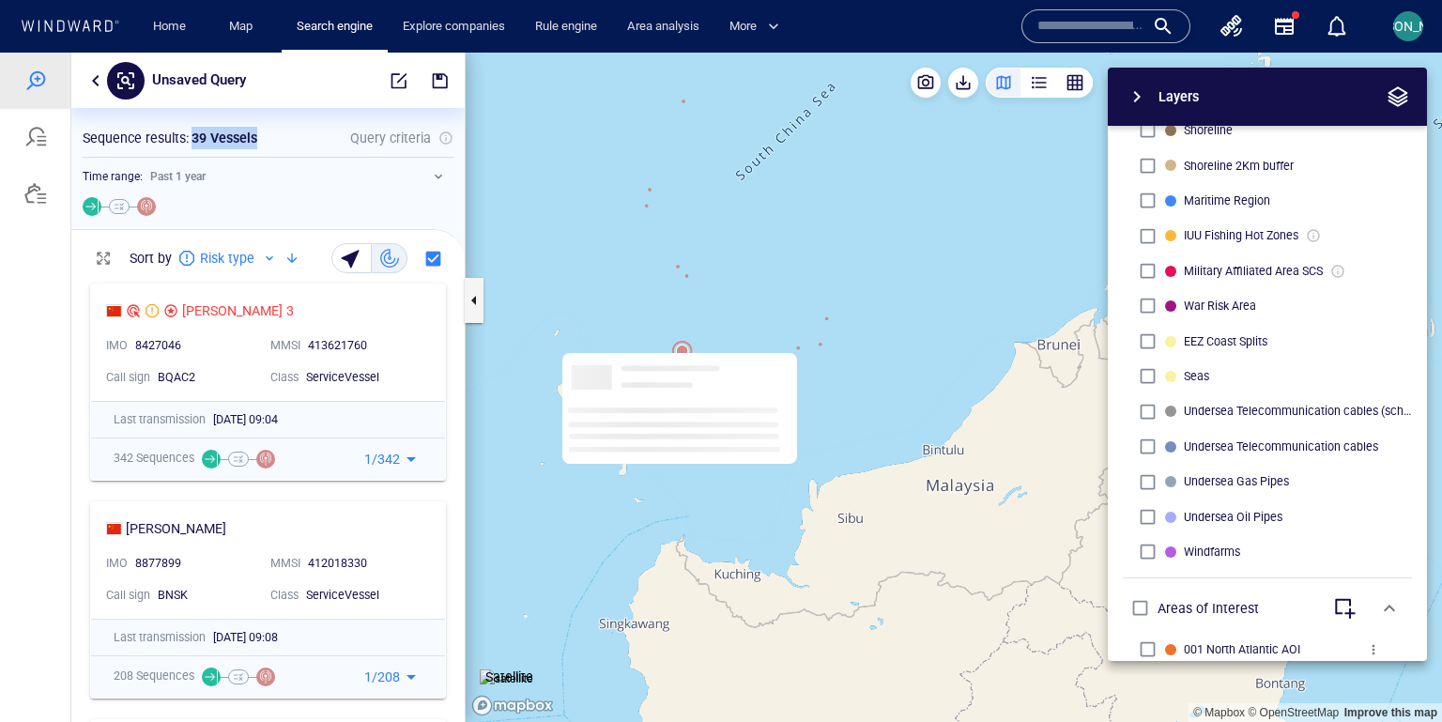
drag, startPoint x: 740, startPoint y: 352, endPoint x: 723, endPoint y: 300, distance: 54.3
click at [723, 300] on canvas "Map" at bounding box center [953, 388] width 976 height 670
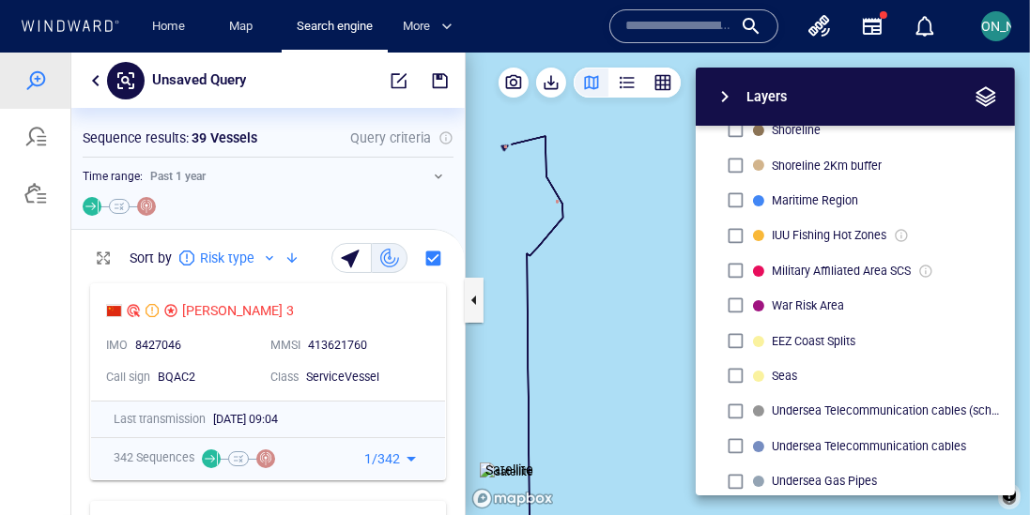
click at [592, 206] on div "Layers System Areas International Waters Straits Exclusive Economic Zones 40NM …" at bounding box center [756, 282] width 516 height 428
click at [437, 24] on span "More" at bounding box center [428, 27] width 50 height 22
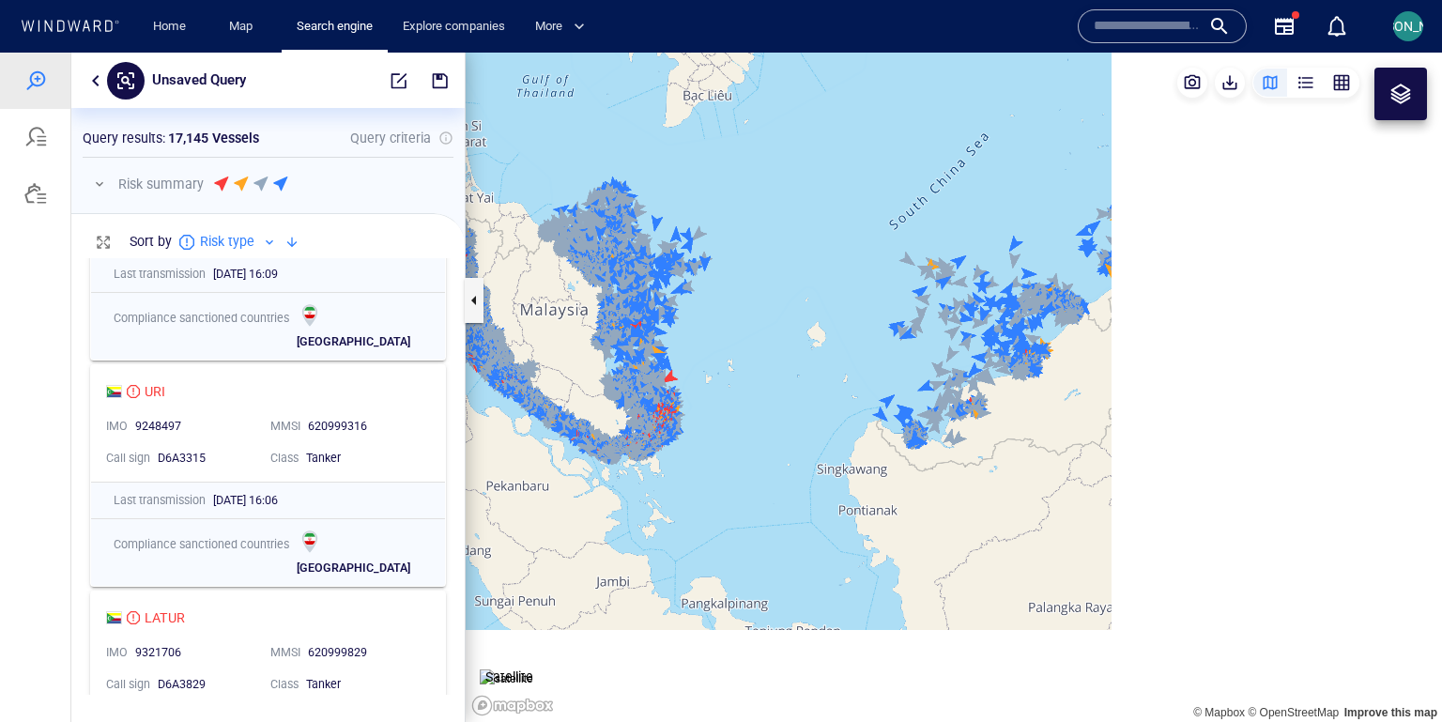
scroll to position [464, 393]
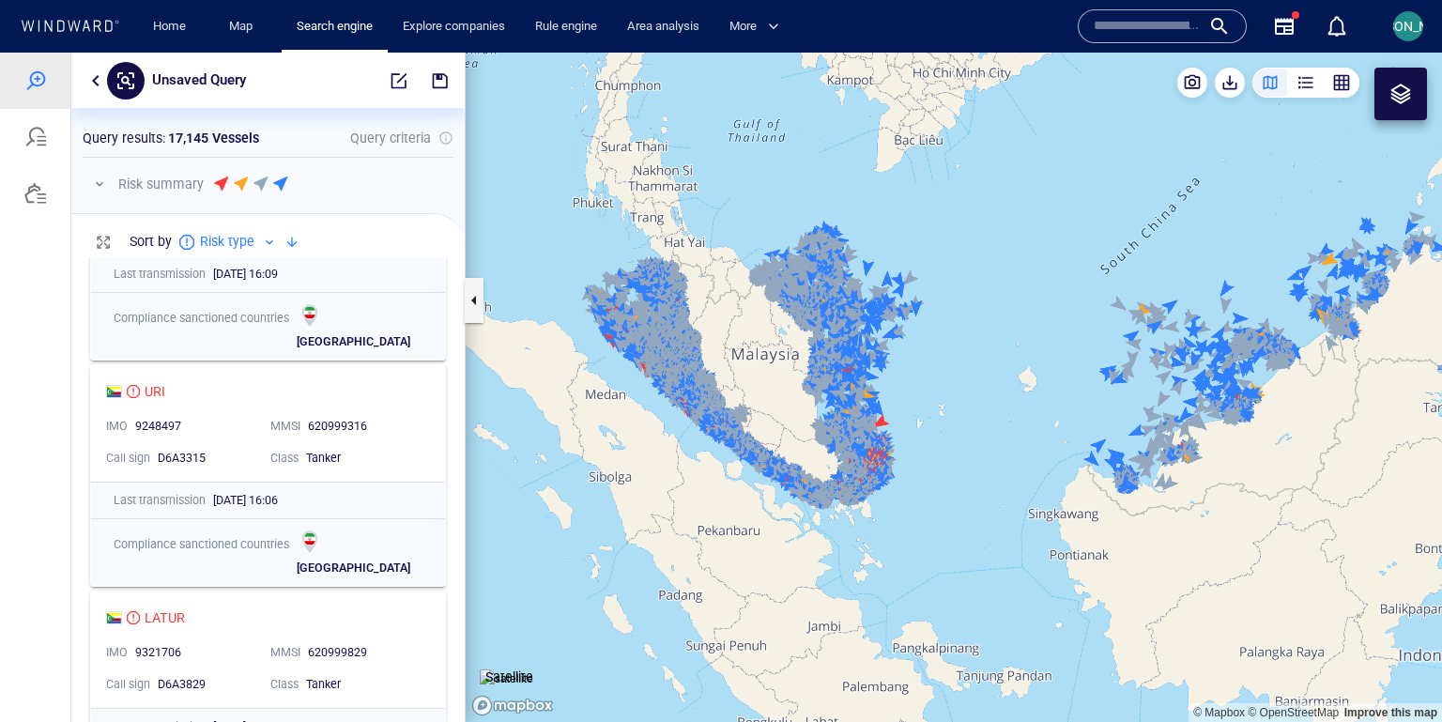
drag, startPoint x: 983, startPoint y: 349, endPoint x: 1042, endPoint y: 369, distance: 62.3
click at [1042, 369] on canvas "Map" at bounding box center [953, 388] width 976 height 670
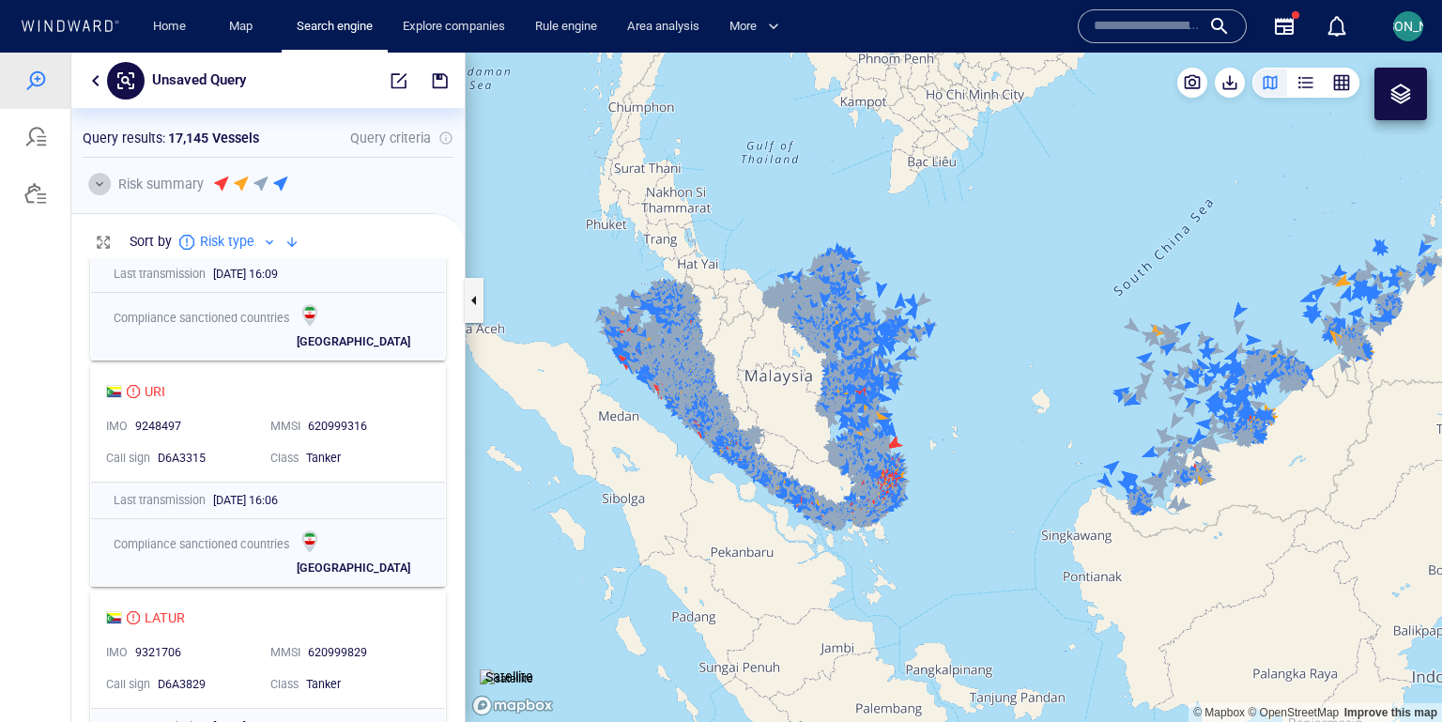
click at [108, 184] on button "button" at bounding box center [99, 184] width 23 height 23
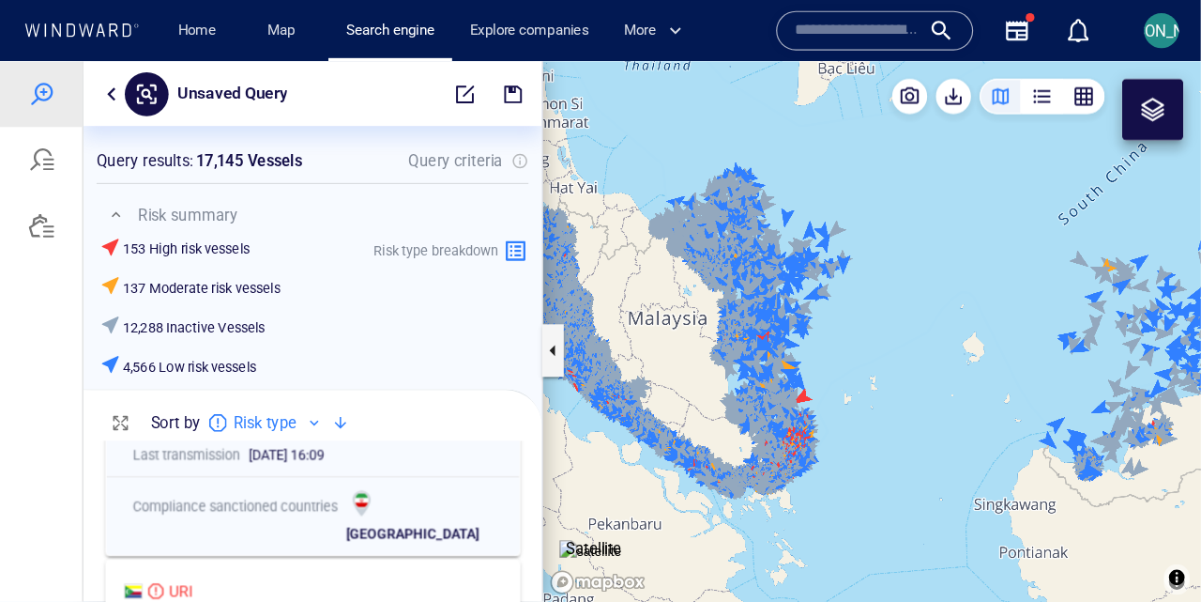
scroll to position [0, 1]
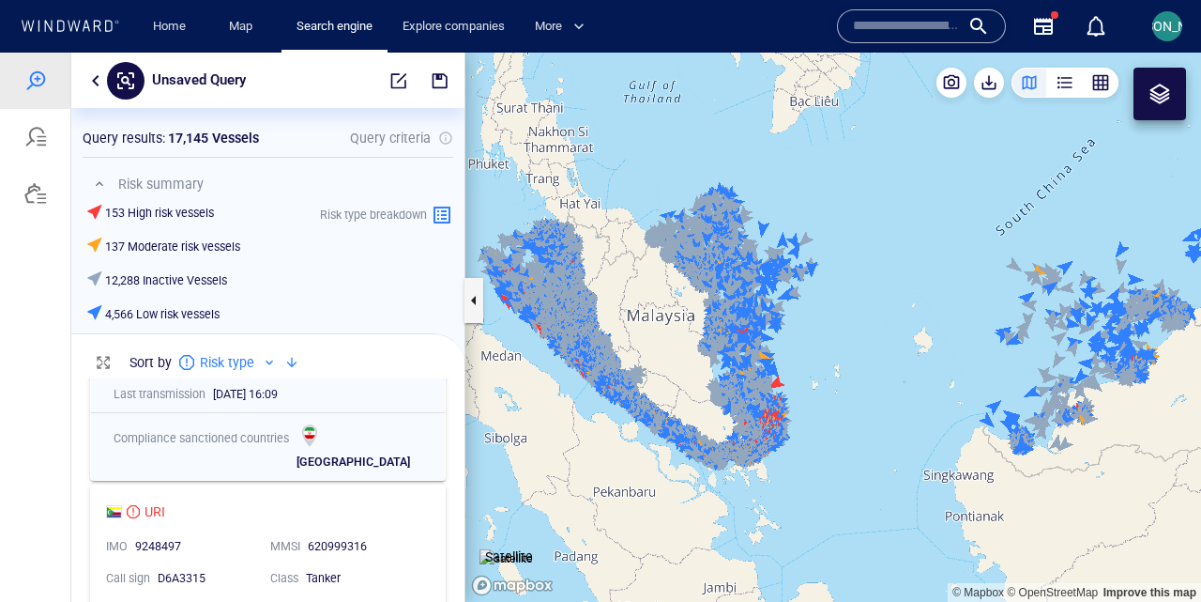
drag, startPoint x: 801, startPoint y: 295, endPoint x: 829, endPoint y: 295, distance: 27.2
click at [829, 295] on canvas "Map" at bounding box center [833, 327] width 736 height 549
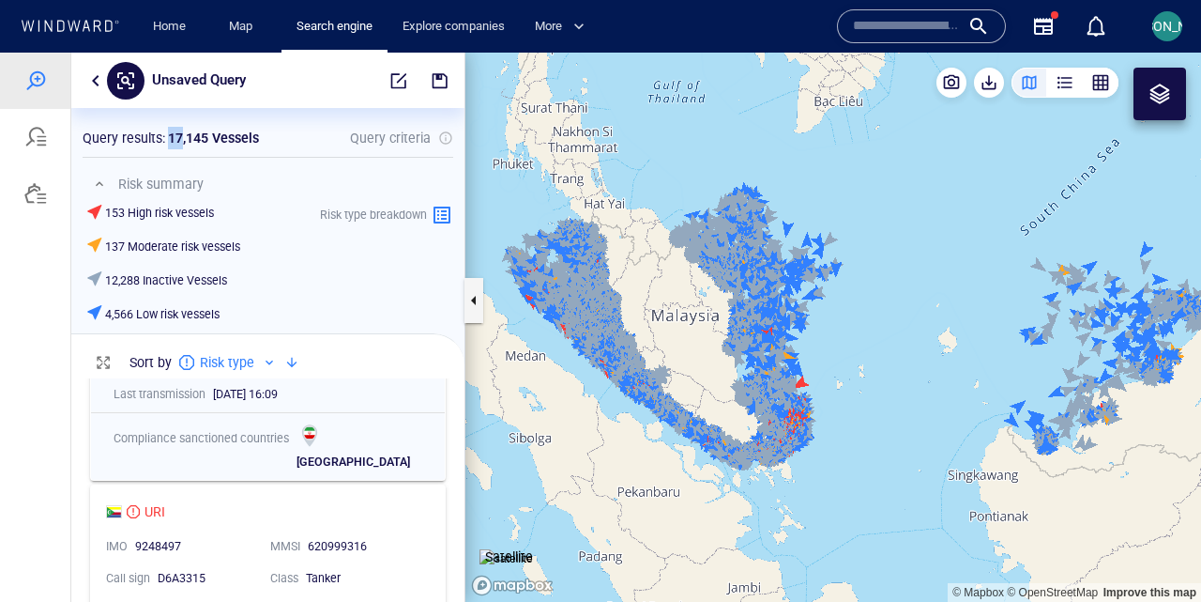
drag, startPoint x: 169, startPoint y: 138, endPoint x: 183, endPoint y: 137, distance: 14.1
click at [183, 137] on p "17,145 Vessels" at bounding box center [213, 138] width 91 height 23
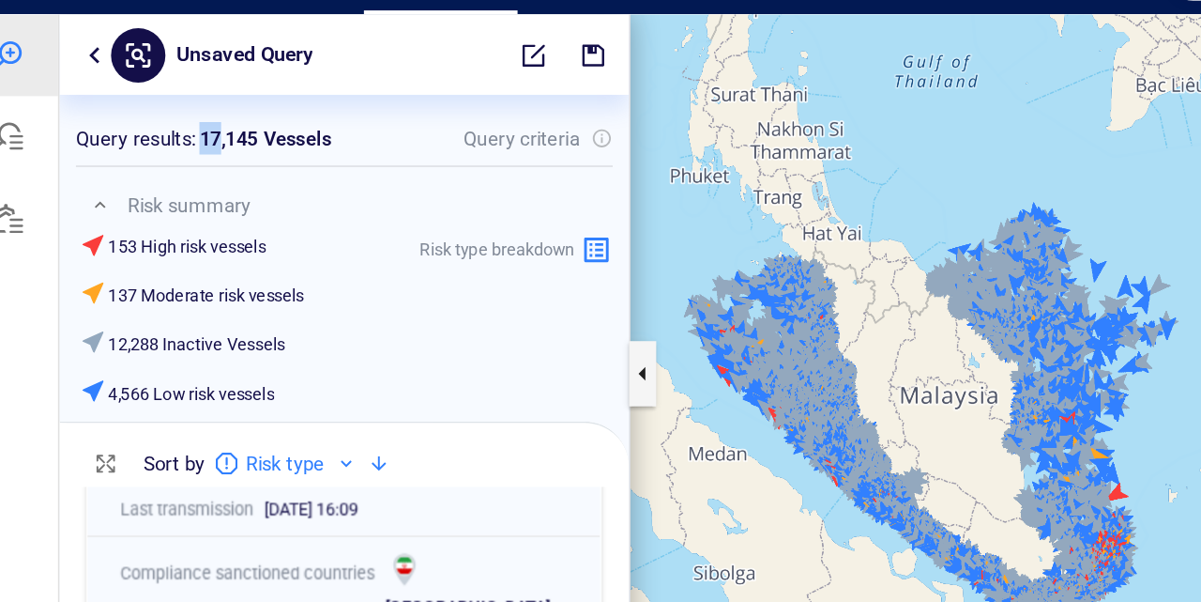
drag, startPoint x: 802, startPoint y: 280, endPoint x: 578, endPoint y: 226, distance: 230.6
click at [577, 225] on canvas "Map" at bounding box center [790, 288] width 736 height 549
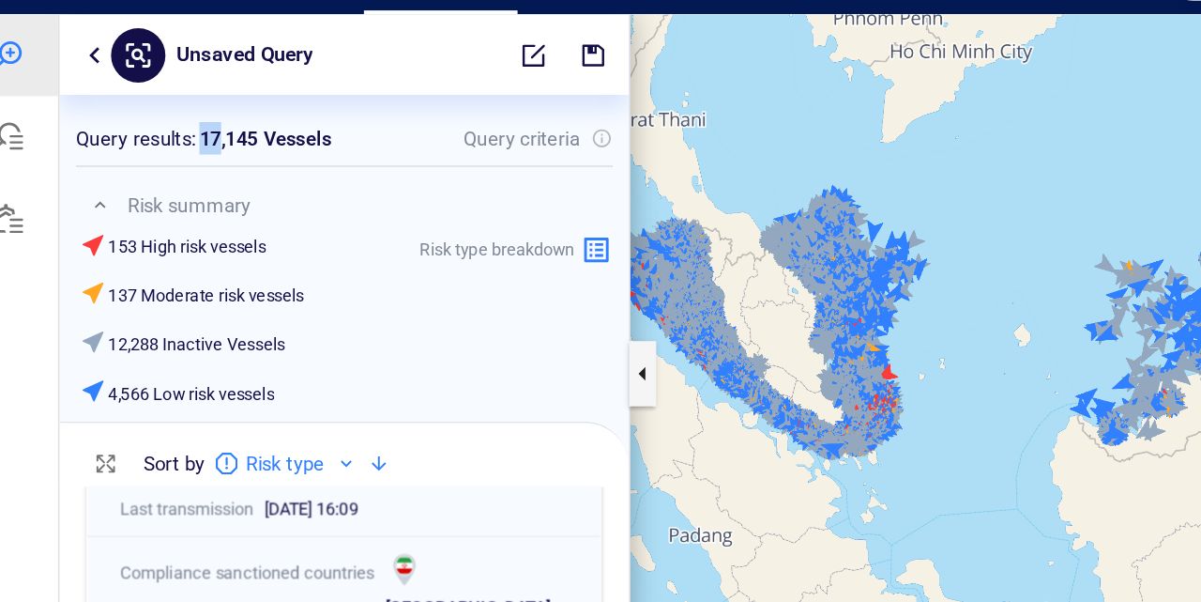
drag, startPoint x: 602, startPoint y: 211, endPoint x: 636, endPoint y: 211, distance: 34.7
click at [636, 211] on canvas "Map" at bounding box center [790, 288] width 736 height 549
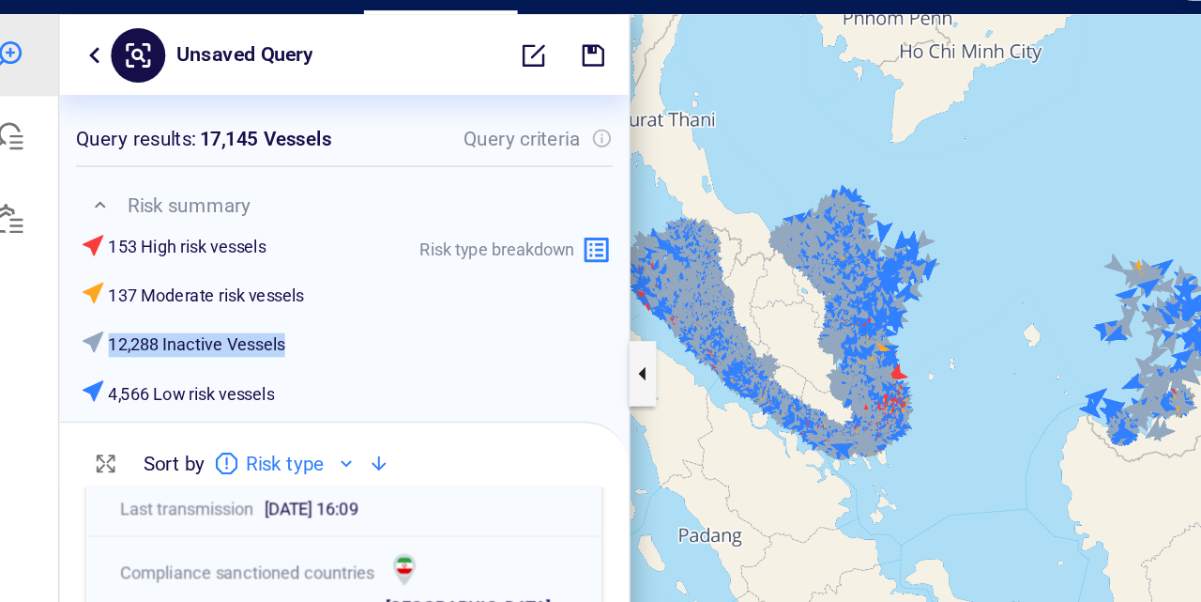
drag, startPoint x: 63, startPoint y: 244, endPoint x: 195, endPoint y: 244, distance: 132.3
click at [195, 244] on div "12,288 Inactive Vessels" at bounding box center [122, 241] width 158 height 27
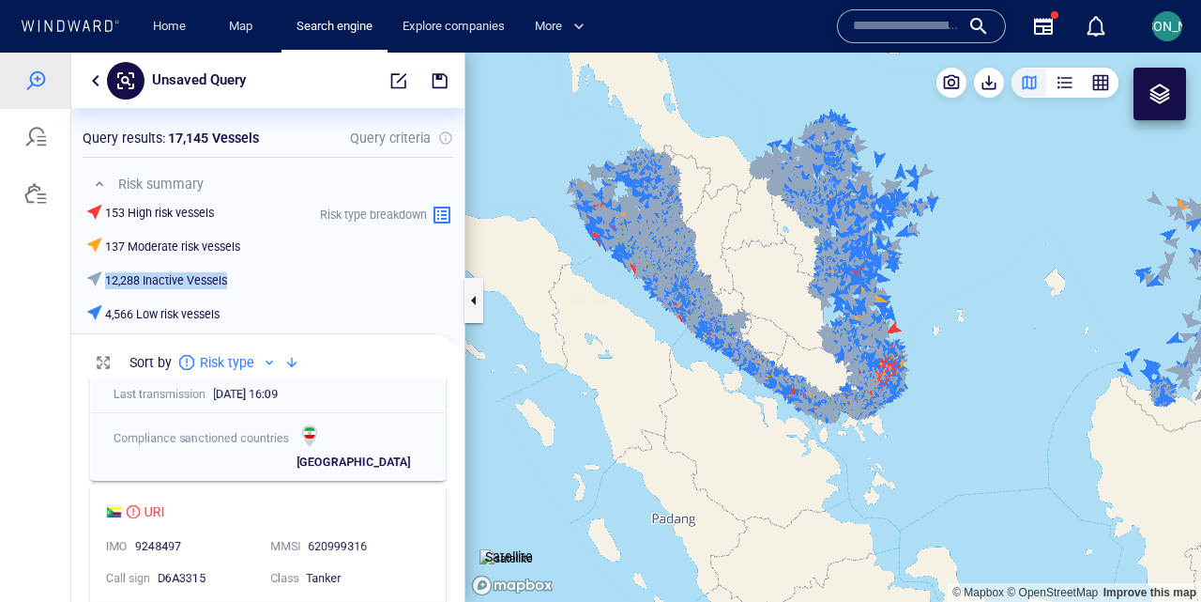
drag, startPoint x: 558, startPoint y: 255, endPoint x: 716, endPoint y: 251, distance: 157.7
click at [716, 251] on canvas "Map" at bounding box center [833, 327] width 736 height 549
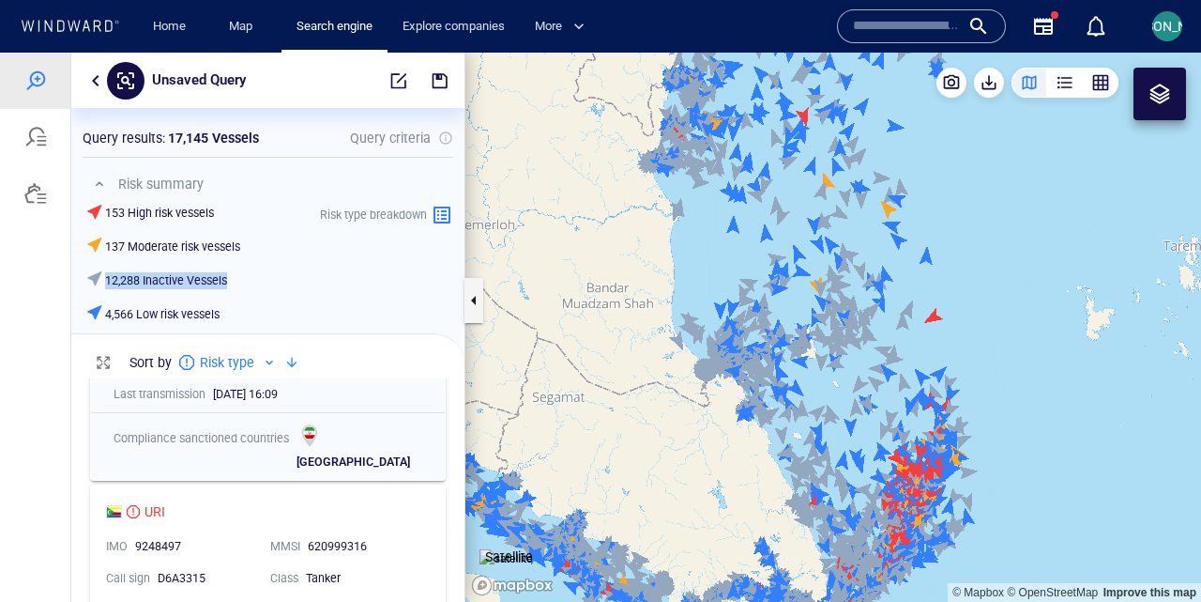
drag, startPoint x: 952, startPoint y: 353, endPoint x: 981, endPoint y: 228, distance: 128.2
click at [981, 227] on canvas "Map" at bounding box center [833, 327] width 736 height 549
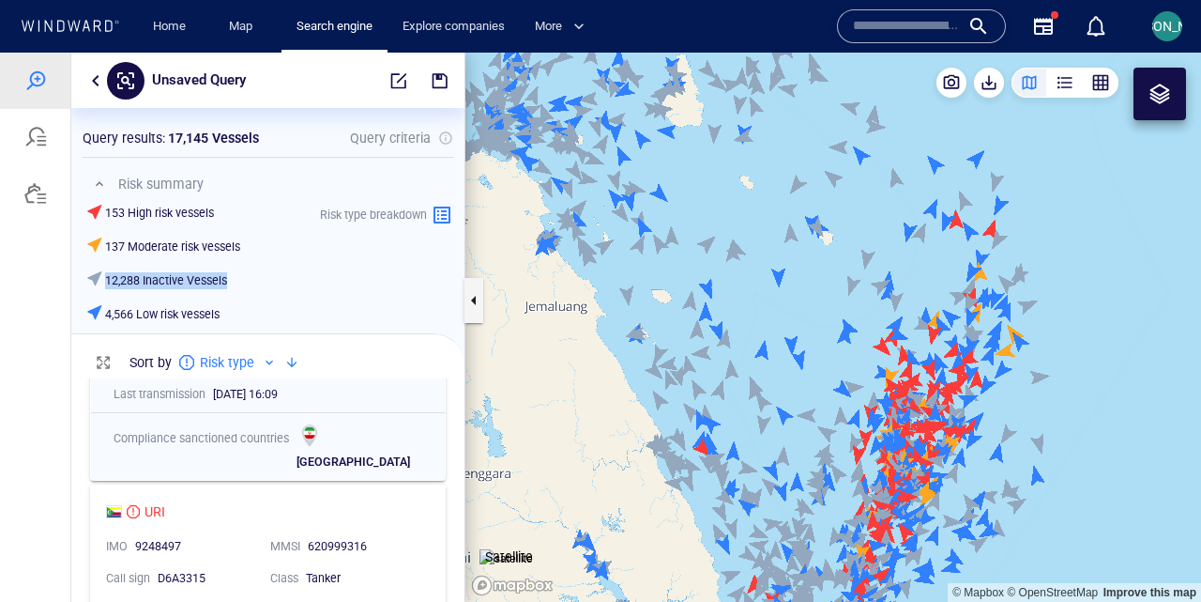
drag, startPoint x: 1069, startPoint y: 387, endPoint x: 1095, endPoint y: 232, distance: 157.1
click at [1095, 232] on canvas "Map" at bounding box center [833, 327] width 736 height 549
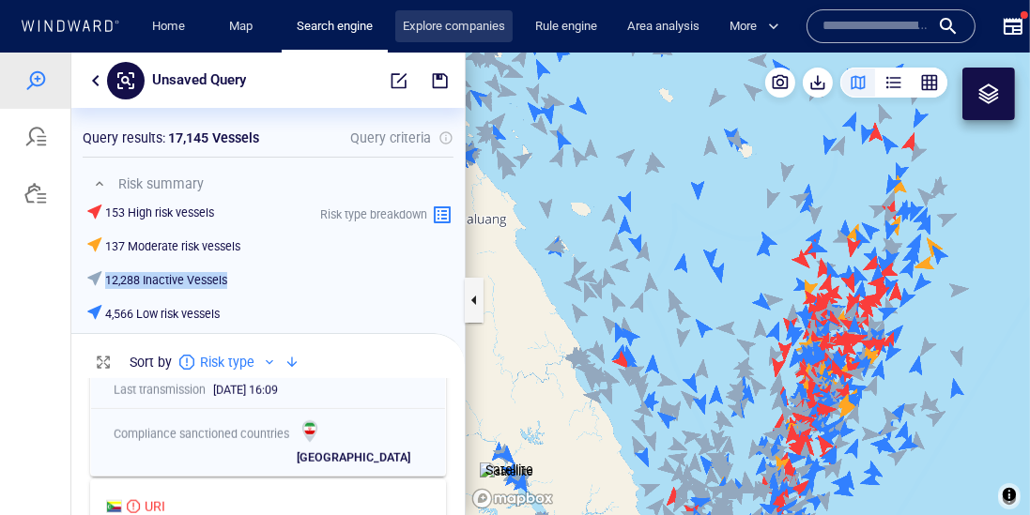
scroll to position [138, 393]
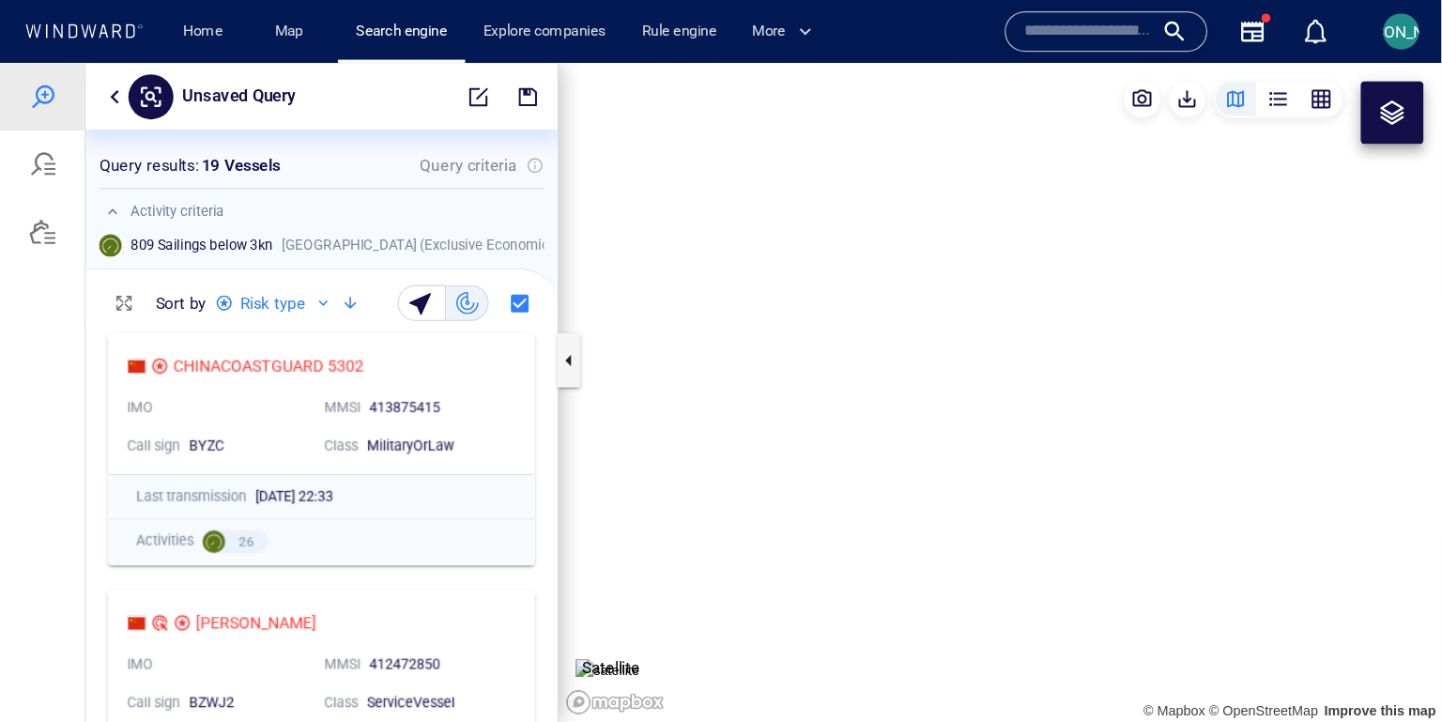
scroll to position [333, 393]
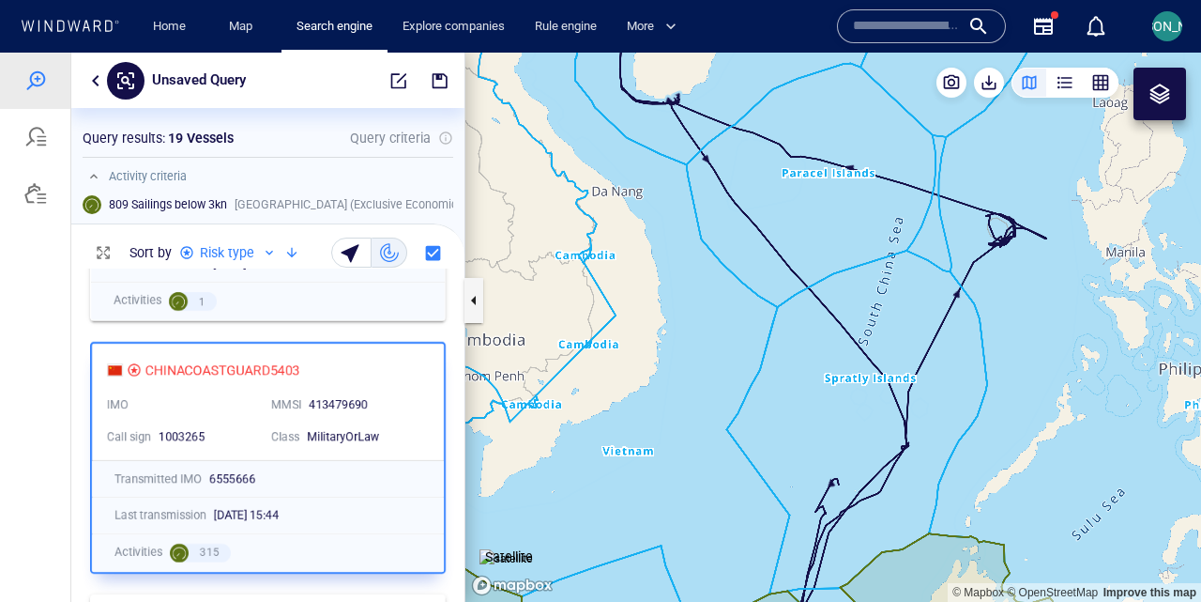
drag, startPoint x: 619, startPoint y: 288, endPoint x: 618, endPoint y: 355, distance: 66.6
click at [618, 355] on canvas "Map" at bounding box center [833, 327] width 736 height 549
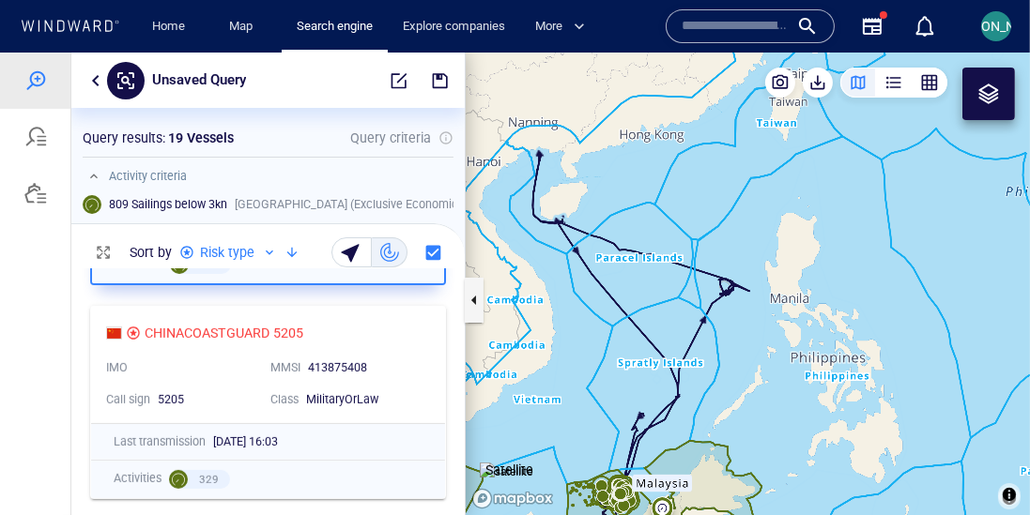
scroll to position [905, 0]
drag, startPoint x: 604, startPoint y: 309, endPoint x: 605, endPoint y: 221, distance: 87.3
click at [612, 172] on canvas "Map" at bounding box center [747, 285] width 564 height 464
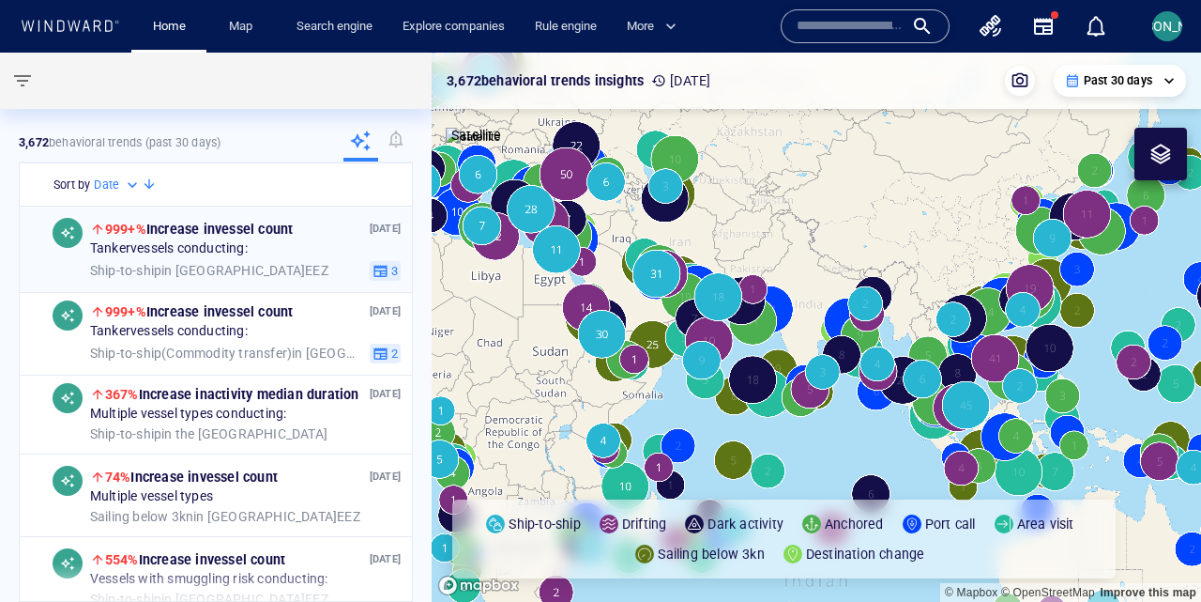
drag, startPoint x: 1078, startPoint y: 397, endPoint x: 350, endPoint y: 271, distance: 739.0
click at [348, 270] on div "**********" at bounding box center [600, 327] width 1201 height 549
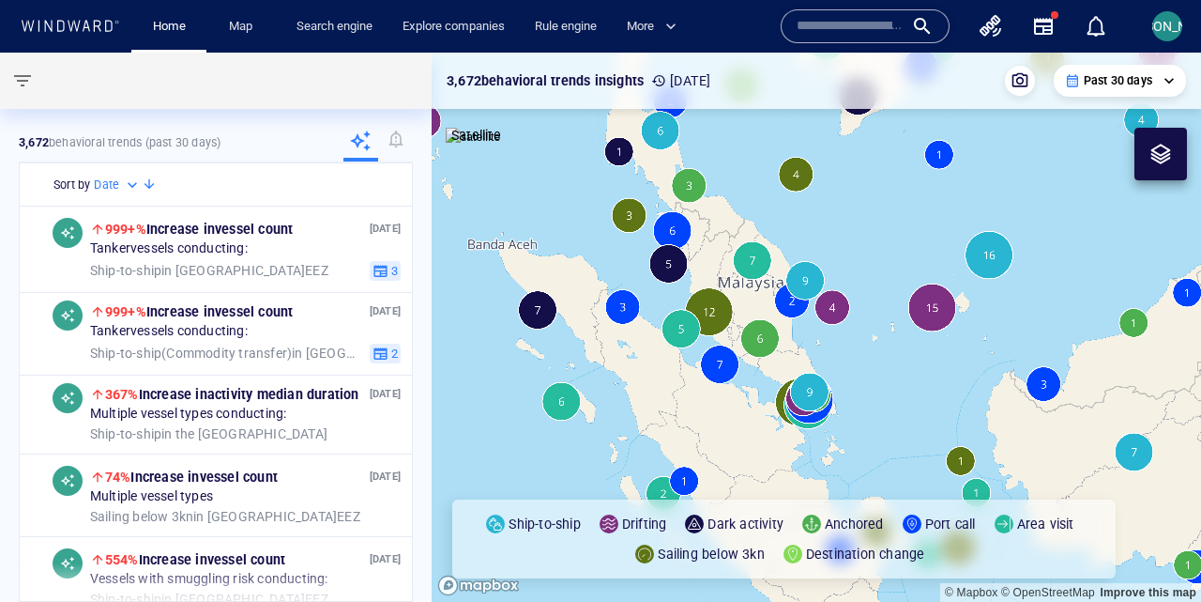
drag, startPoint x: 669, startPoint y: 276, endPoint x: 755, endPoint y: 286, distance: 86.0
click at [755, 286] on canvas "Map" at bounding box center [817, 327] width 770 height 549
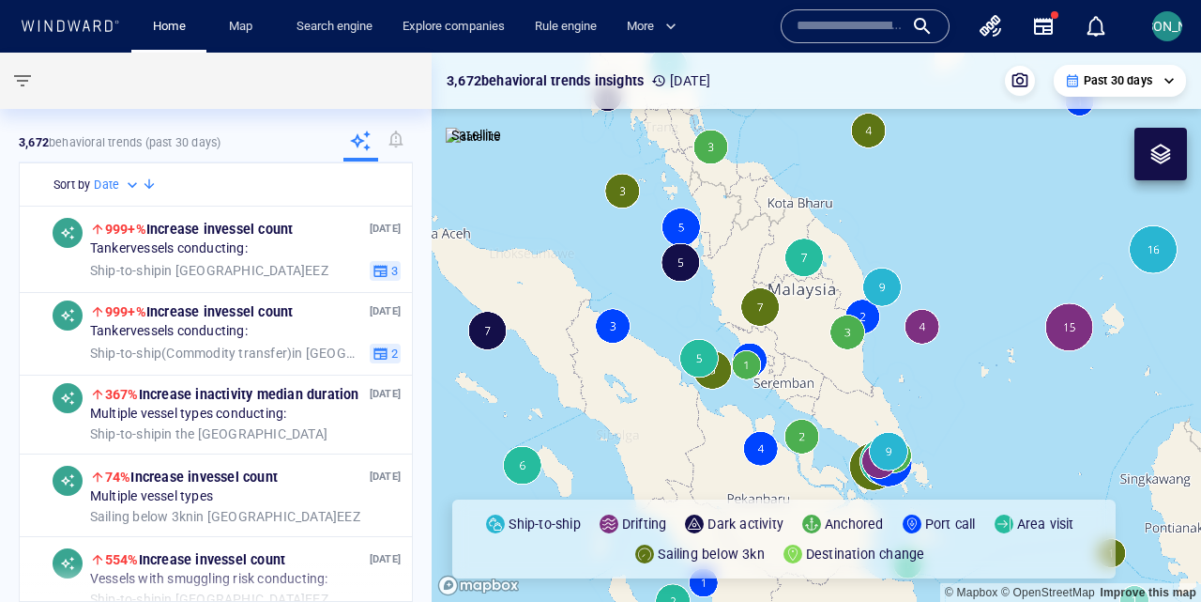
drag, startPoint x: 837, startPoint y: 393, endPoint x: 845, endPoint y: 359, distance: 35.5
click at [845, 358] on canvas "Map" at bounding box center [817, 327] width 770 height 549
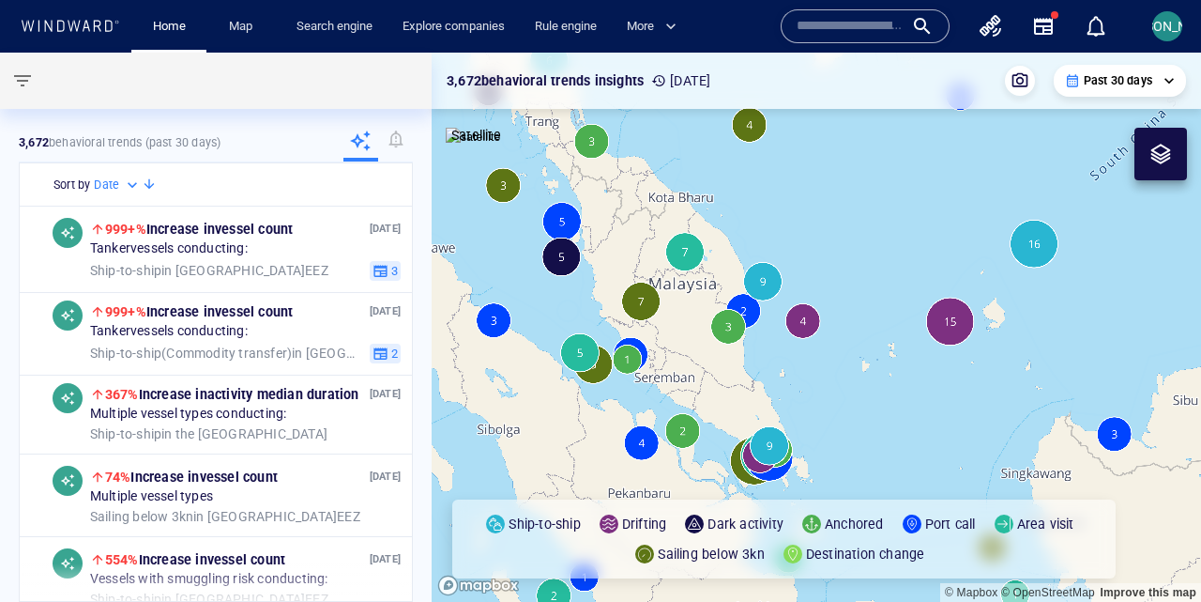
drag, startPoint x: 1005, startPoint y: 392, endPoint x: 879, endPoint y: 423, distance: 129.5
click at [879, 423] on canvas "Map" at bounding box center [817, 327] width 770 height 549
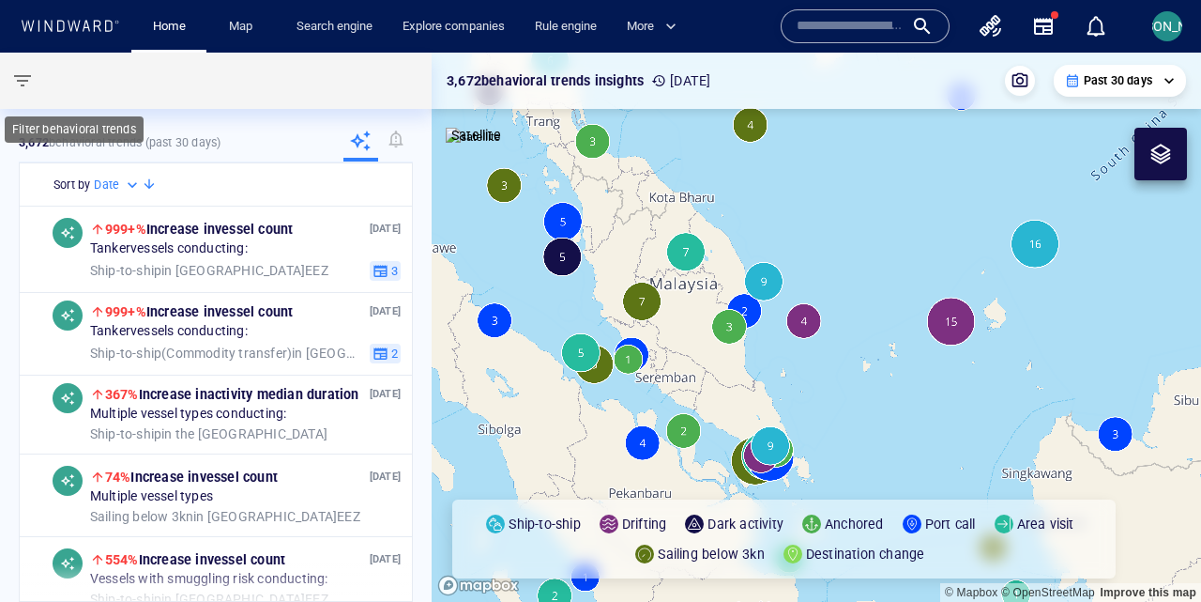
click at [26, 82] on span "button" at bounding box center [22, 80] width 23 height 23
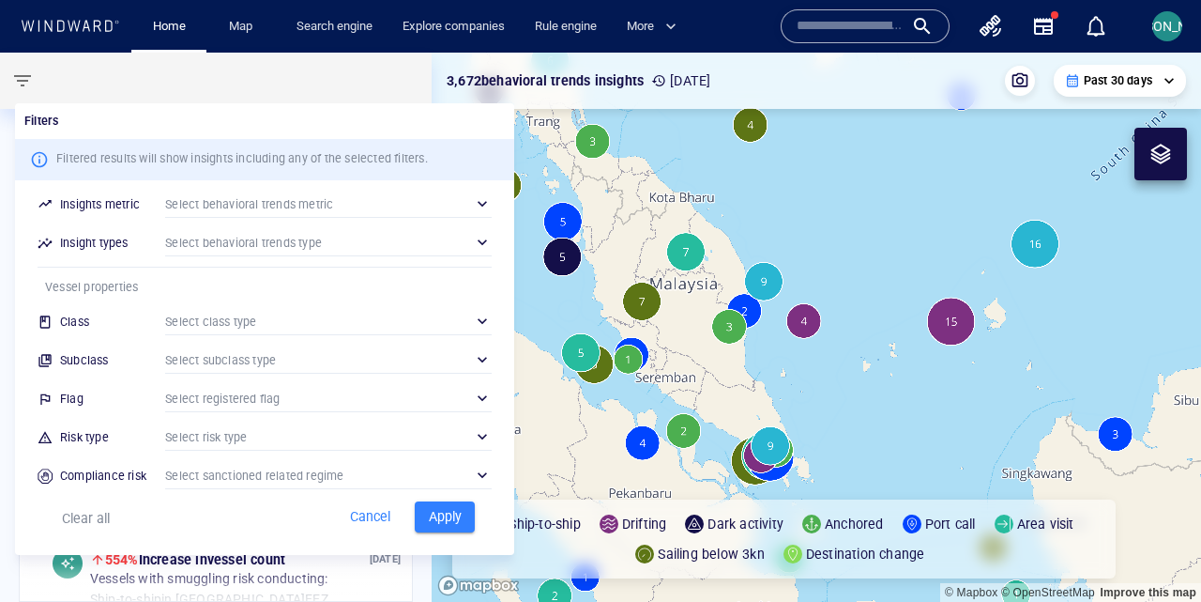
click at [331, 83] on div at bounding box center [600, 301] width 1201 height 602
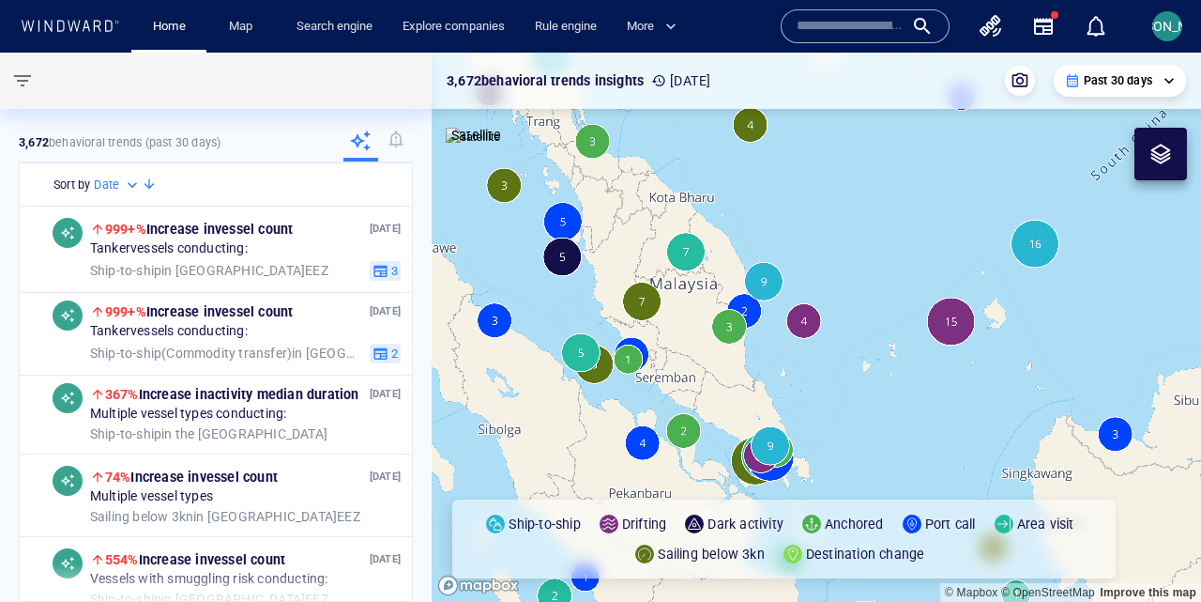
click at [1028, 17] on button "button" at bounding box center [1043, 26] width 45 height 45
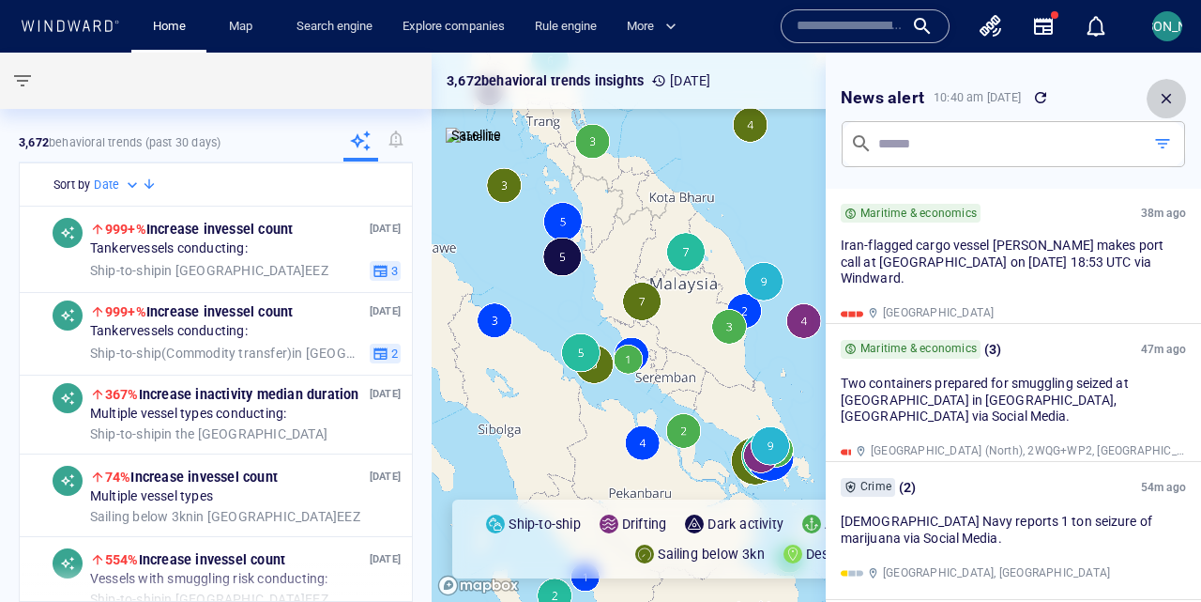
click at [1160, 101] on icon "button" at bounding box center [1166, 98] width 17 height 17
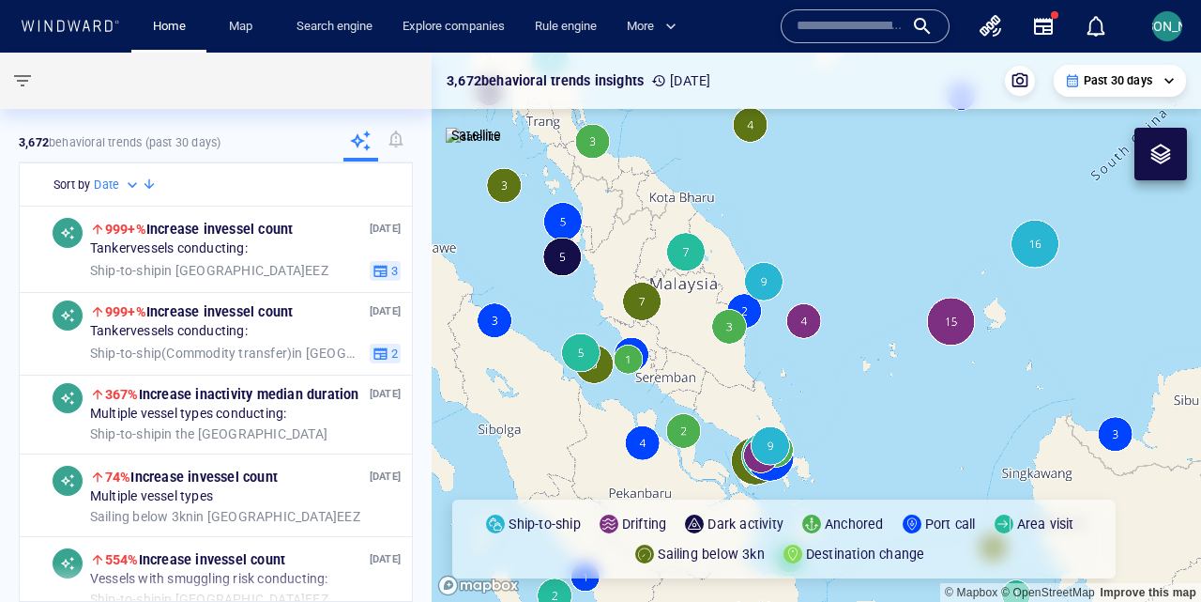
click at [805, 324] on canvas "Map" at bounding box center [817, 327] width 770 height 549
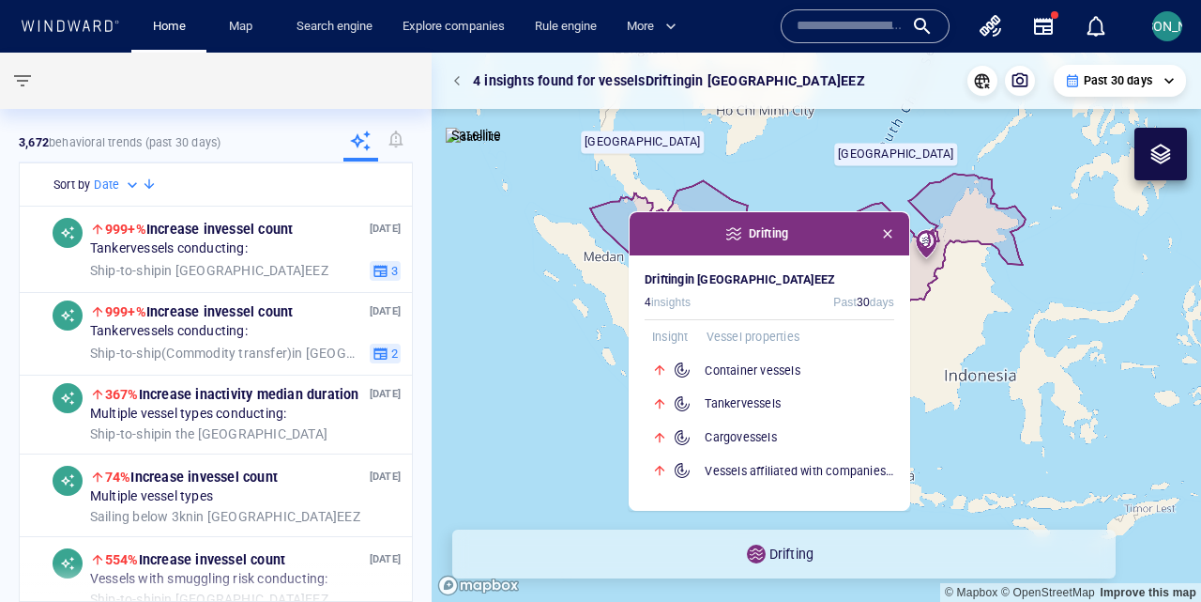
drag, startPoint x: 751, startPoint y: 324, endPoint x: 548, endPoint y: 371, distance: 208.1
click at [548, 370] on canvas "Map" at bounding box center [817, 327] width 770 height 549
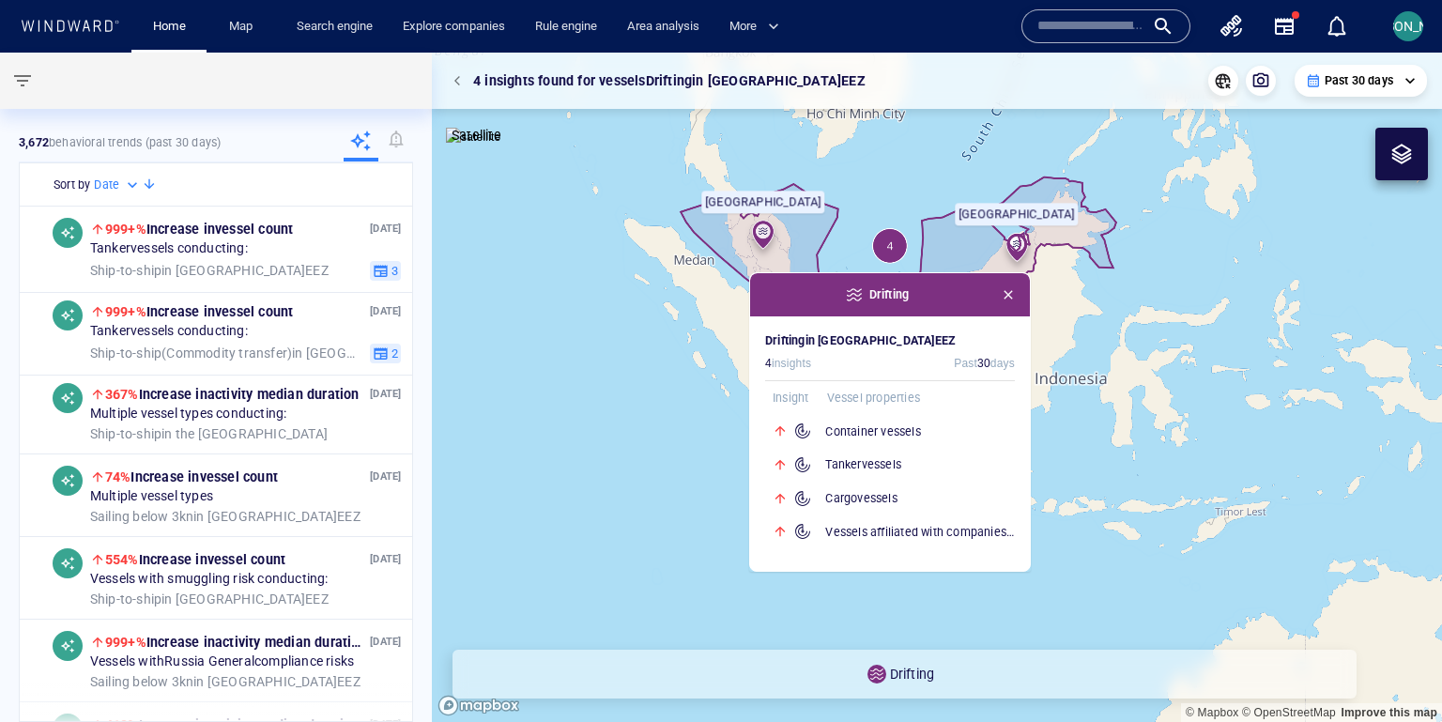
click at [1200, 92] on div "**********" at bounding box center [1360, 81] width 132 height 32
click at [1200, 83] on div "Past 30 days" at bounding box center [1360, 80] width 110 height 17
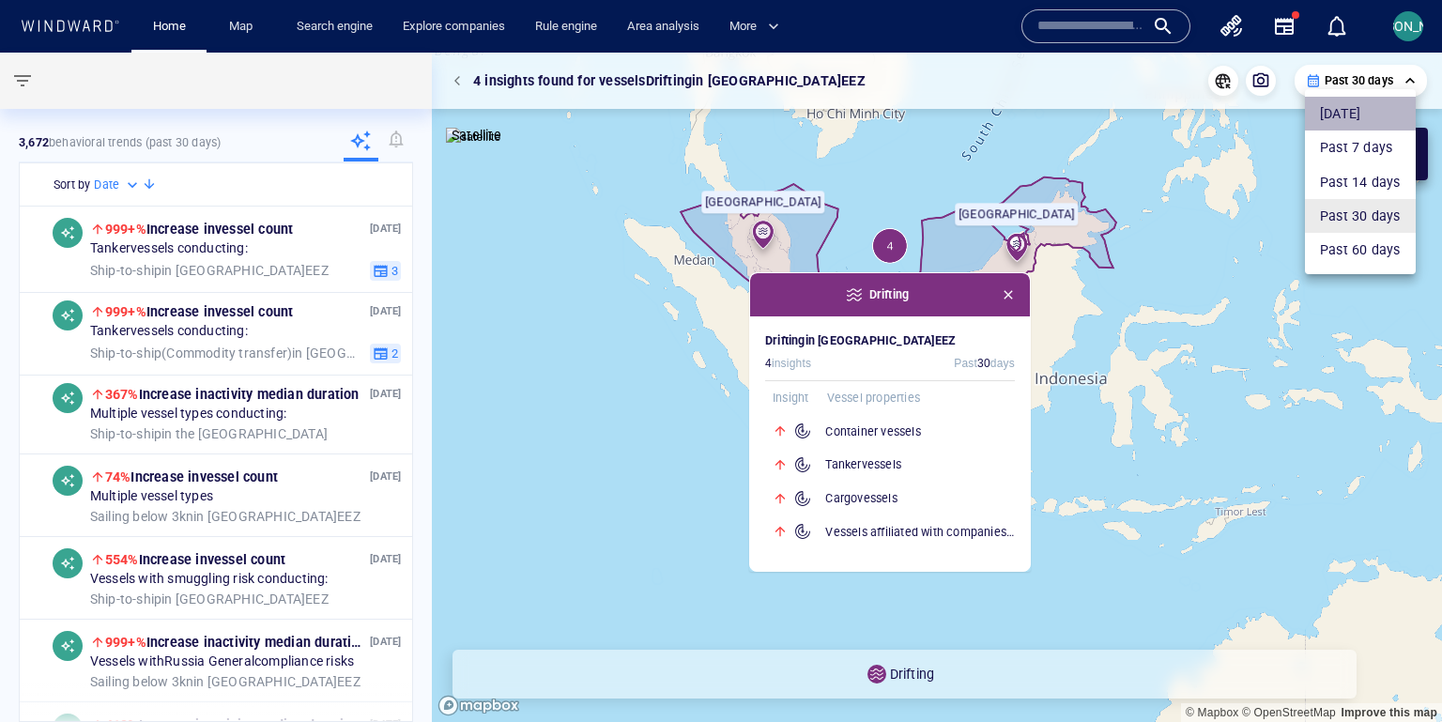
click at [1200, 113] on li "Today" at bounding box center [1359, 114] width 111 height 34
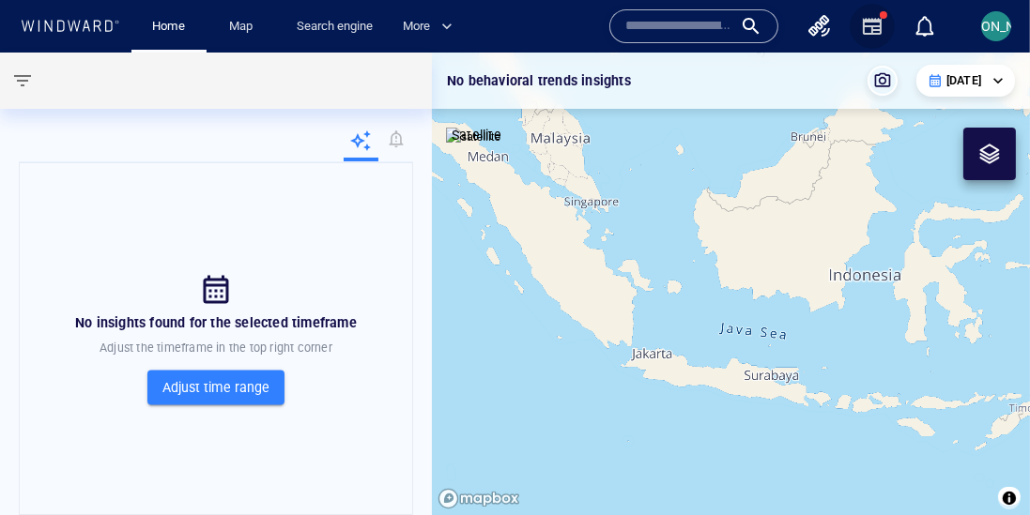
click at [877, 23] on icon "button" at bounding box center [872, 26] width 23 height 23
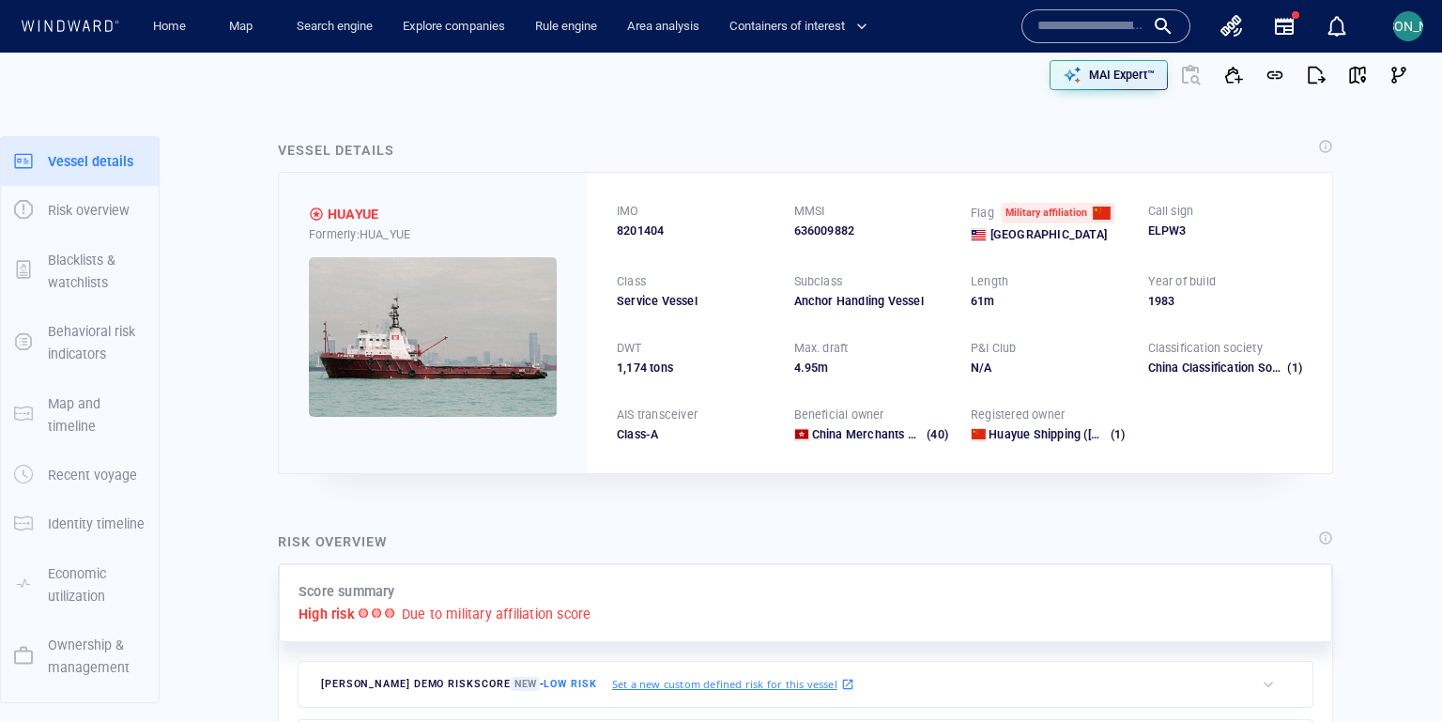
click at [469, 333] on img at bounding box center [433, 337] width 248 height 160
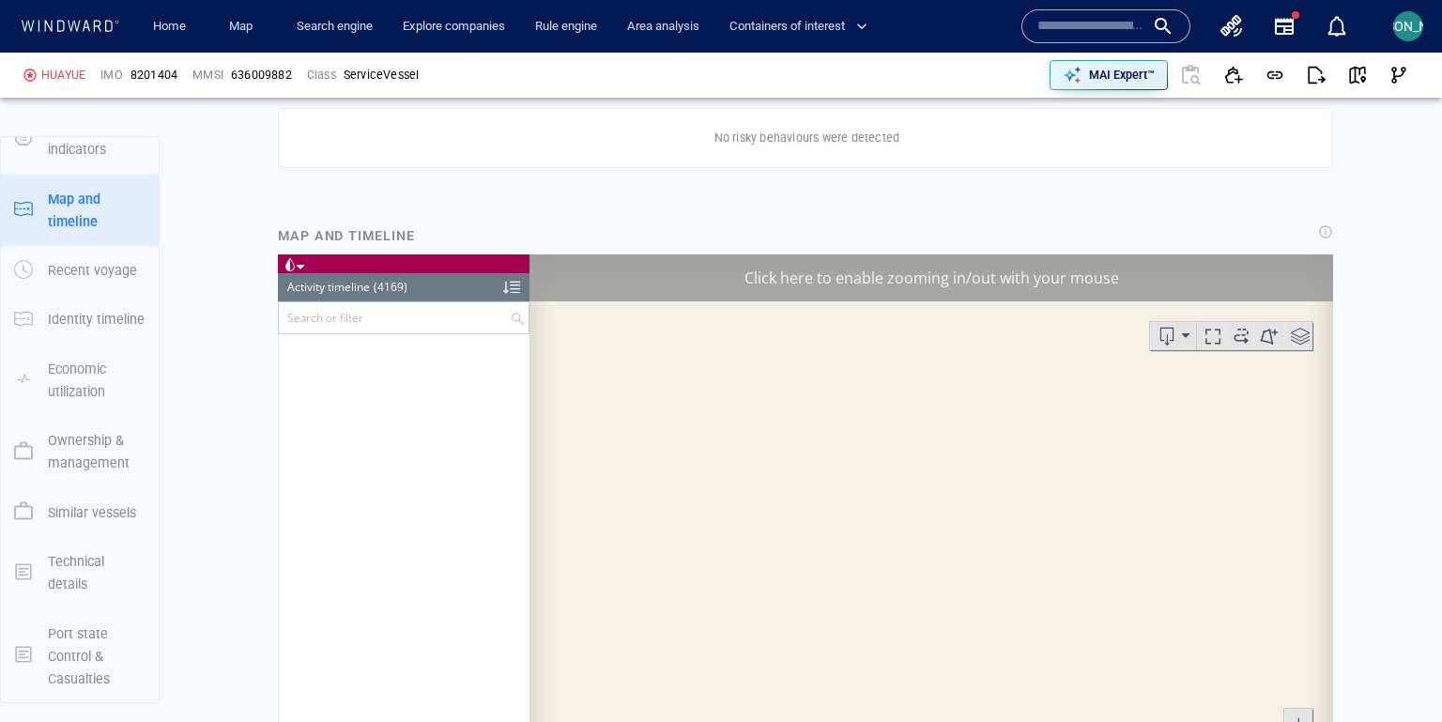
scroll to position [1193, 0]
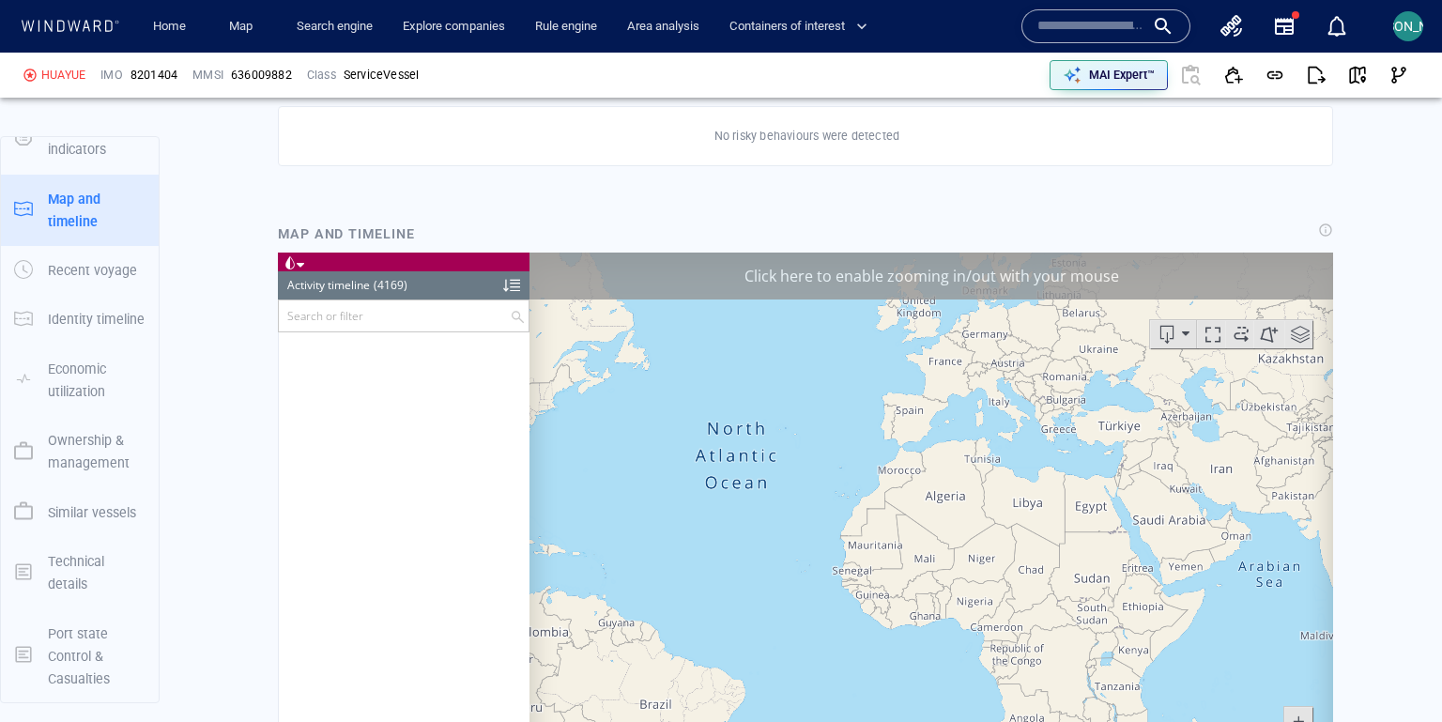
click at [1178, 280] on div "Click here to enable zooming in/out with your mouse" at bounding box center [930, 275] width 803 height 47
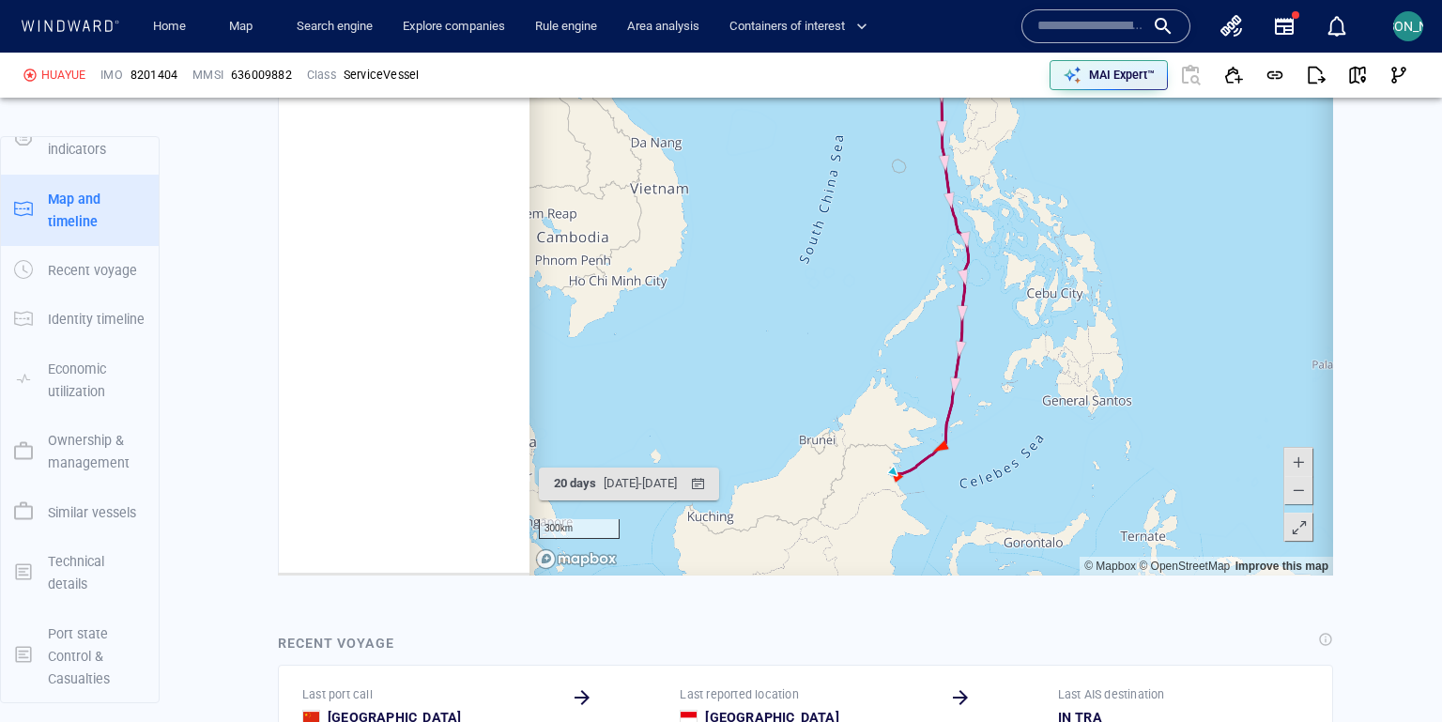
scroll to position [1459, 0]
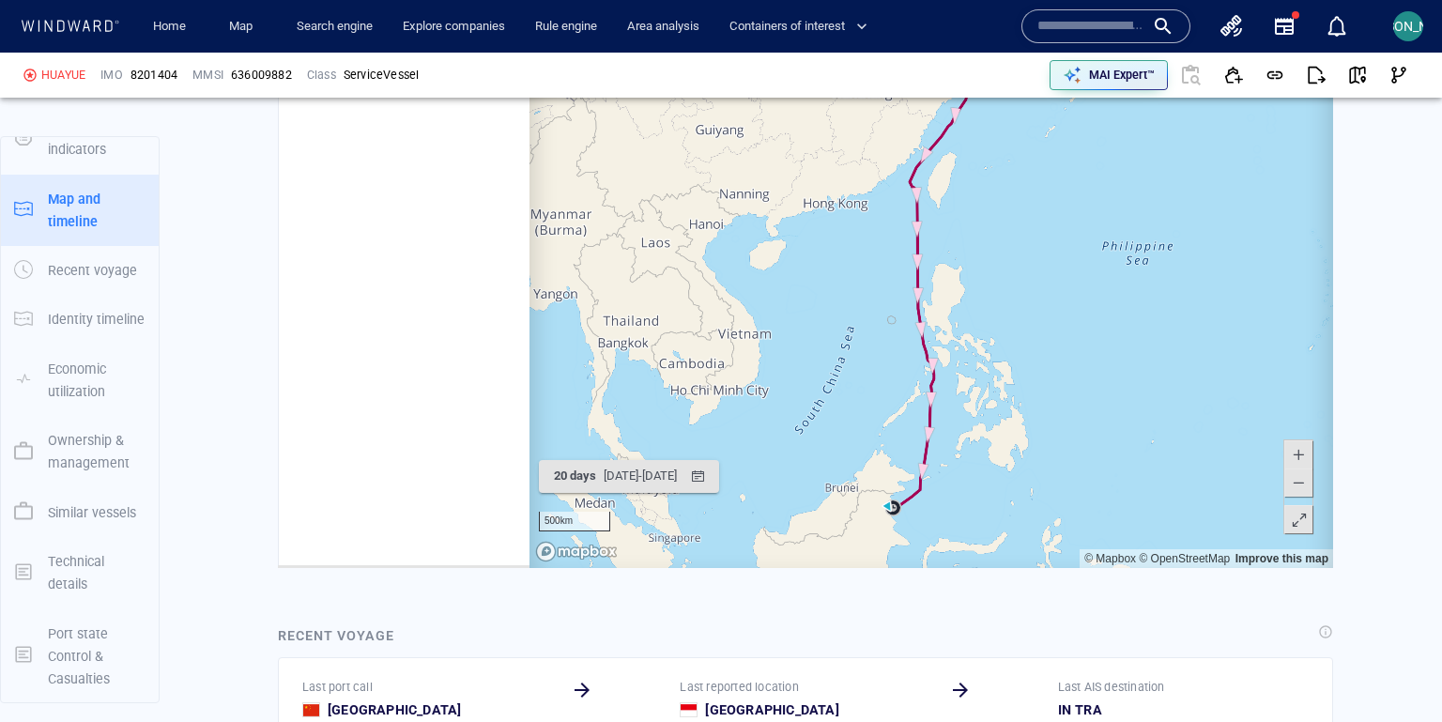
click at [1302, 515] on span at bounding box center [1298, 521] width 19 height 28
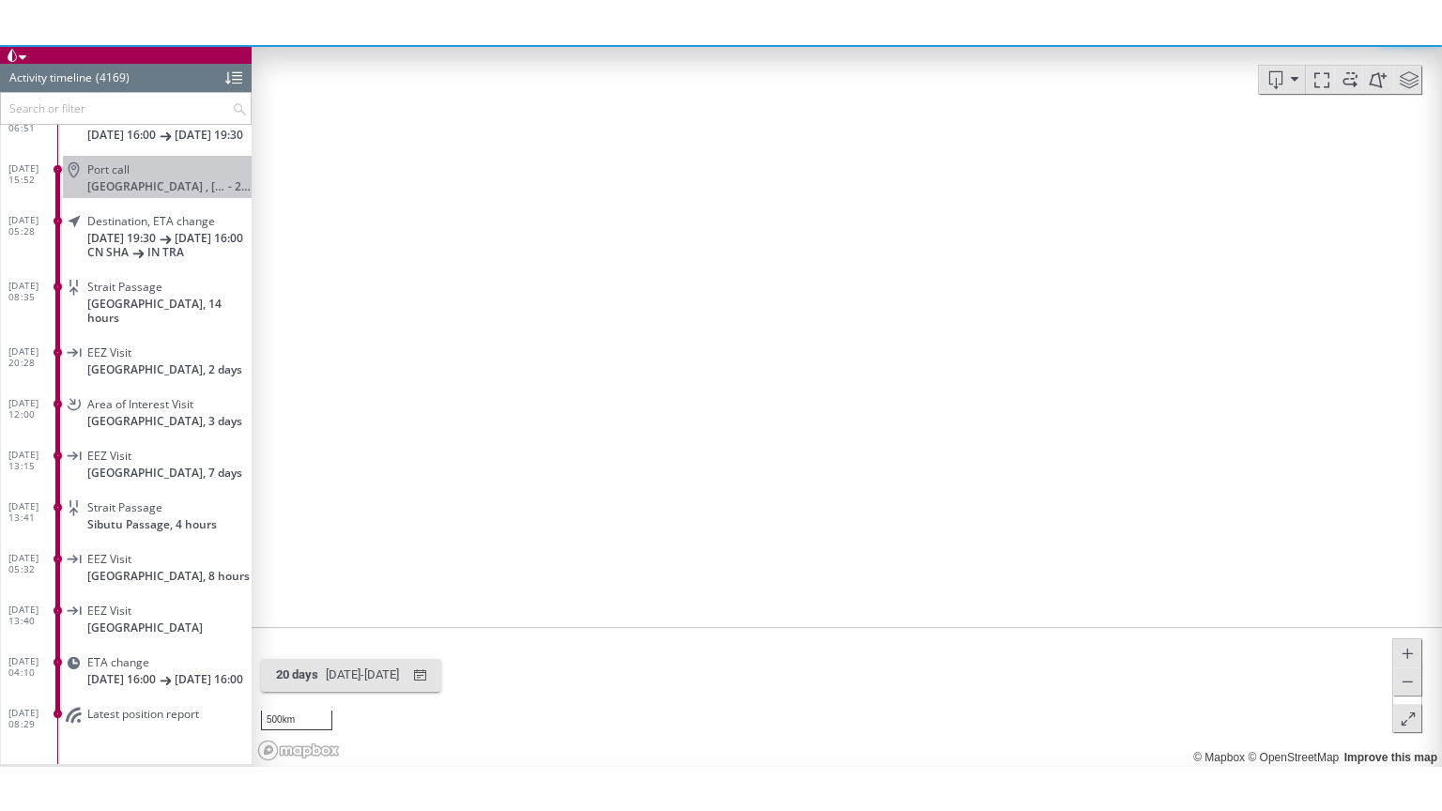
scroll to position [116, 0]
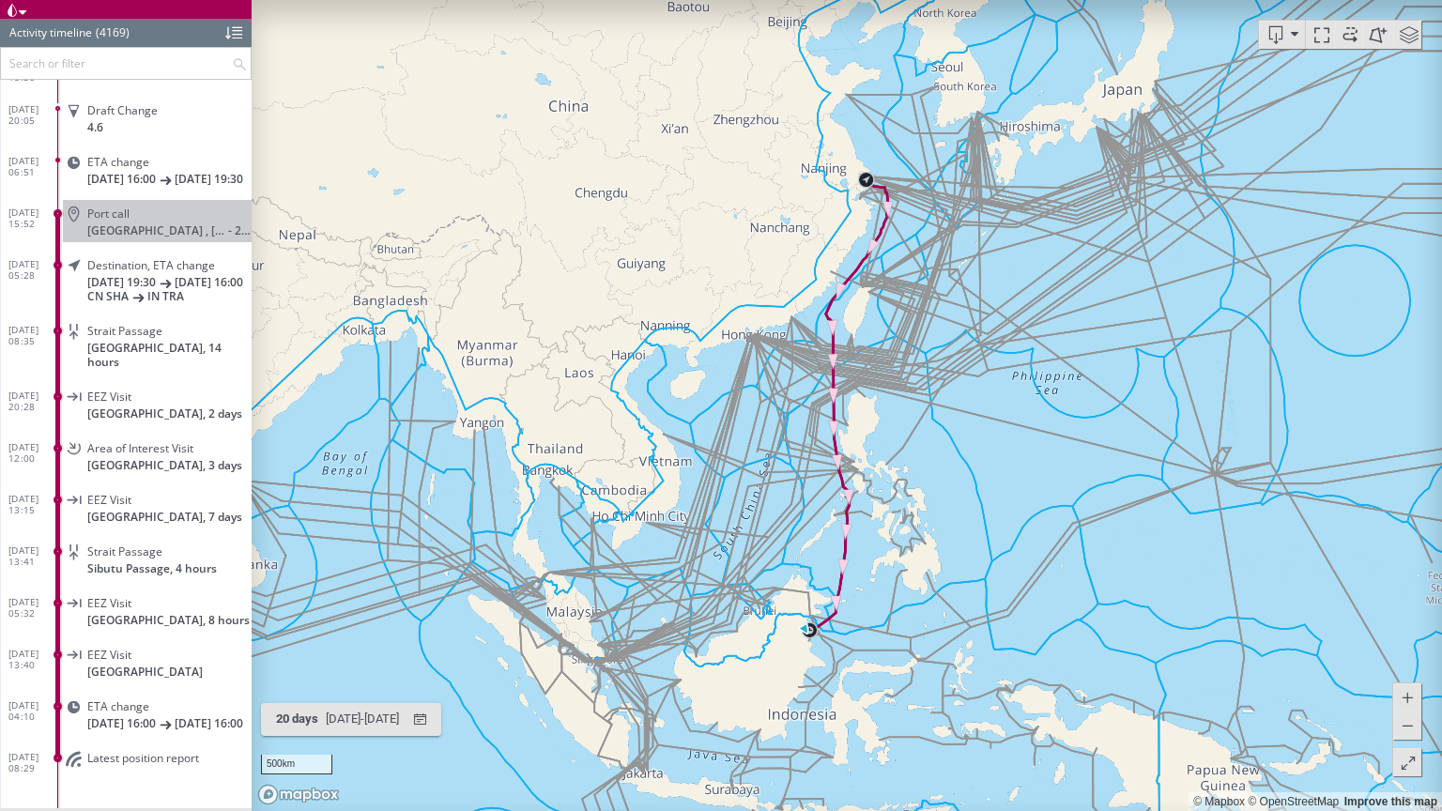
click at [1406, 46] on span at bounding box center [1409, 35] width 28 height 28
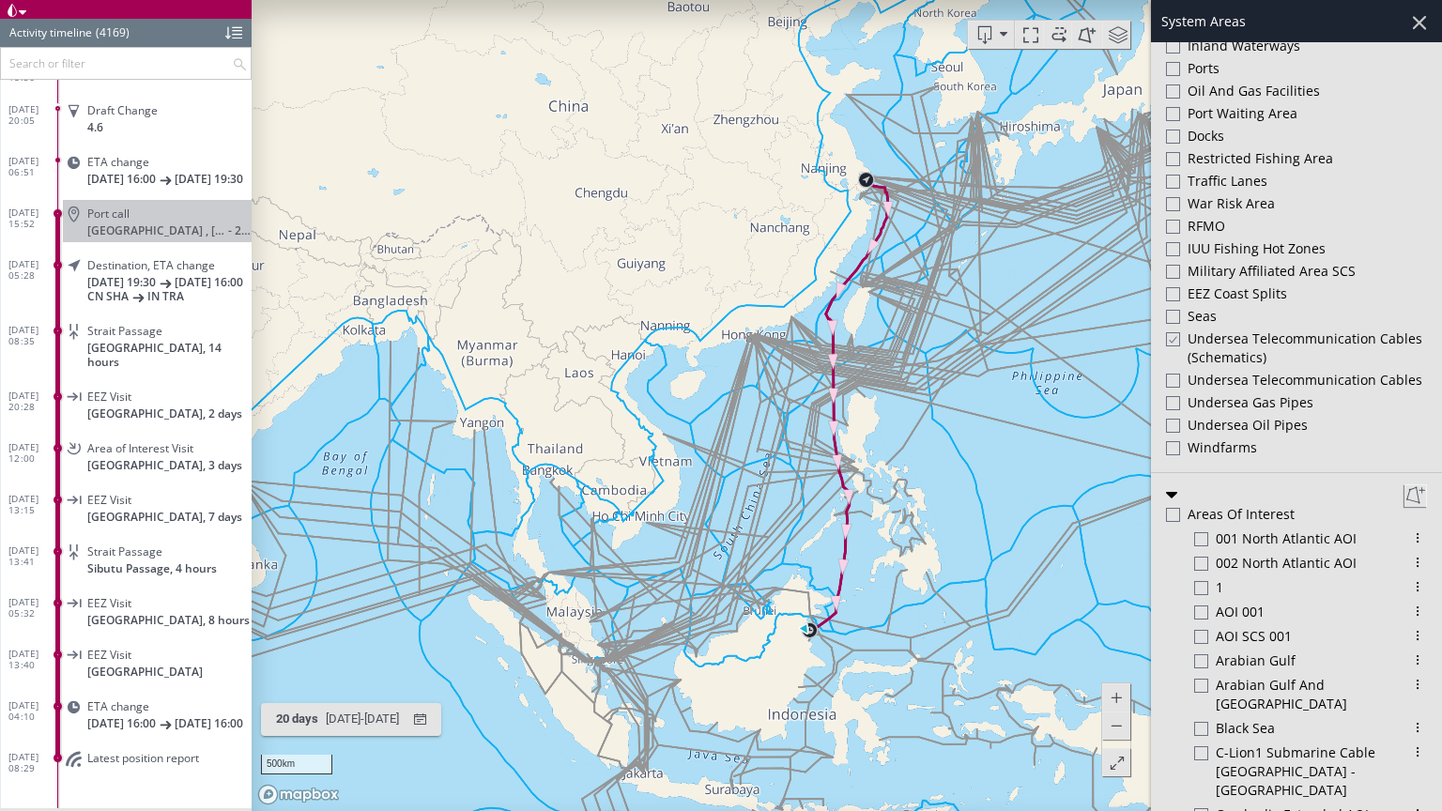
scroll to position [738, 0]
click at [1178, 328] on div at bounding box center [1172, 334] width 14 height 16
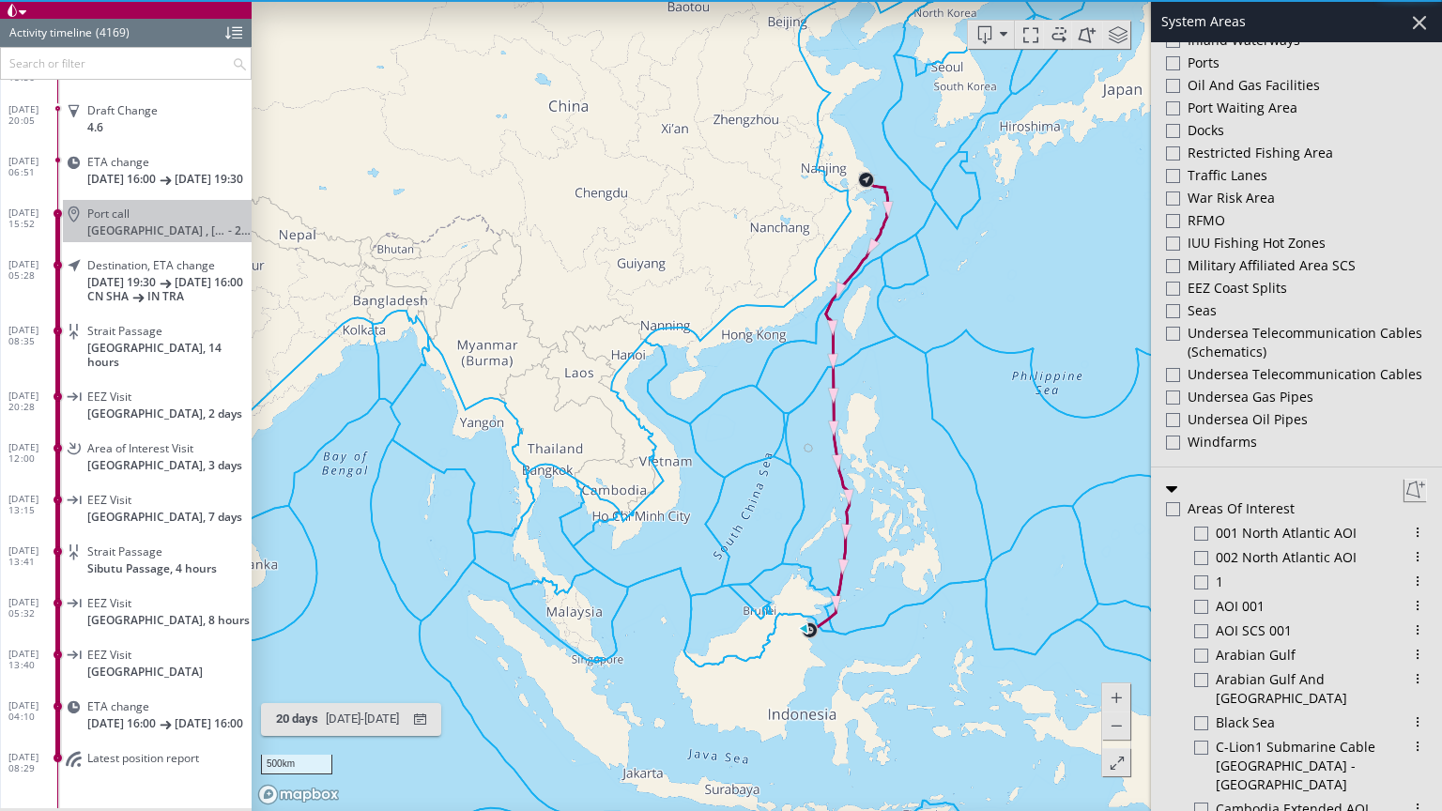
drag, startPoint x: 1425, startPoint y: 24, endPoint x: 921, endPoint y: 446, distance: 656.9
click at [1424, 24] on div at bounding box center [1419, 23] width 32 height 32
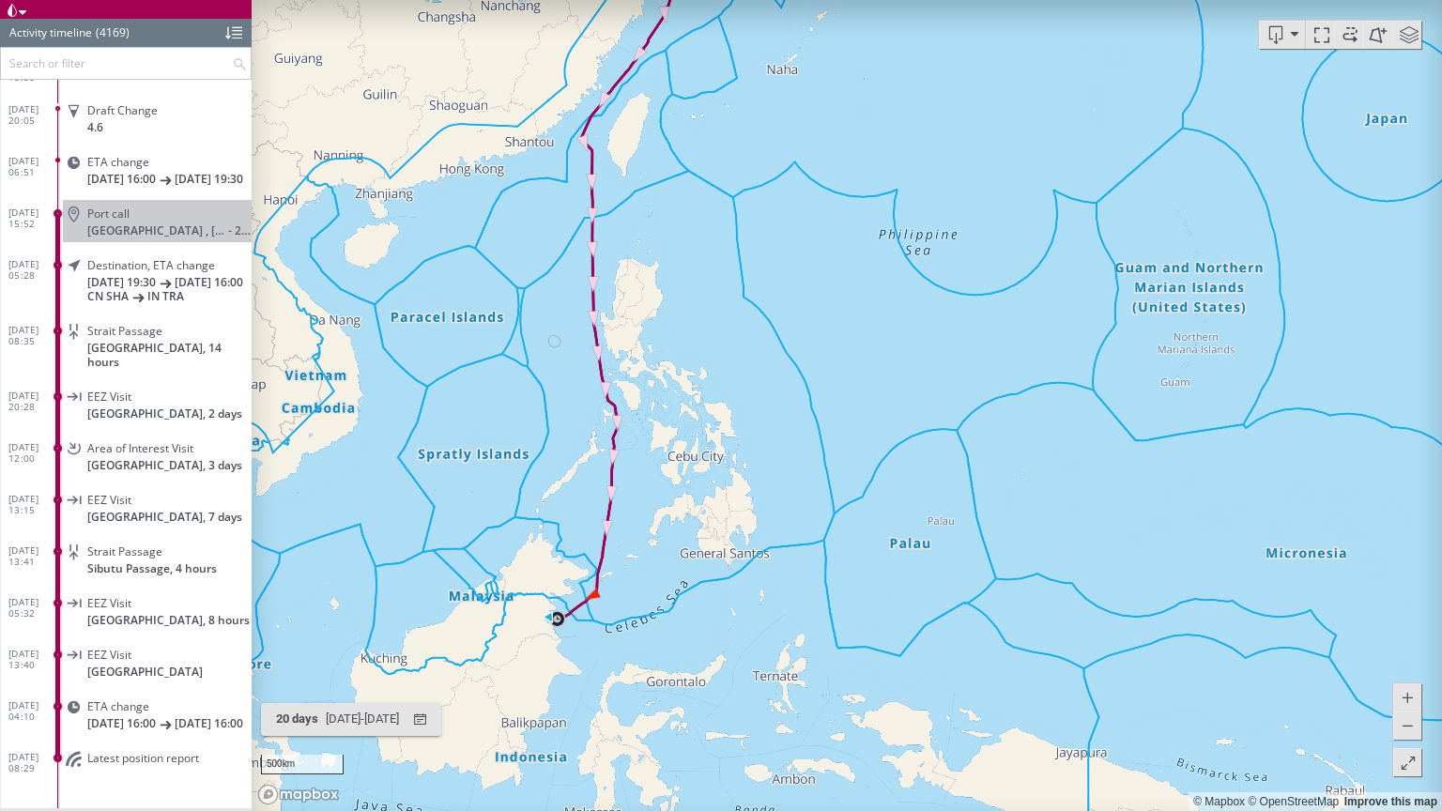
drag, startPoint x: 514, startPoint y: 431, endPoint x: 574, endPoint y: 511, distance: 99.9
click at [574, 511] on canvas "Map" at bounding box center [847, 405] width 1190 height 811
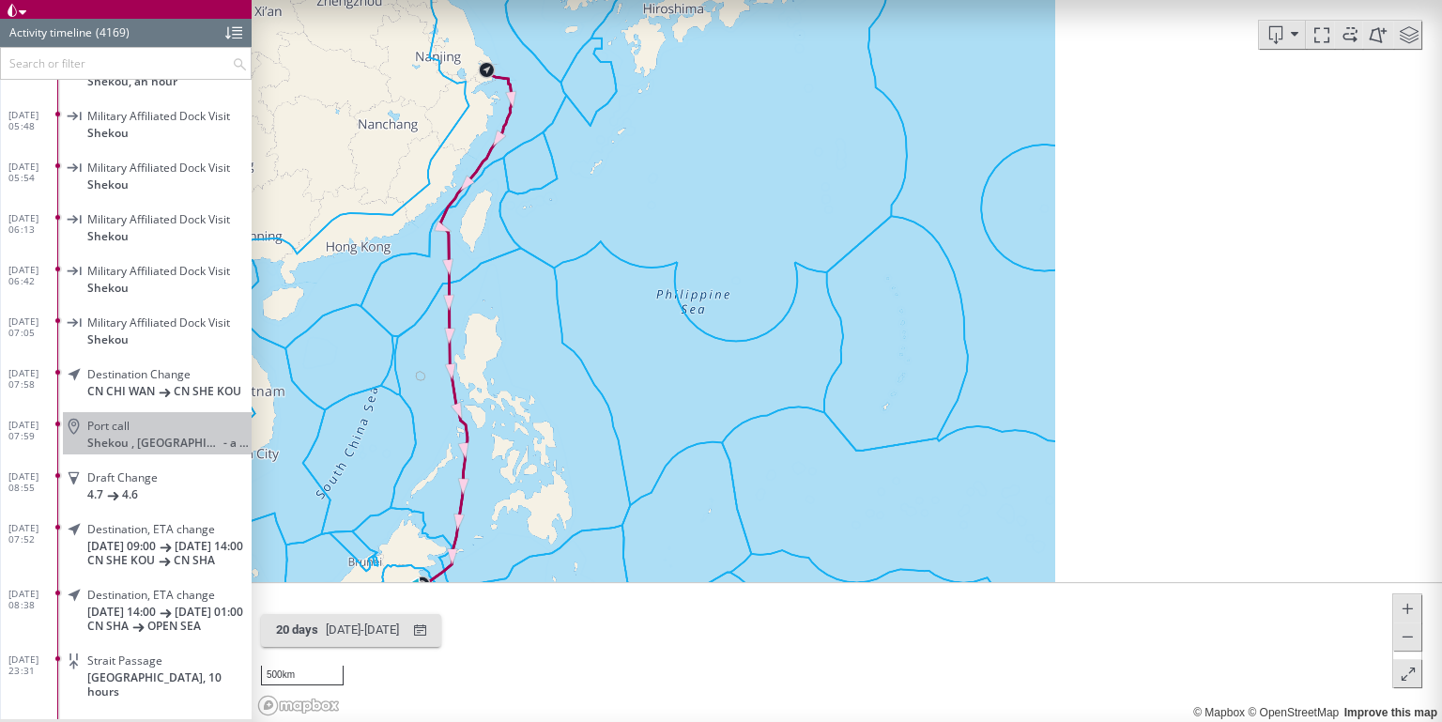
scroll to position [211301, 0]
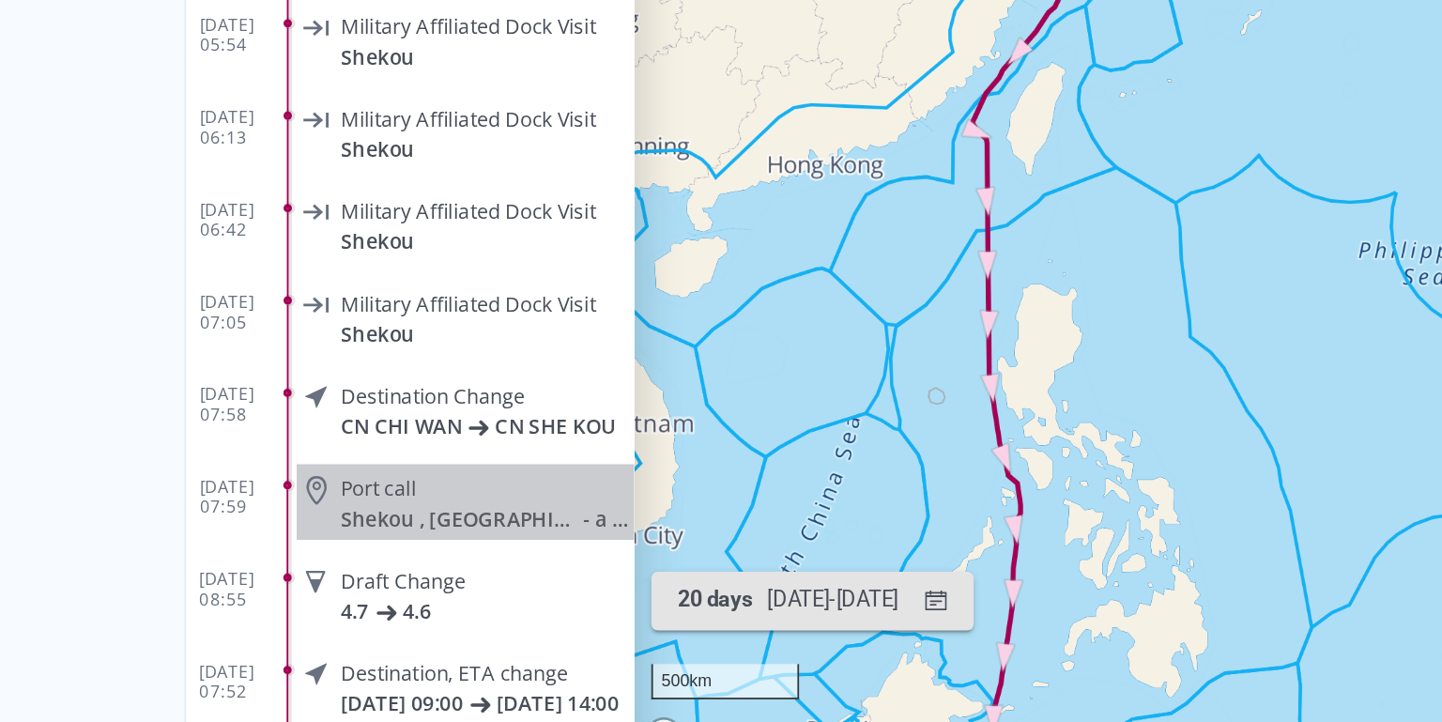
click at [356, 71] on div "Military Affiliated Dock Visit Shekou" at bounding box center [341, 56] width 189 height 42
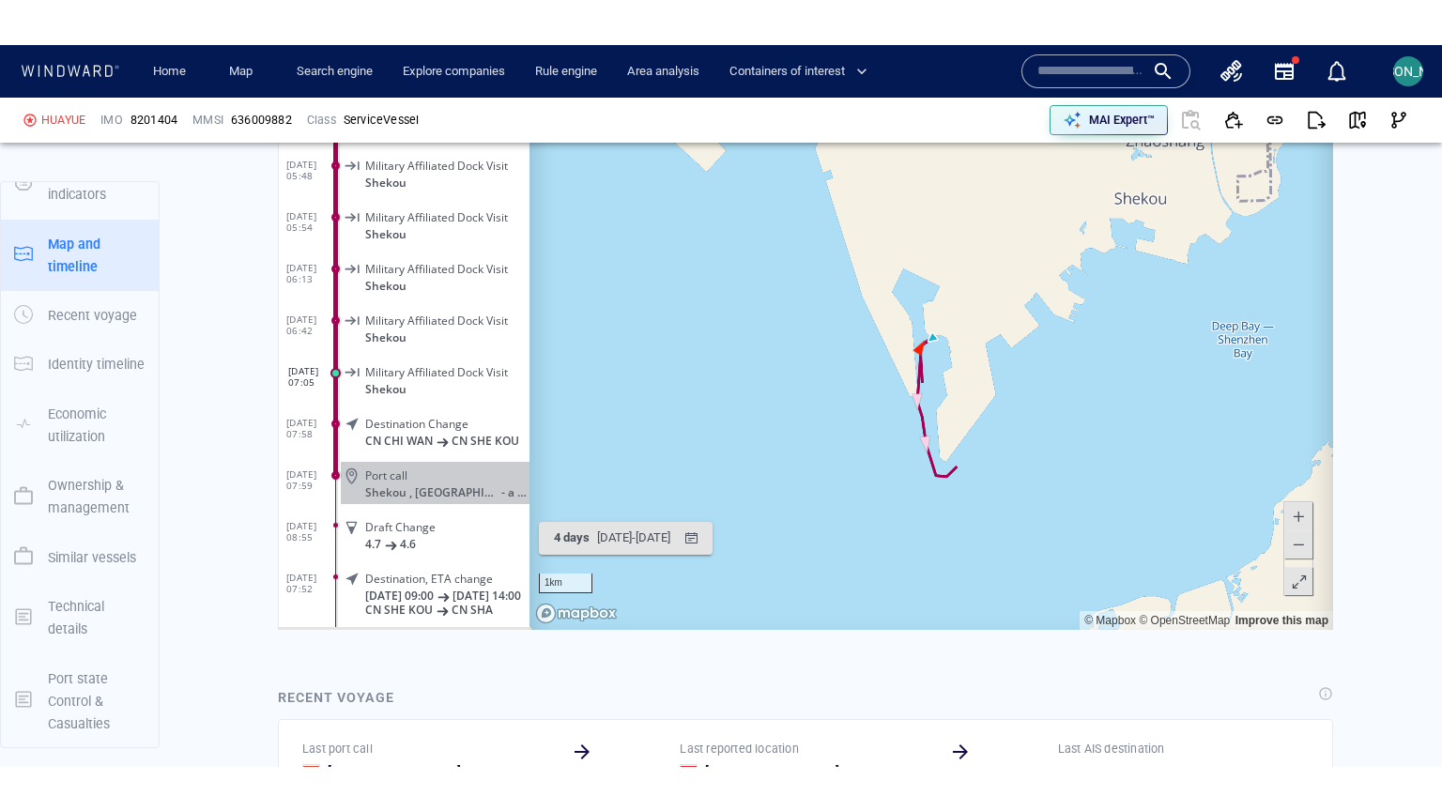
scroll to position [1453, 0]
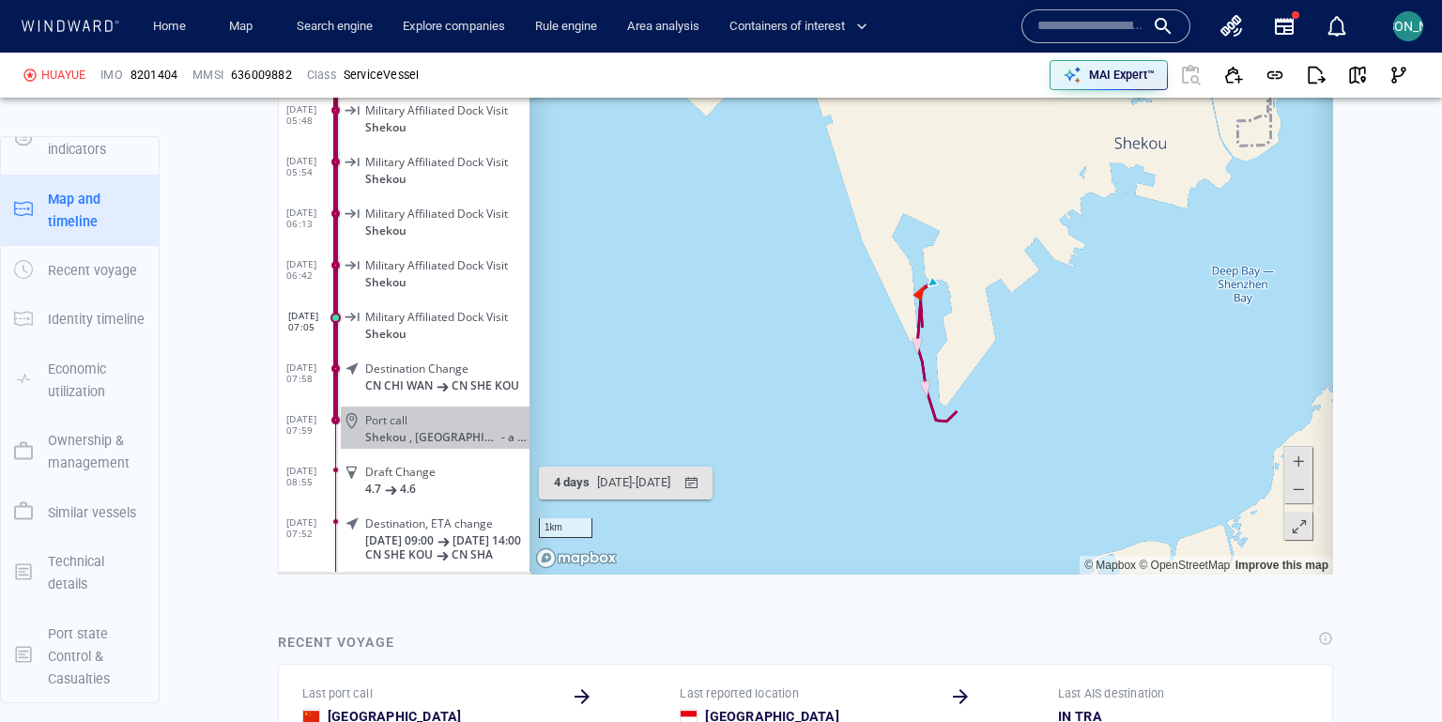
click at [1297, 523] on span at bounding box center [1298, 527] width 19 height 28
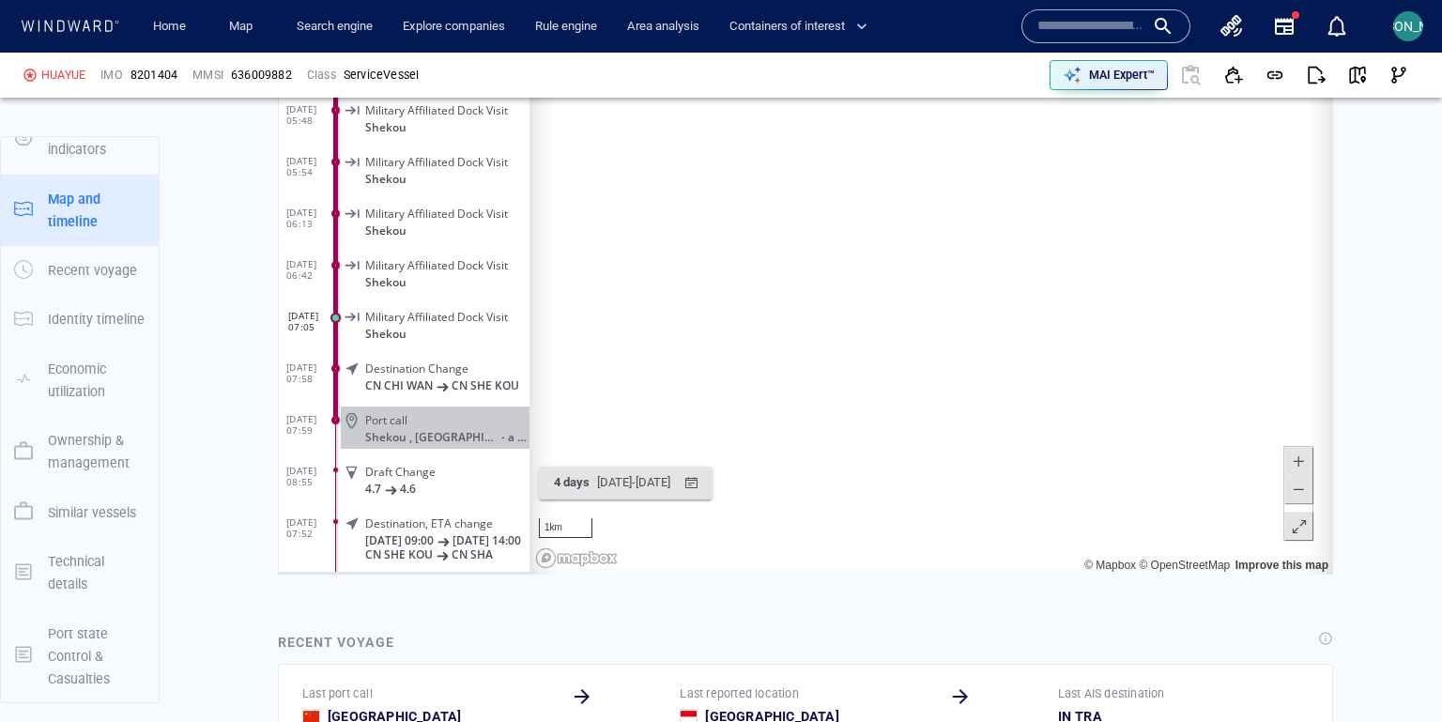
scroll to position [116, 0]
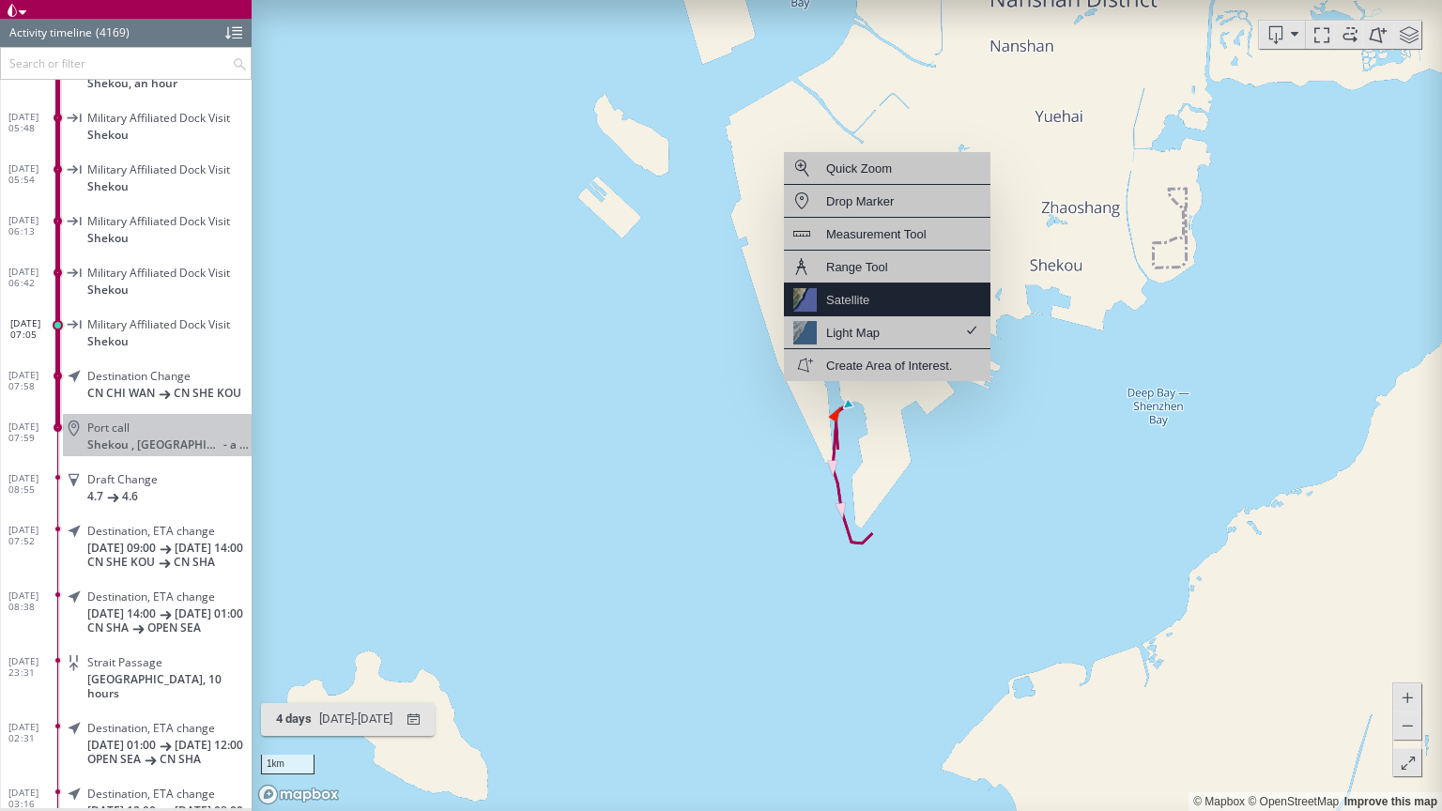
click at [915, 300] on div "Satellite" at bounding box center [887, 299] width 206 height 33
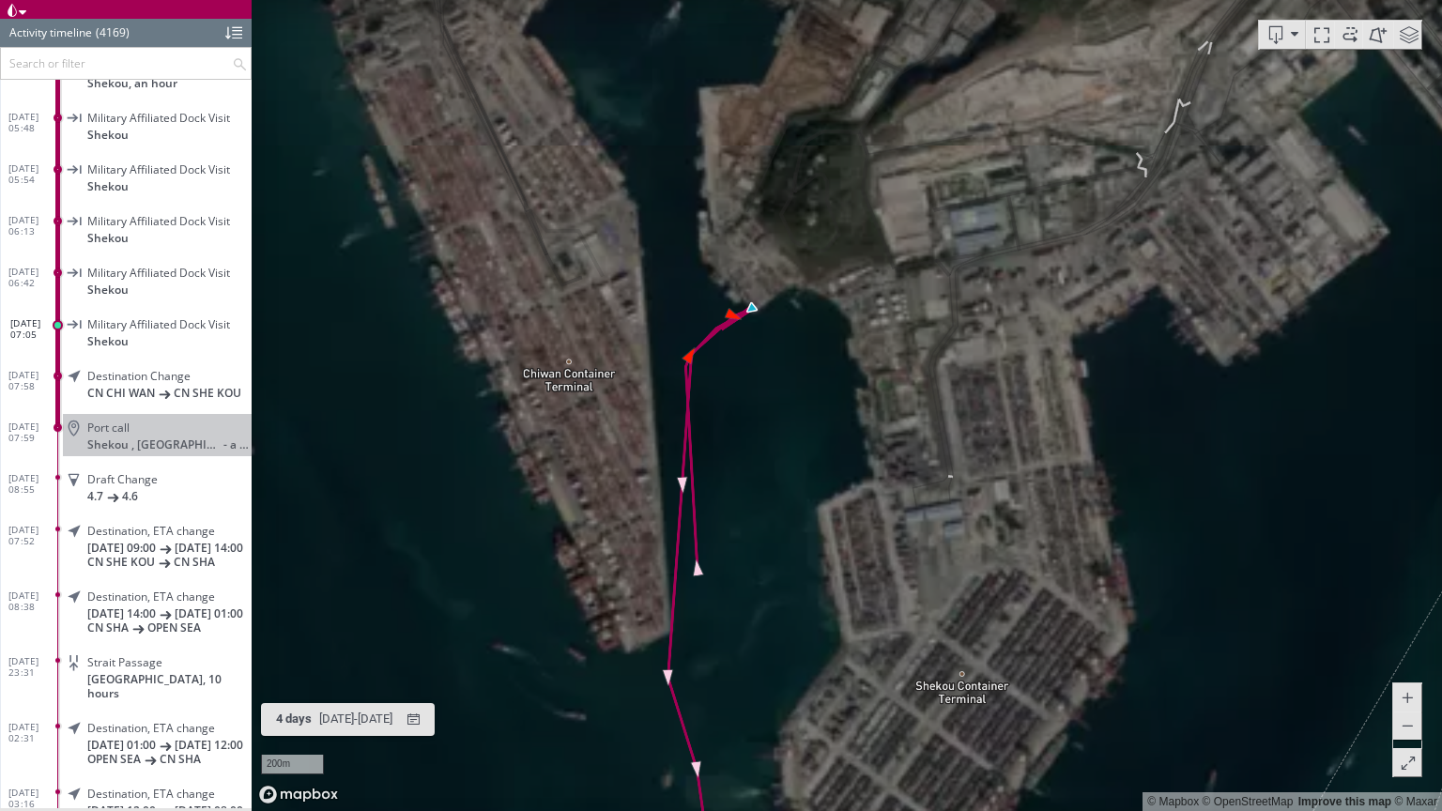
drag, startPoint x: 790, startPoint y: 339, endPoint x: 790, endPoint y: 418, distance: 78.8
click at [790, 418] on canvas "Map" at bounding box center [847, 405] width 1190 height 811
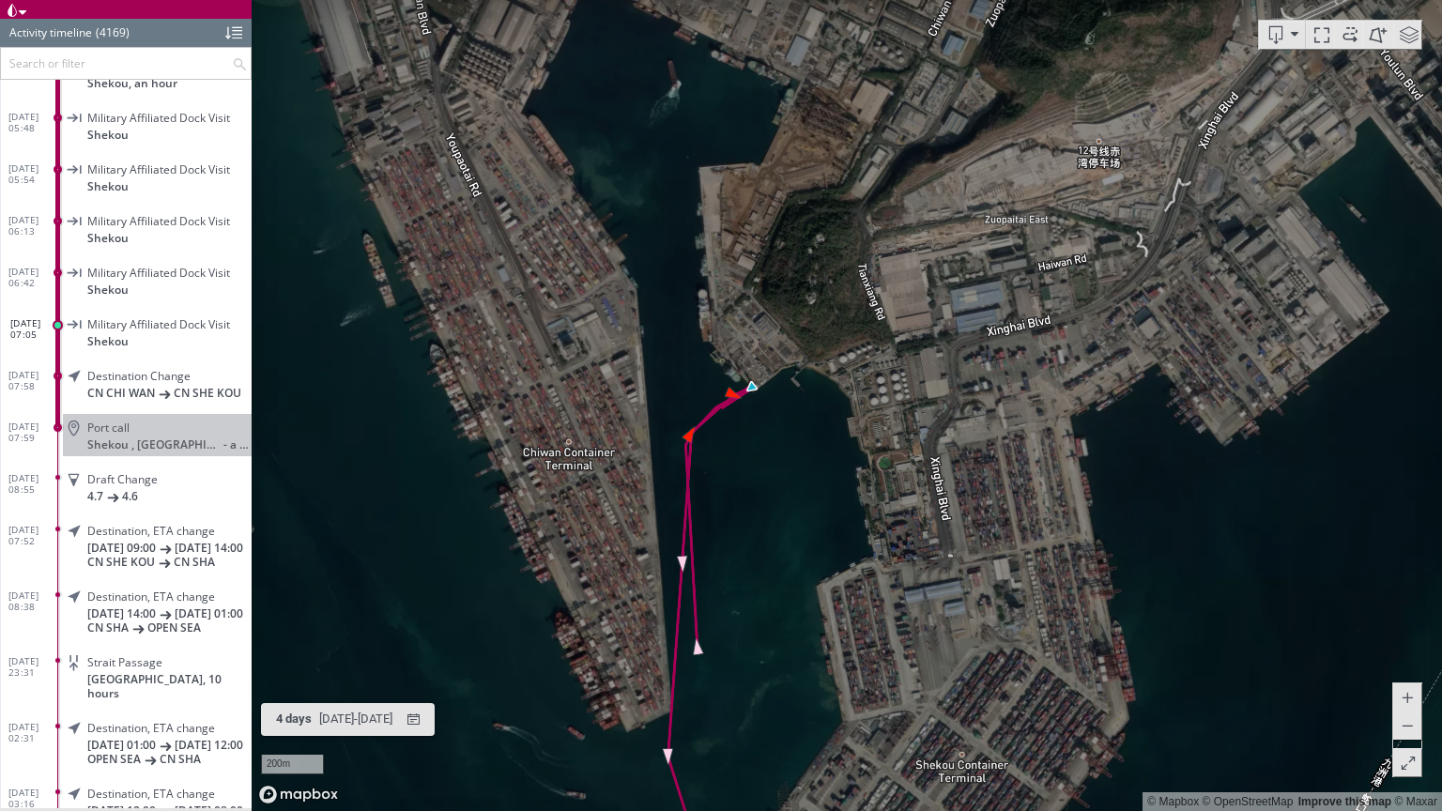
click at [1411, 32] on span at bounding box center [1409, 35] width 28 height 28
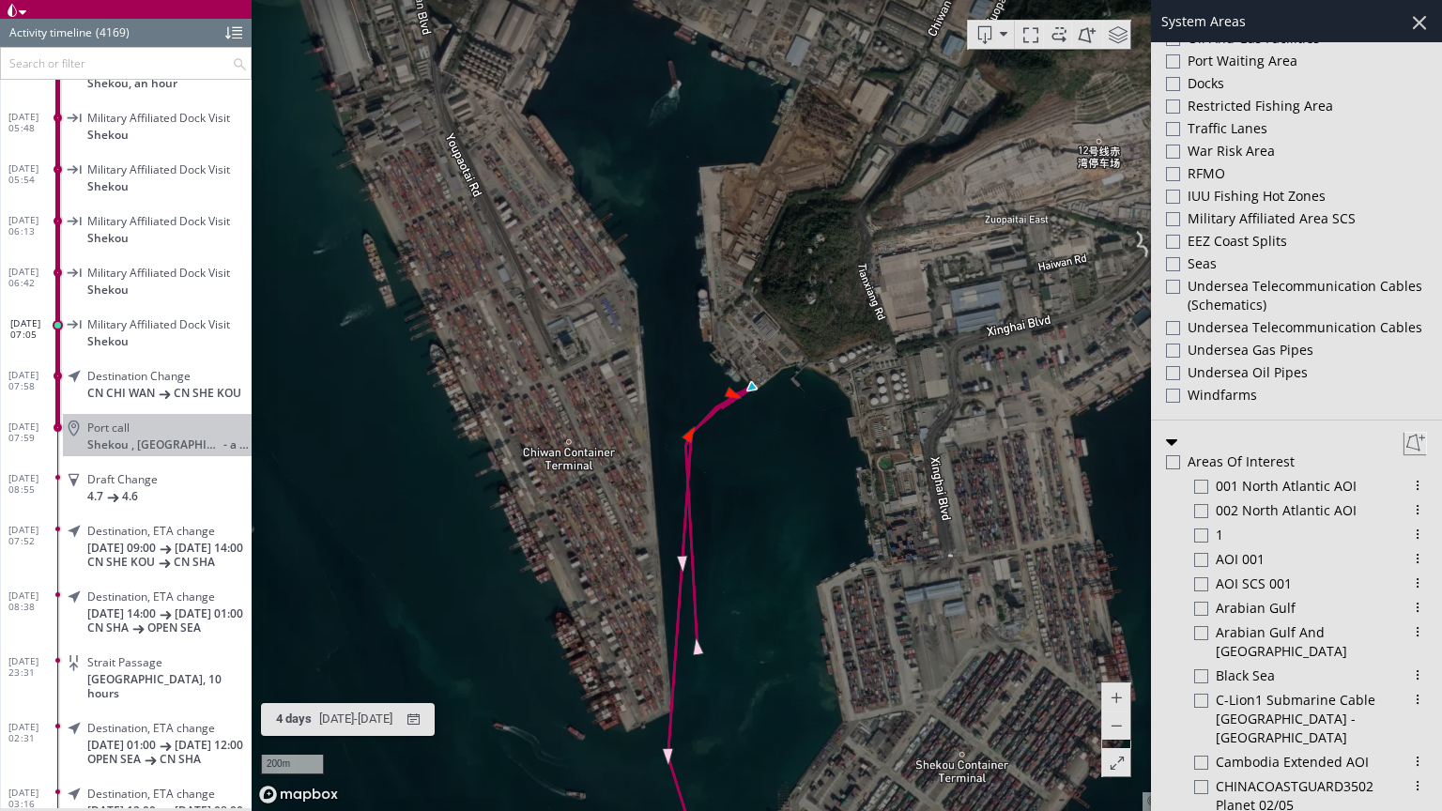
click at [1177, 215] on div at bounding box center [1173, 219] width 14 height 14
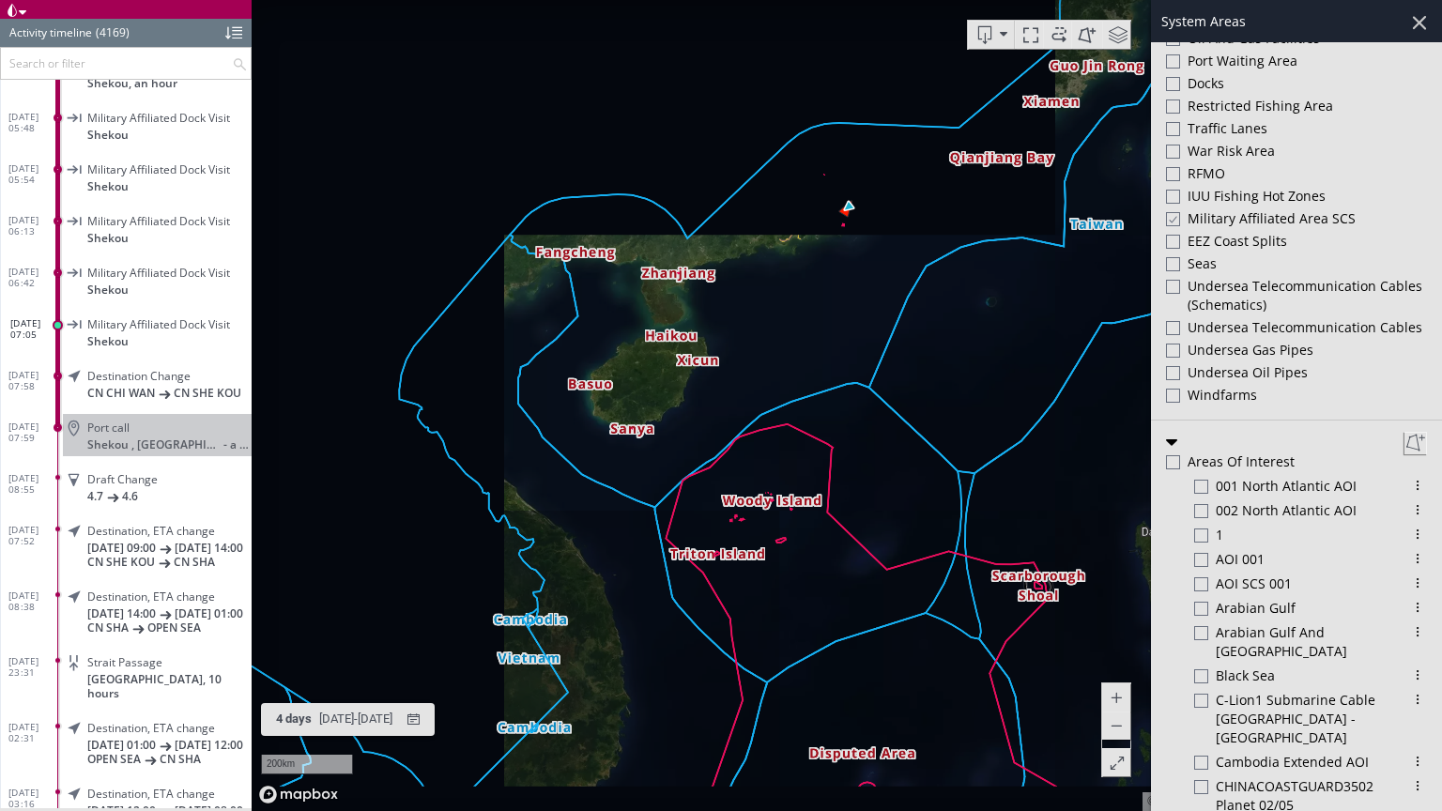
drag, startPoint x: 799, startPoint y: 645, endPoint x: 757, endPoint y: 336, distance: 311.5
click at [757, 335] on canvas "Map" at bounding box center [847, 405] width 1190 height 811
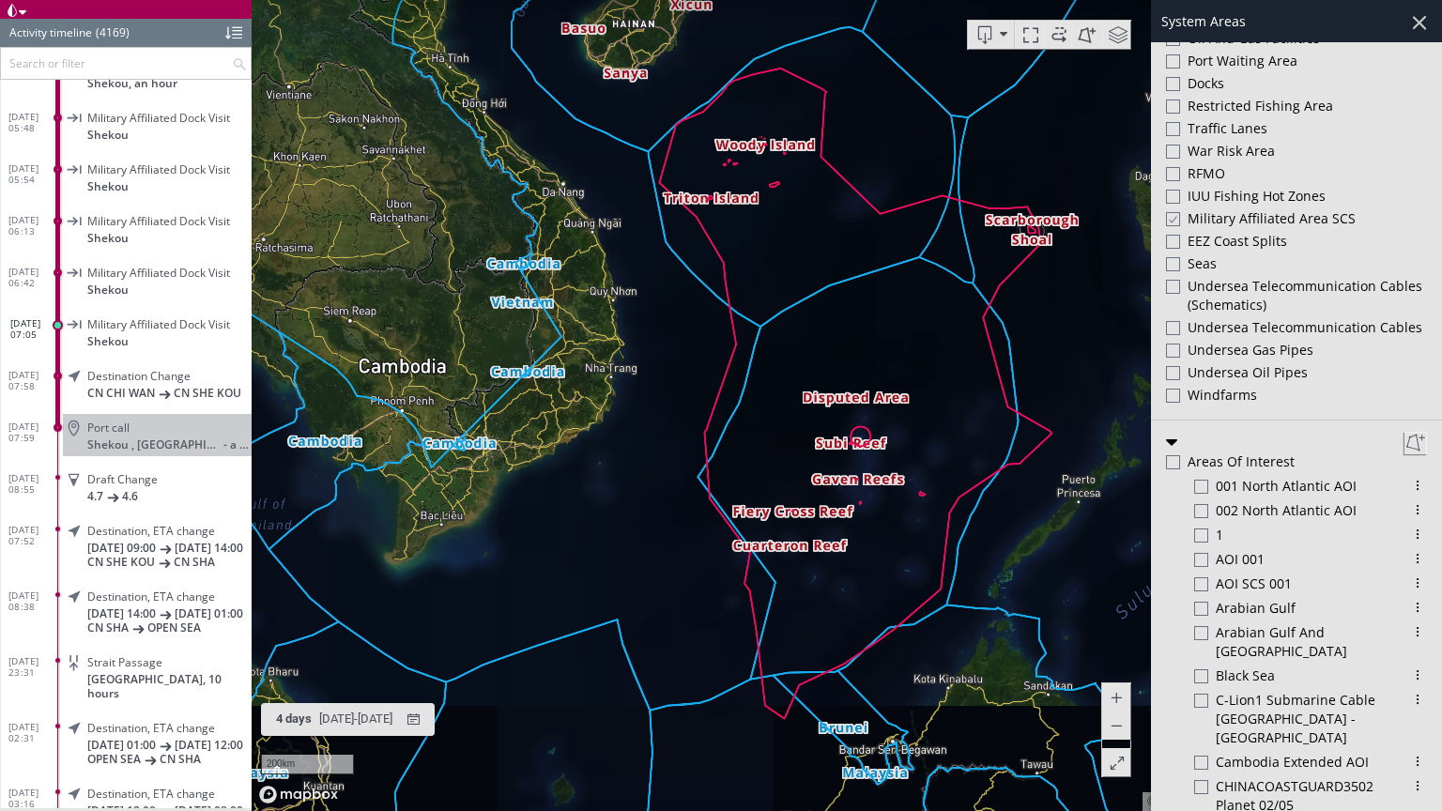
drag, startPoint x: 849, startPoint y: 655, endPoint x: 627, endPoint y: 748, distance: 241.0
click at [627, 721] on canvas "Map" at bounding box center [847, 405] width 1190 height 811
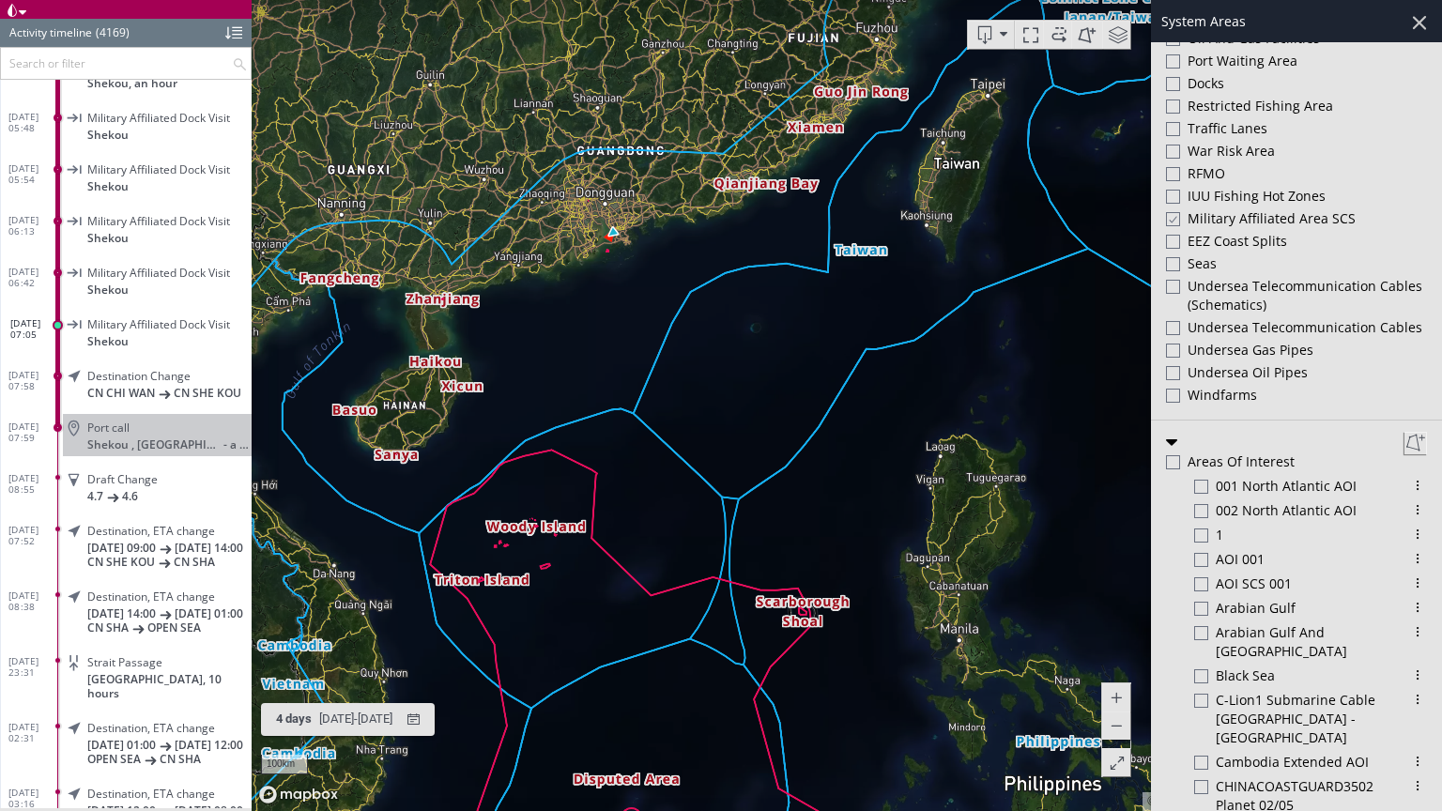
drag, startPoint x: 670, startPoint y: 347, endPoint x: 681, endPoint y: 421, distance: 75.0
click at [681, 421] on canvas "Map" at bounding box center [847, 405] width 1190 height 811
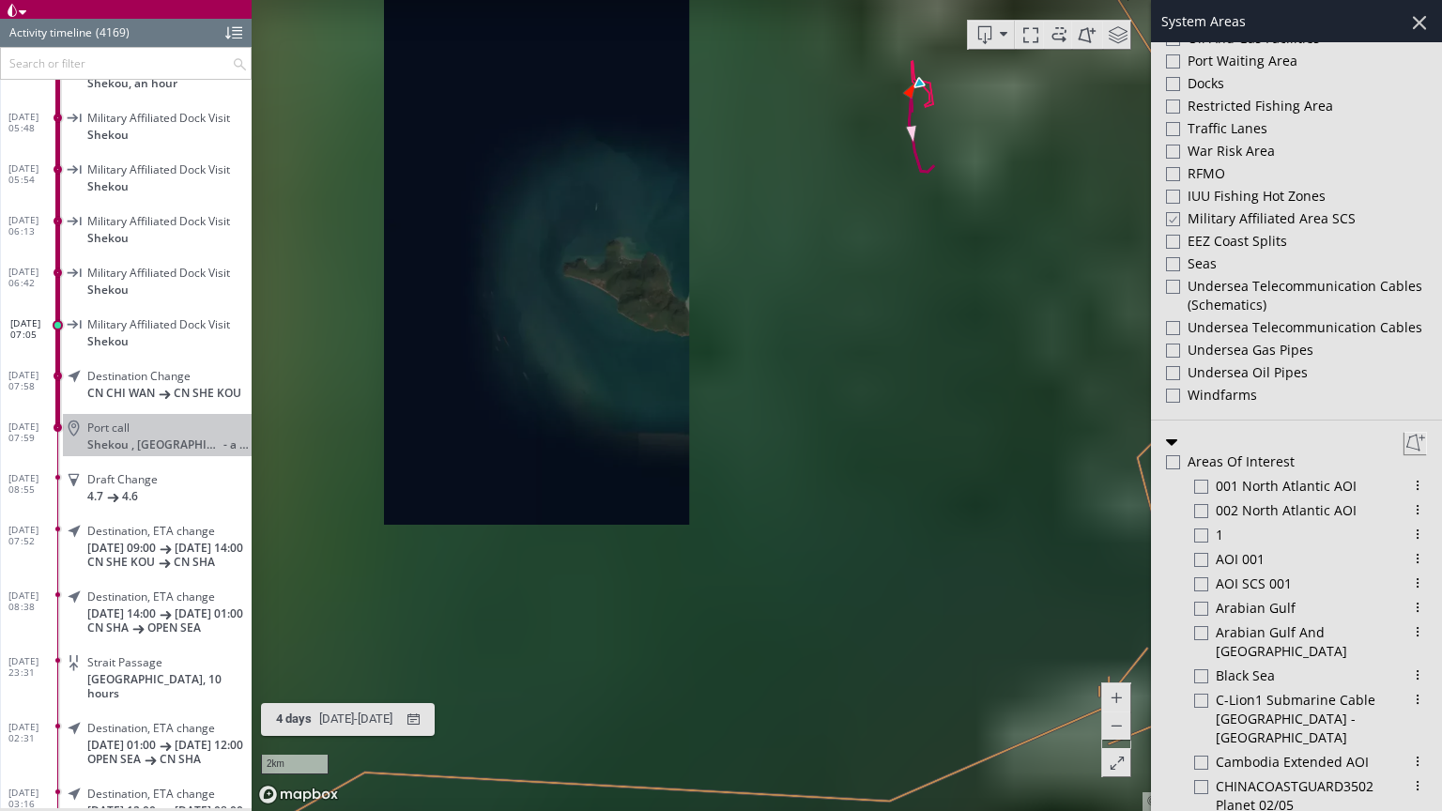
drag, startPoint x: 847, startPoint y: 172, endPoint x: 534, endPoint y: 461, distance: 425.7
click at [534, 461] on canvas "Map" at bounding box center [847, 405] width 1190 height 811
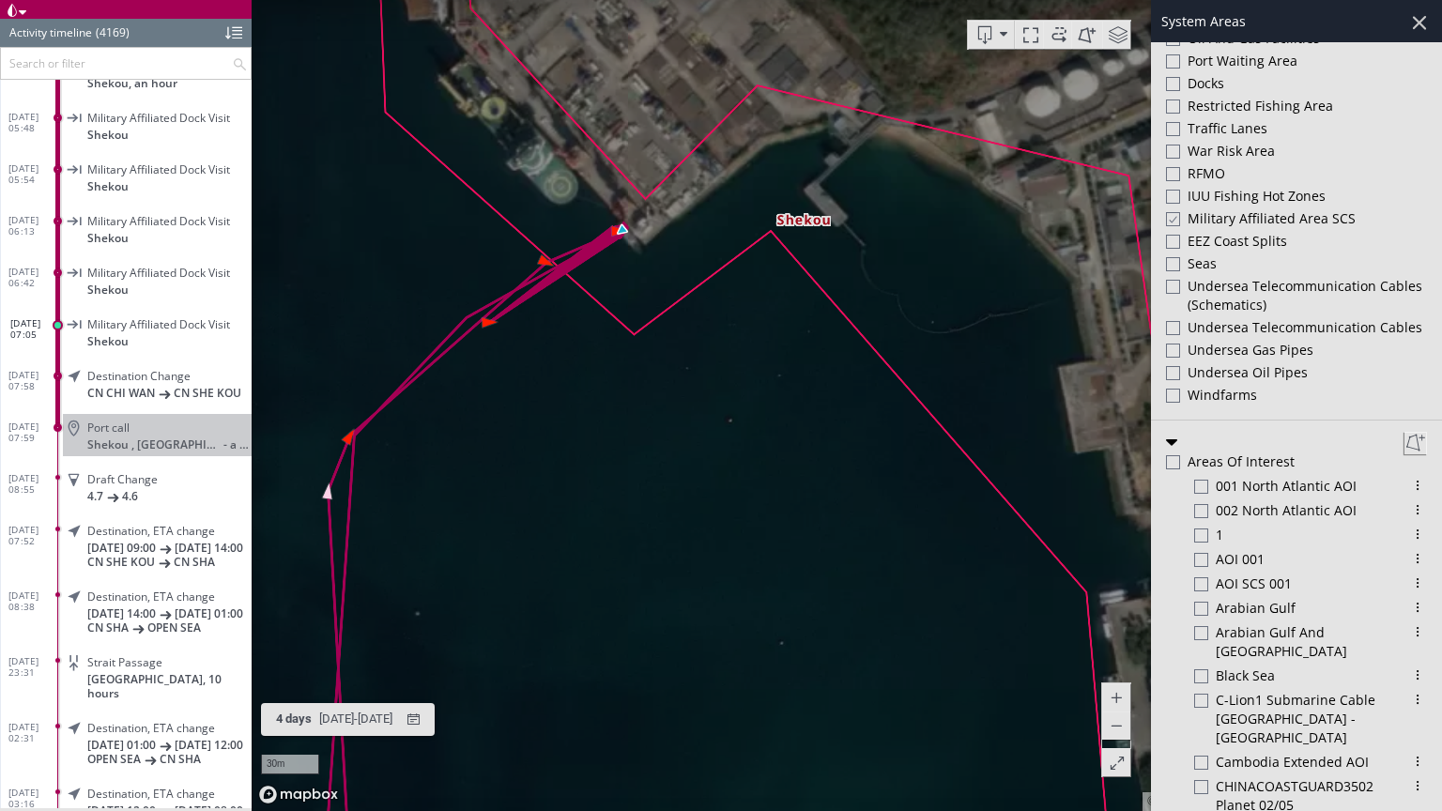
drag, startPoint x: 610, startPoint y: 305, endPoint x: 611, endPoint y: 534, distance: 229.0
click at [611, 534] on canvas "Map" at bounding box center [847, 405] width 1190 height 811
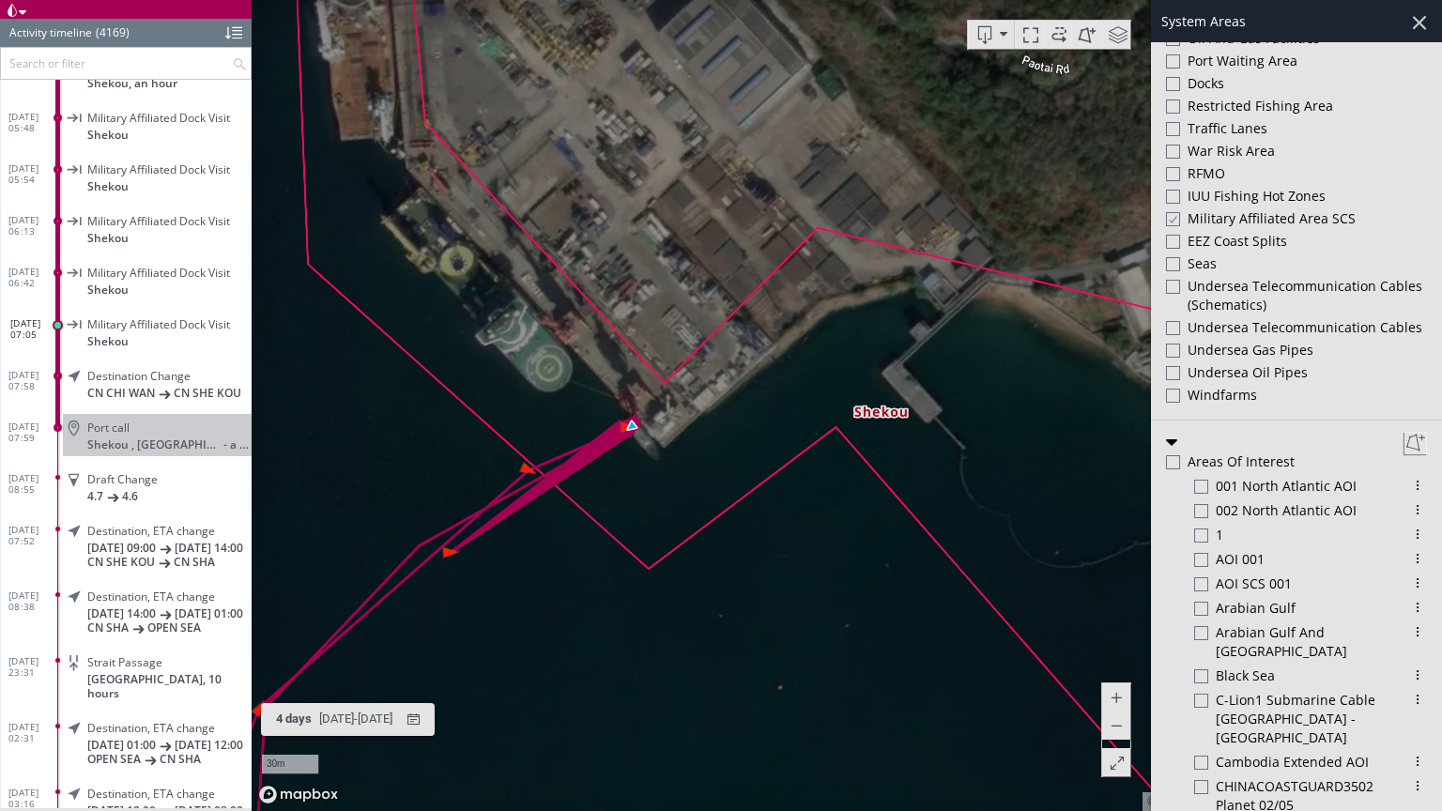
drag, startPoint x: 487, startPoint y: 356, endPoint x: 601, endPoint y: 545, distance: 221.0
click at [601, 545] on canvas "Map" at bounding box center [847, 405] width 1190 height 811
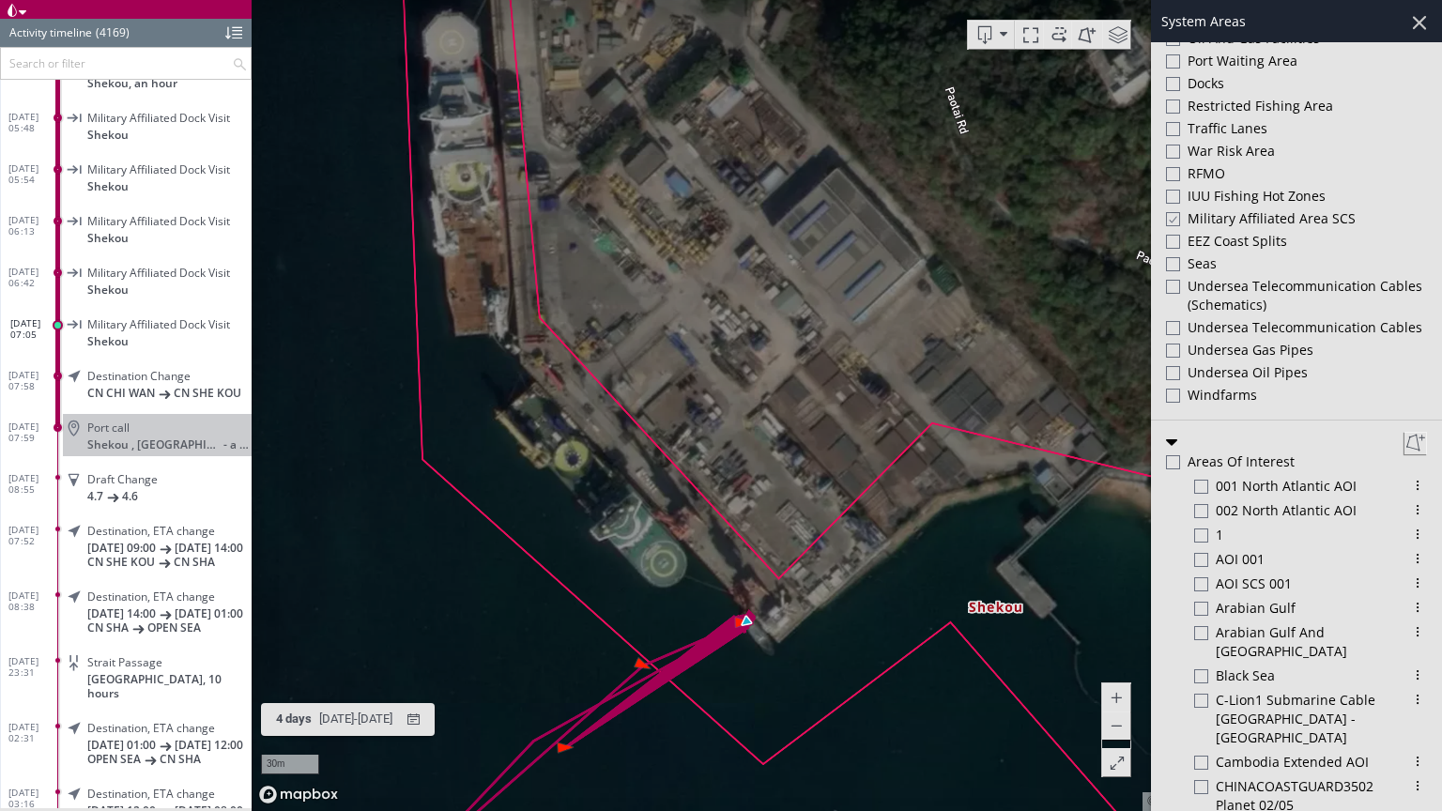
drag, startPoint x: 537, startPoint y: 231, endPoint x: 545, endPoint y: 433, distance: 202.0
click at [545, 492] on canvas "Map" at bounding box center [847, 405] width 1190 height 811
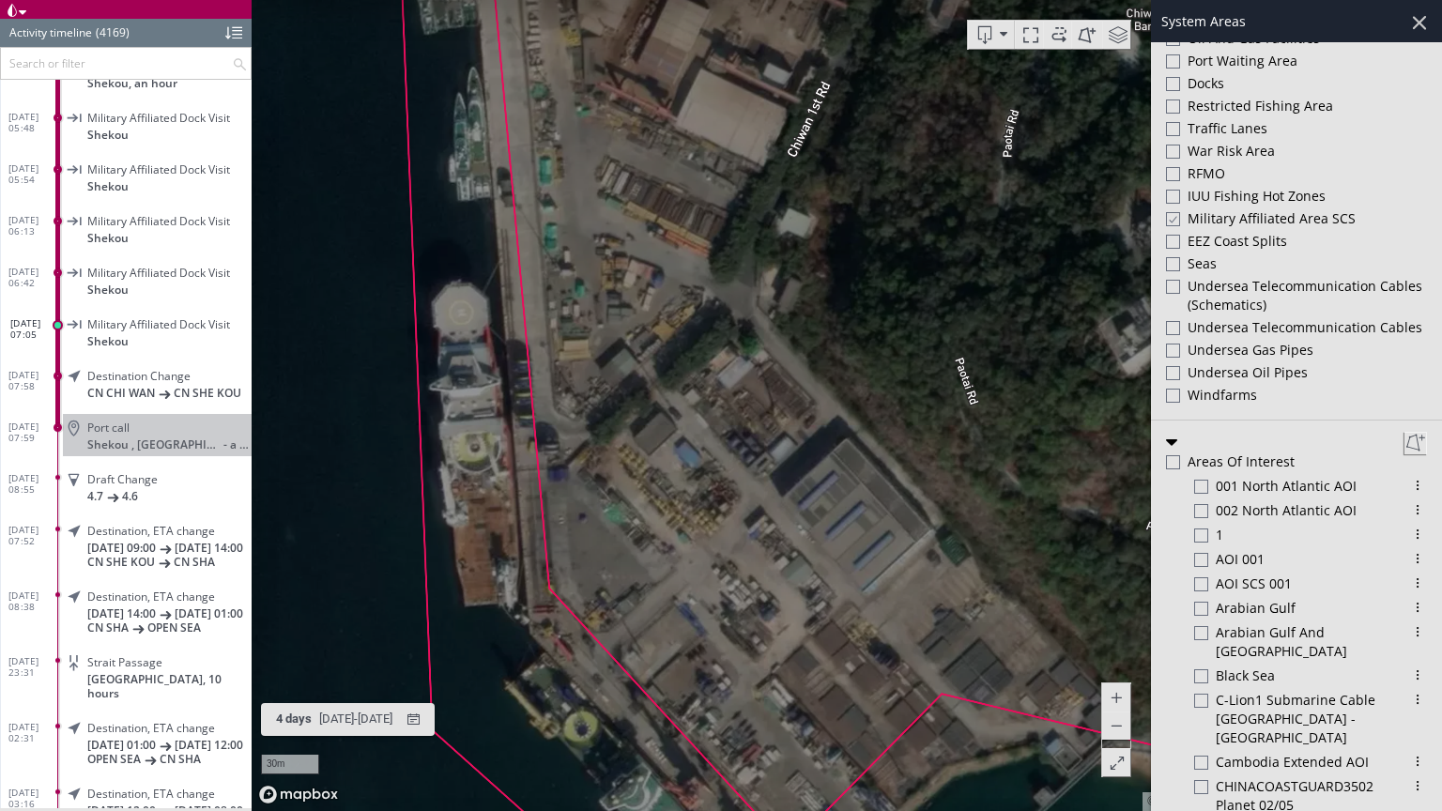
drag, startPoint x: 548, startPoint y: 190, endPoint x: 559, endPoint y: 439, distance: 249.9
click at [559, 439] on canvas "Map" at bounding box center [847, 405] width 1190 height 811
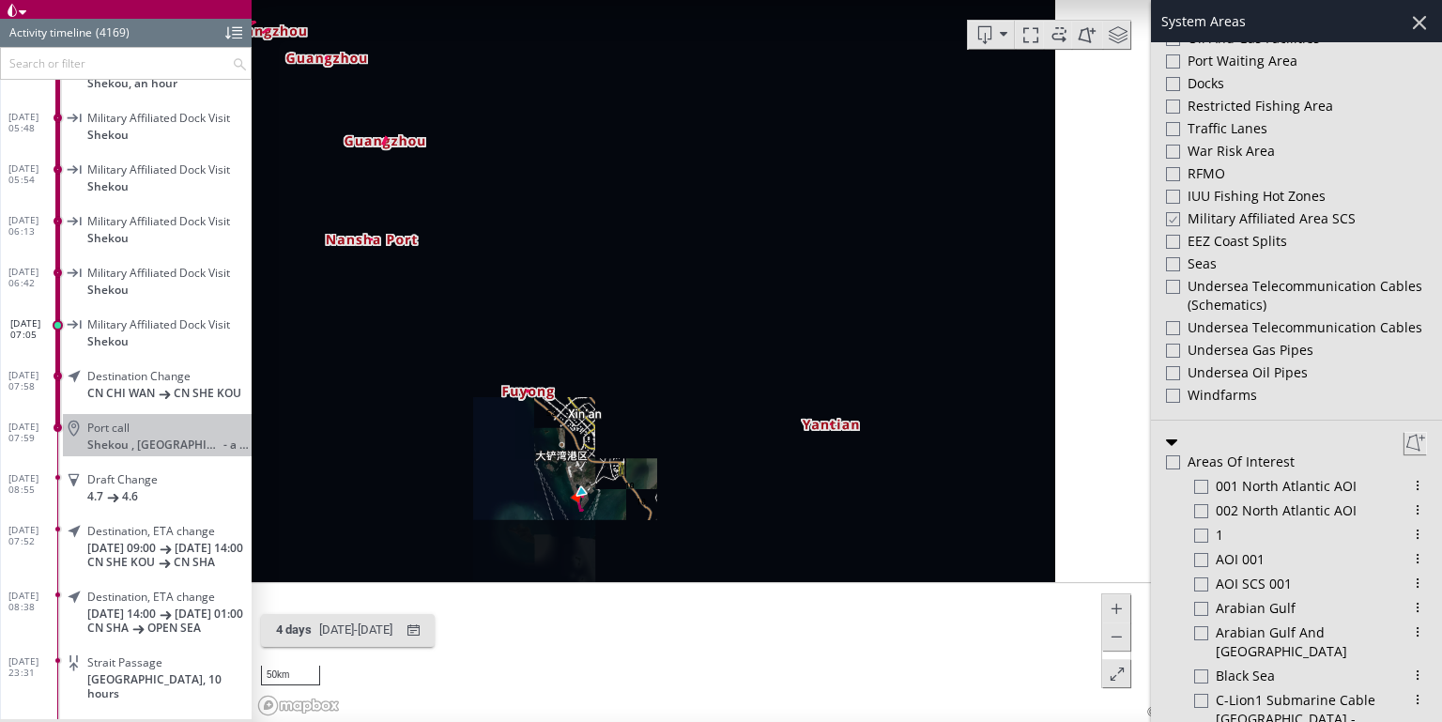
drag, startPoint x: 579, startPoint y: 490, endPoint x: 625, endPoint y: 218, distance: 276.0
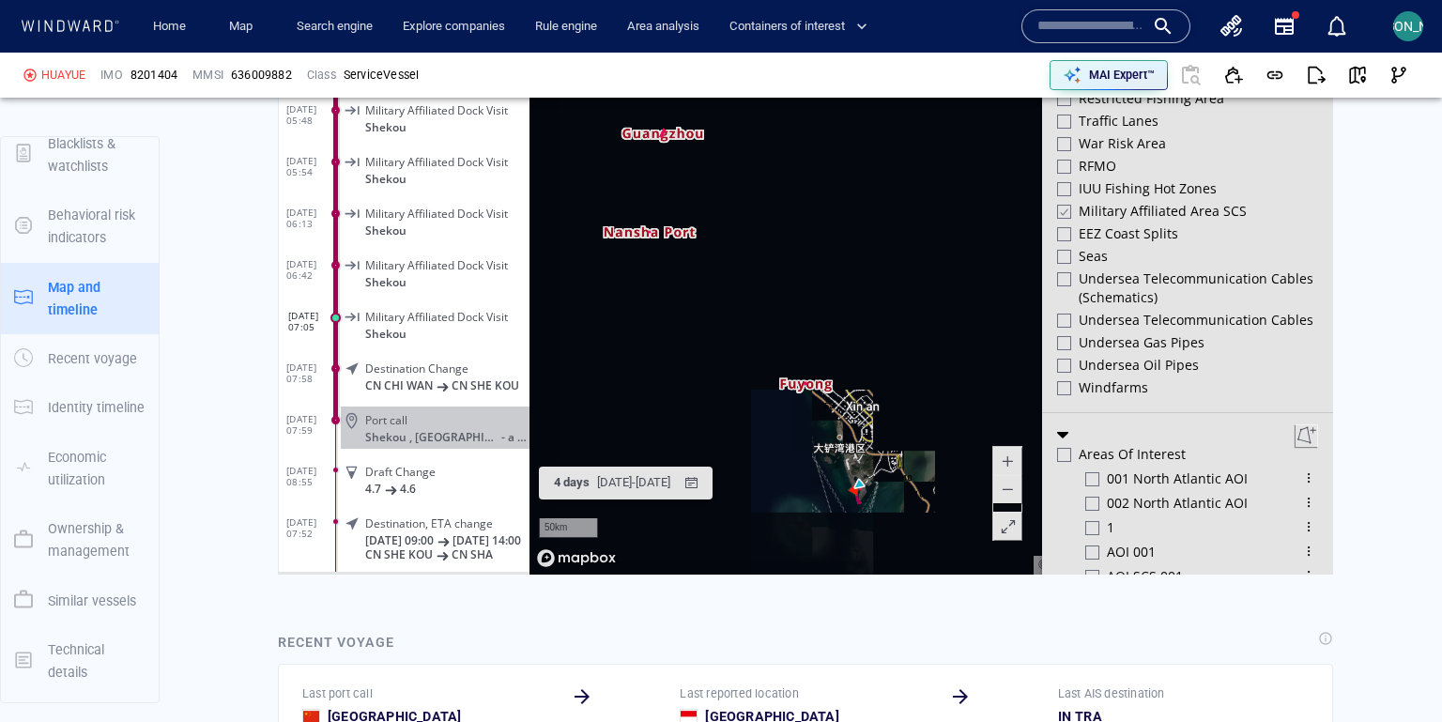
click at [873, 214] on canvas "Map" at bounding box center [930, 284] width 803 height 582
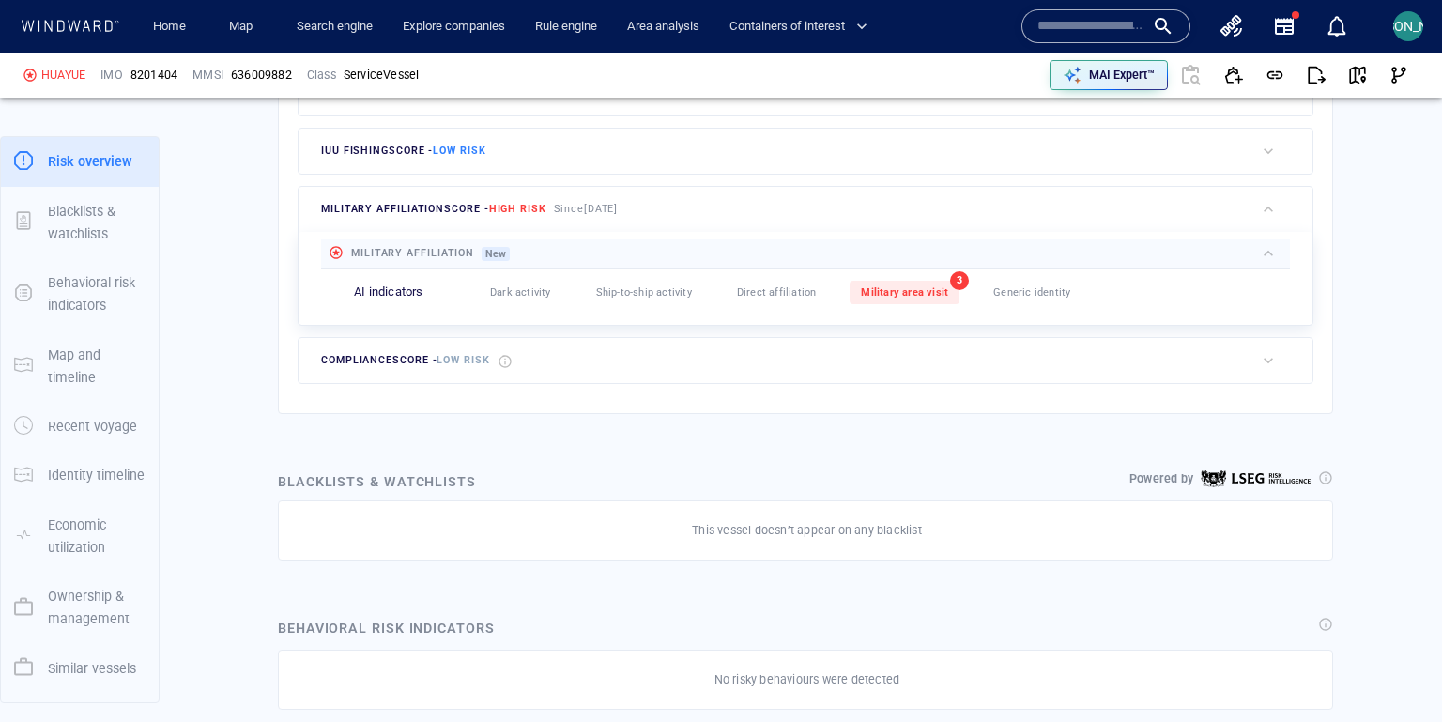
scroll to position [0, 0]
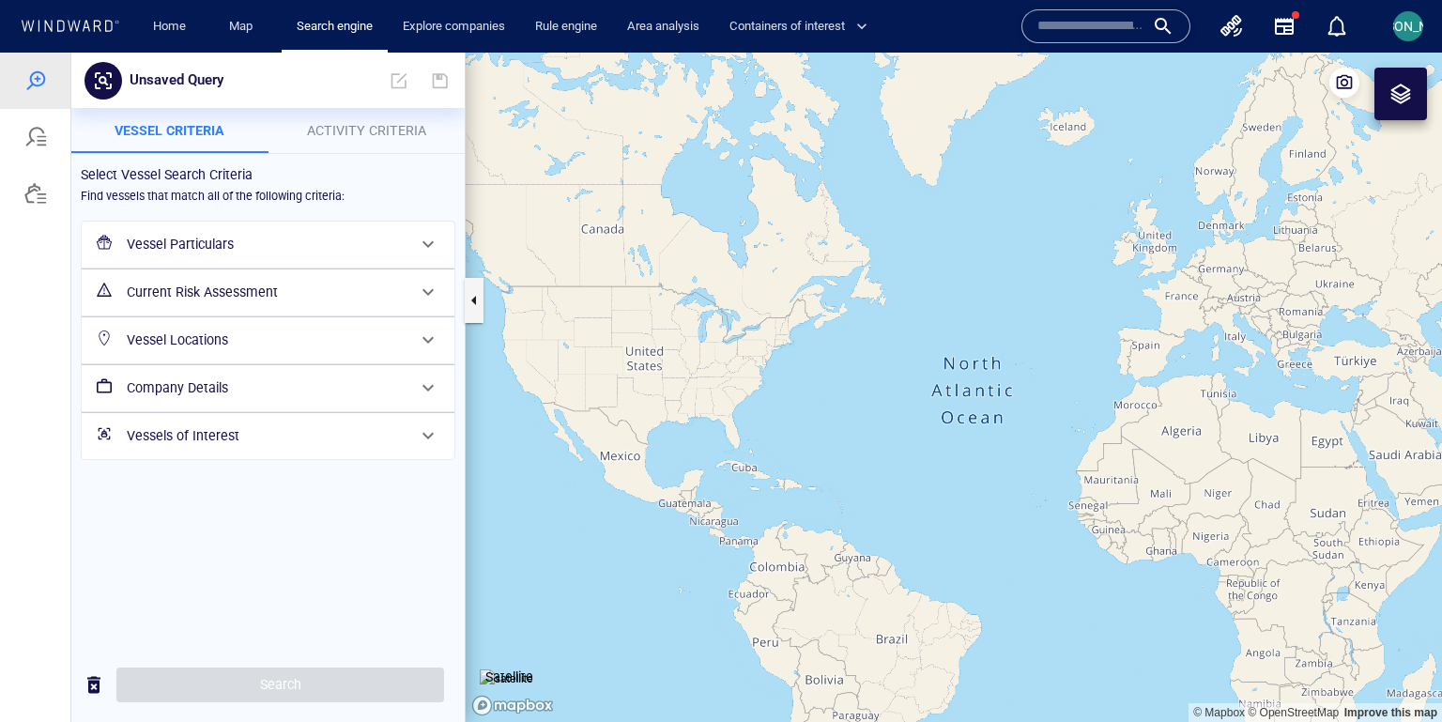
click at [390, 126] on span "Activity Criteria" at bounding box center [366, 130] width 119 height 15
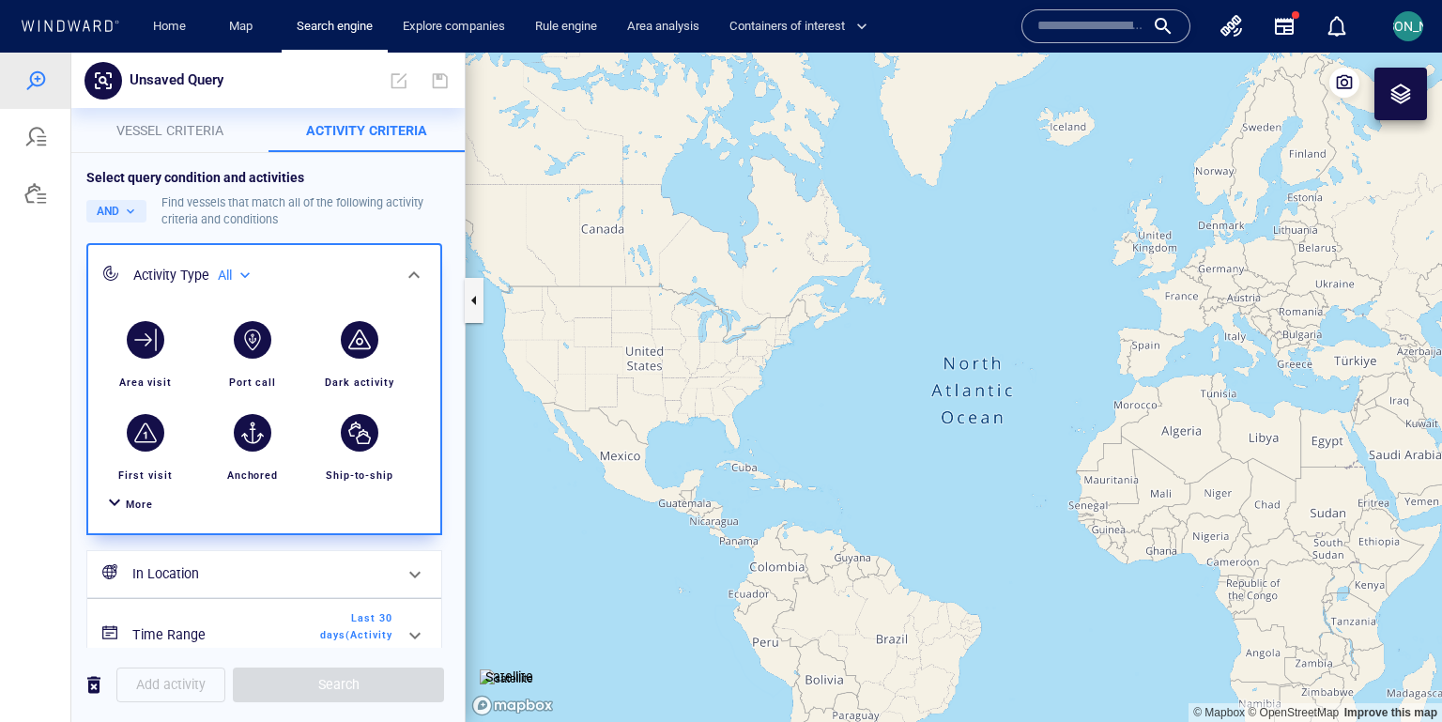
click at [120, 497] on div at bounding box center [114, 504] width 23 height 27
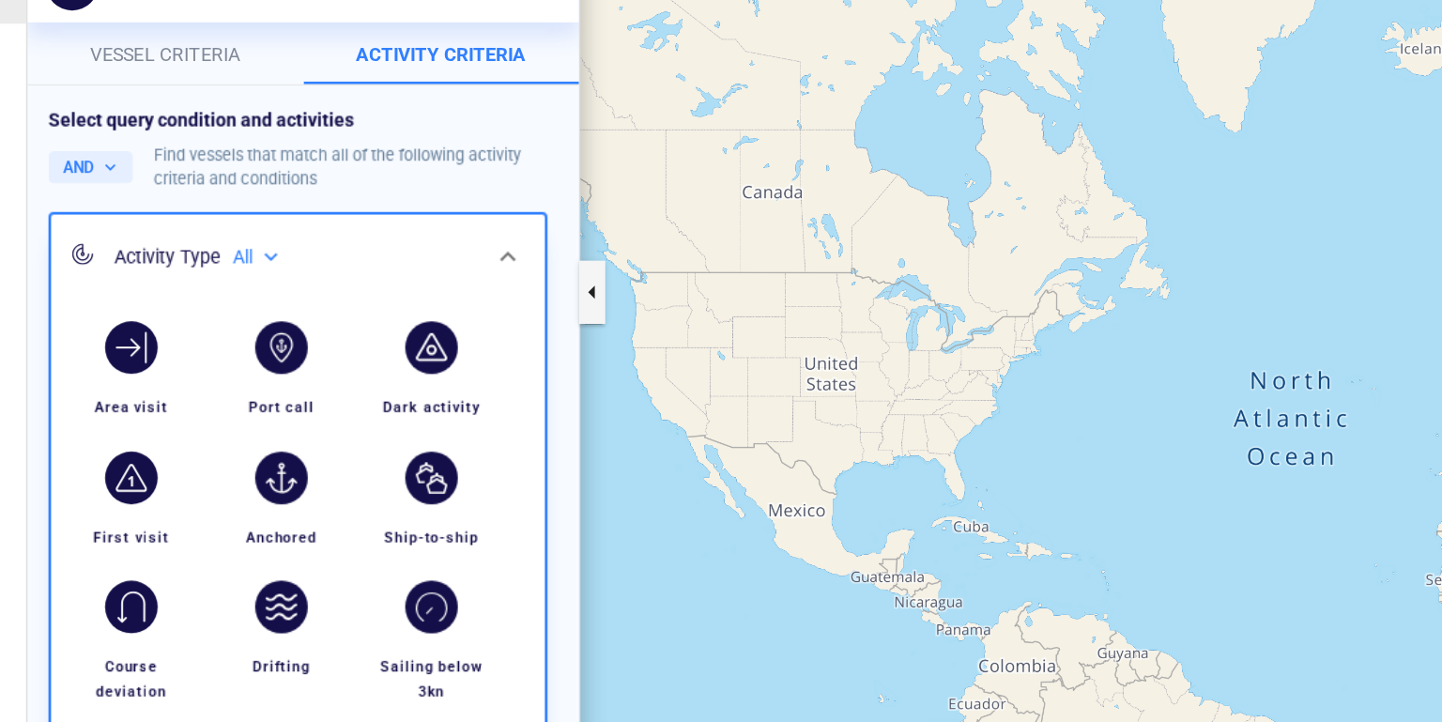
click at [104, 36] on button "Vessel criteria" at bounding box center [97, 23] width 197 height 45
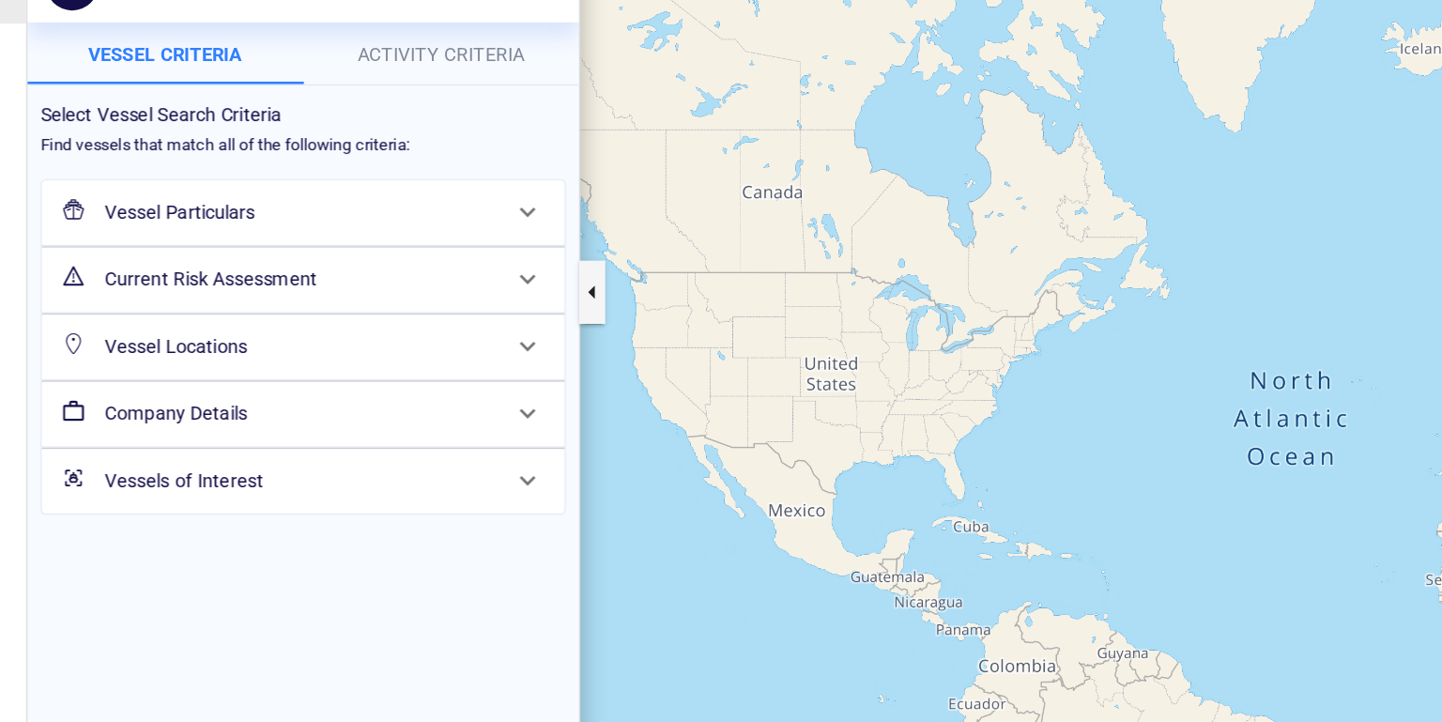
click at [114, 165] on div "Current Risk Assessment" at bounding box center [194, 184] width 294 height 38
